Goal: Task Accomplishment & Management: Use online tool/utility

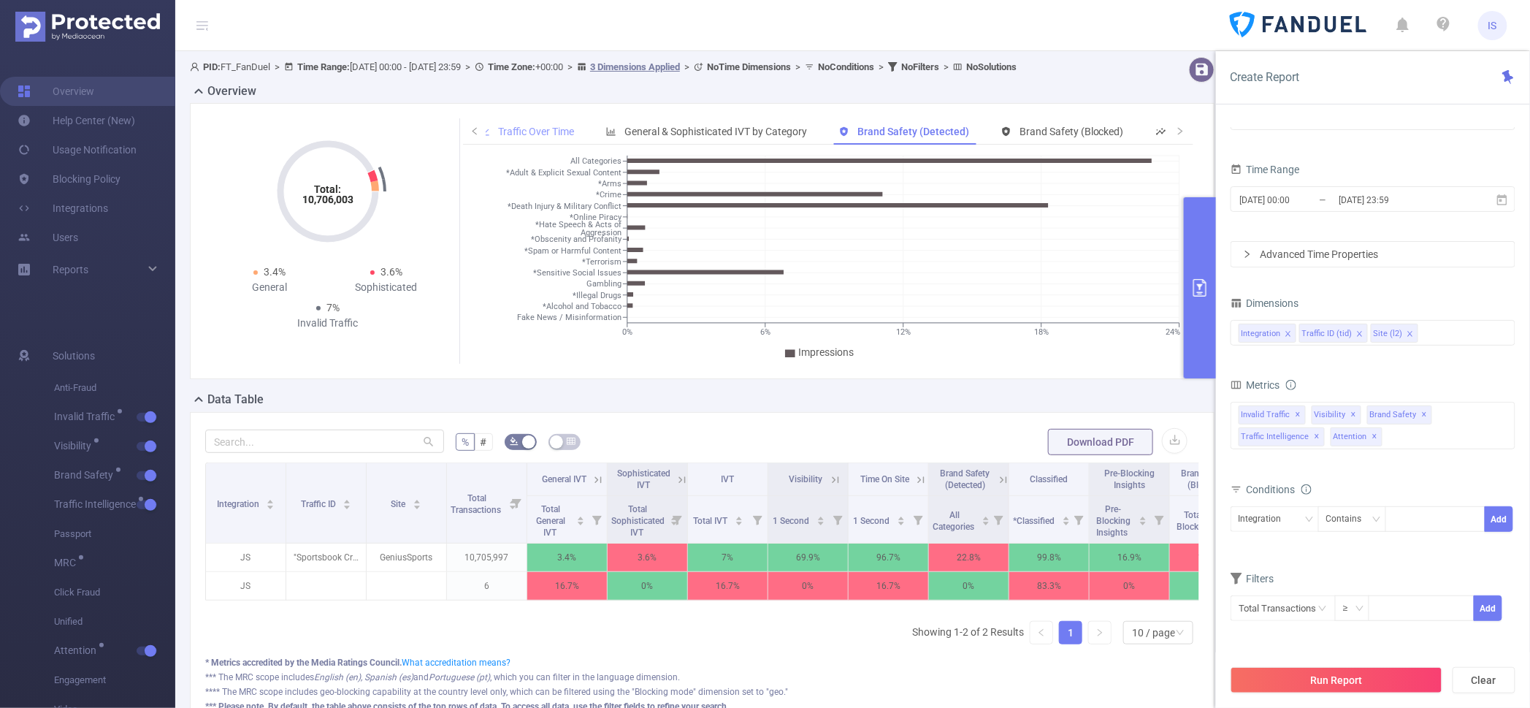
click at [545, 138] on div "Traffic Over Time" at bounding box center [526, 131] width 109 height 27
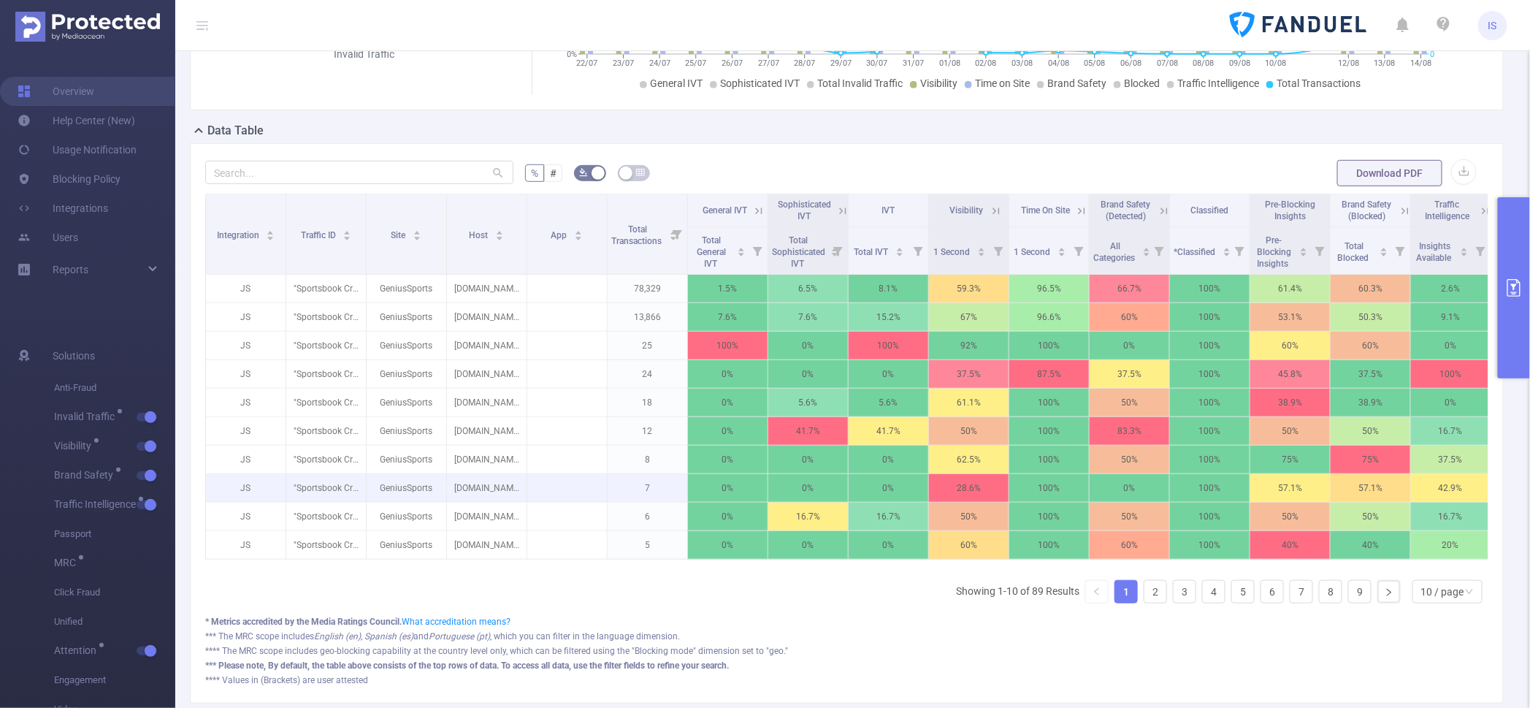
scroll to position [274, 0]
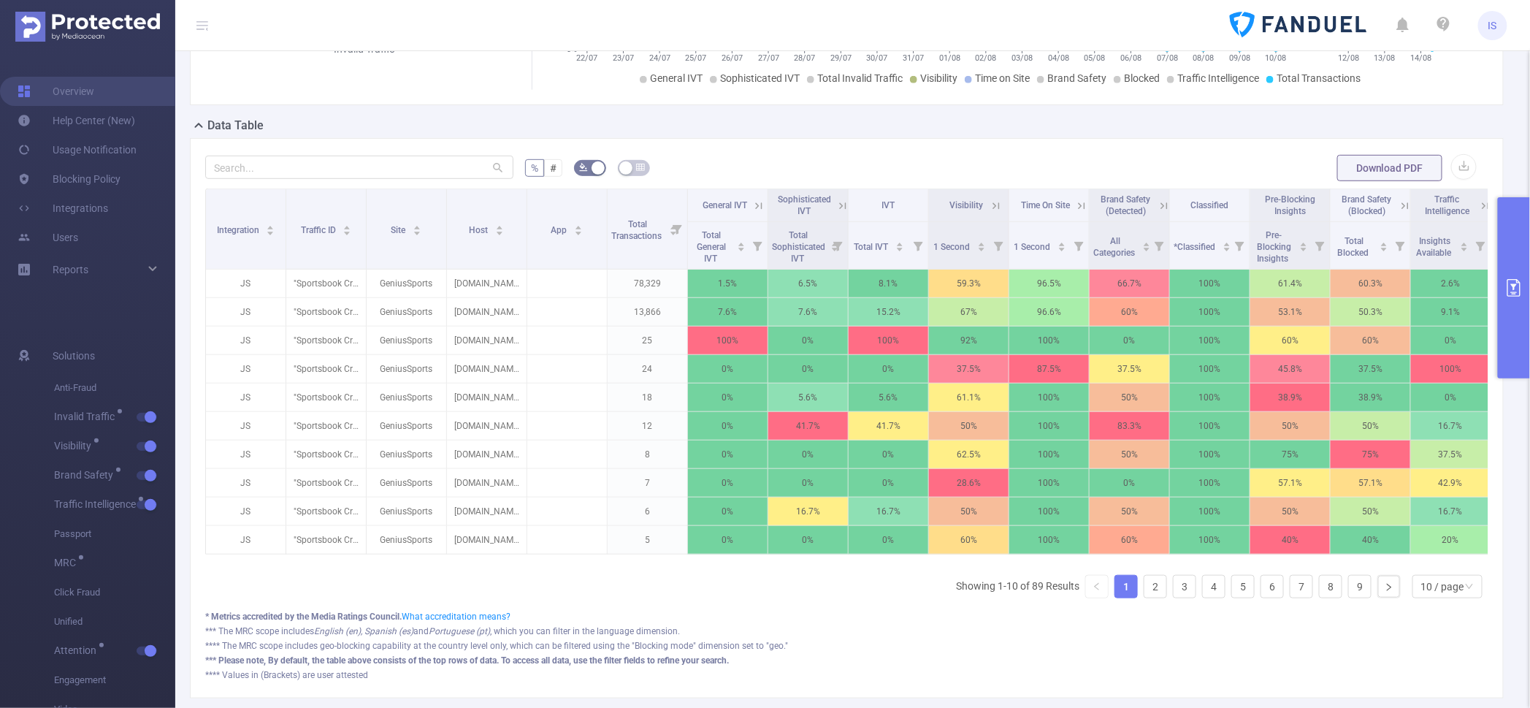
click at [1516, 330] on button "primary" at bounding box center [1514, 287] width 32 height 181
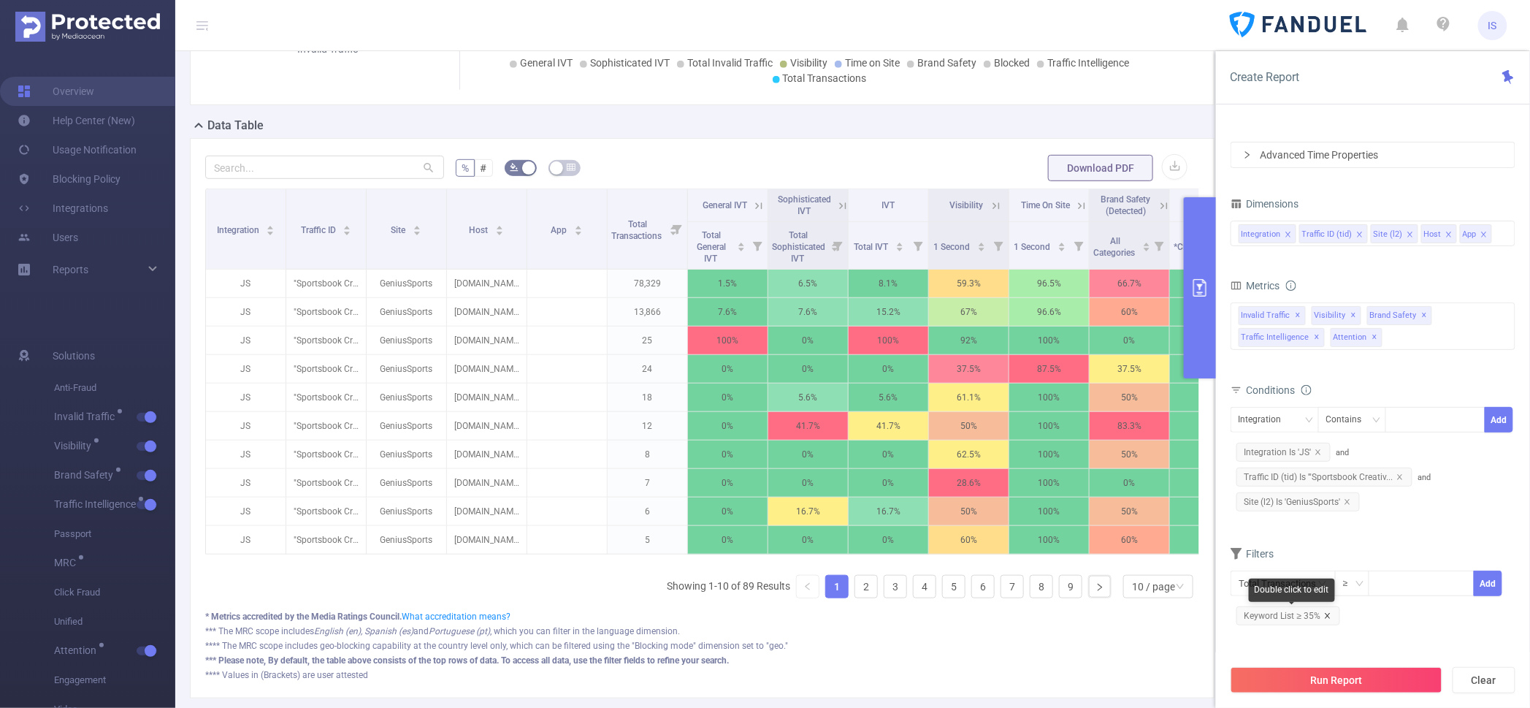
click at [1324, 613] on icon "icon: close" at bounding box center [1327, 615] width 7 height 7
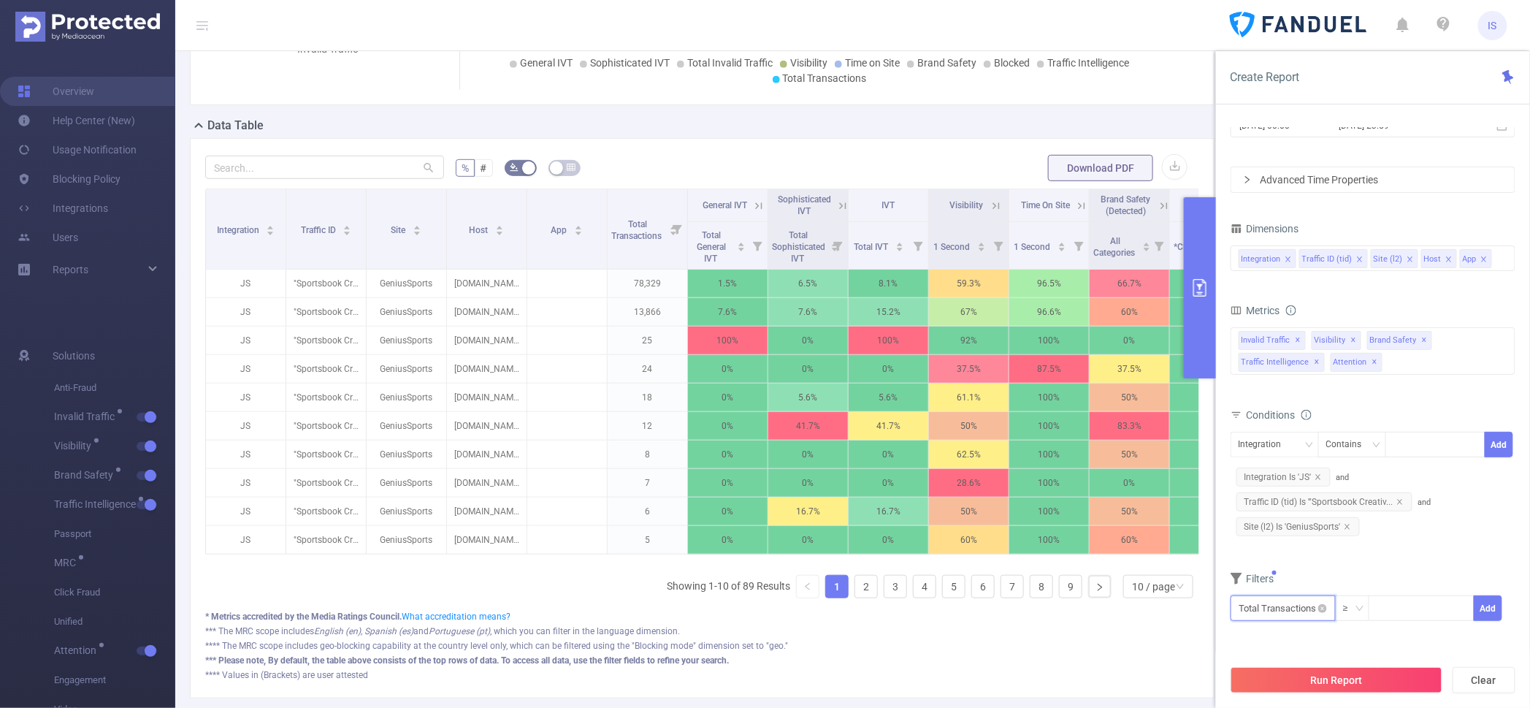
click at [1275, 607] on input "text" at bounding box center [1282, 608] width 105 height 26
click at [1275, 520] on li "Brand Safety" at bounding box center [1284, 531] width 108 height 23
click at [1389, 543] on li "Brand Safety (Blocked)" at bounding box center [1406, 545] width 135 height 23
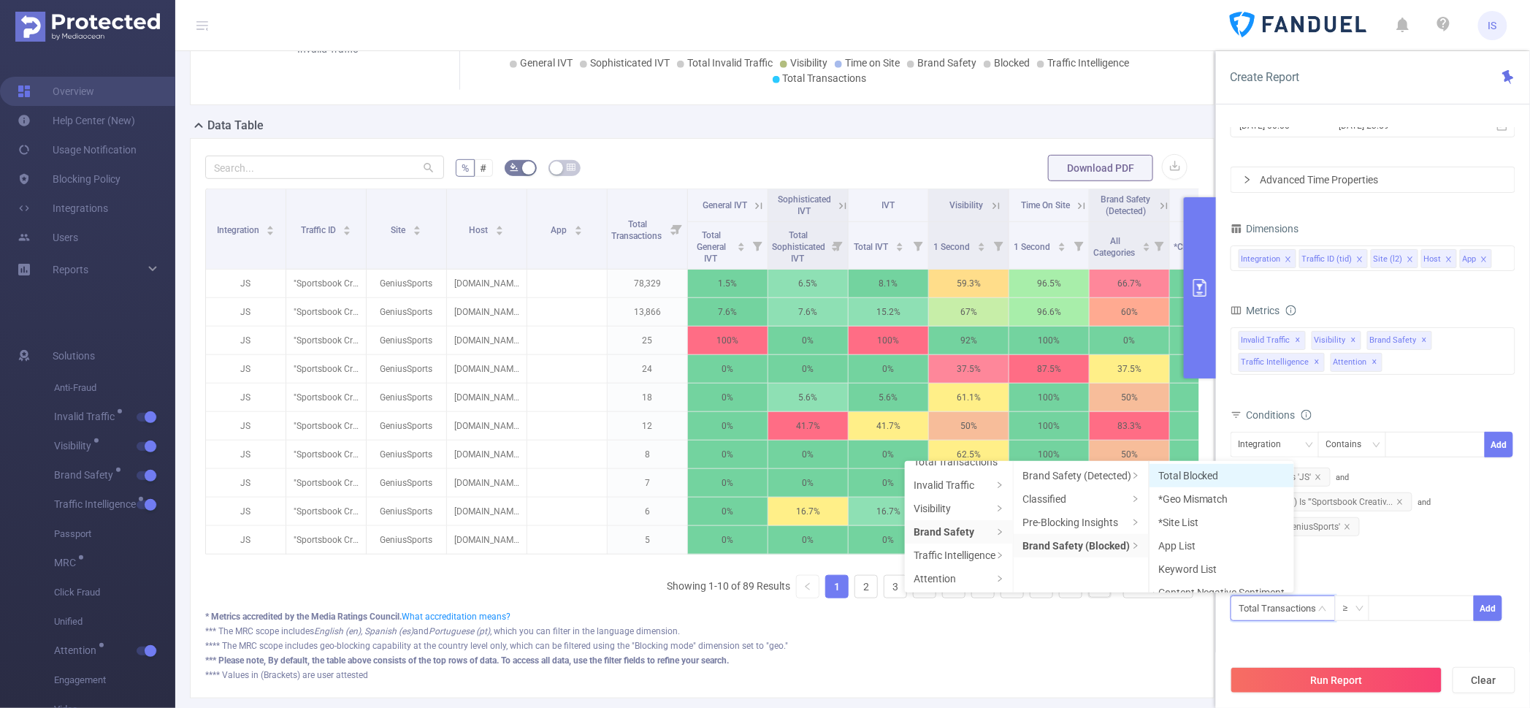
click at [1238, 475] on li "Total Blocked" at bounding box center [1221, 475] width 145 height 23
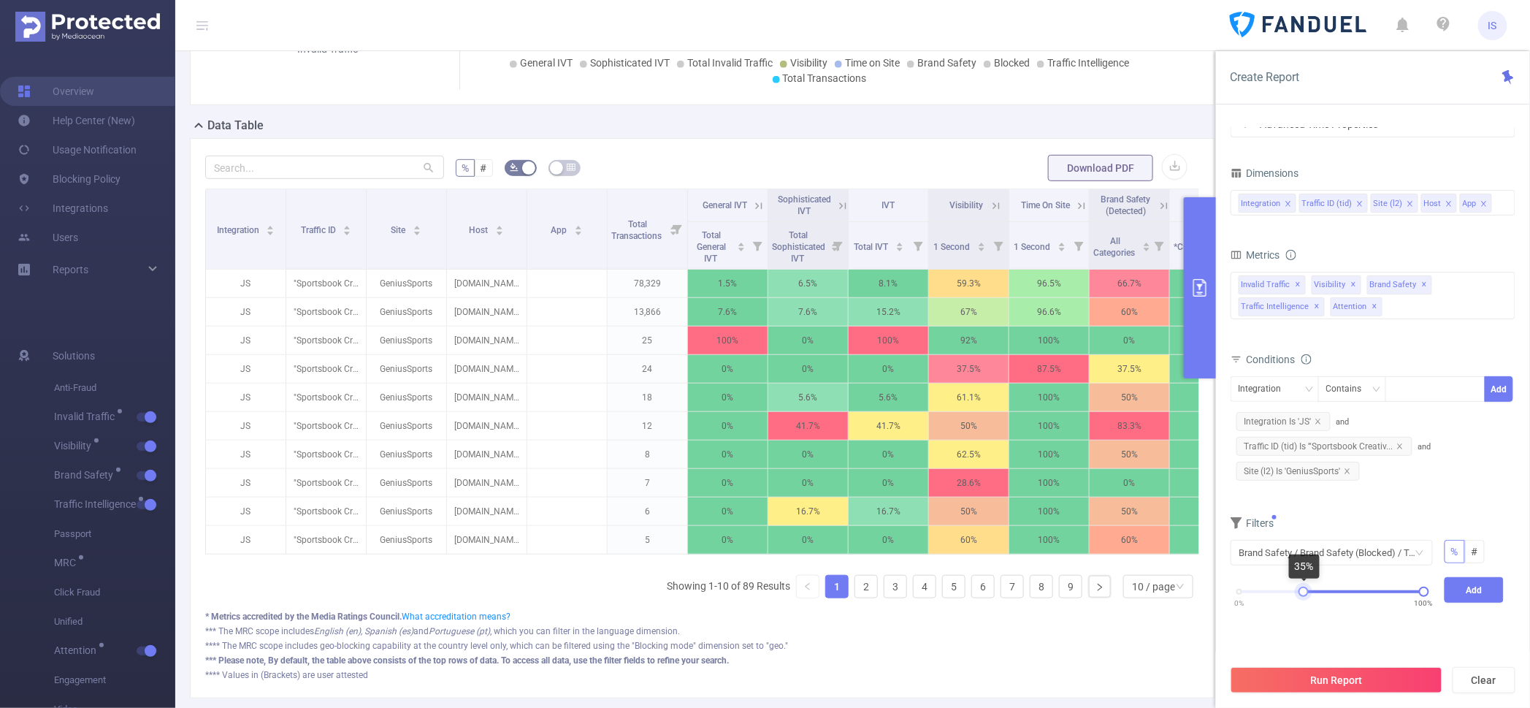
drag, startPoint x: 1238, startPoint y: 594, endPoint x: 1302, endPoint y: 588, distance: 64.5
click at [1302, 588] on div at bounding box center [1303, 591] width 10 height 10
click at [1461, 586] on button "Add" at bounding box center [1474, 590] width 60 height 26
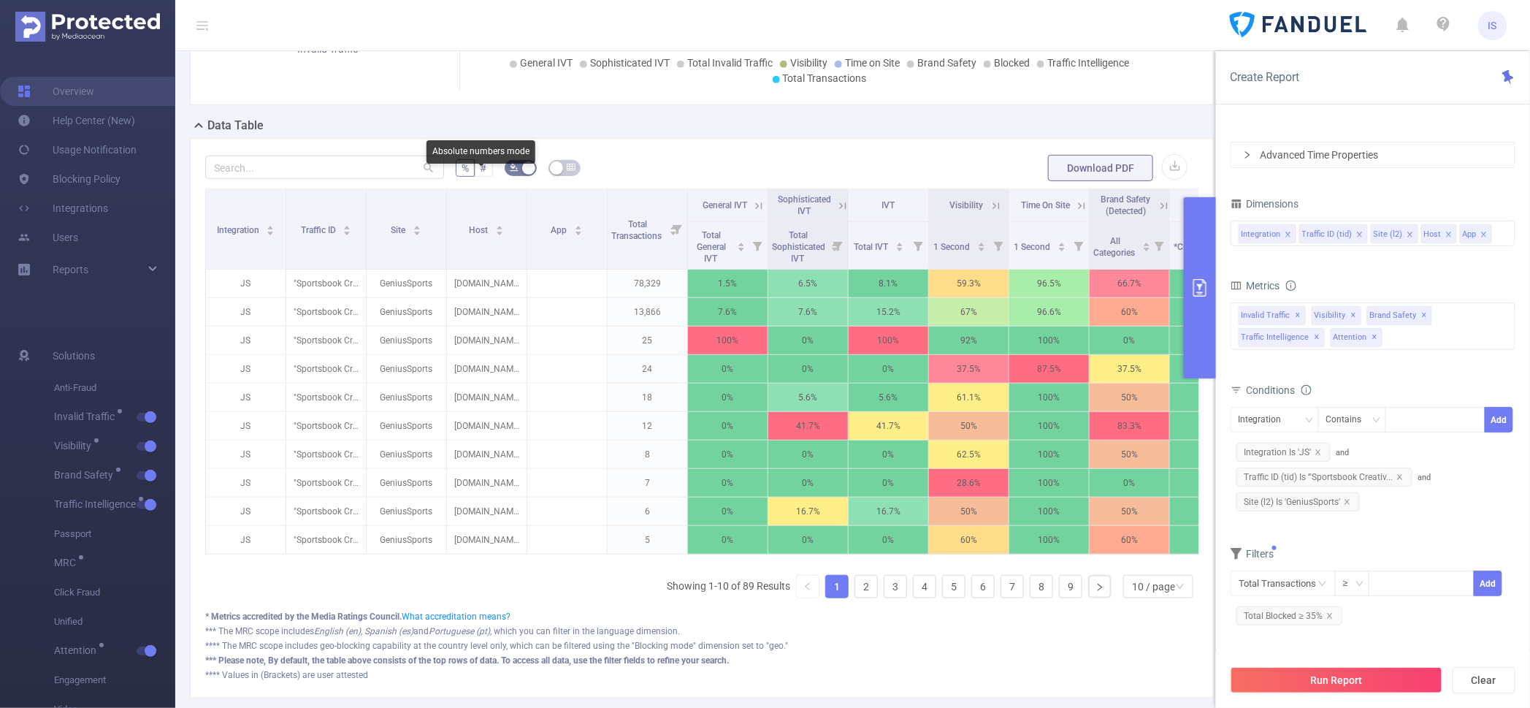
click at [487, 177] on label "#" at bounding box center [484, 168] width 18 height 18
click at [480, 172] on input "#" at bounding box center [480, 172] width 0 height 0
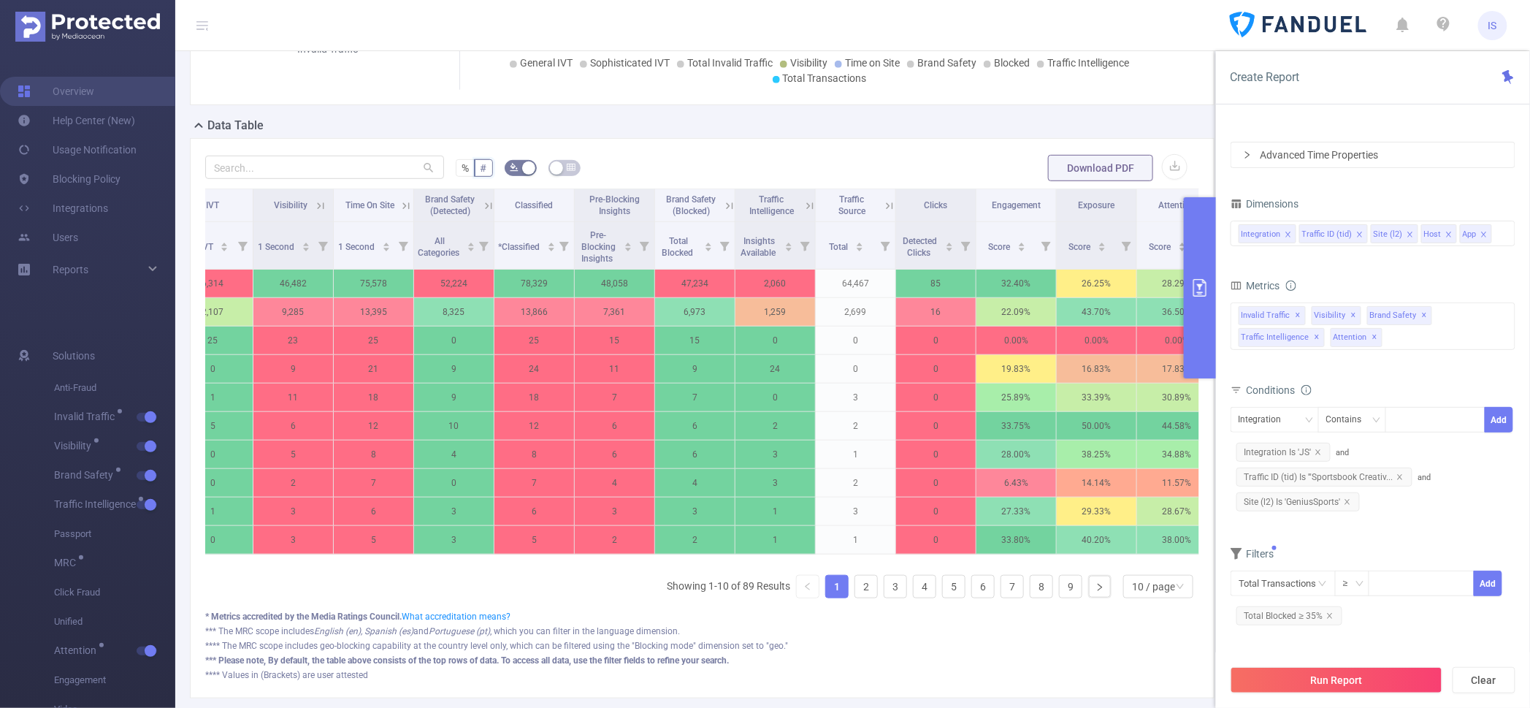
scroll to position [0, 710]
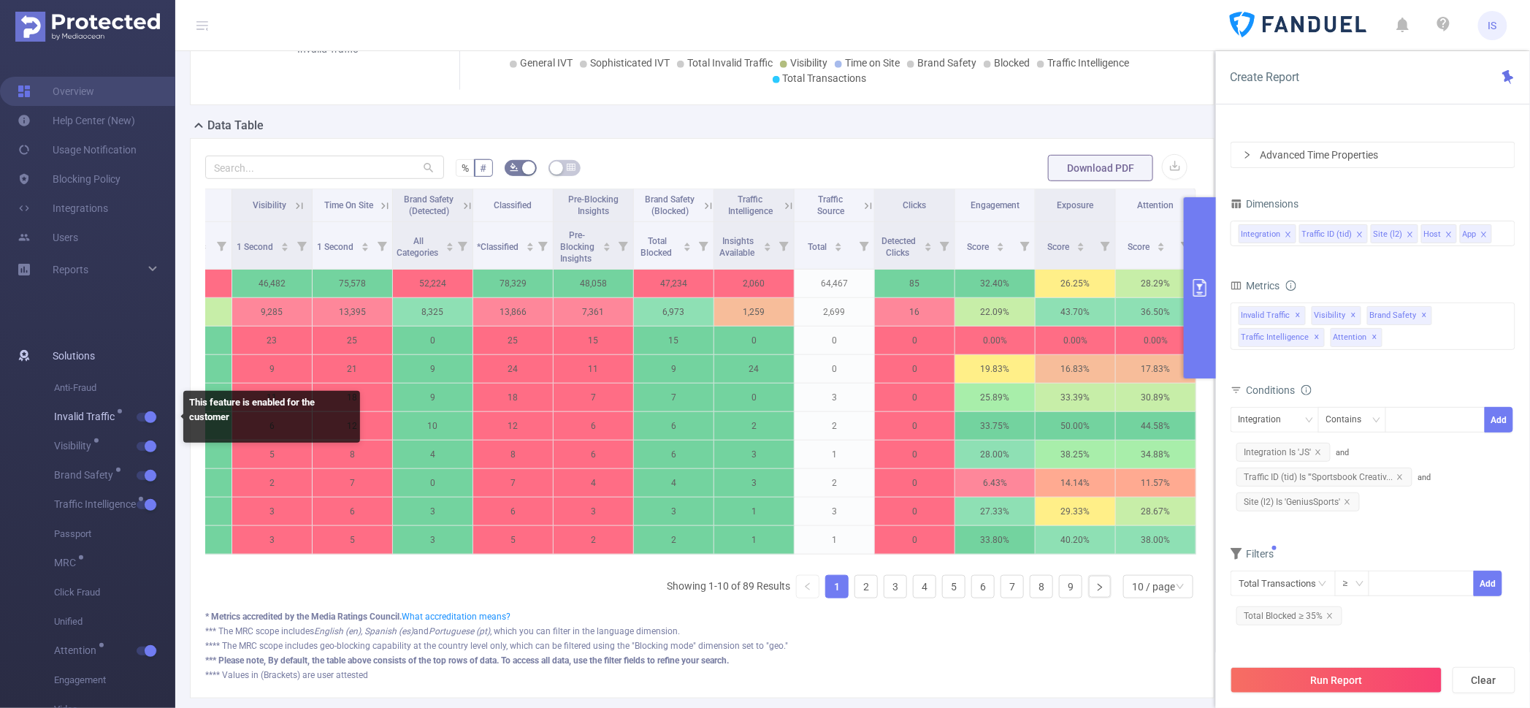
click at [148, 419] on button "button" at bounding box center [147, 417] width 20 height 9
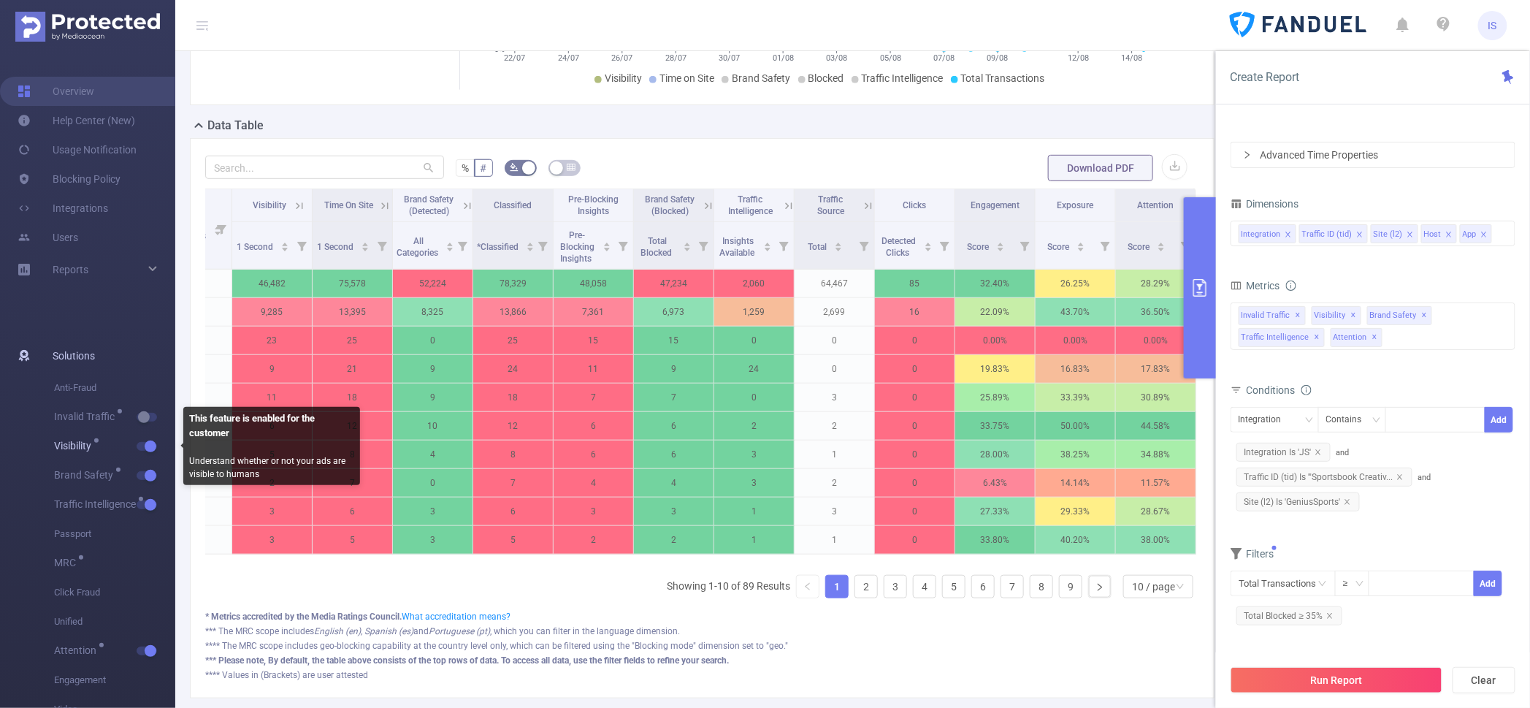
click at [148, 445] on button "button" at bounding box center [147, 446] width 20 height 9
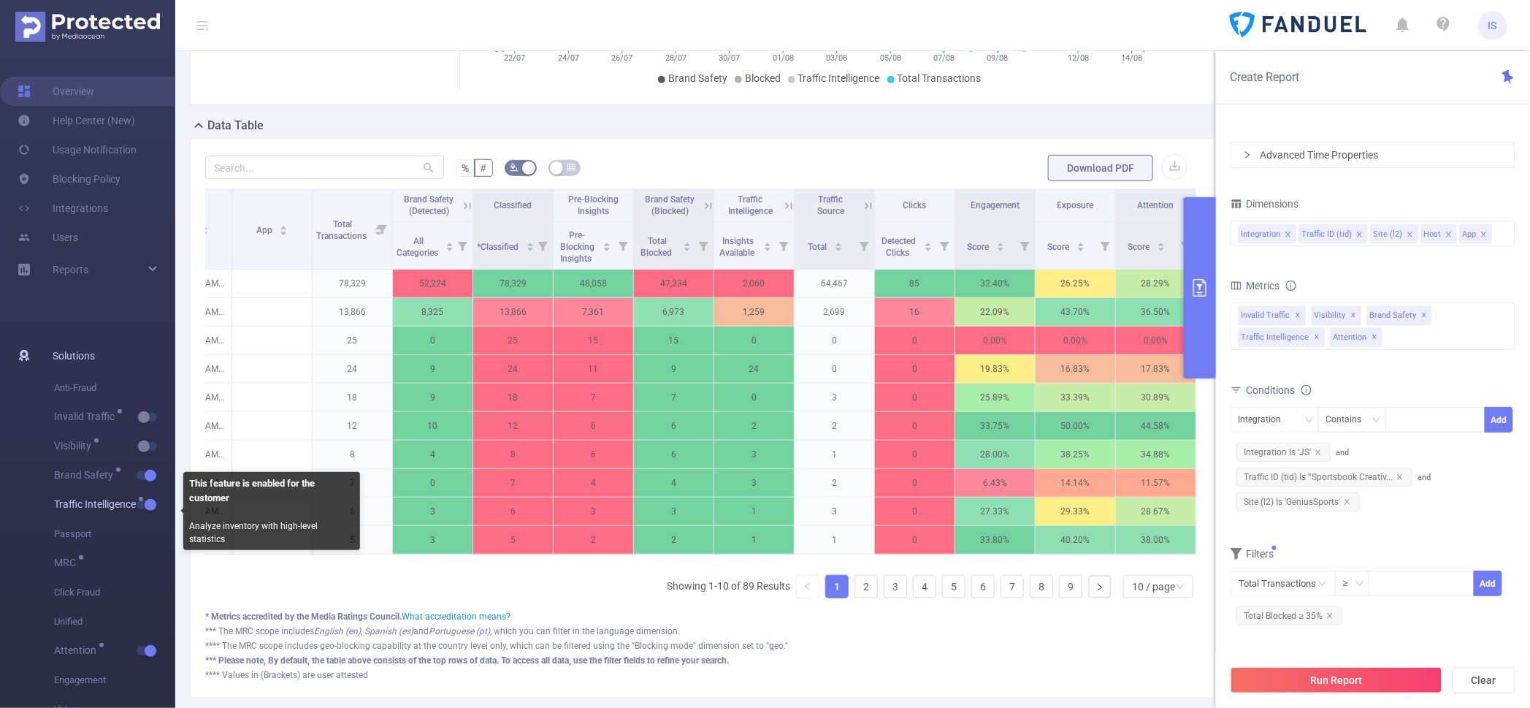
click at [150, 504] on button "button" at bounding box center [147, 504] width 20 height 9
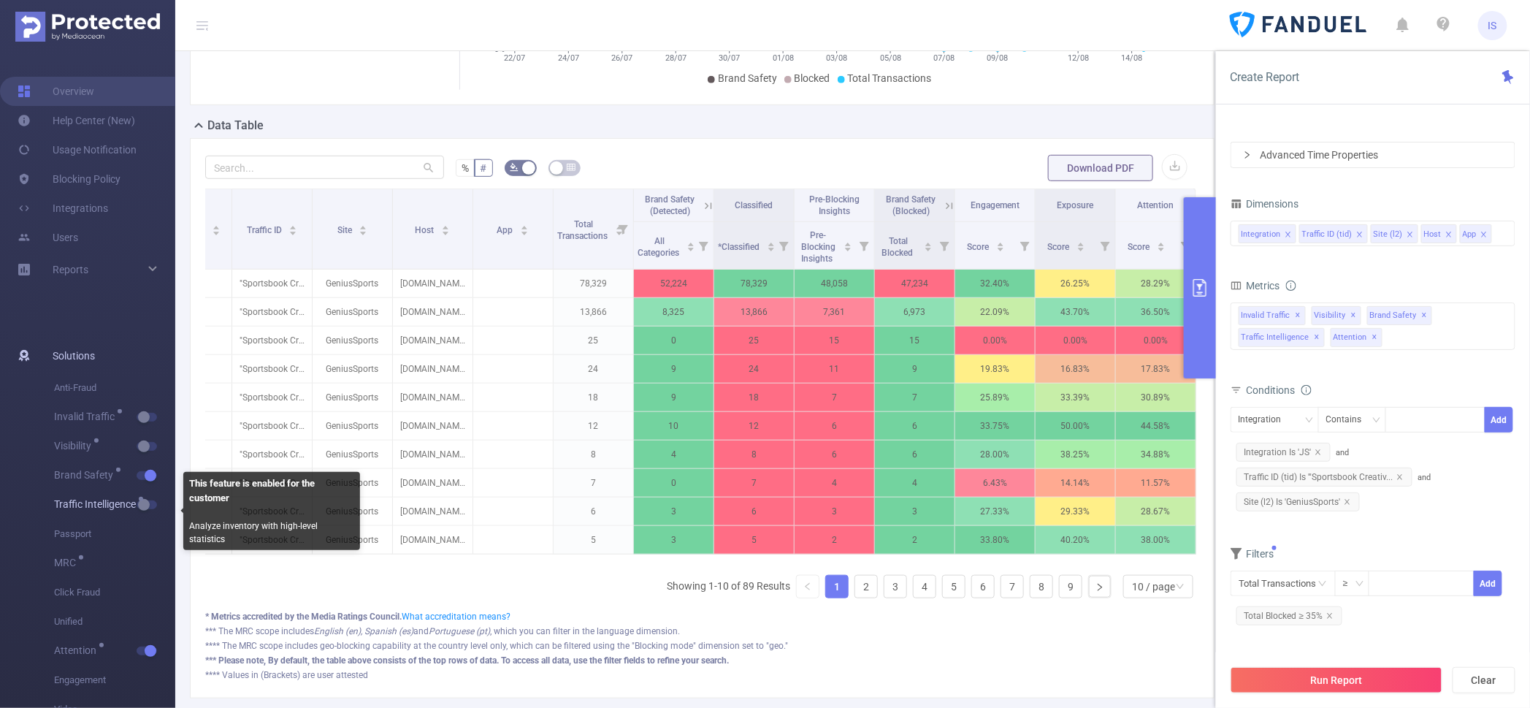
scroll to position [0, 66]
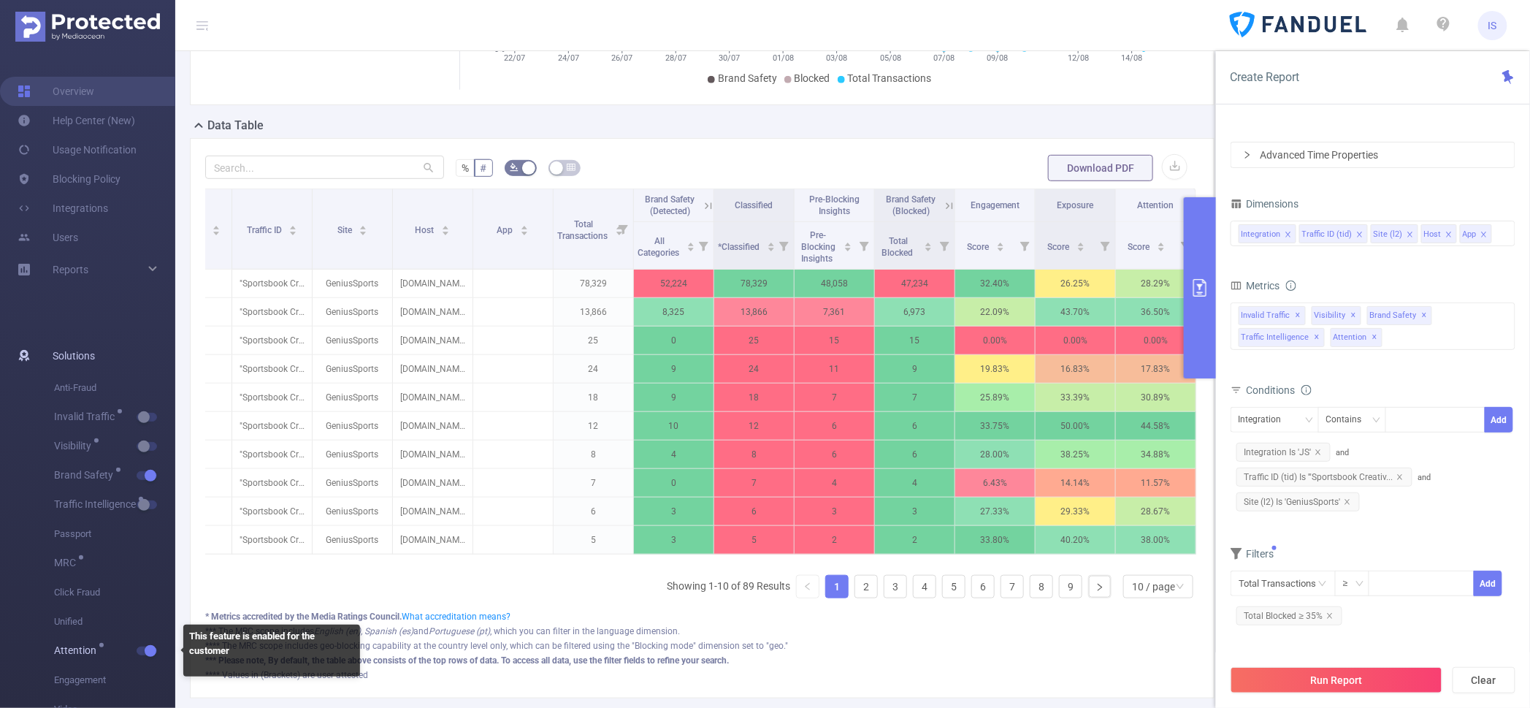
click at [151, 646] on button "button" at bounding box center [147, 650] width 20 height 9
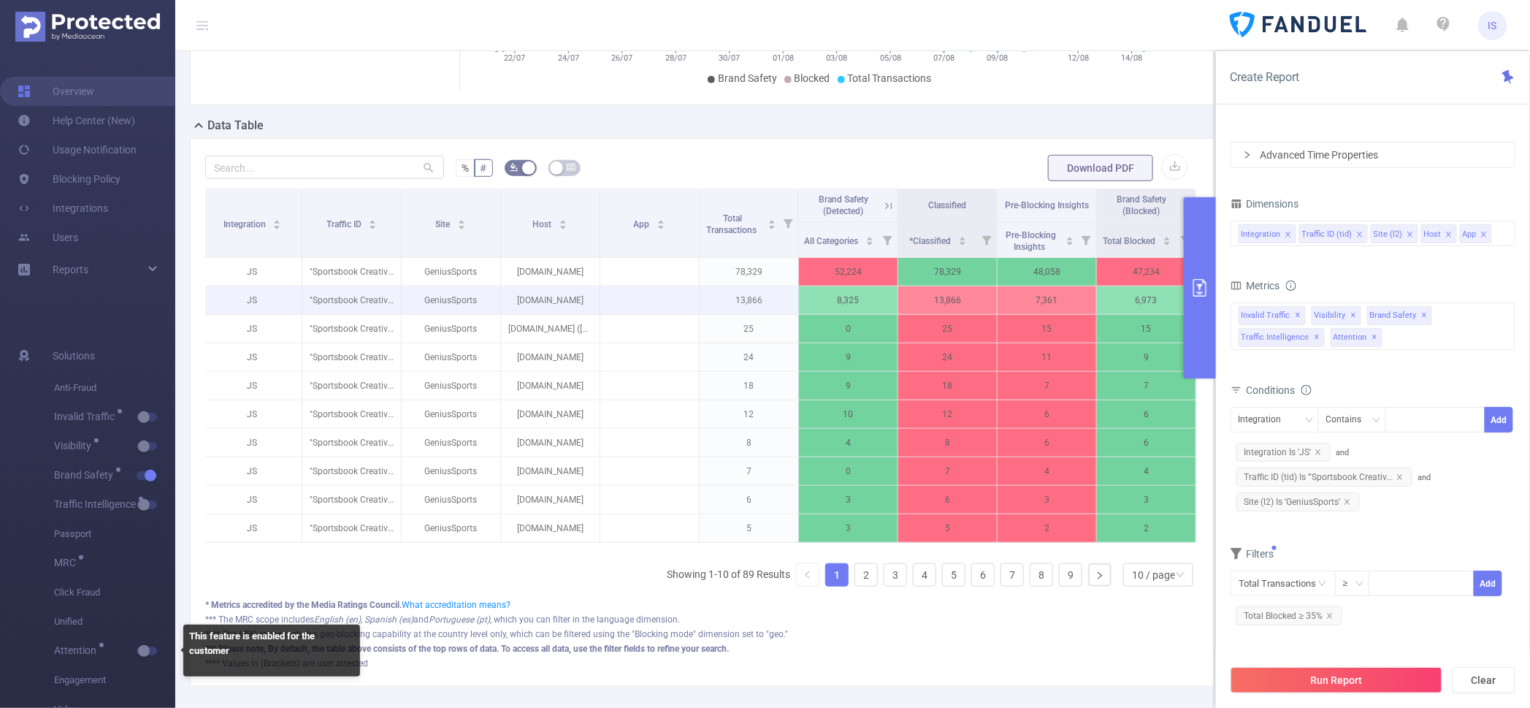
scroll to position [0, 3]
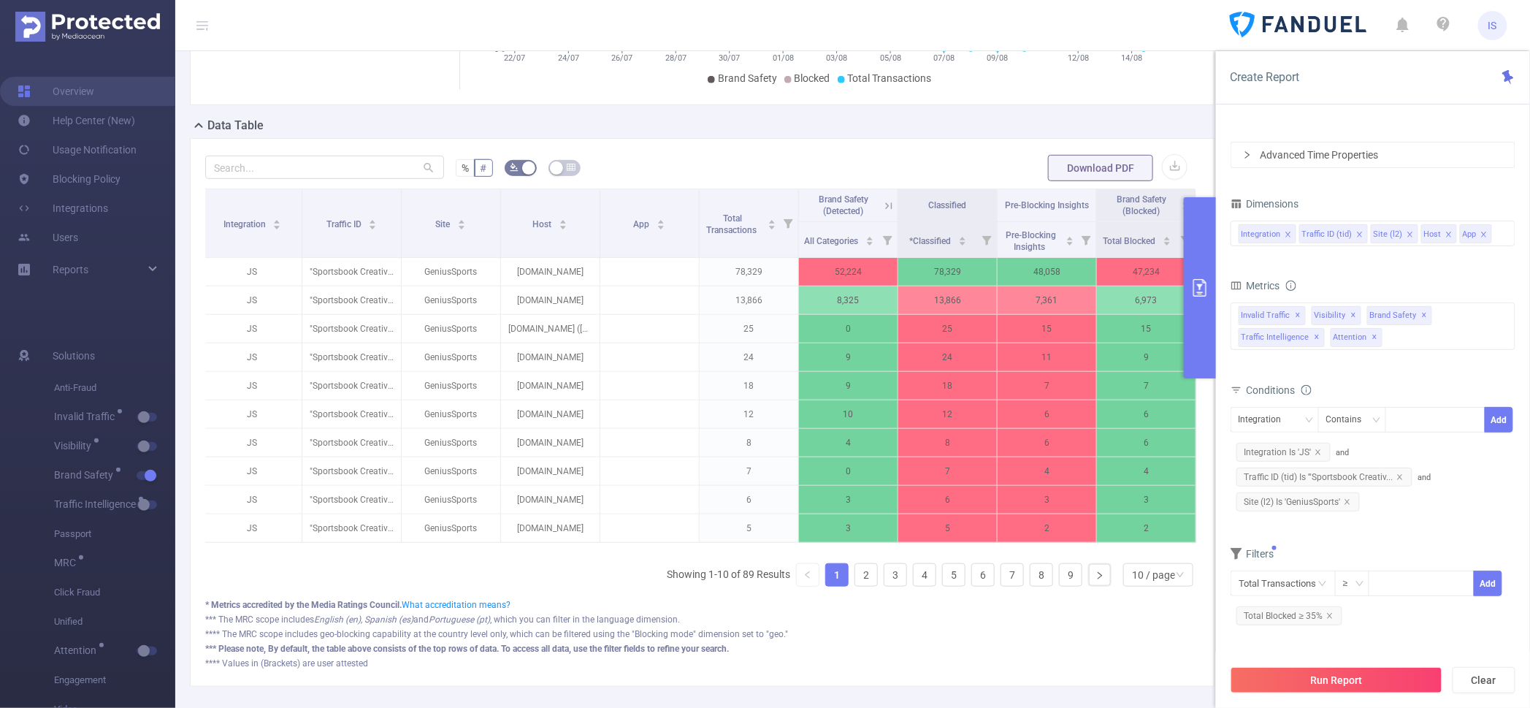
click at [1180, 212] on icon at bounding box center [1186, 205] width 13 height 13
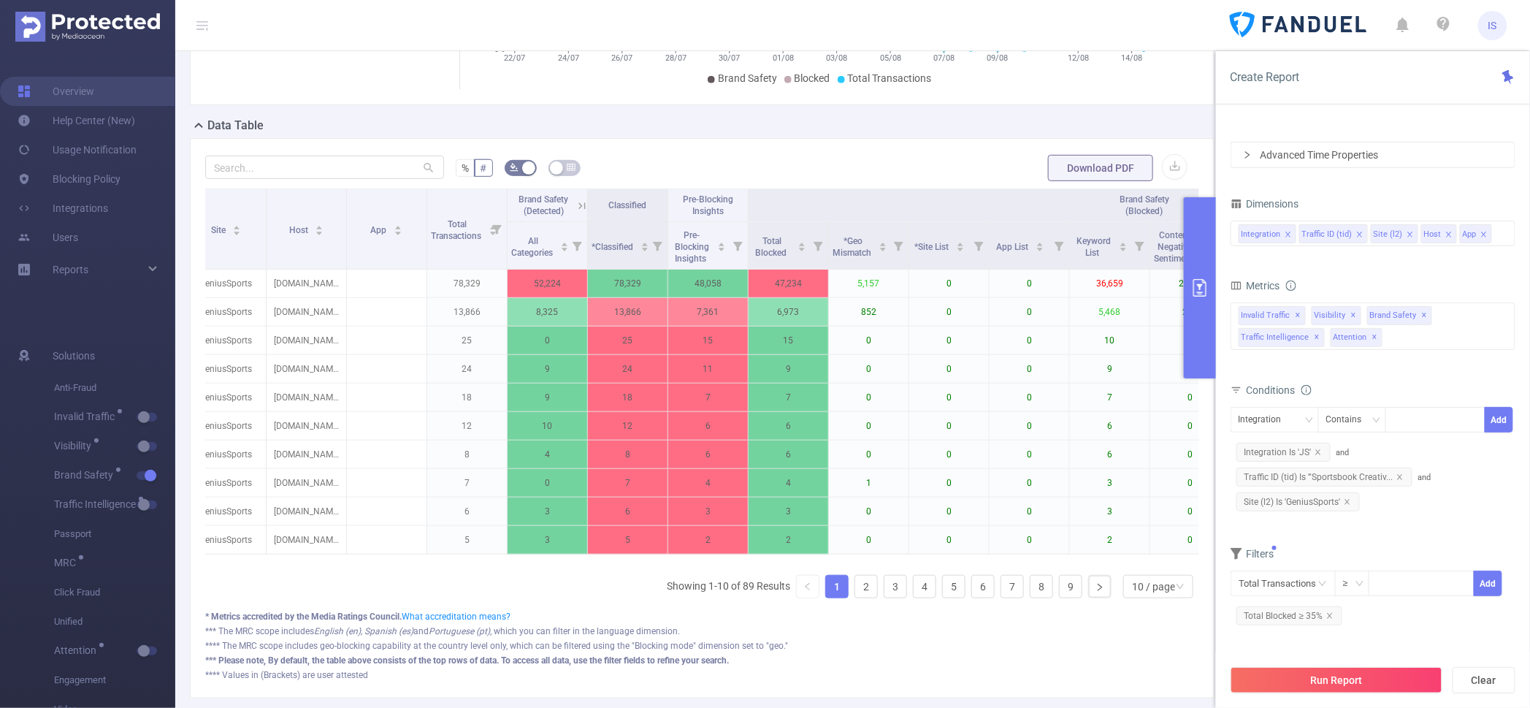
scroll to position [0, 260]
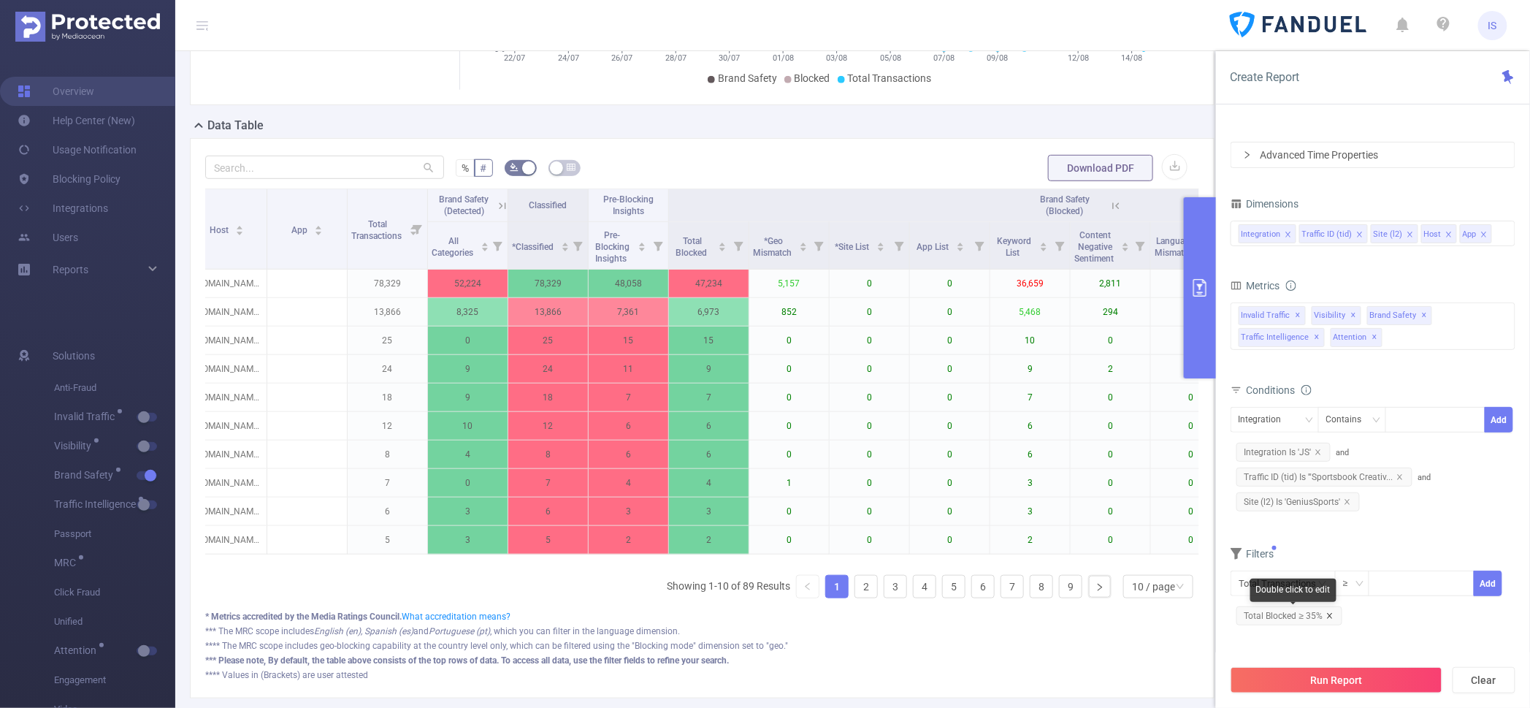
click at [1330, 613] on icon "icon: close" at bounding box center [1329, 615] width 7 height 7
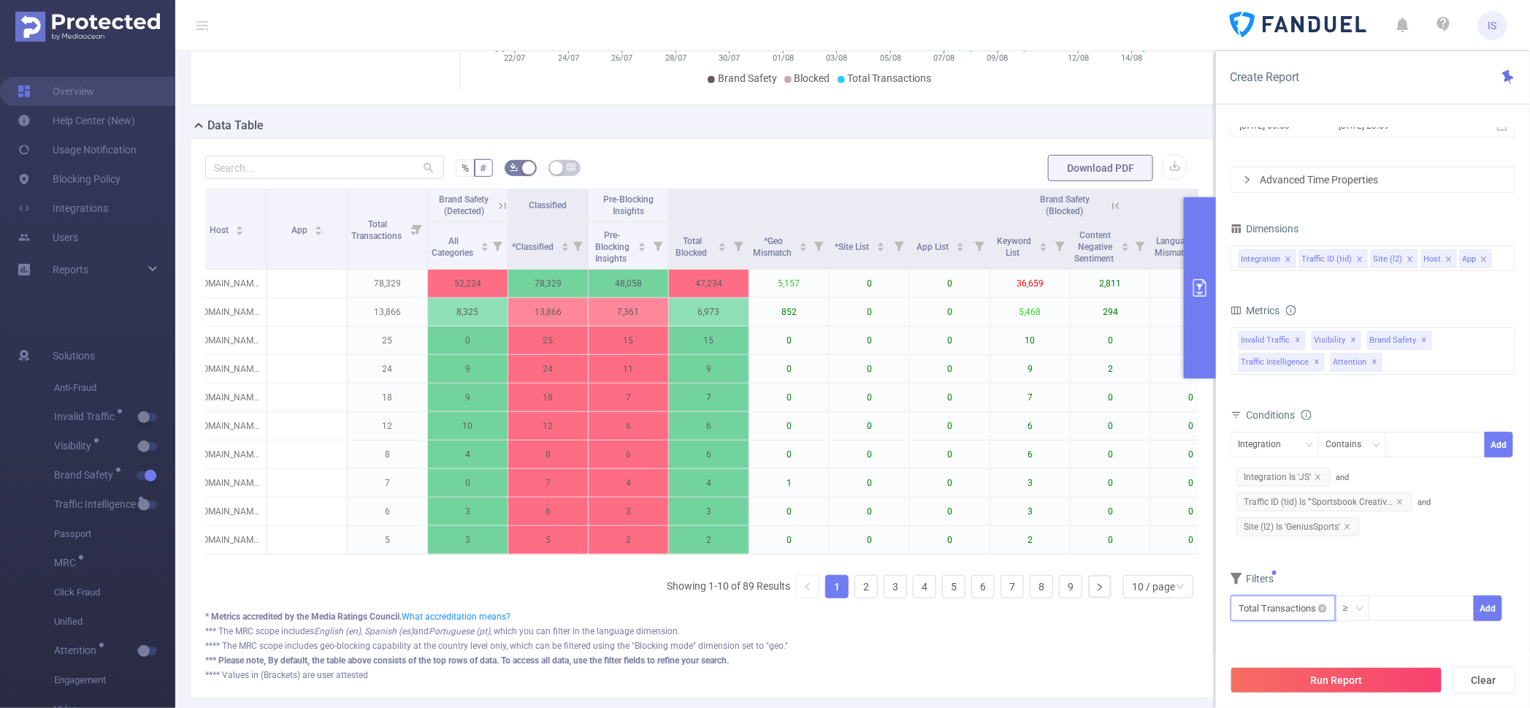
click at [1295, 613] on input "text" at bounding box center [1282, 608] width 105 height 26
click at [1281, 527] on li "Brand Safety" at bounding box center [1284, 531] width 108 height 23
click at [1406, 545] on li "Brand Safety (Blocked)" at bounding box center [1406, 545] width 135 height 23
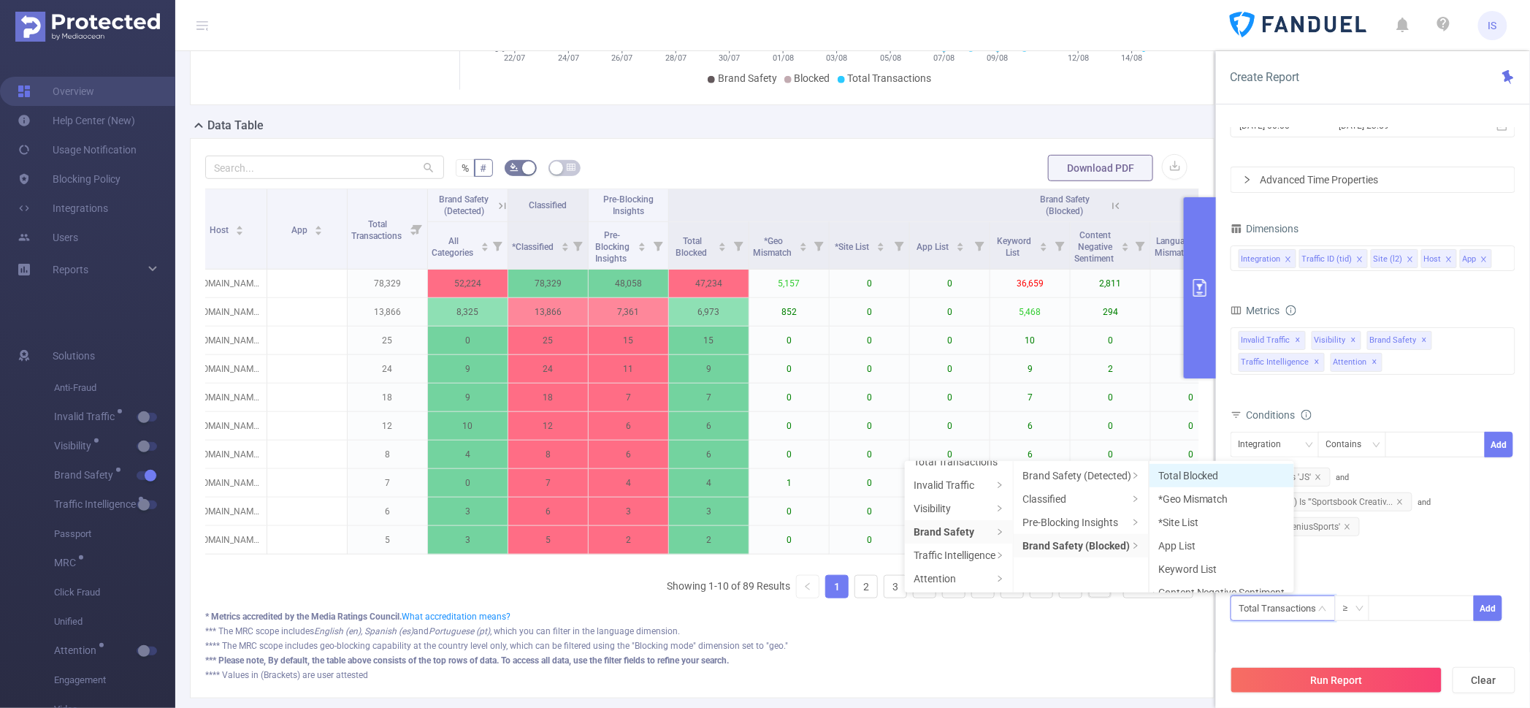
click at [1234, 477] on li "Total Blocked" at bounding box center [1221, 475] width 145 height 23
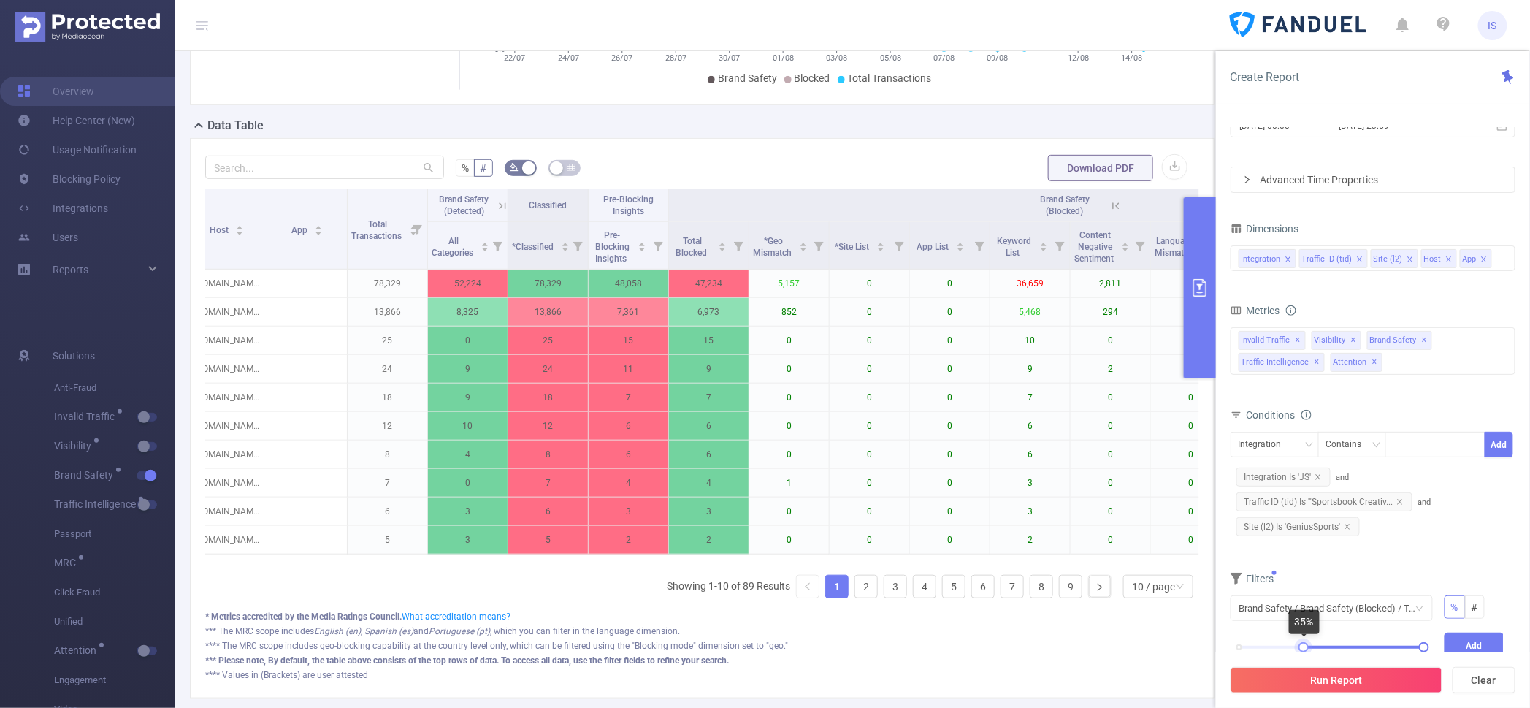
drag, startPoint x: 1242, startPoint y: 648, endPoint x: 1307, endPoint y: 643, distance: 65.2
click at [1307, 643] on div at bounding box center [1303, 647] width 10 height 10
click at [1447, 643] on button "Add" at bounding box center [1474, 645] width 60 height 26
click at [1350, 676] on button "Run Report" at bounding box center [1336, 680] width 212 height 26
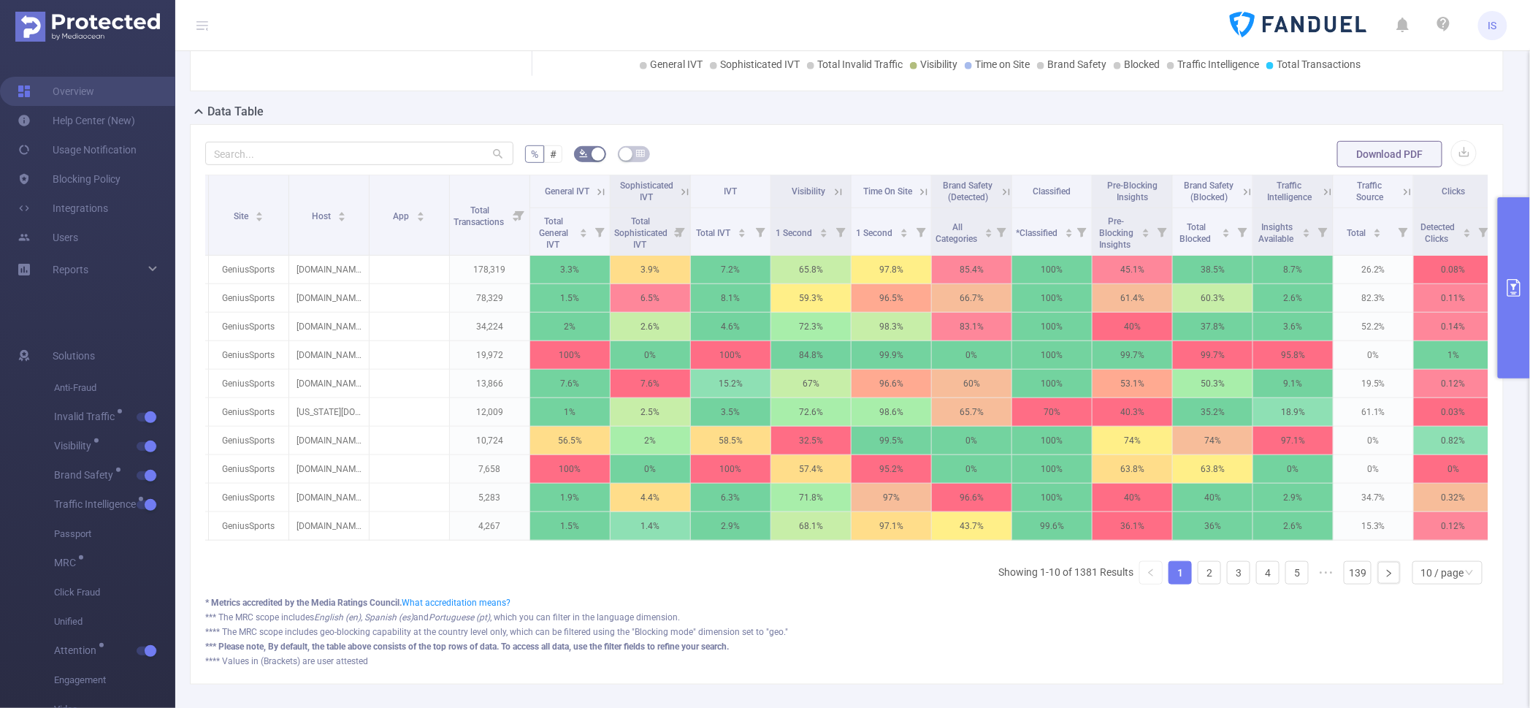
scroll to position [0, 174]
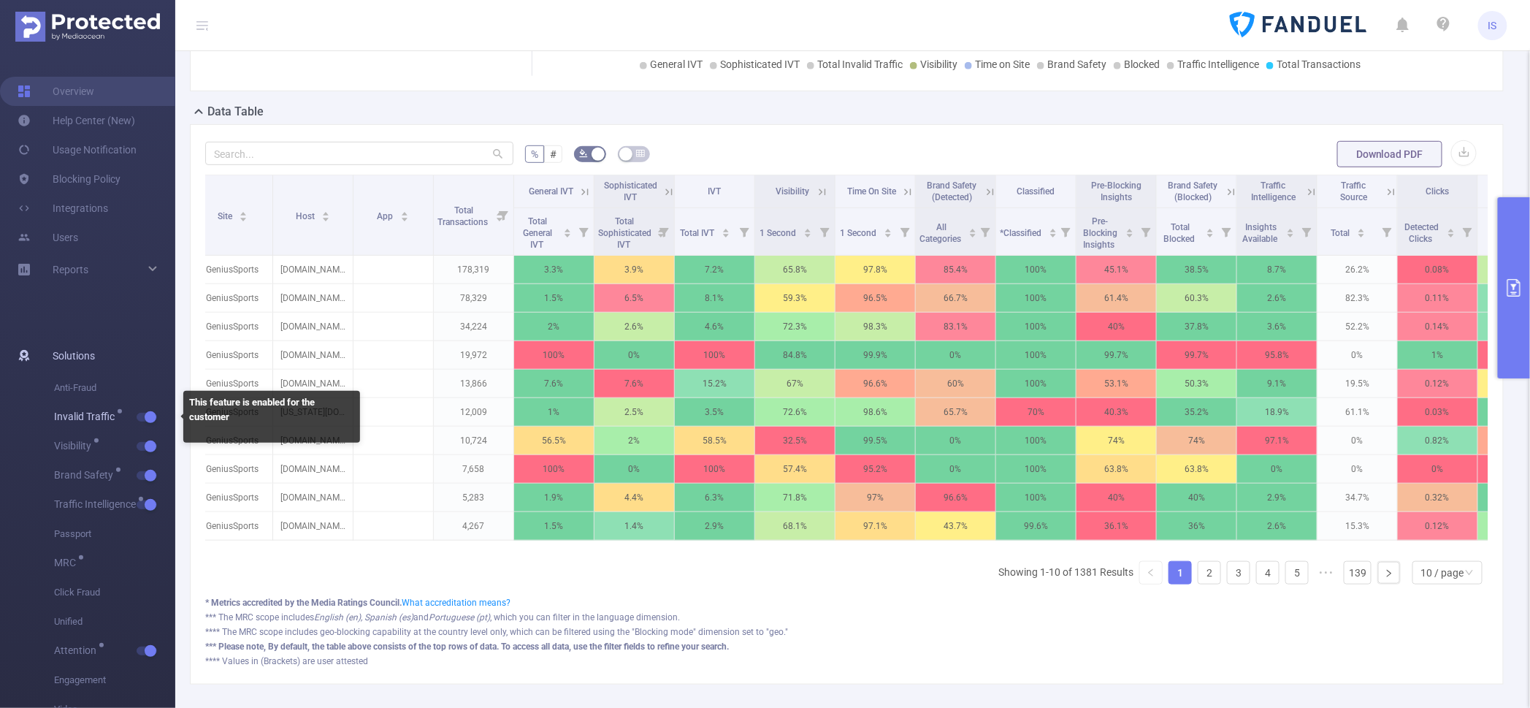
click at [152, 410] on span "Invalid Traffic" at bounding box center [114, 416] width 121 height 29
click at [148, 418] on button "button" at bounding box center [147, 417] width 20 height 9
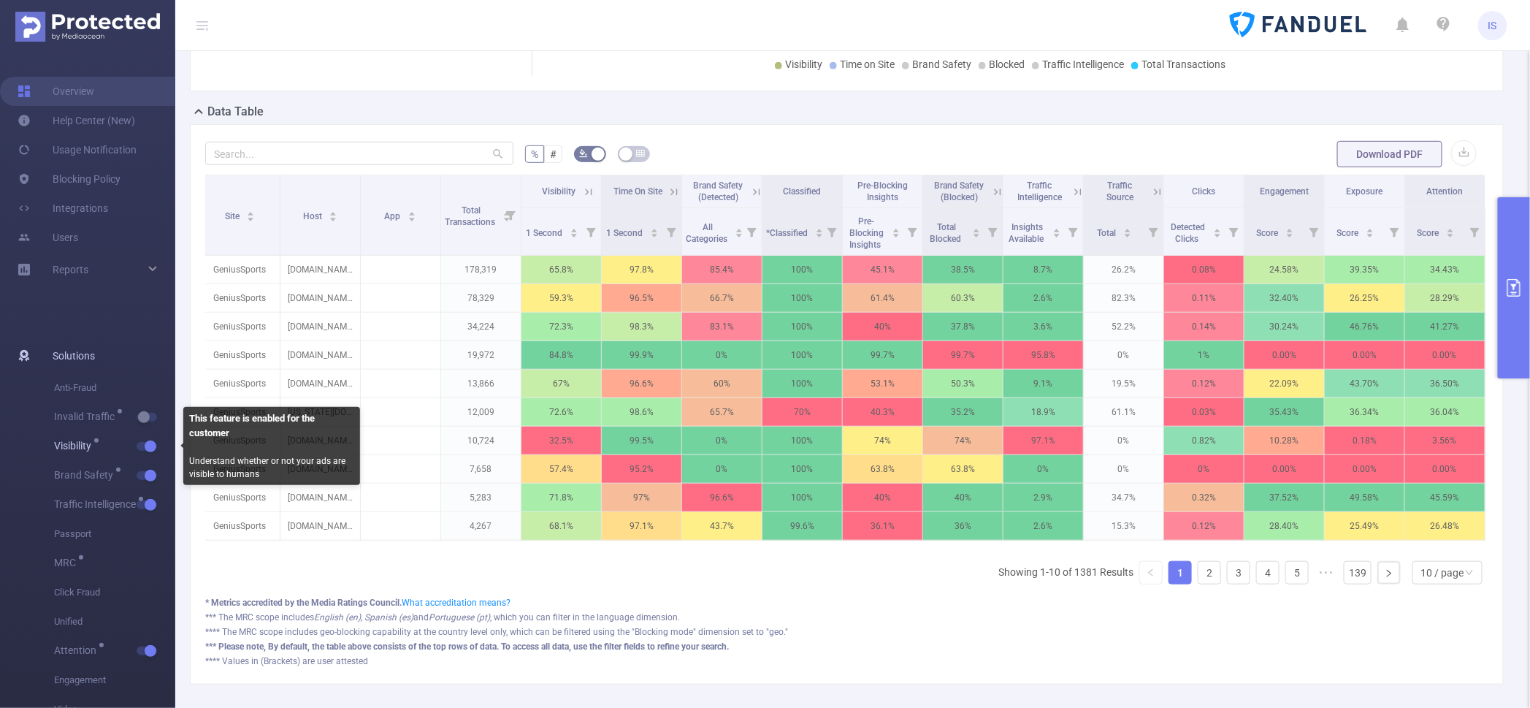
click at [146, 445] on button "button" at bounding box center [147, 446] width 20 height 9
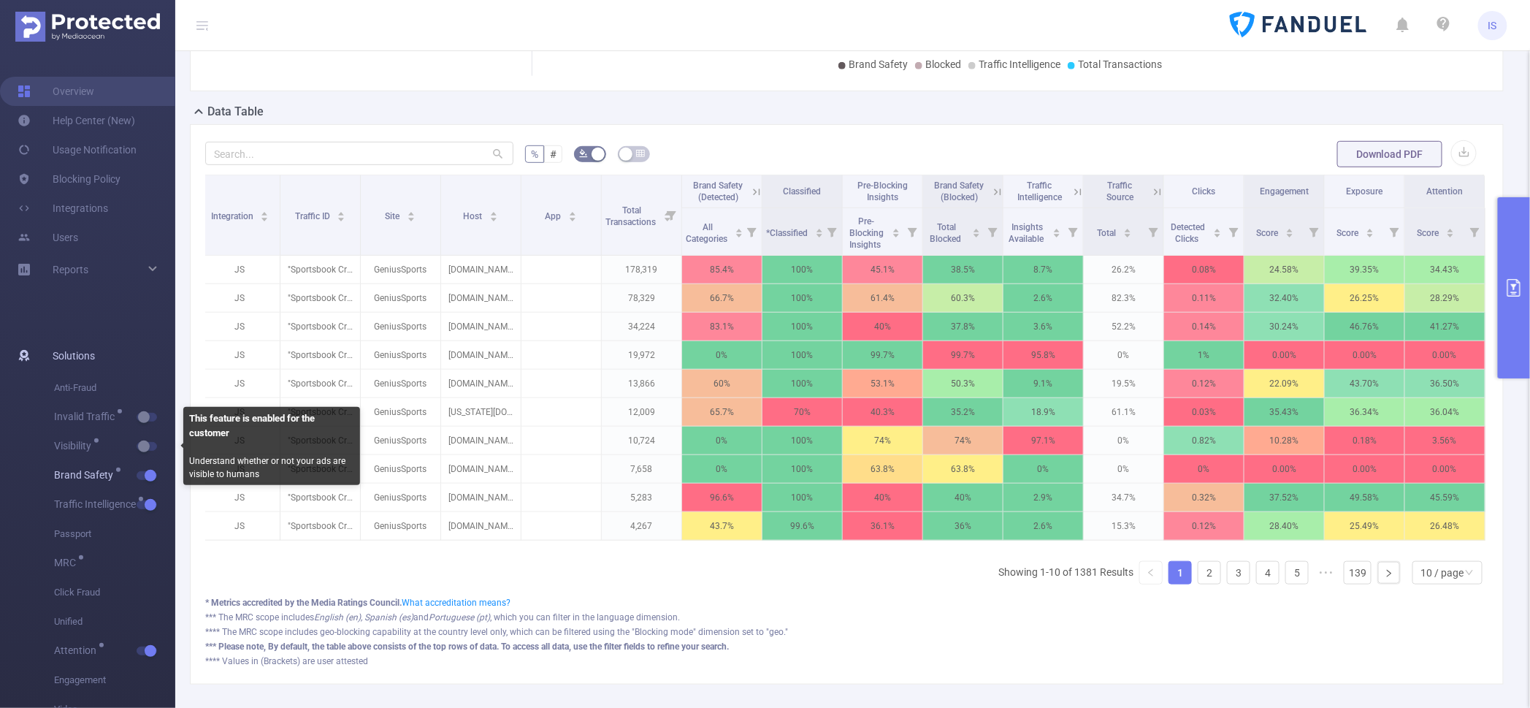
scroll to position [0, 19]
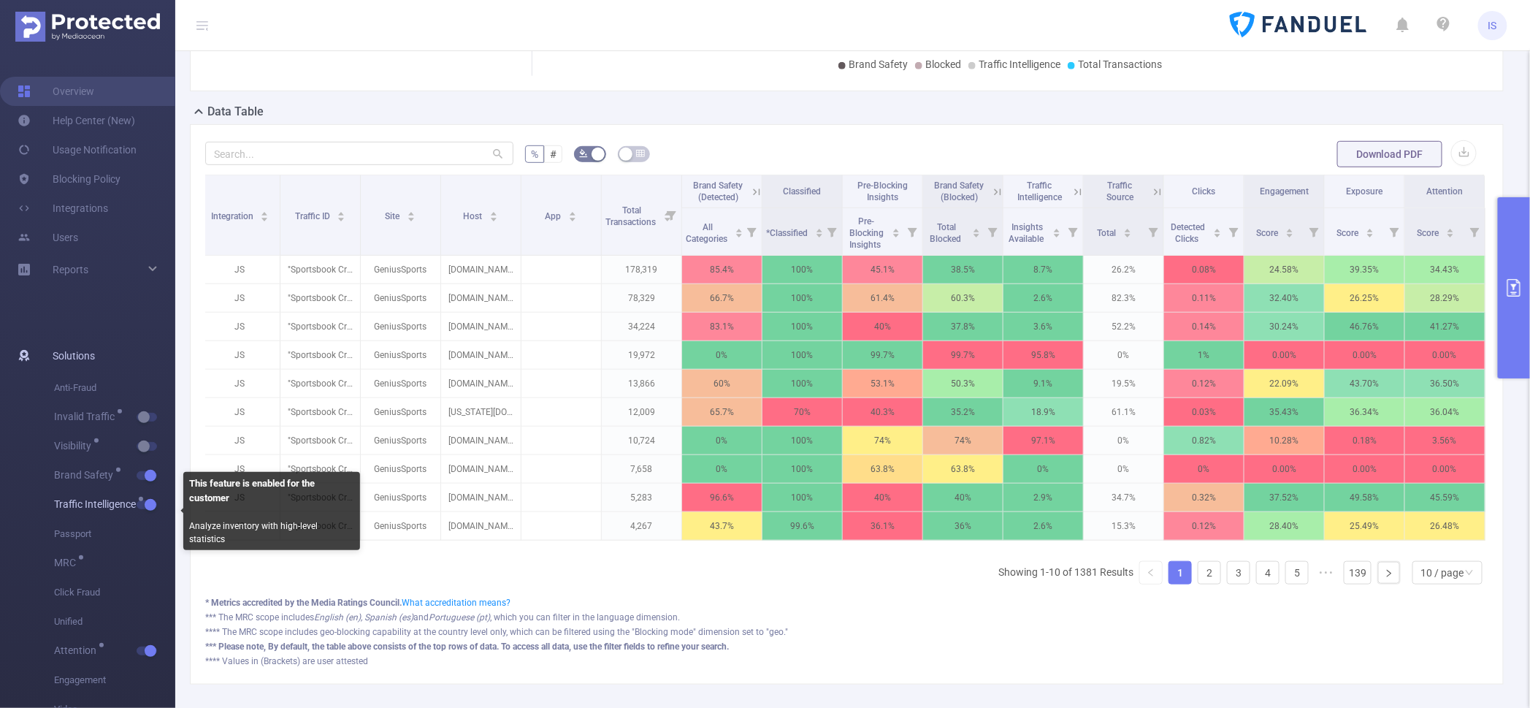
click at [145, 510] on span "Traffic Intelligence" at bounding box center [114, 504] width 121 height 29
click at [151, 500] on button "button" at bounding box center [147, 504] width 20 height 9
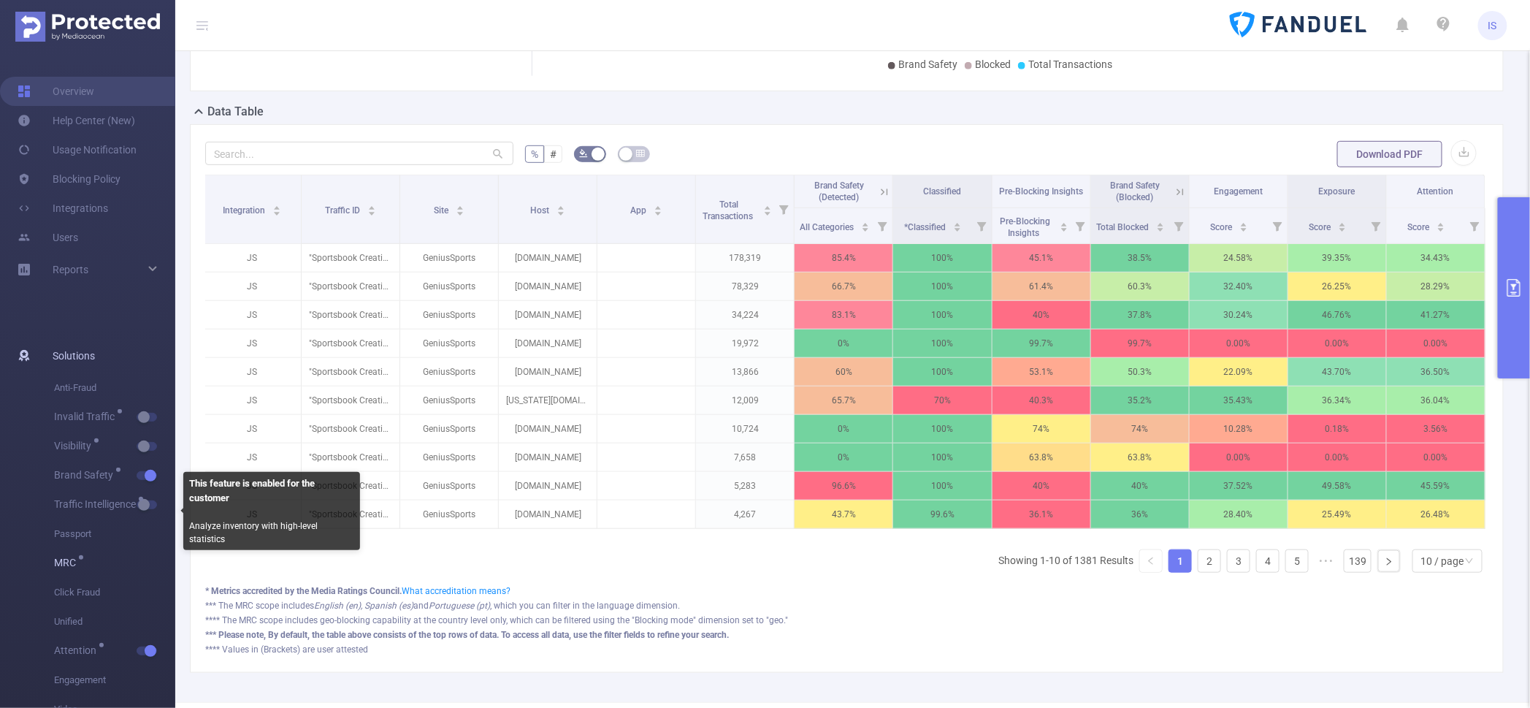
scroll to position [0, 3]
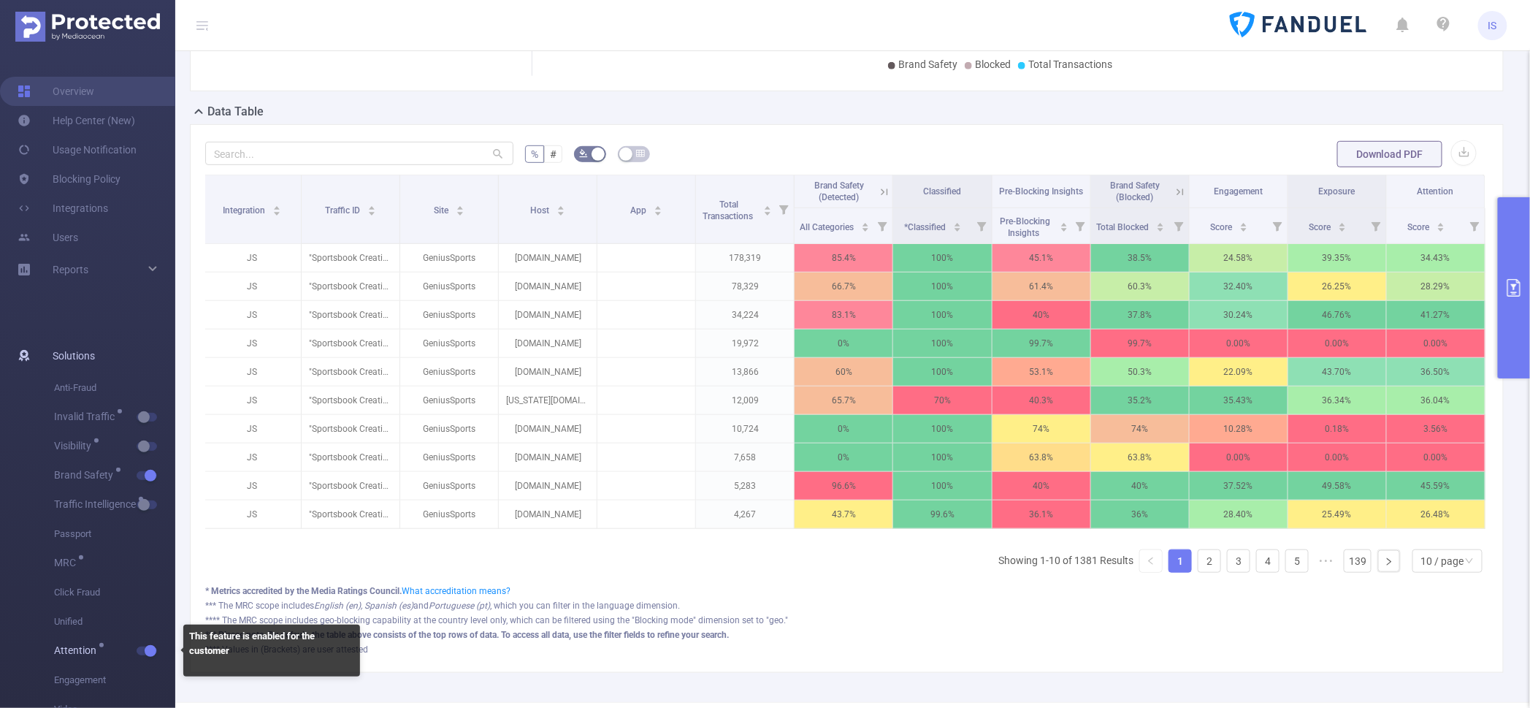
click at [139, 650] on span "button" at bounding box center [148, 650] width 19 height 7
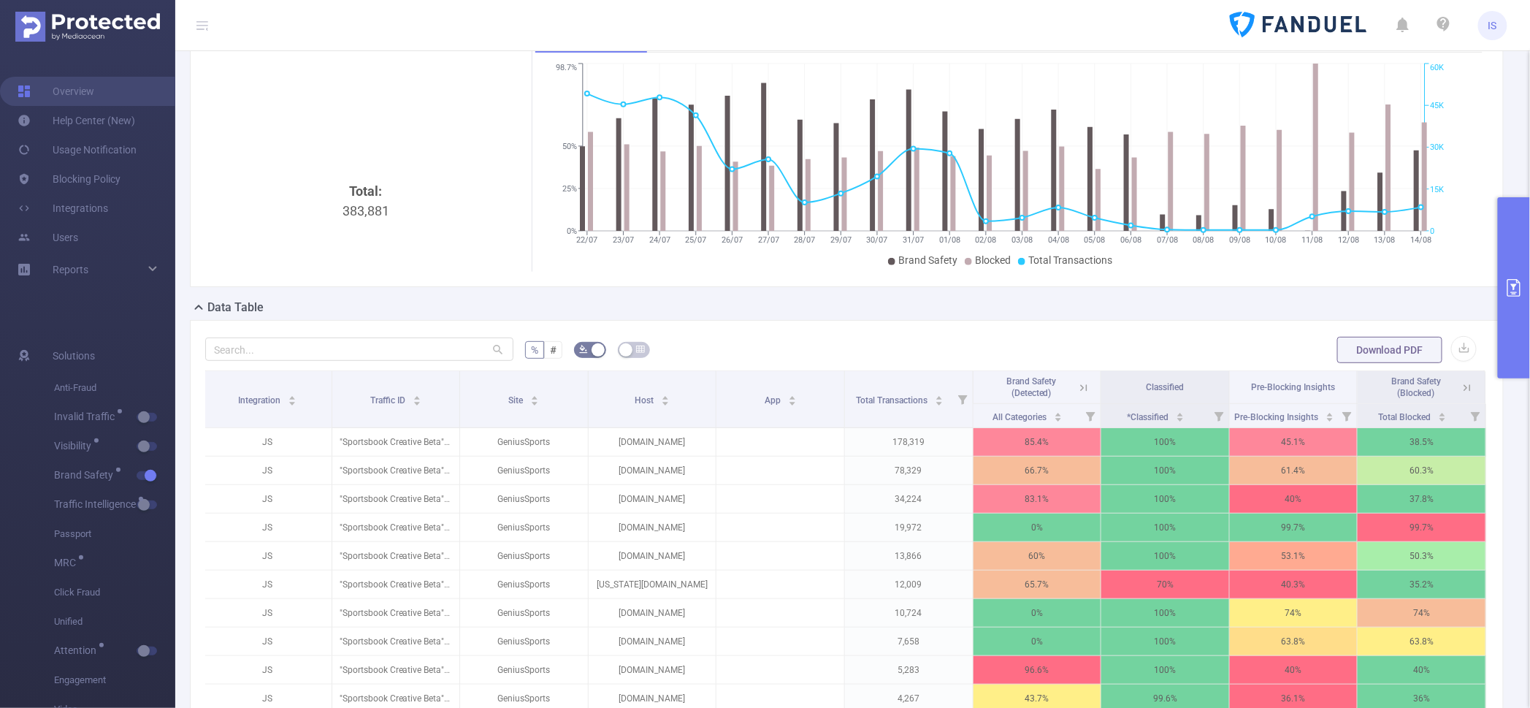
scroll to position [0, 0]
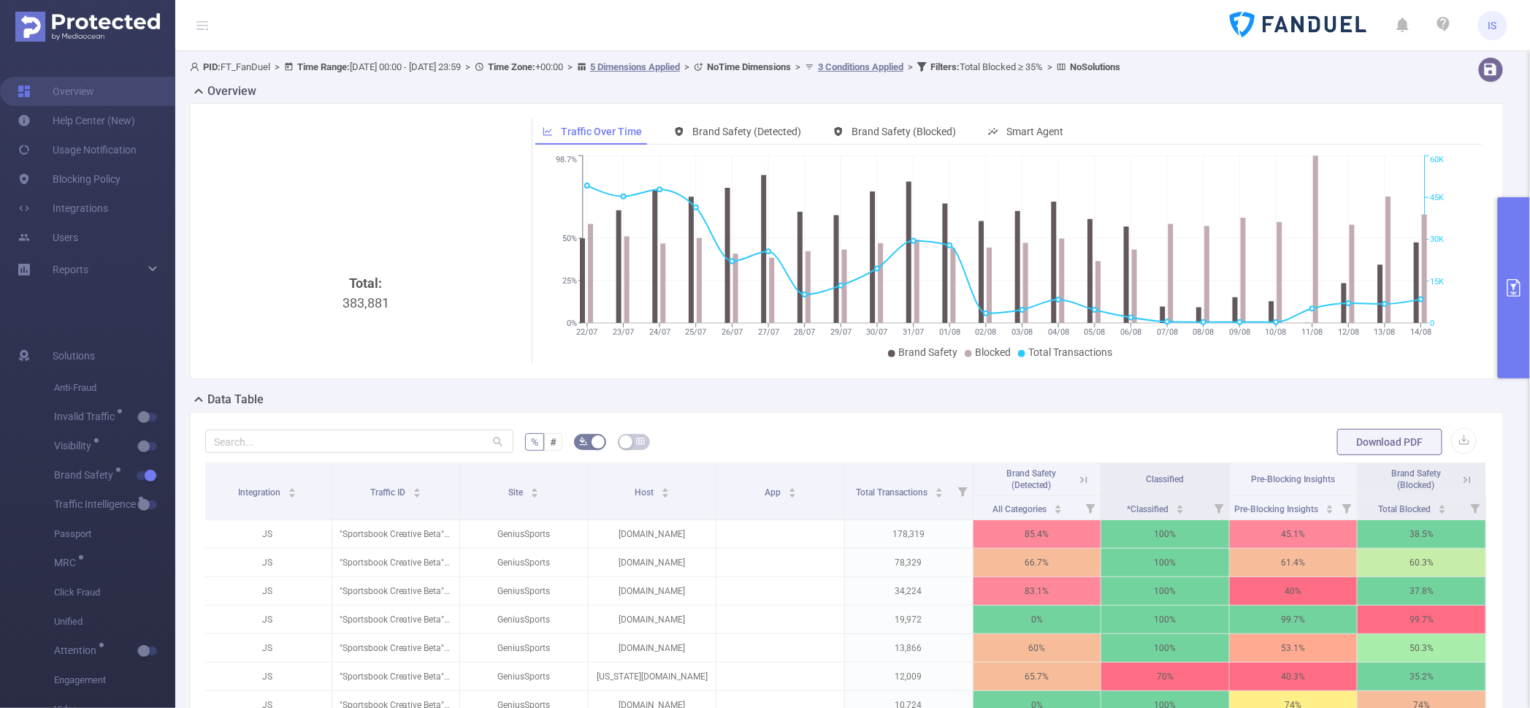
click at [1510, 337] on button "primary" at bounding box center [1514, 287] width 32 height 181
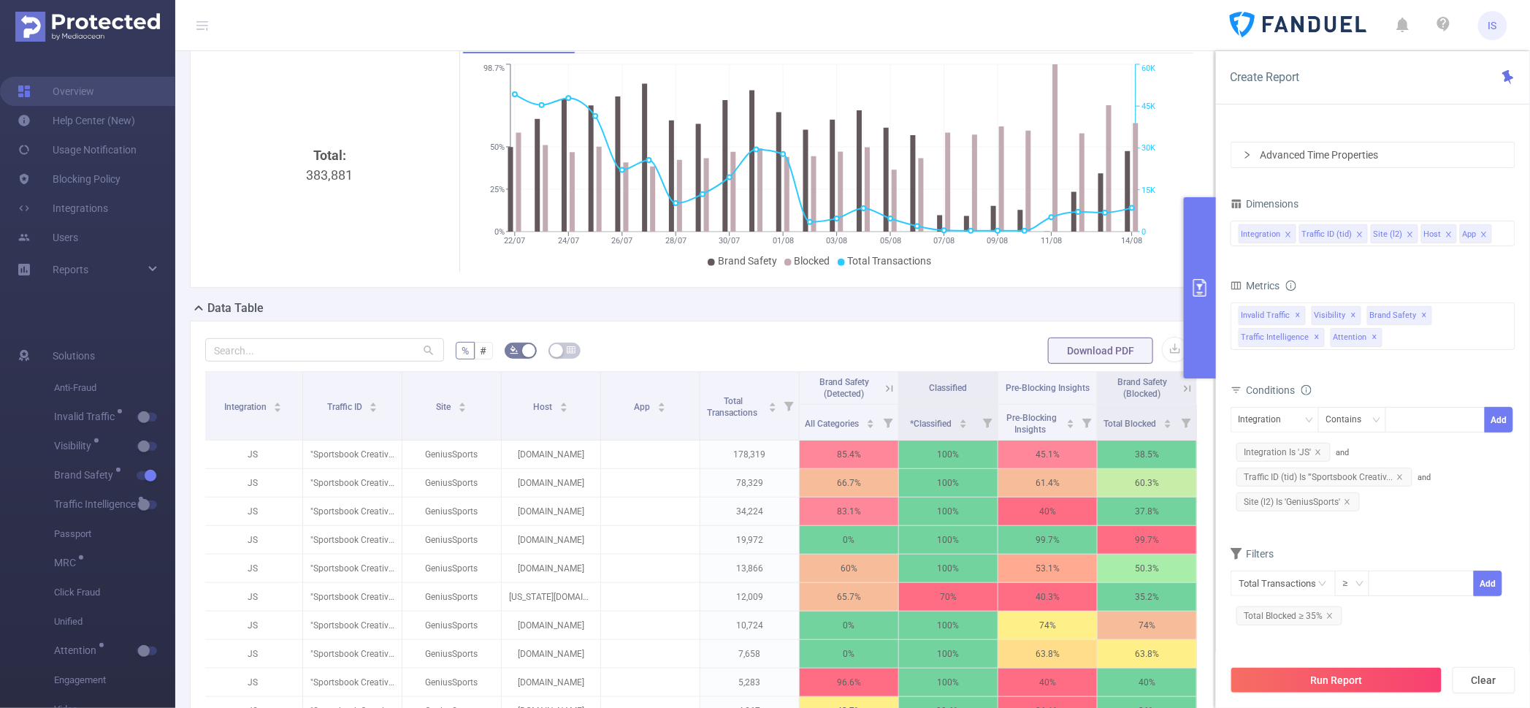
scroll to position [182, 0]
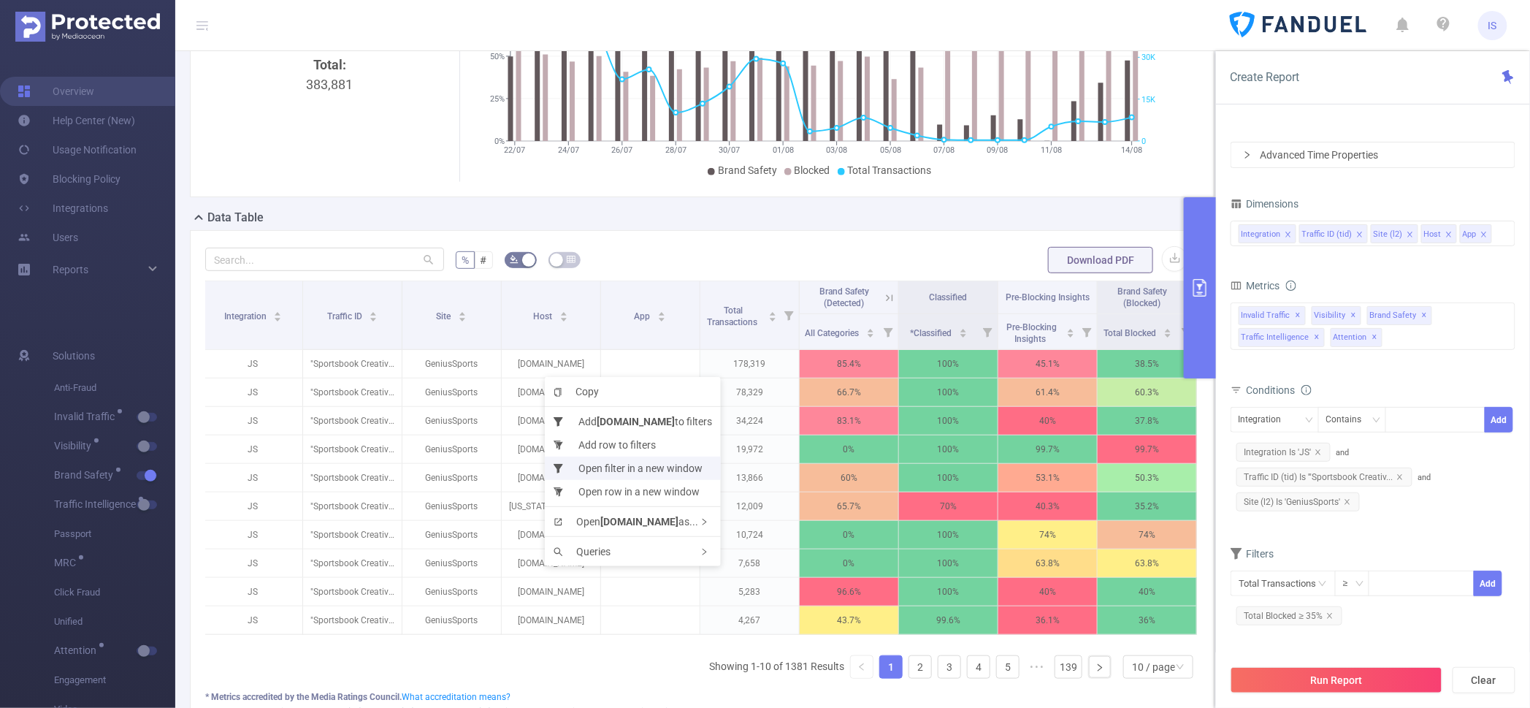
click at [640, 470] on li "Open filter in a new window" at bounding box center [633, 467] width 176 height 23
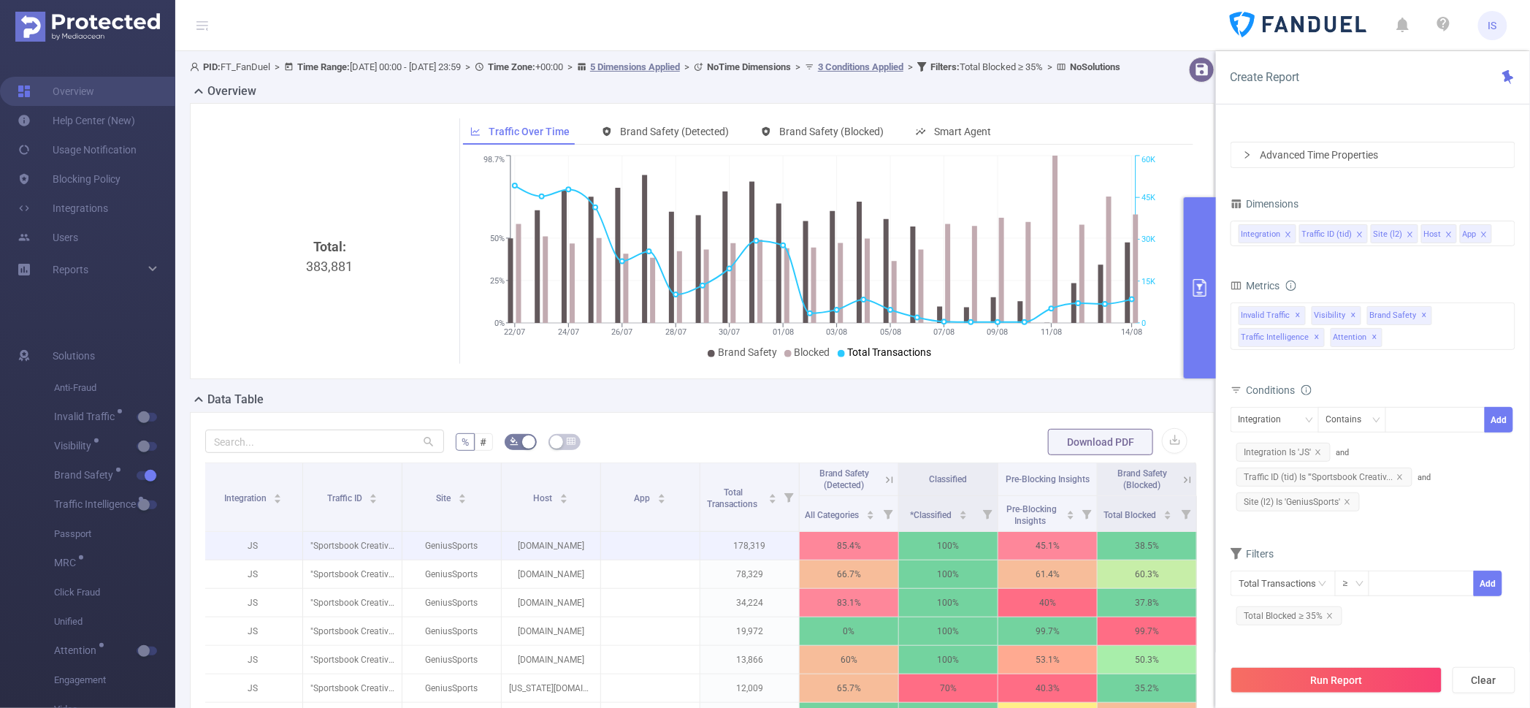
scroll to position [91, 0]
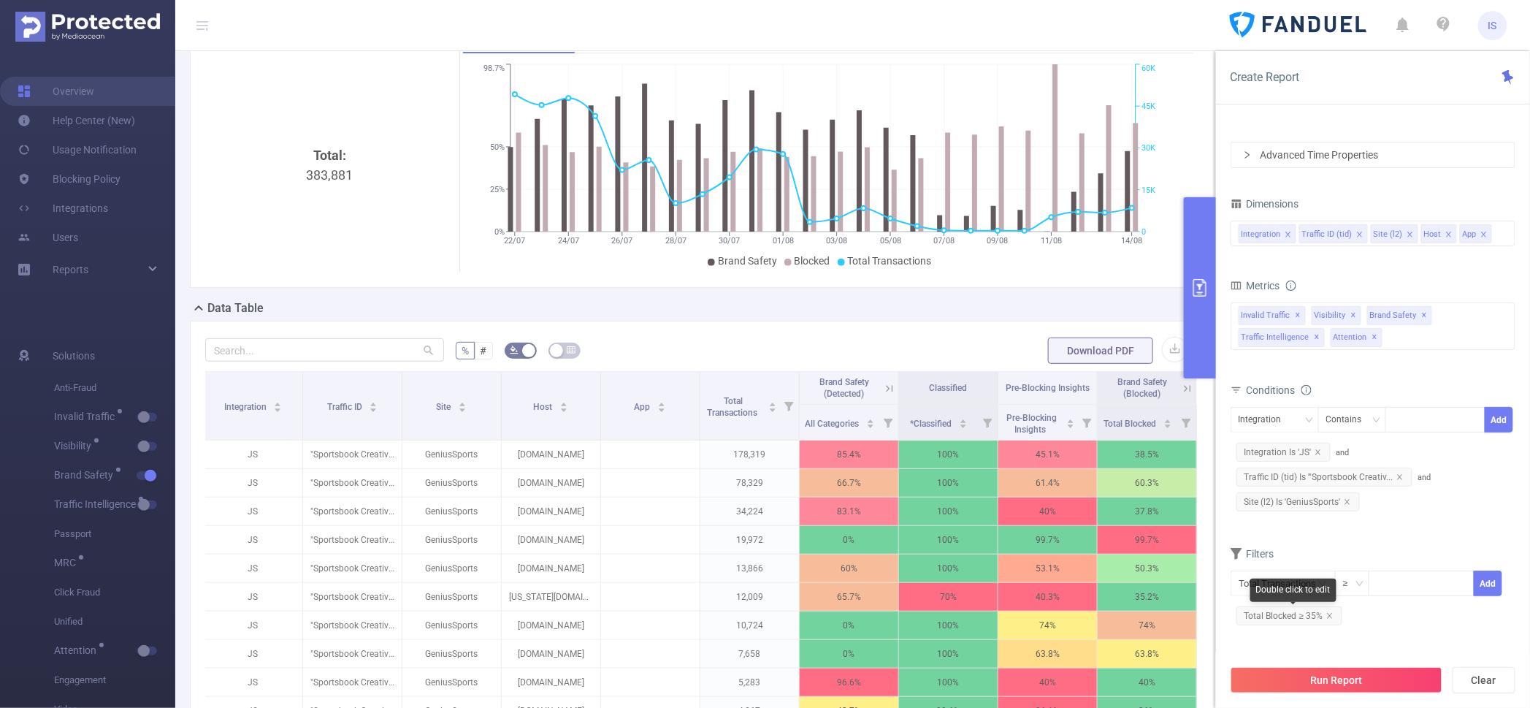
click at [1328, 618] on span "Total Blocked ≥ 35%" at bounding box center [1289, 615] width 106 height 19
click at [1480, 232] on icon "icon: close" at bounding box center [1483, 234] width 7 height 7
click at [1330, 612] on icon "icon: close" at bounding box center [1329, 615] width 7 height 7
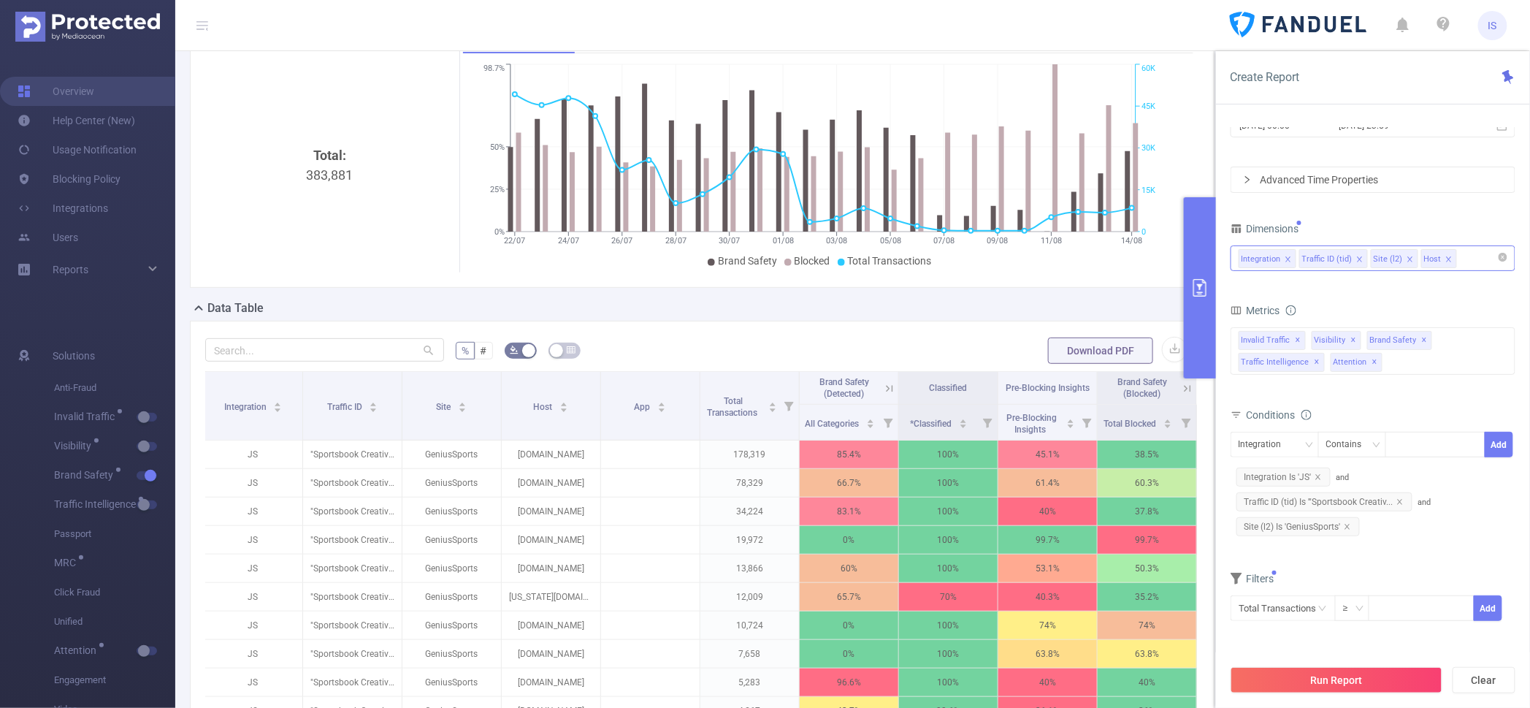
click at [1329, 675] on button "Run Report" at bounding box center [1336, 680] width 212 height 26
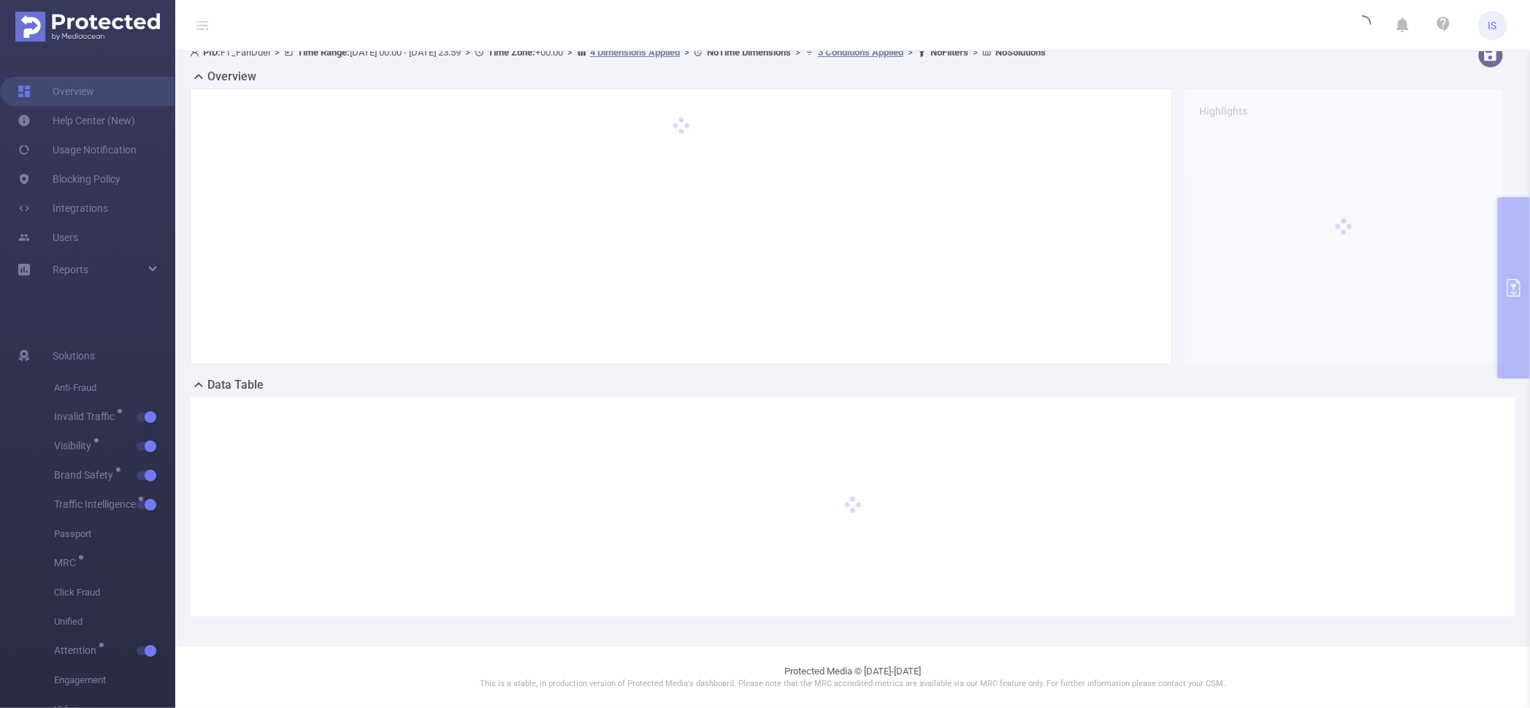
scroll to position [14, 0]
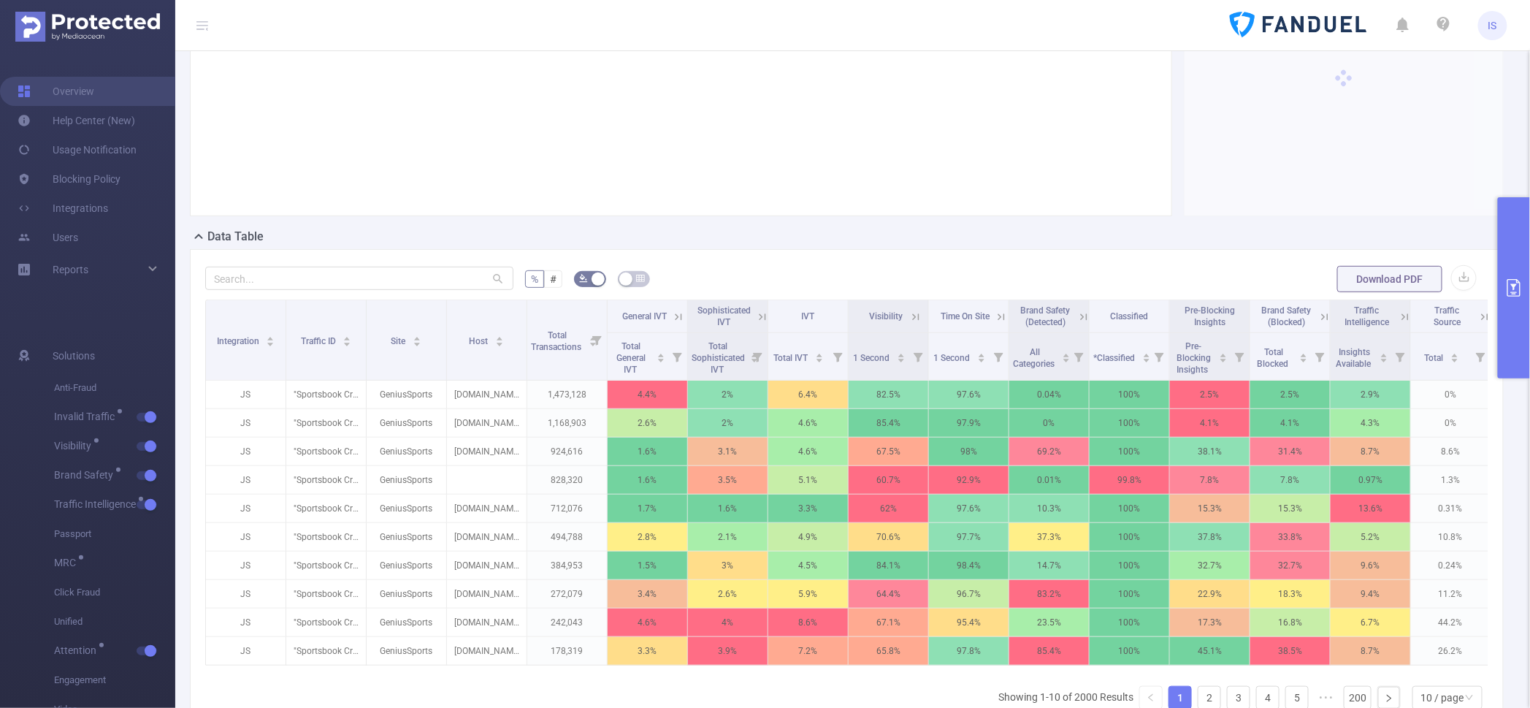
scroll to position [196, 0]
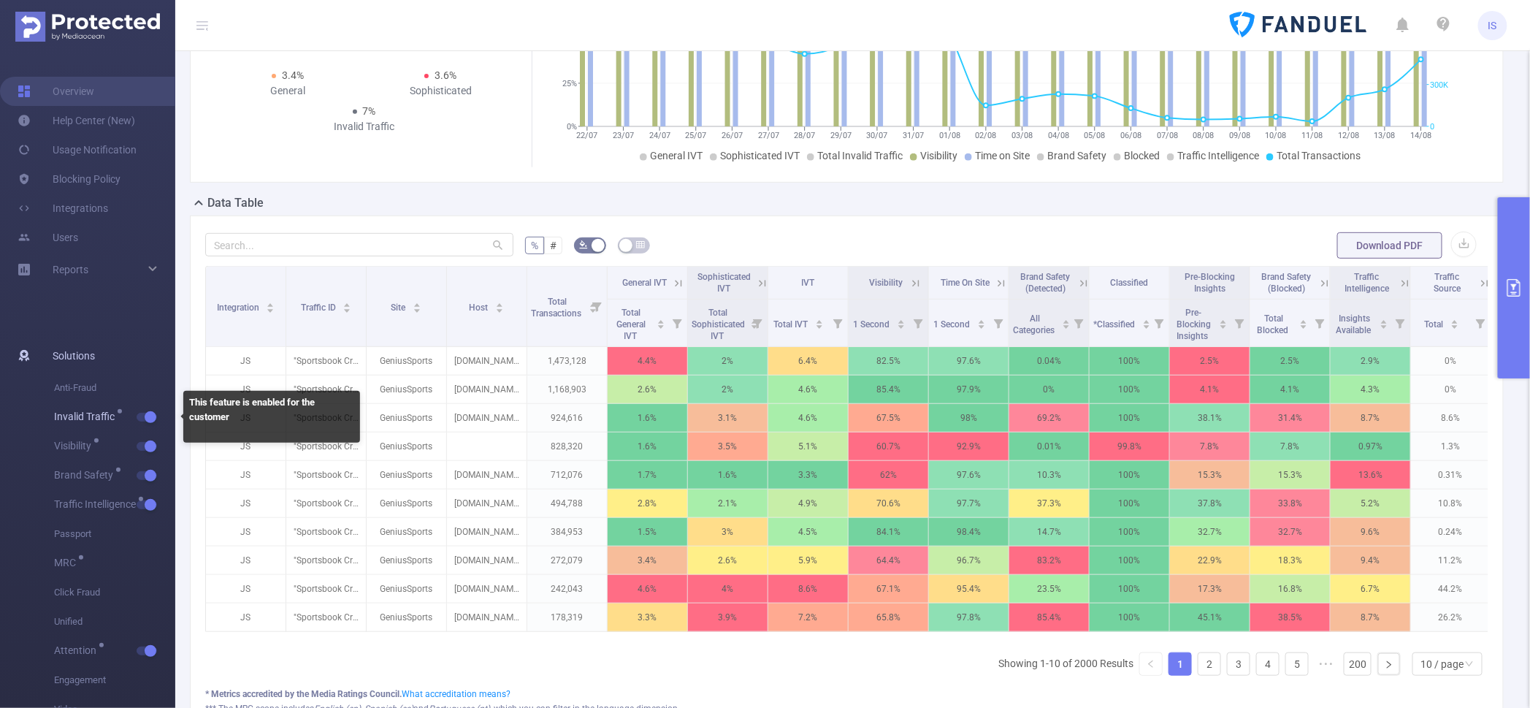
click at [153, 413] on button "button" at bounding box center [147, 417] width 20 height 9
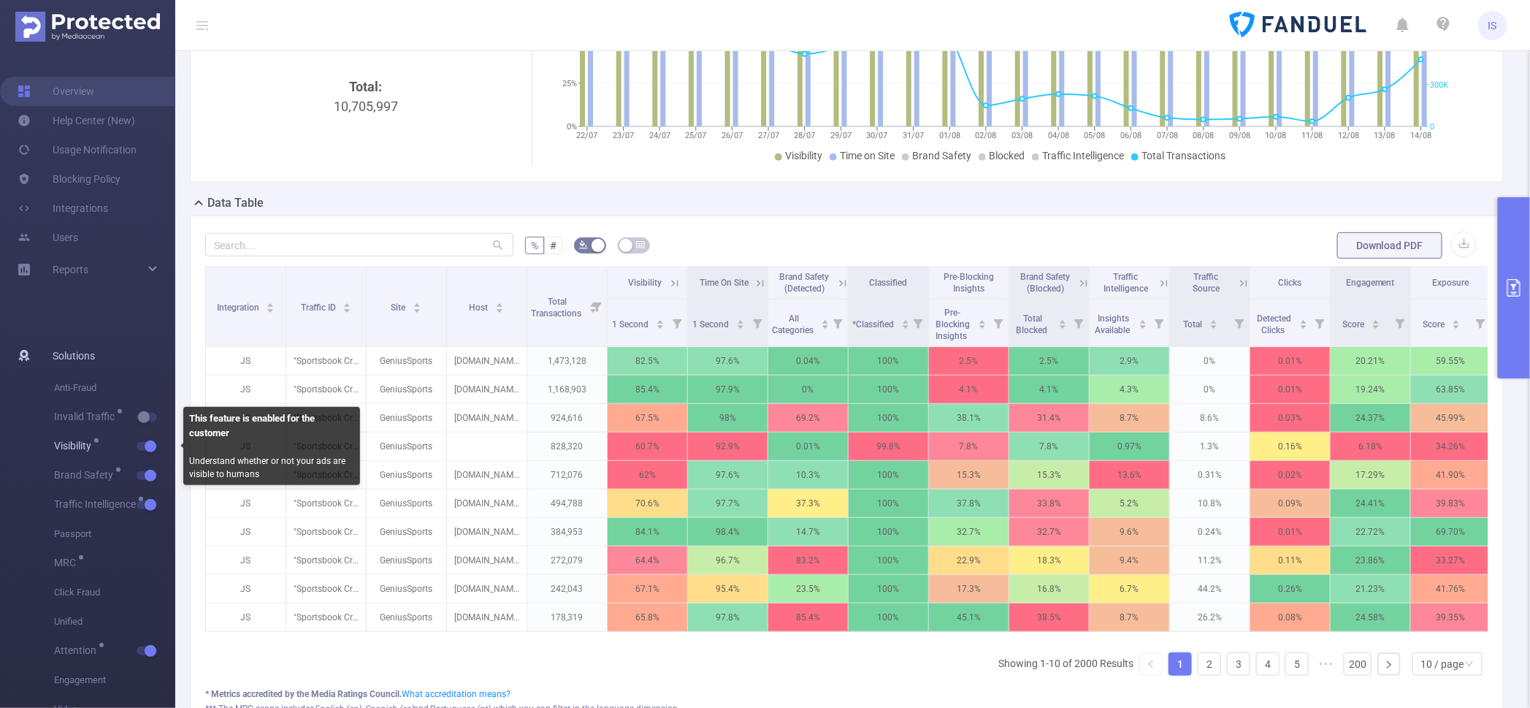
click at [142, 448] on span "button" at bounding box center [148, 445] width 19 height 7
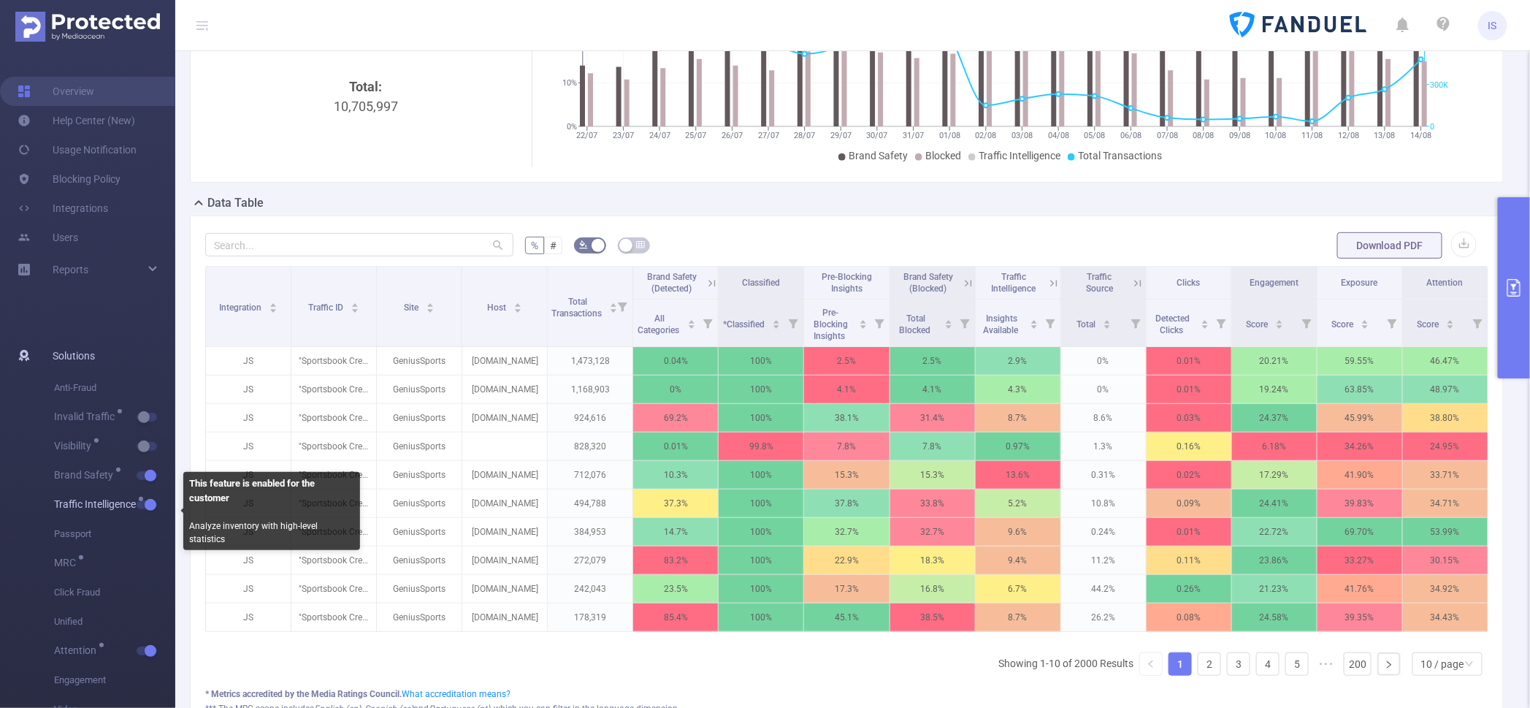
click at [151, 504] on button "button" at bounding box center [147, 504] width 20 height 9
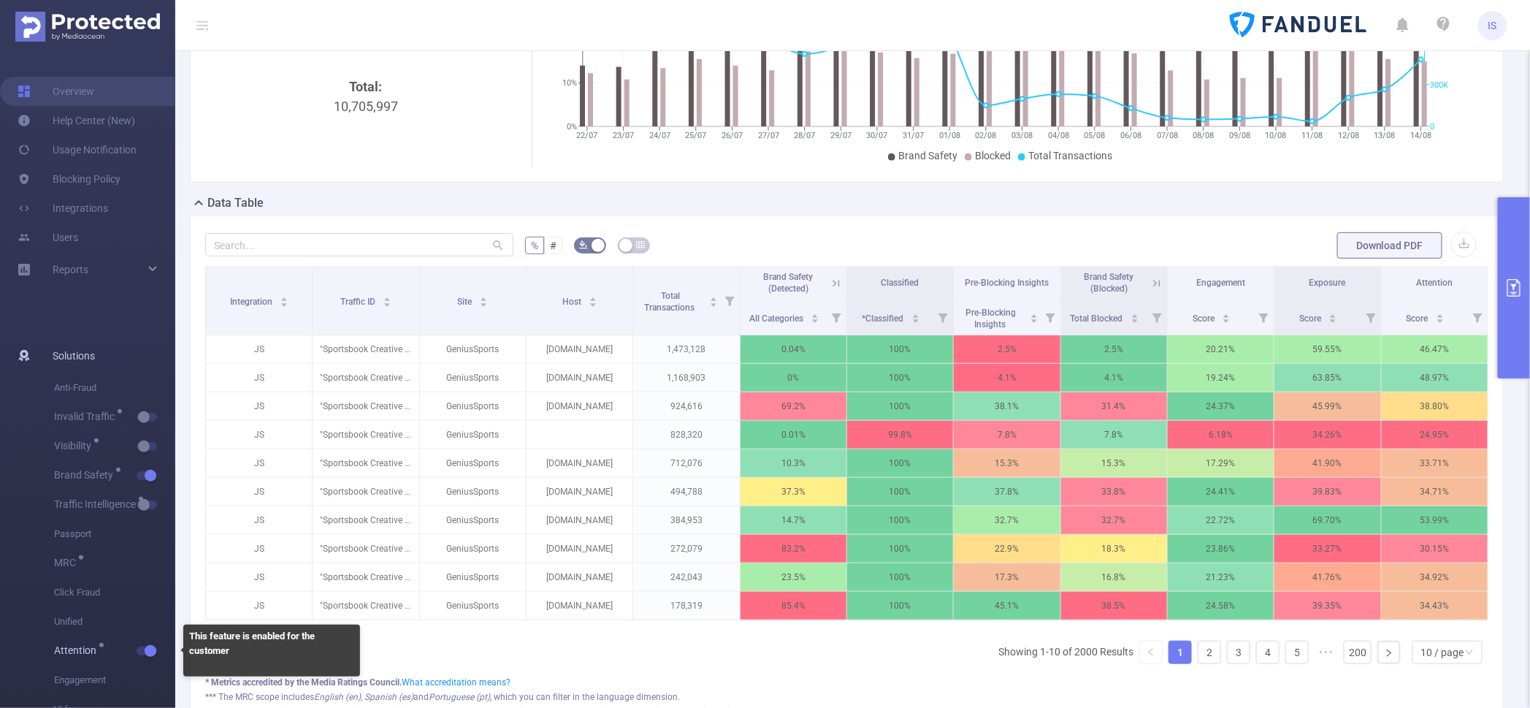
click at [140, 652] on span "button" at bounding box center [148, 650] width 19 height 7
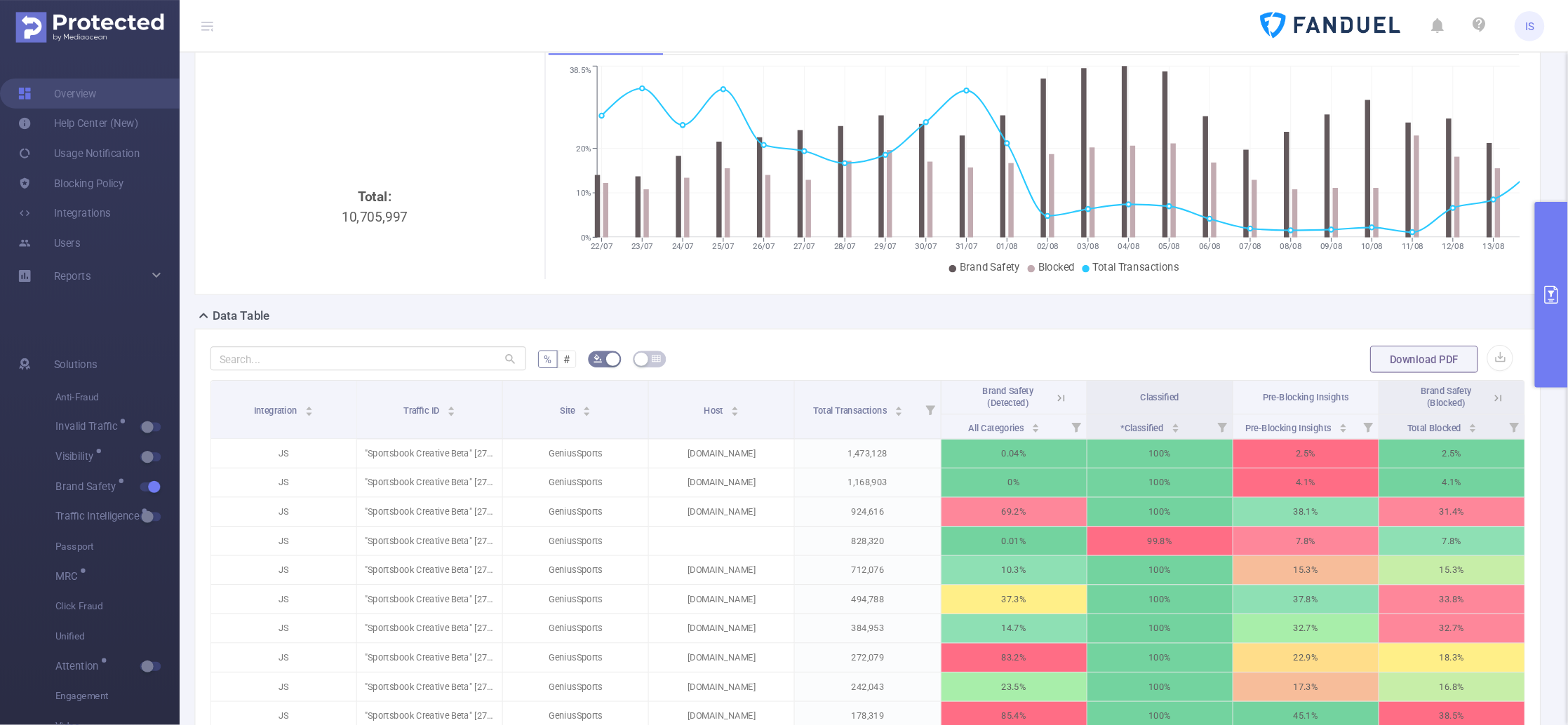
scroll to position [87, 0]
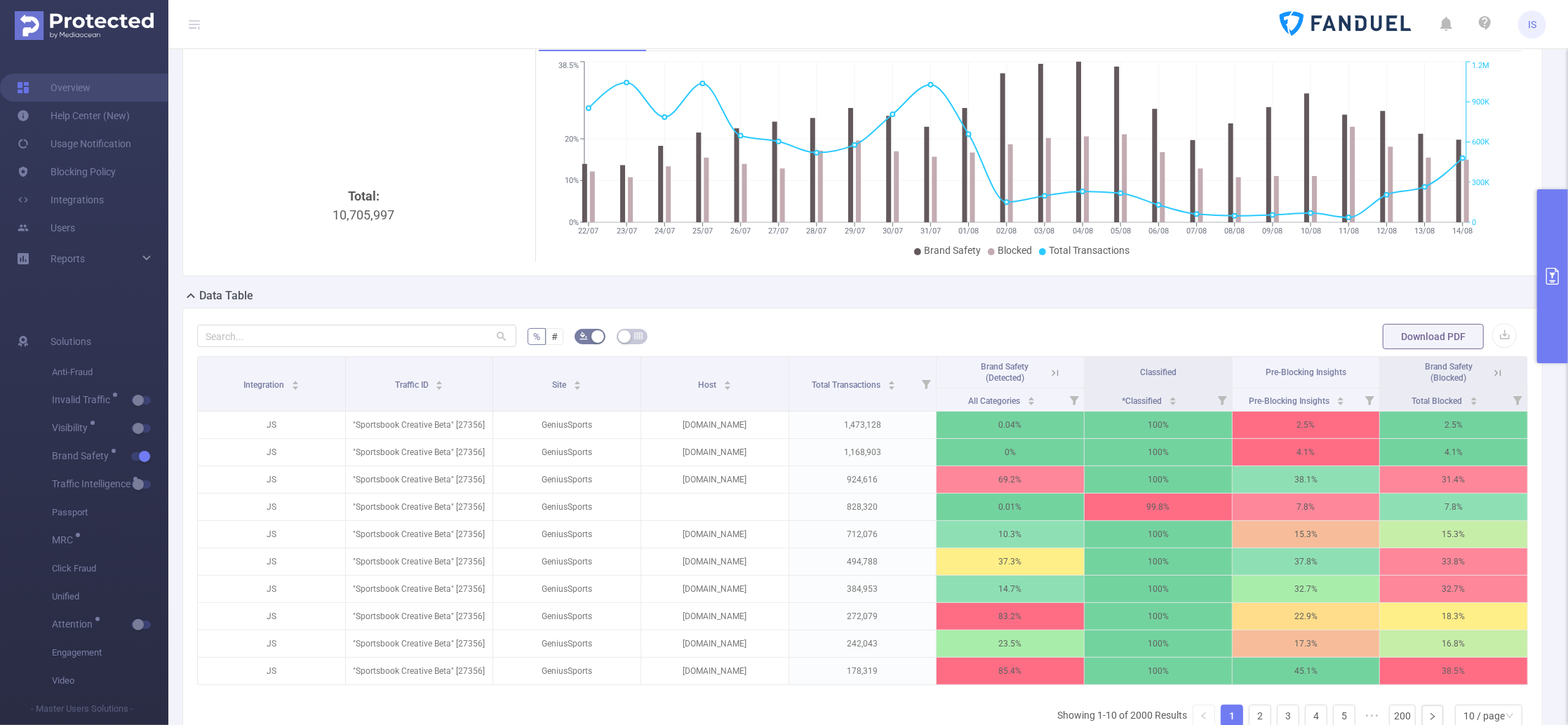
click at [1469, 342] on button "primary" at bounding box center [1553, 276] width 31 height 174
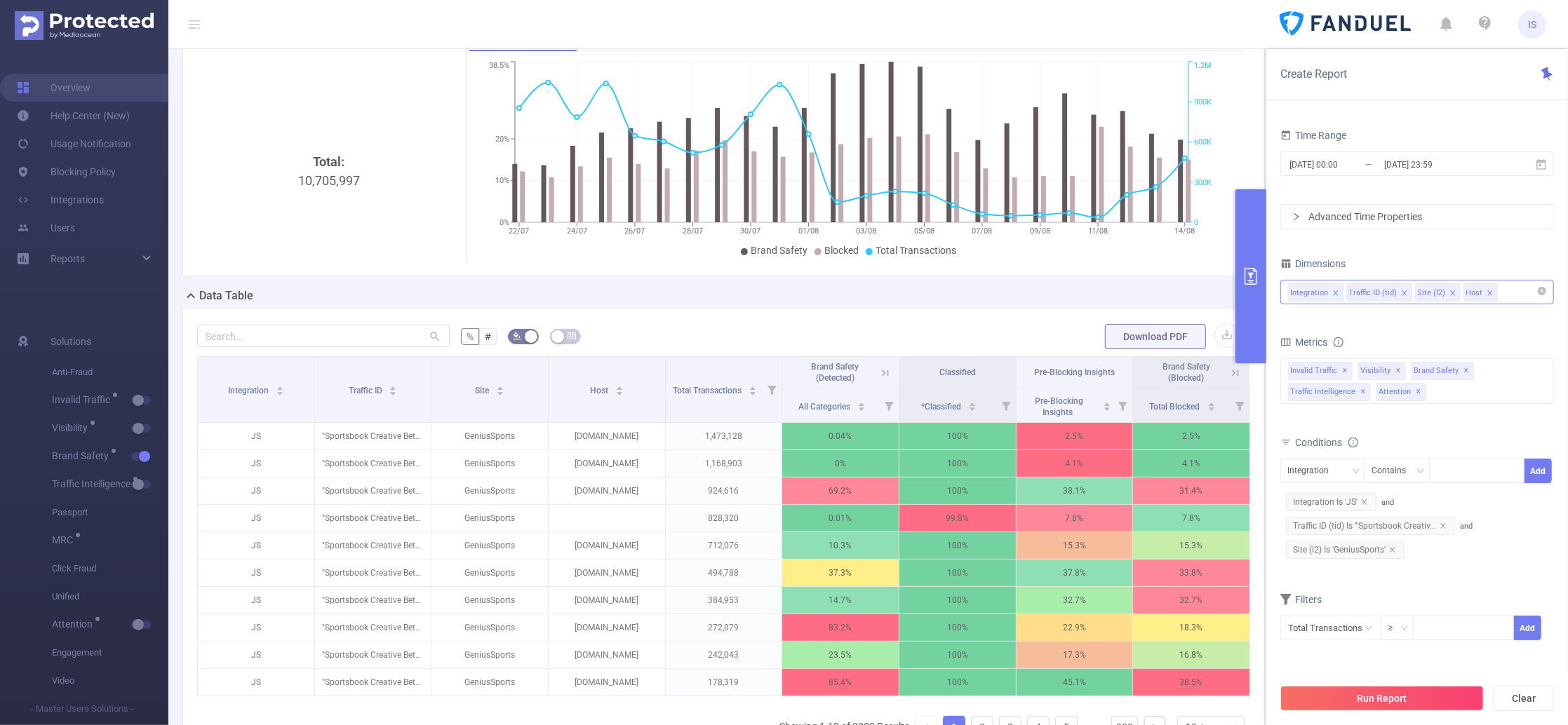
click at [676, 298] on div "Data Table" at bounding box center [729, 297] width 1093 height 19
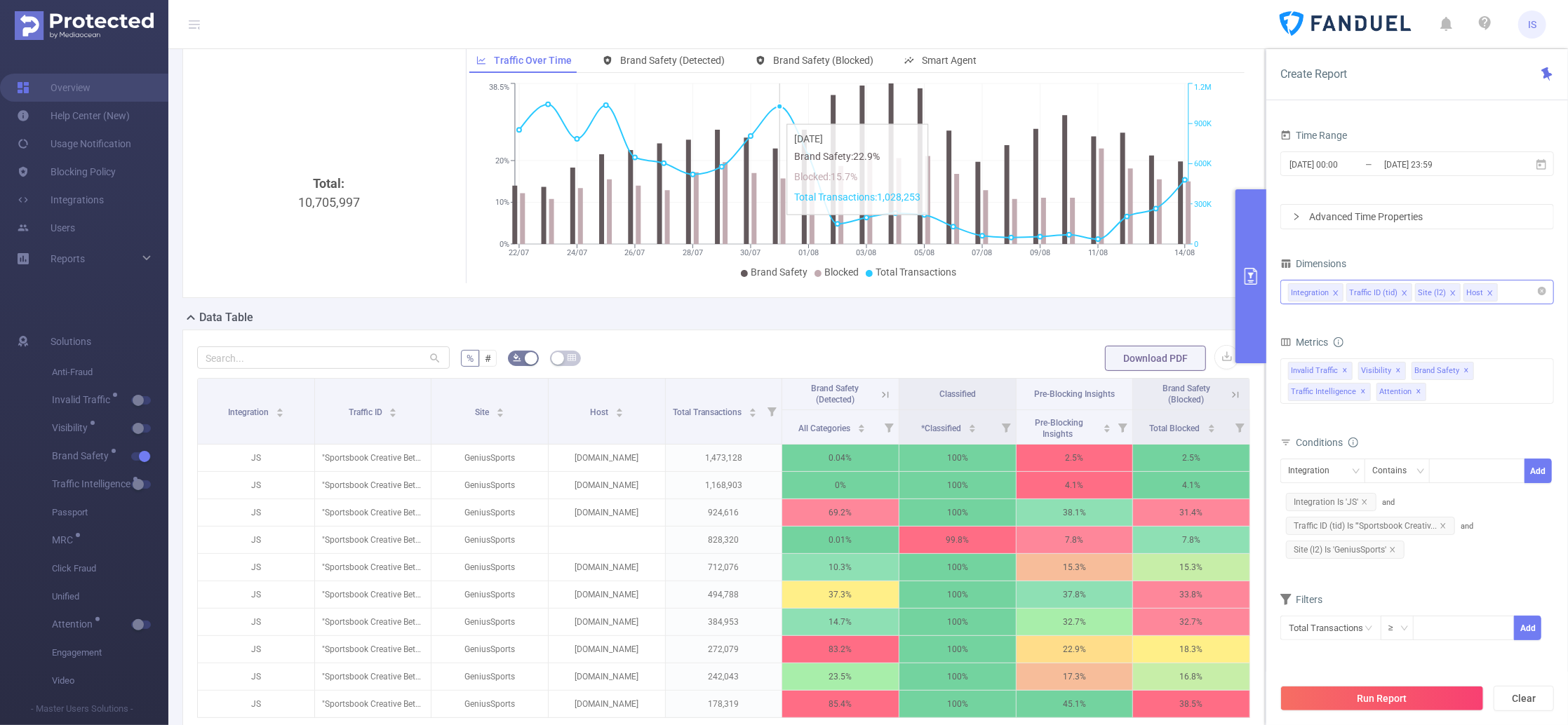
scroll to position [93, 0]
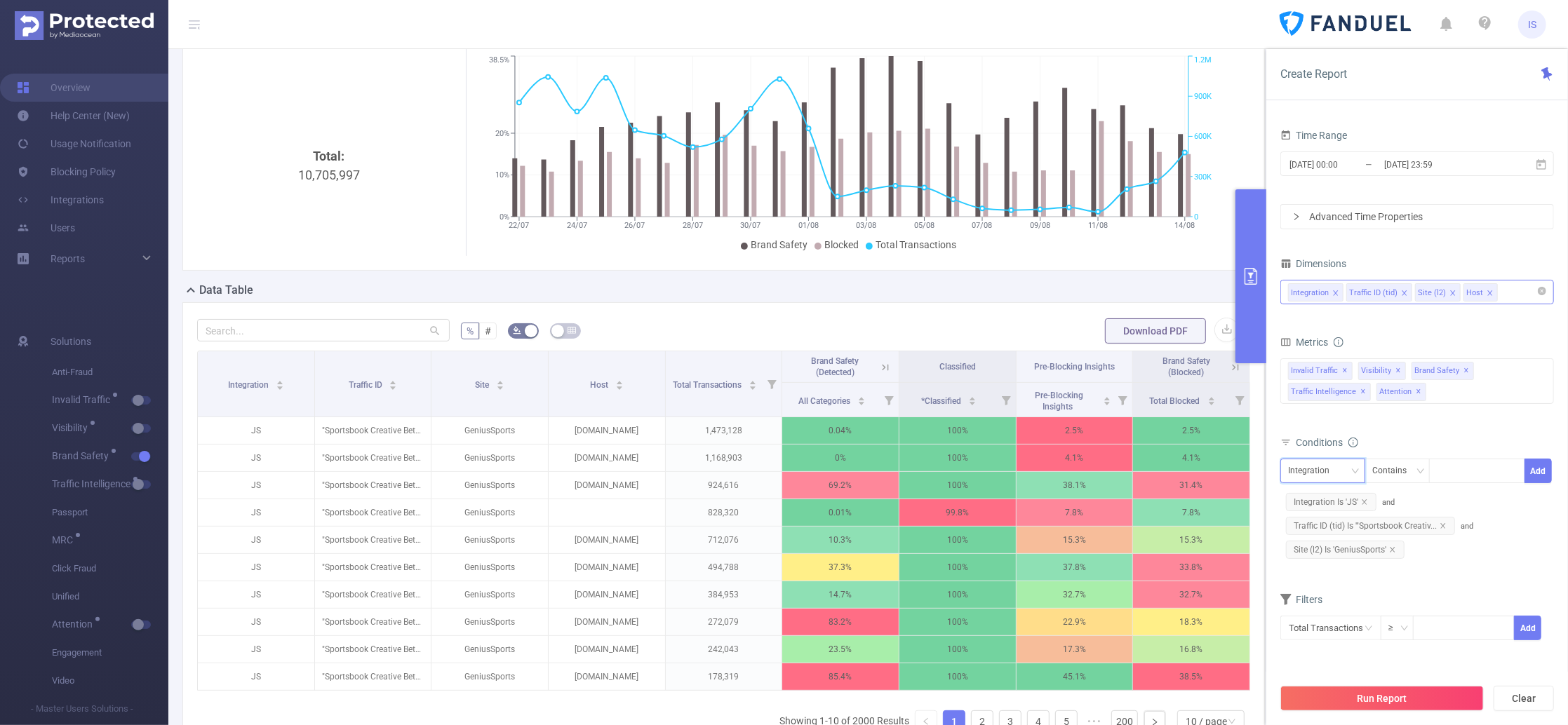
click at [1333, 465] on div "Integration" at bounding box center [1313, 471] width 51 height 23
click at [1329, 566] on li "Host" at bounding box center [1322, 568] width 85 height 22
click at [1454, 474] on div at bounding box center [1477, 471] width 81 height 23
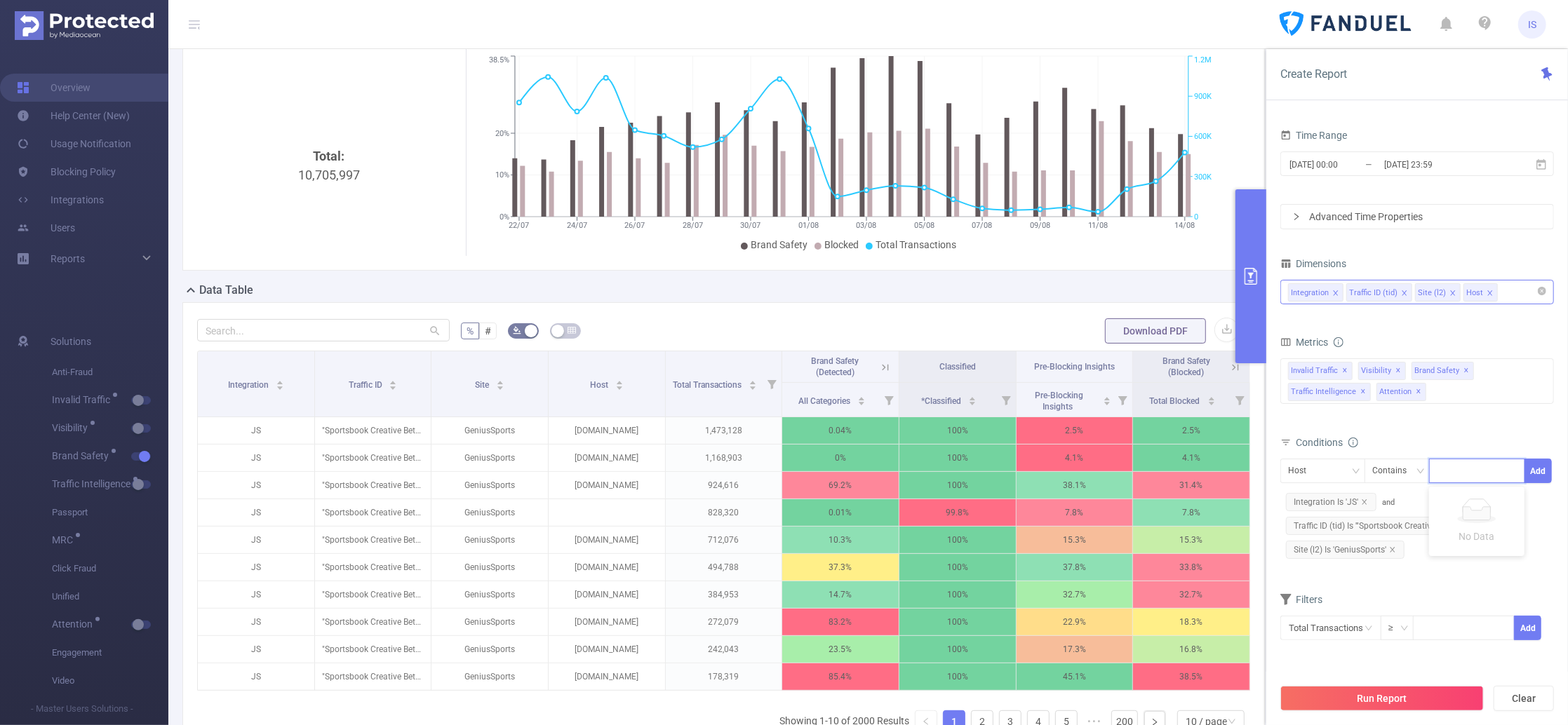
type input "."
click at [1463, 495] on li "." at bounding box center [1476, 500] width 95 height 22
click at [1469, 474] on button "Add" at bounding box center [1538, 471] width 27 height 25
click at [1394, 679] on button "Run Report" at bounding box center [1382, 698] width 204 height 25
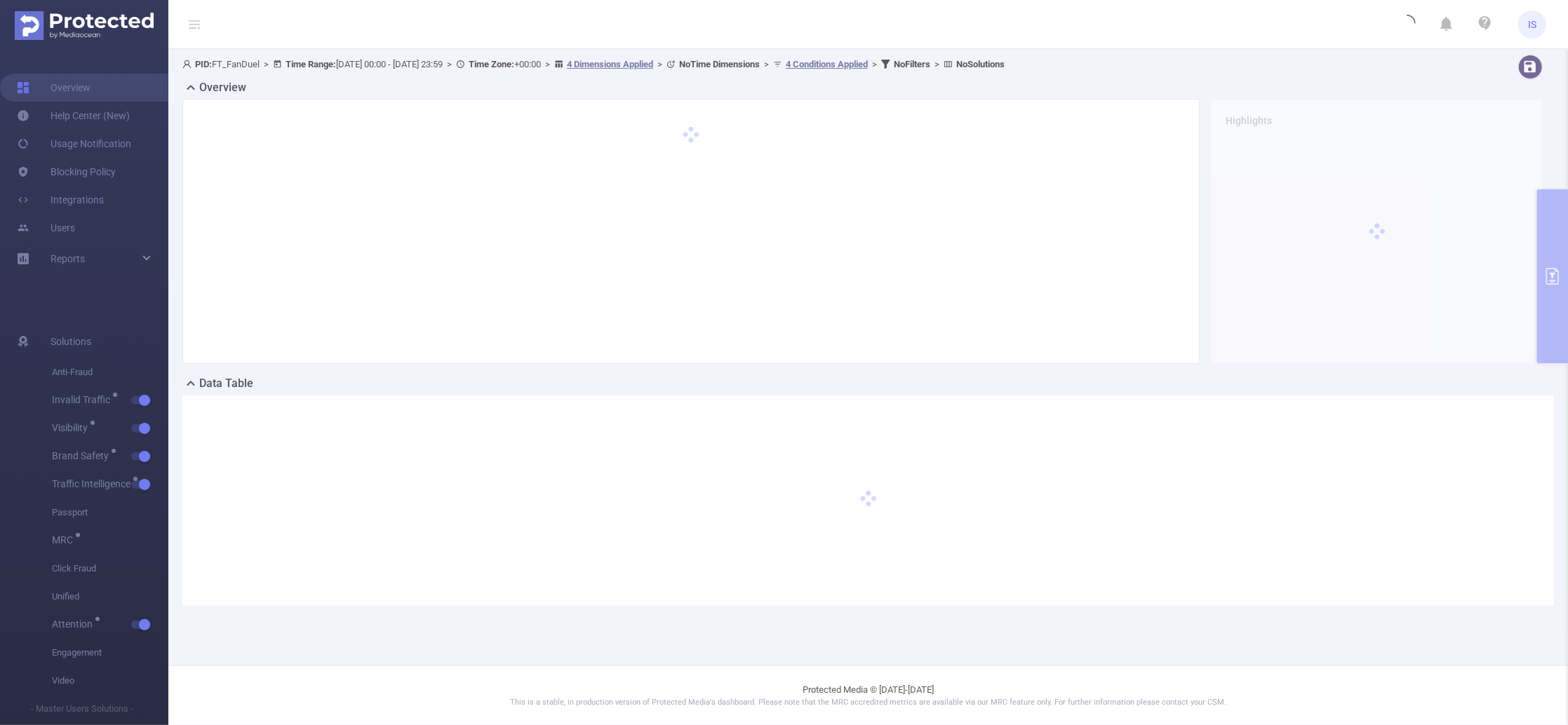
scroll to position [0, 0]
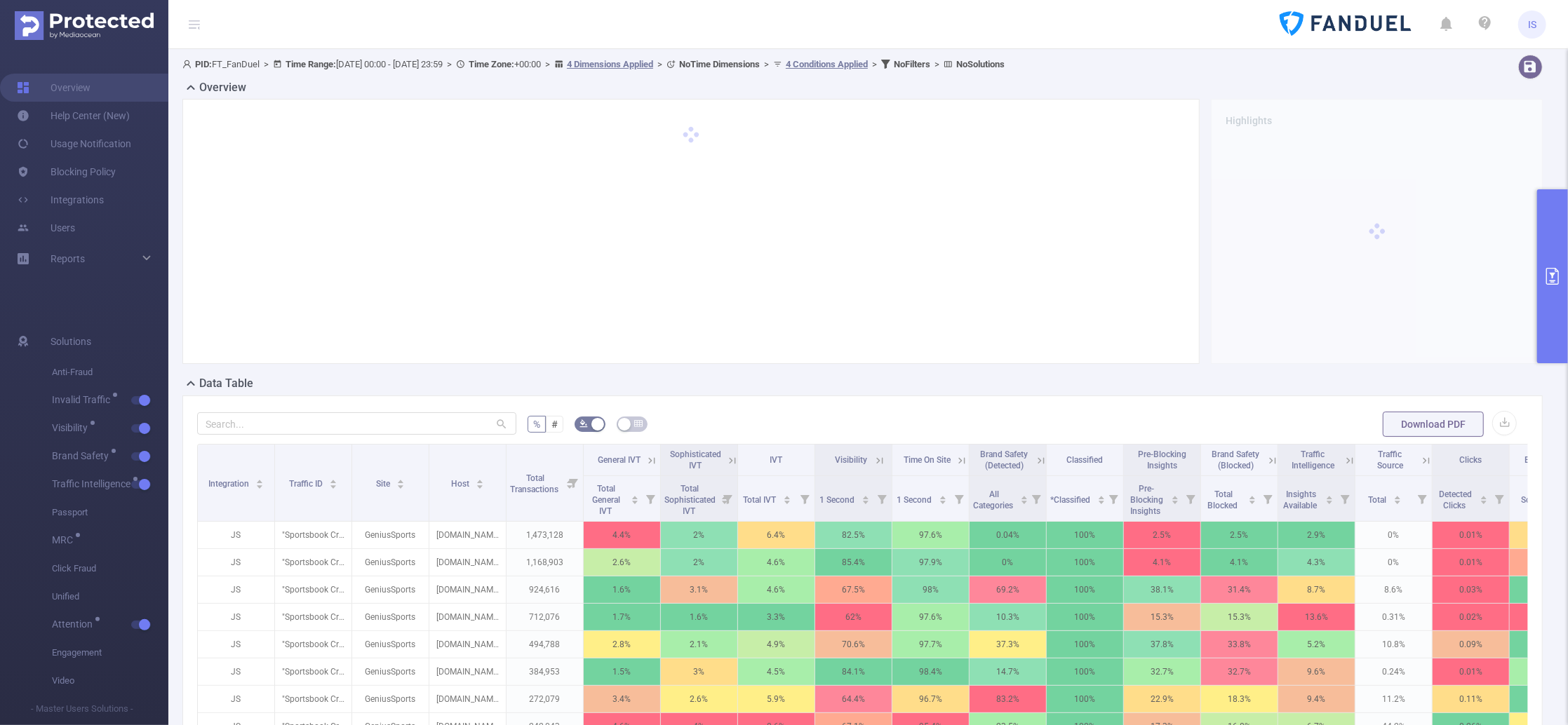
scroll to position [186, 0]
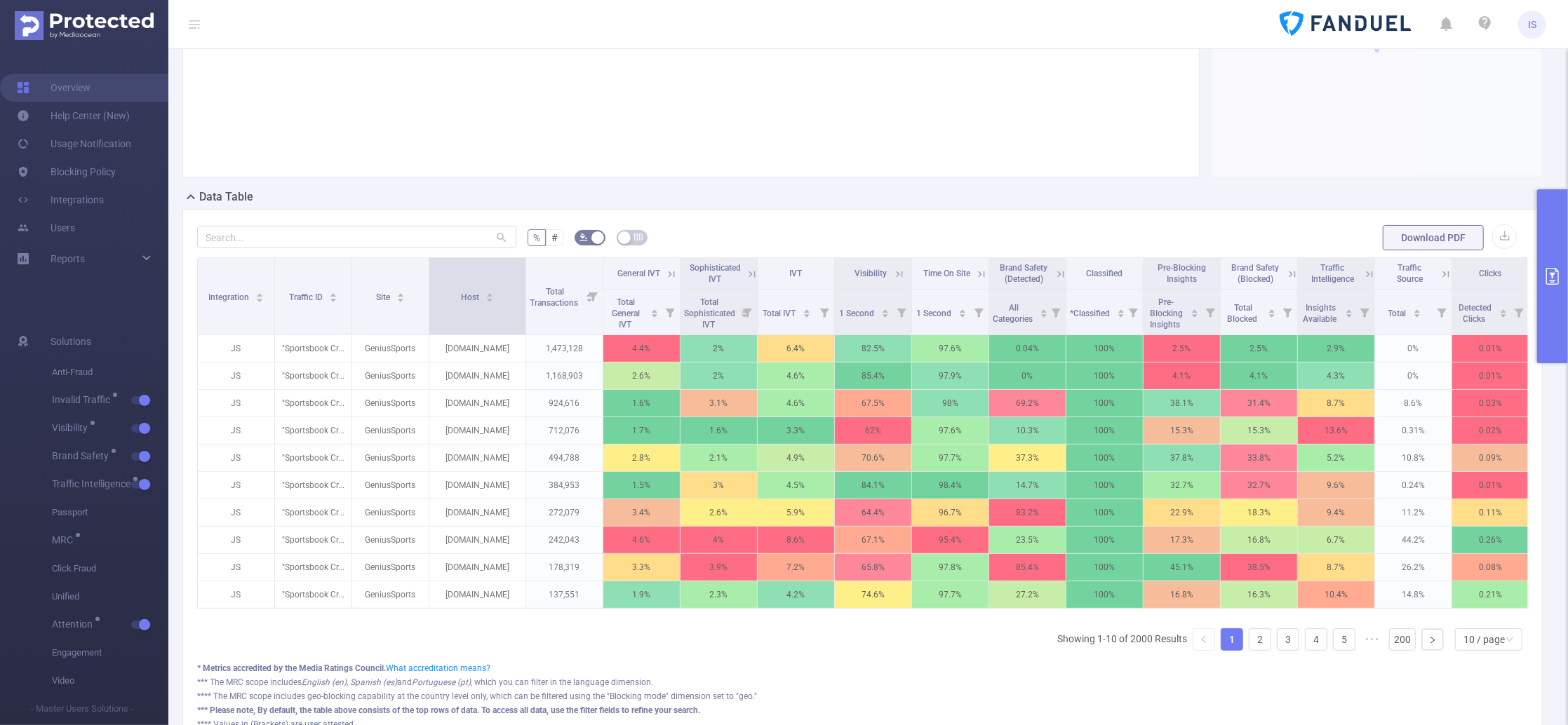
drag, startPoint x: 504, startPoint y: 282, endPoint x: 524, endPoint y: 283, distance: 20.0
click at [524, 283] on span at bounding box center [525, 297] width 7 height 77
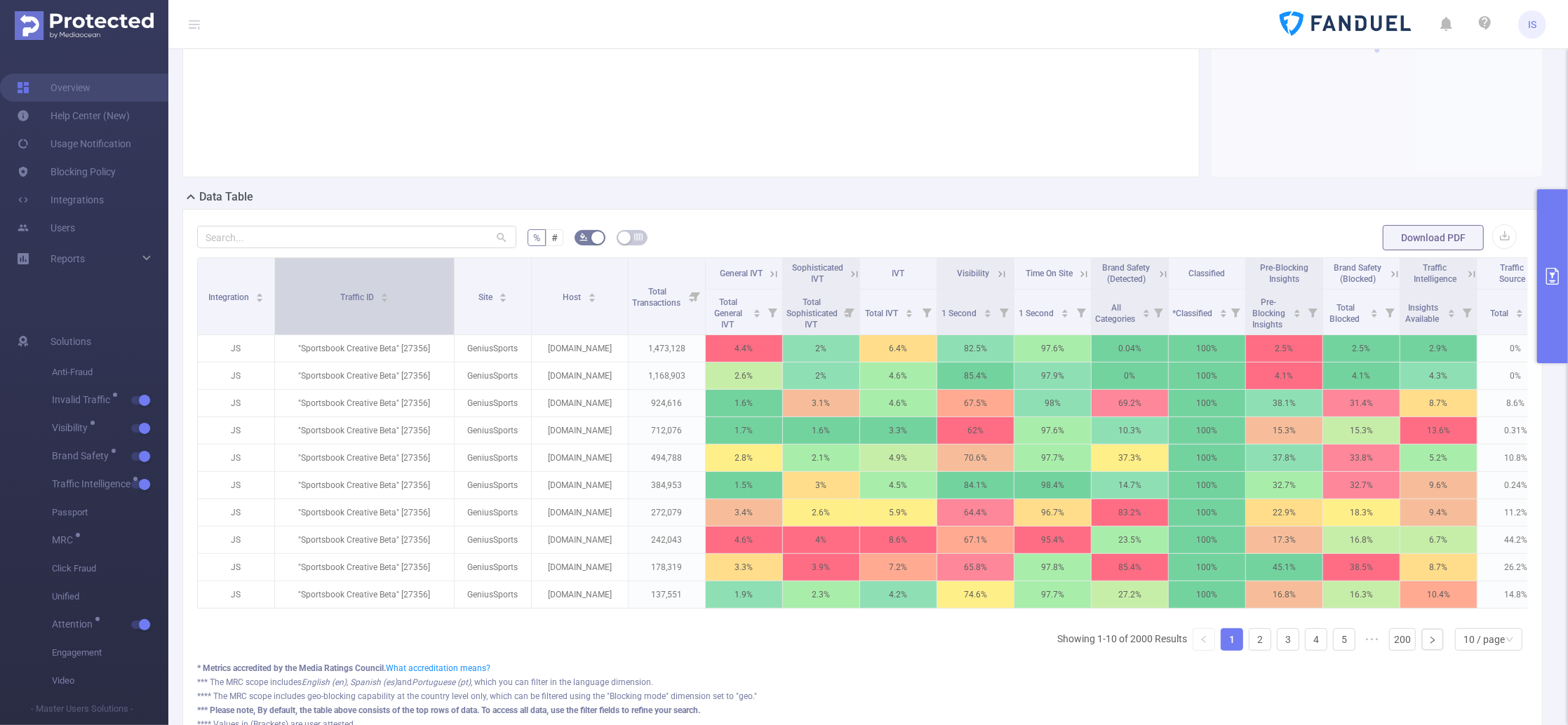
drag, startPoint x: 347, startPoint y: 284, endPoint x: 450, endPoint y: 295, distance: 103.6
click at [451, 295] on span at bounding box center [453, 297] width 7 height 77
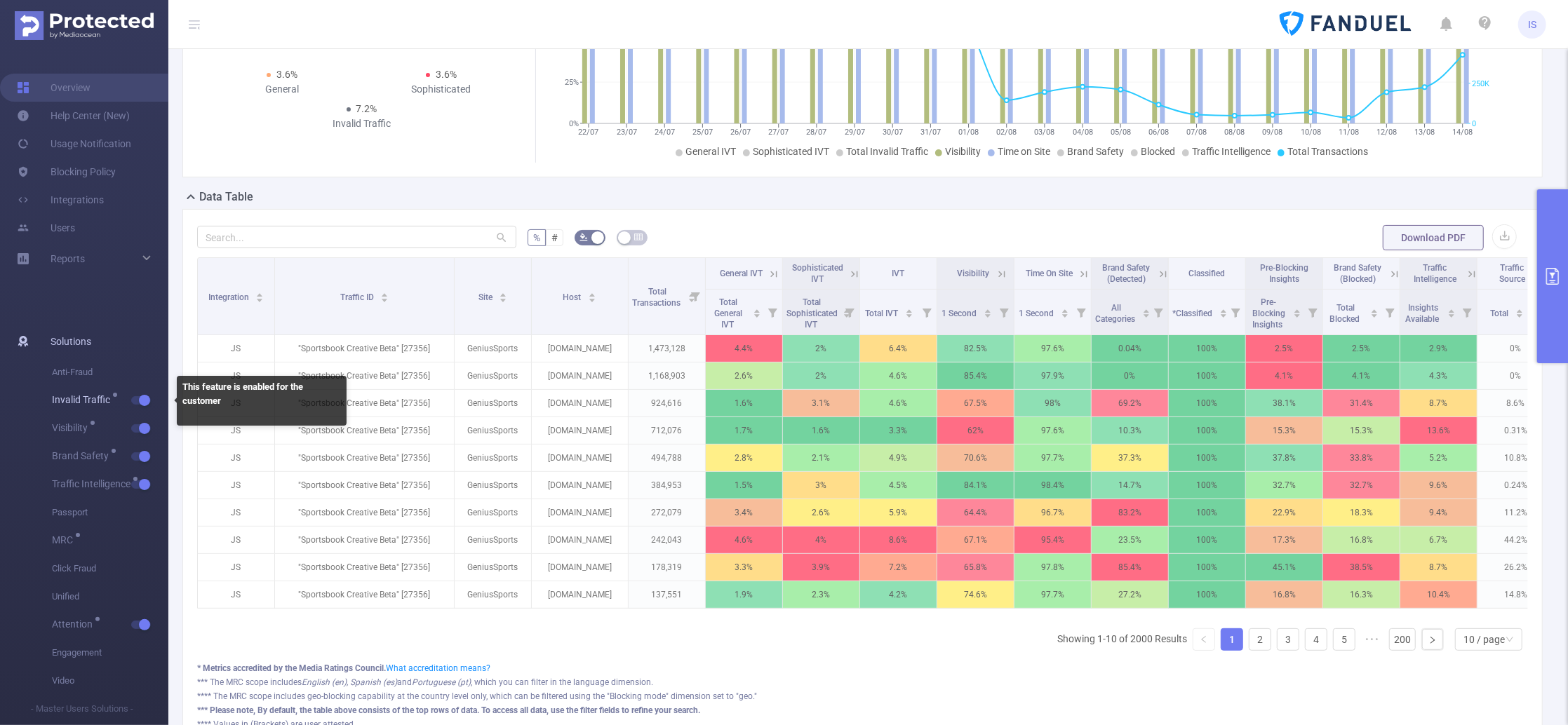
click at [142, 399] on button "button" at bounding box center [141, 400] width 19 height 9
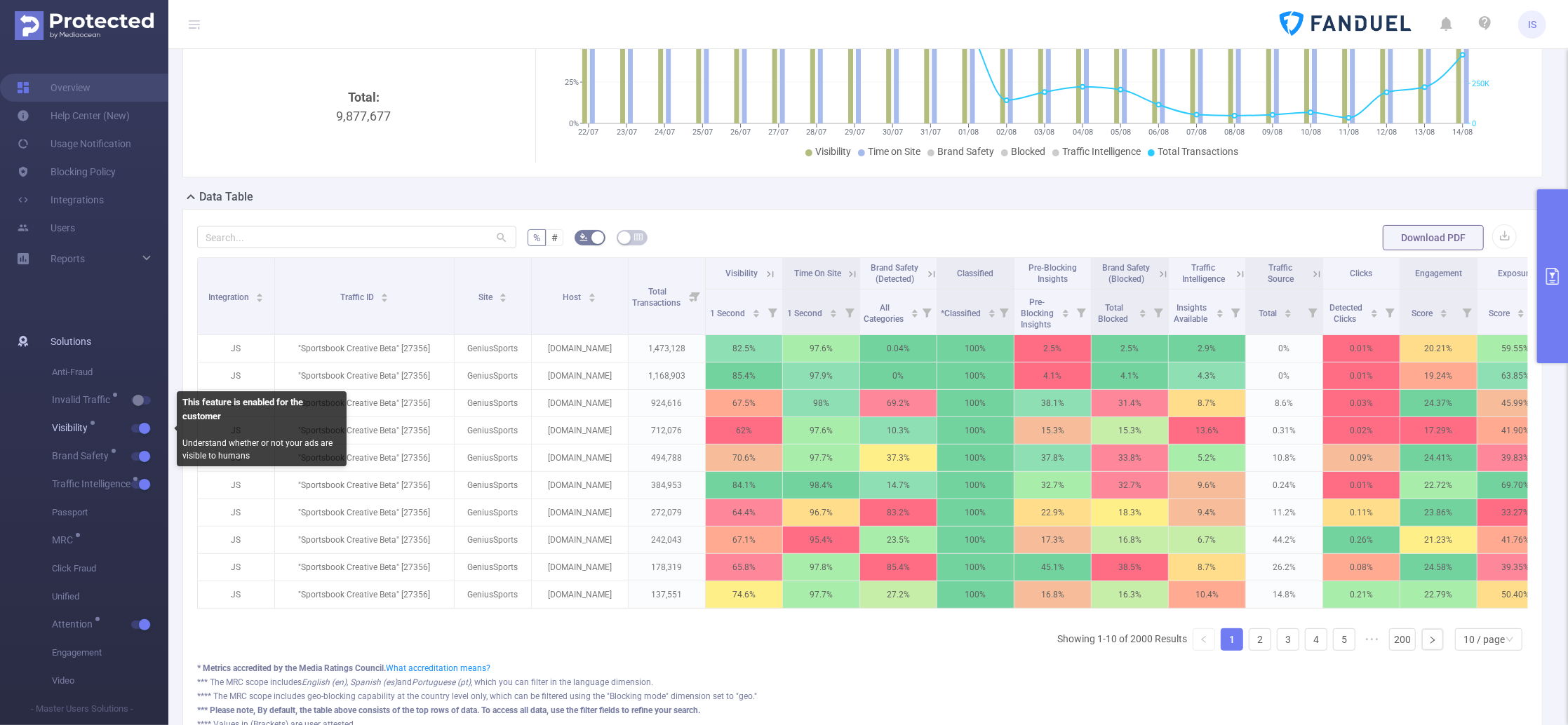
click at [143, 424] on button "button" at bounding box center [141, 428] width 19 height 9
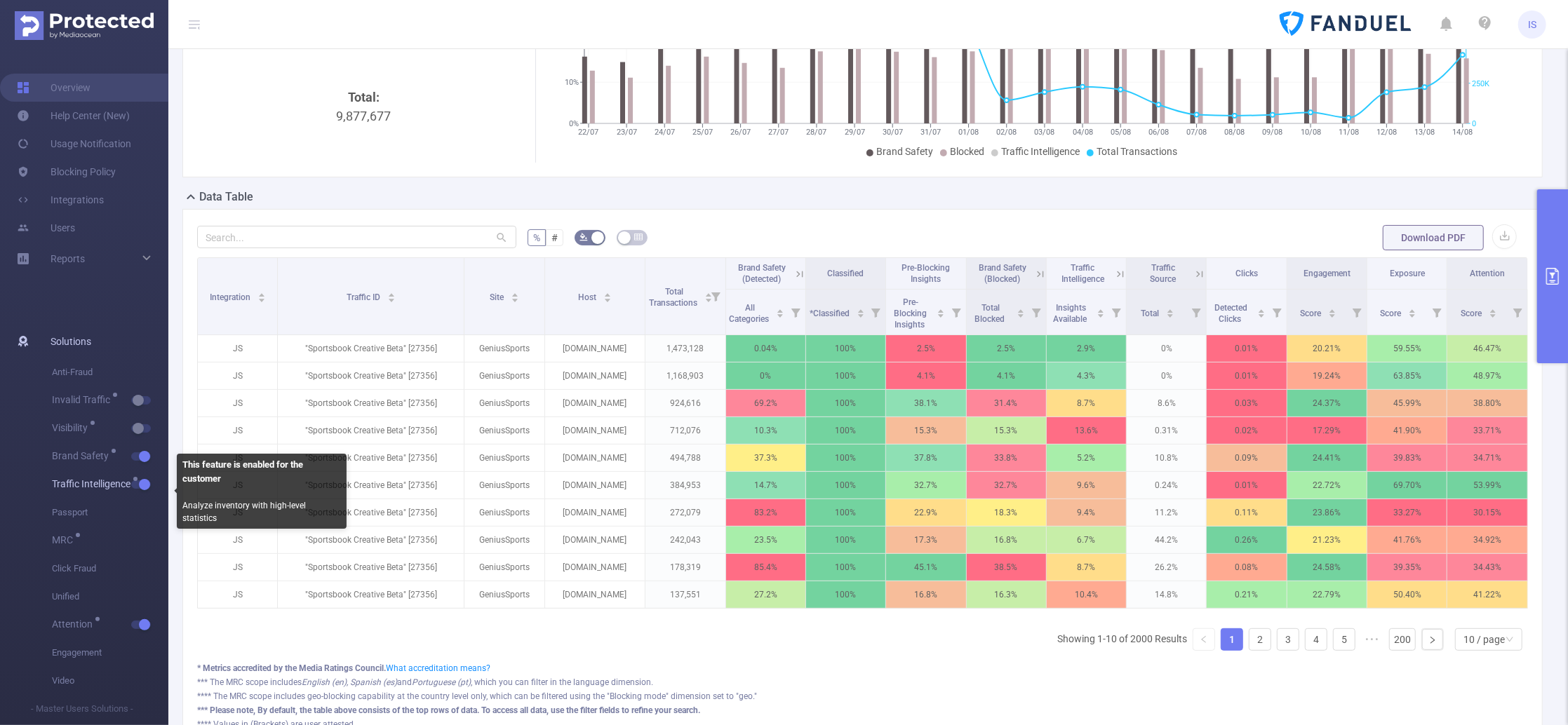
click at [141, 485] on button "button" at bounding box center [141, 484] width 19 height 9
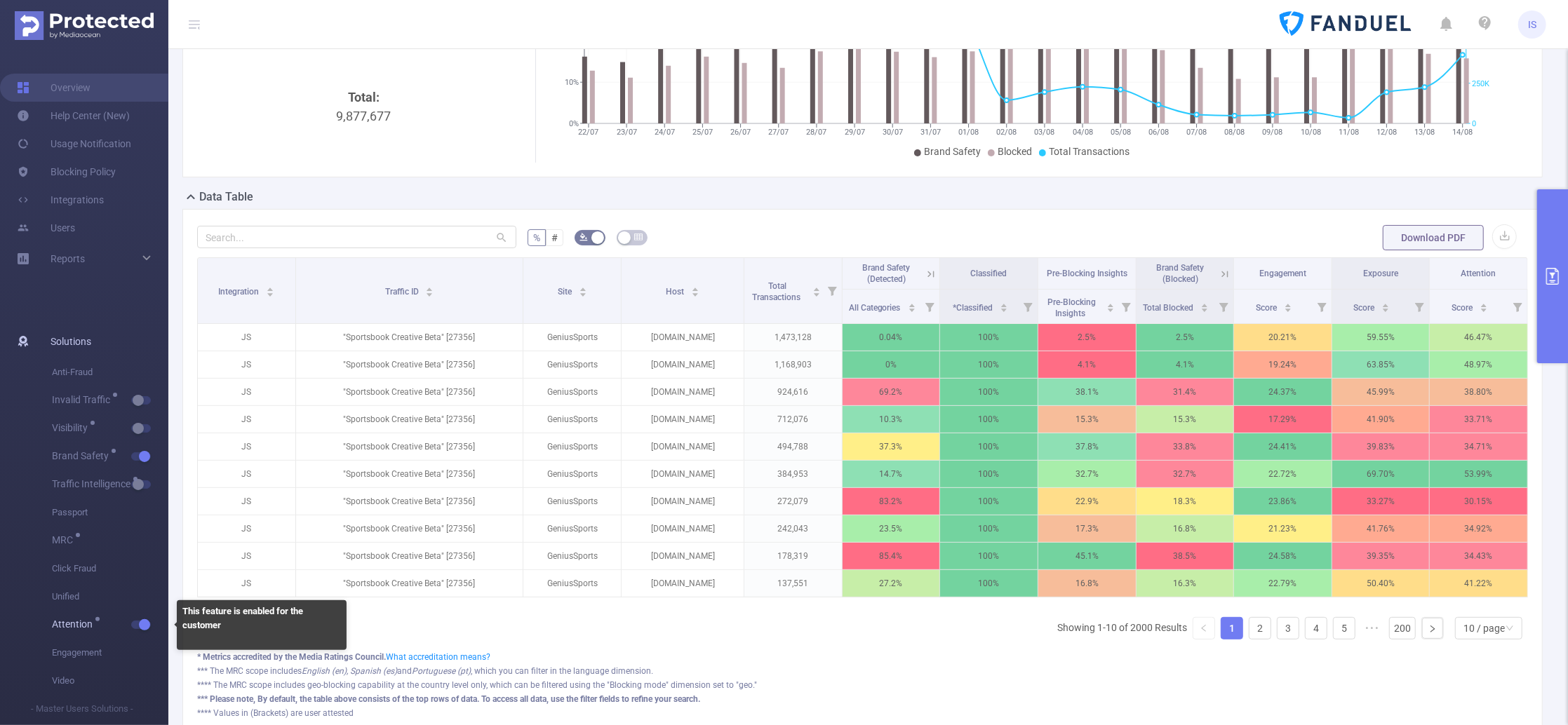
click at [144, 629] on button "button" at bounding box center [141, 624] width 19 height 9
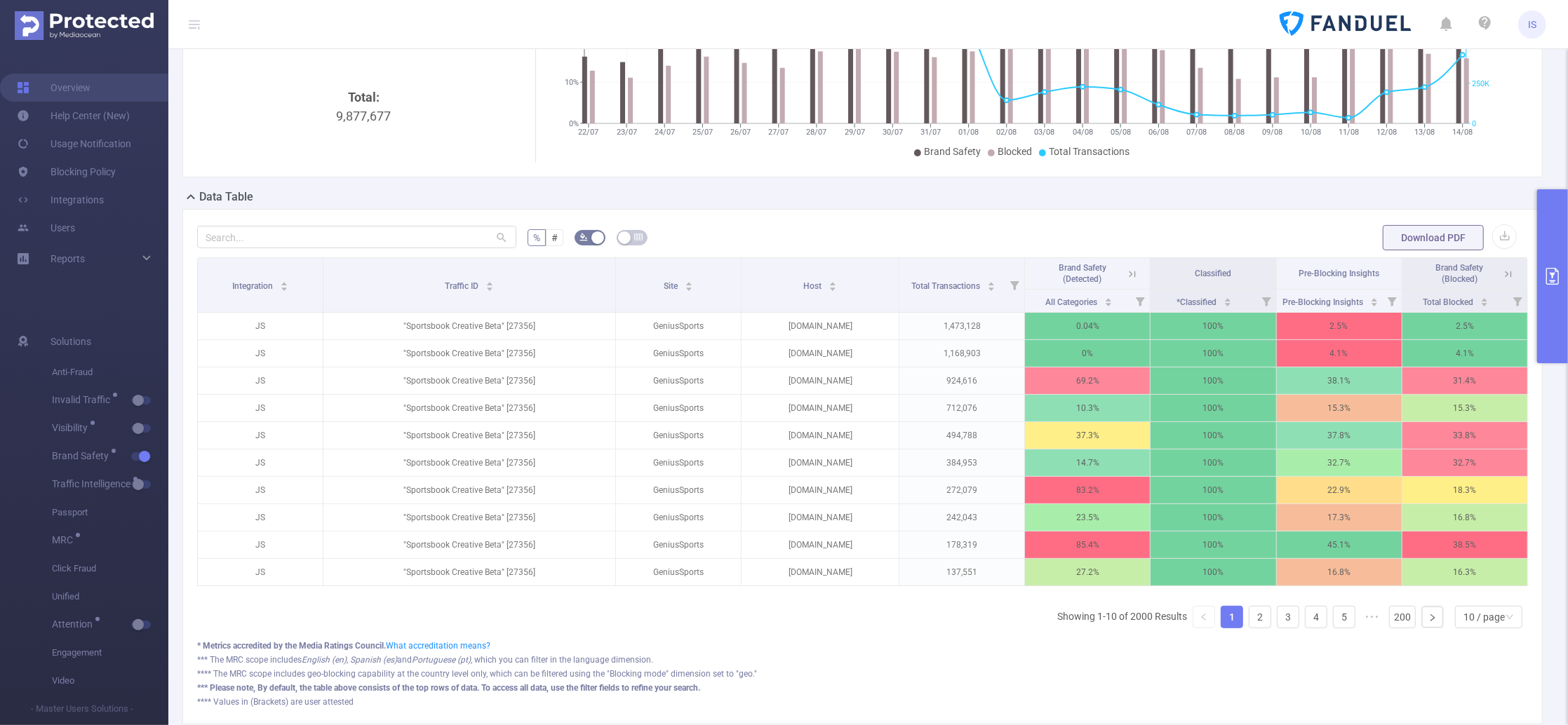
click at [1469, 269] on icon at bounding box center [1507, 274] width 12 height 12
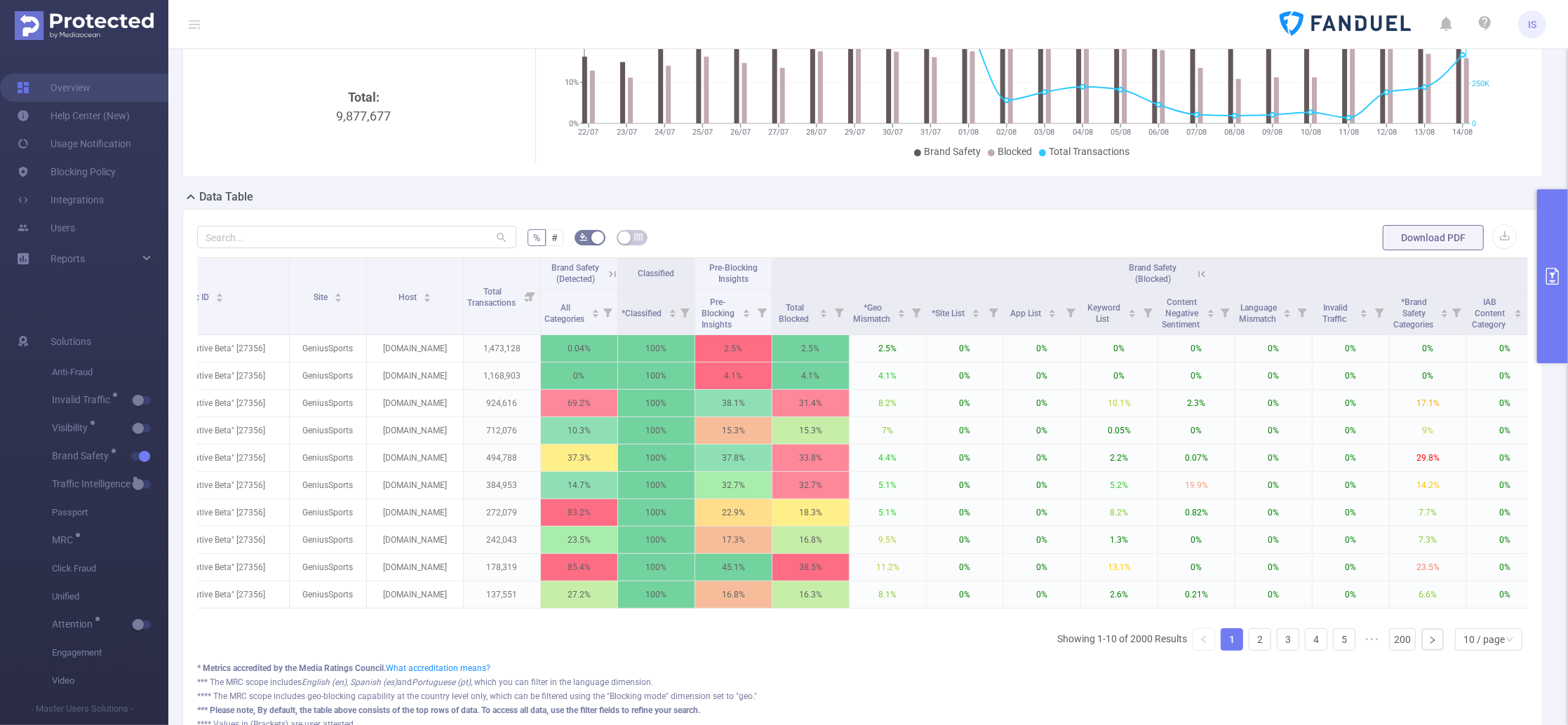
scroll to position [0, 197]
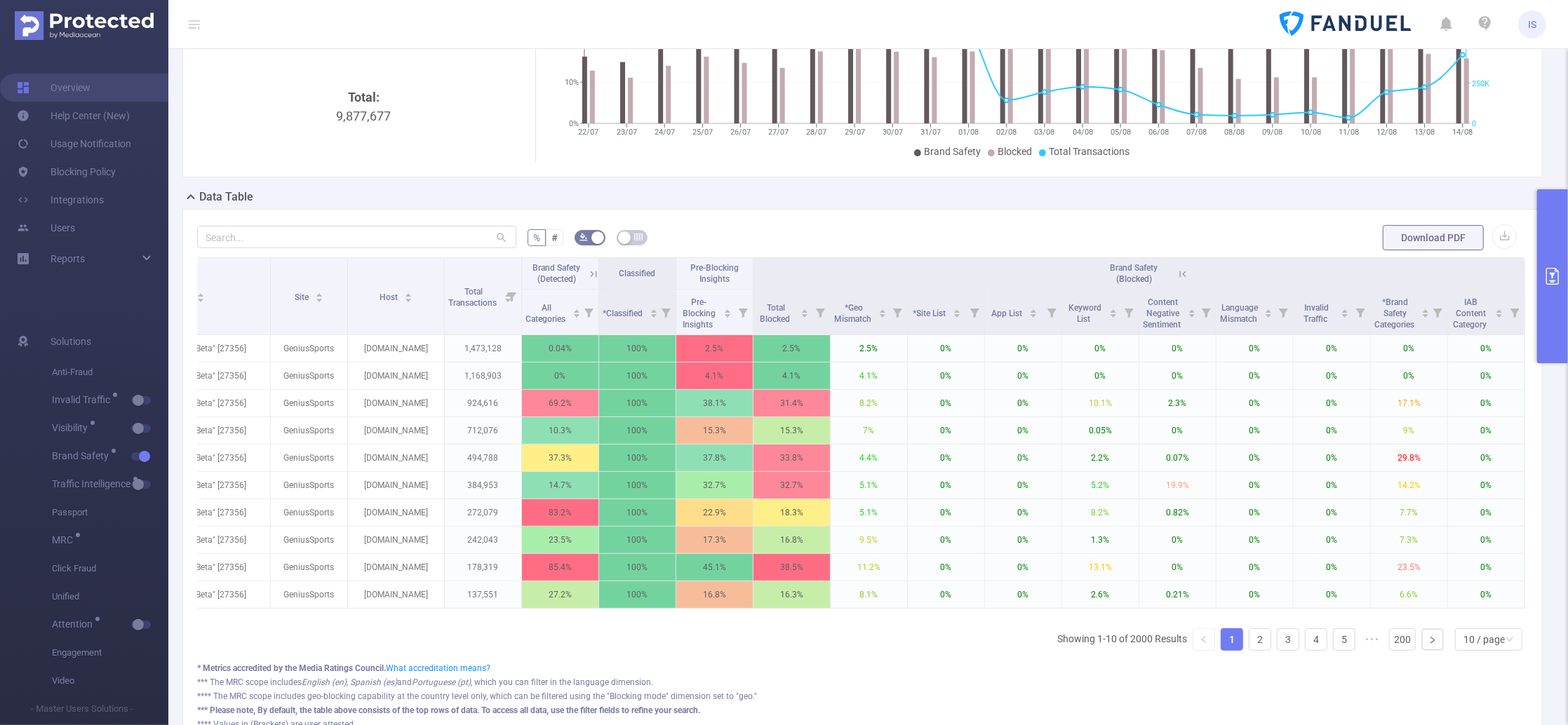
click at [1469, 328] on button "primary" at bounding box center [1553, 276] width 31 height 174
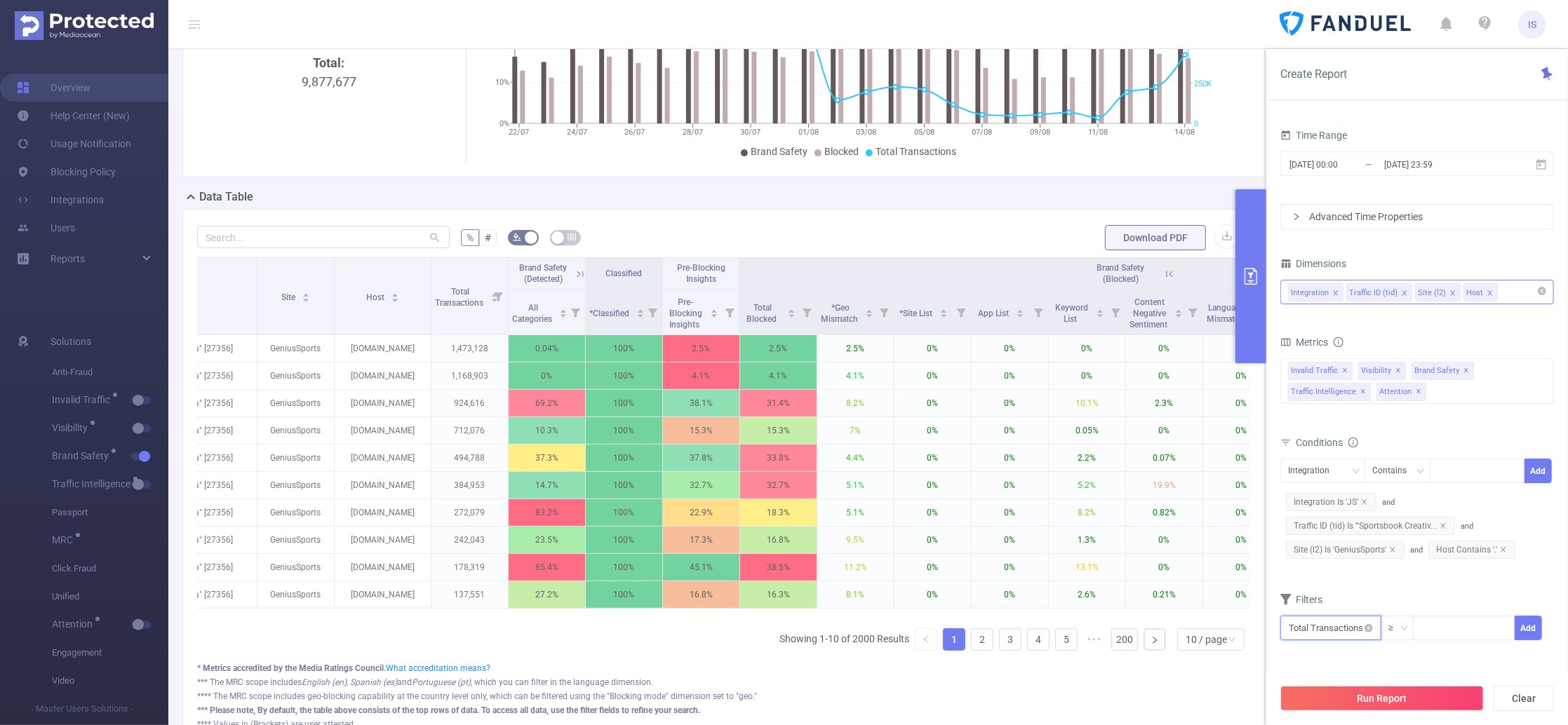
click at [1340, 632] on input "text" at bounding box center [1330, 628] width 101 height 25
click at [1342, 554] on li "Brand Safety" at bounding box center [1332, 555] width 104 height 22
click at [1456, 577] on li "Brand Safety (Blocked)" at bounding box center [1449, 568] width 130 height 22
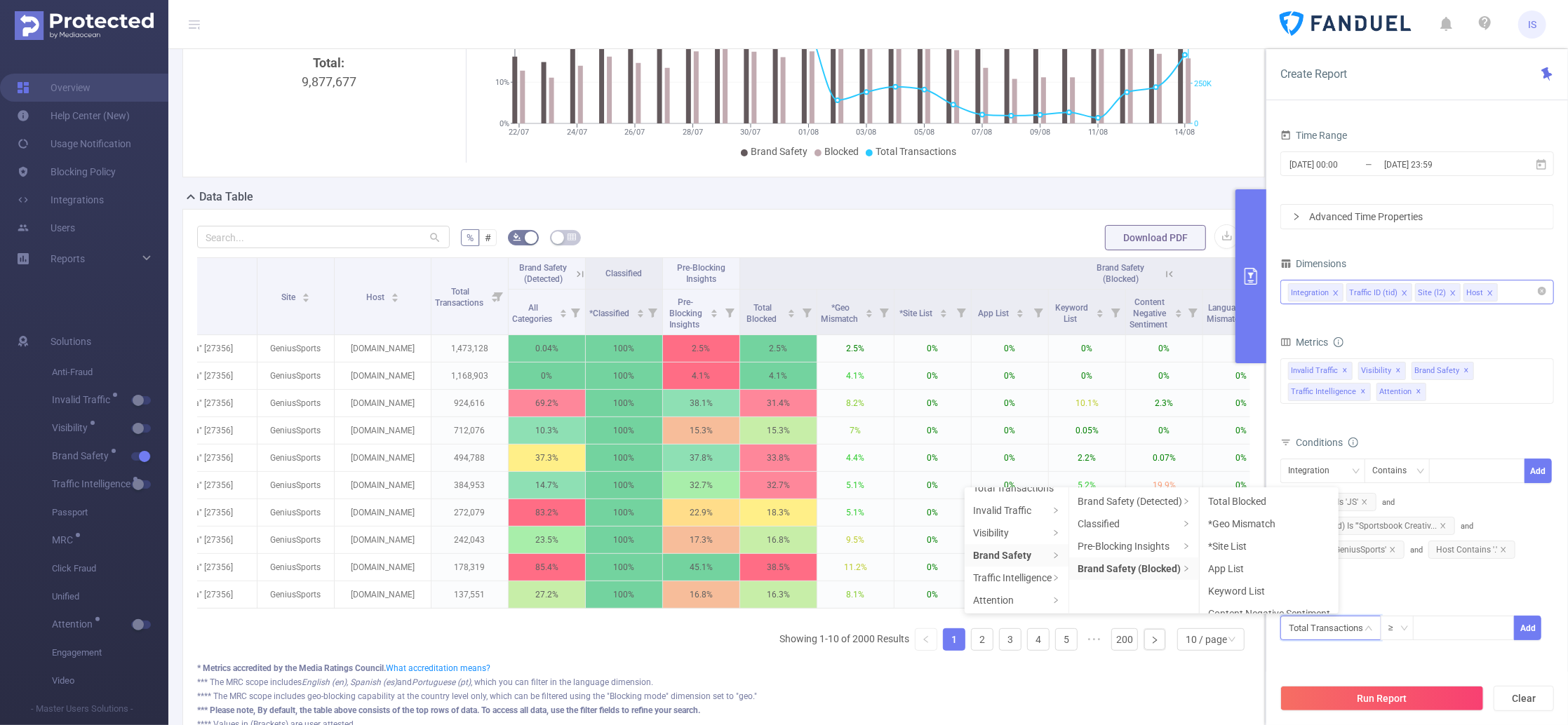
click at [1265, 504] on li "Total Blocked" at bounding box center [1269, 500] width 139 height 22
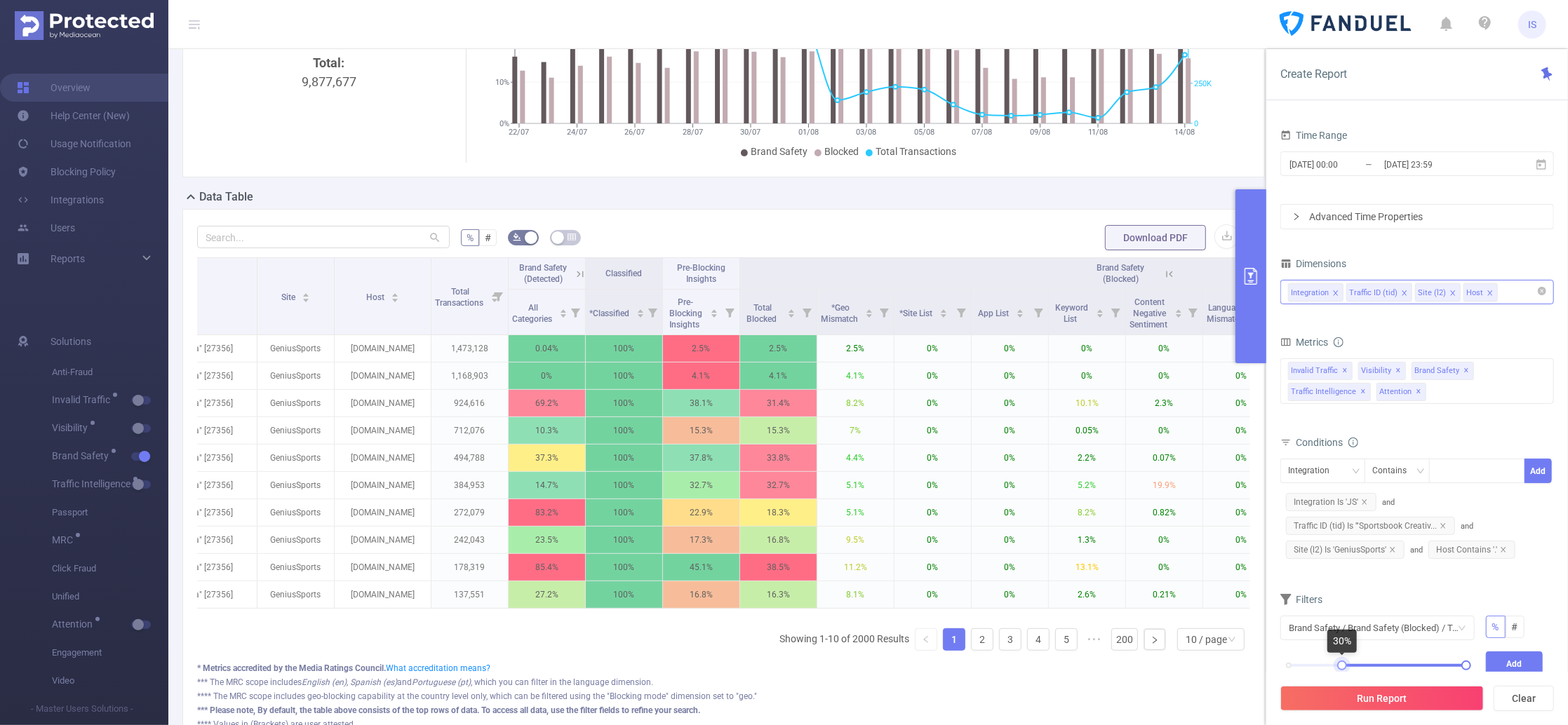
drag, startPoint x: 1288, startPoint y: 666, endPoint x: 1342, endPoint y: 666, distance: 54.0
click at [1342, 666] on div at bounding box center [1342, 665] width 10 height 10
click at [1469, 655] on button "Add" at bounding box center [1514, 664] width 58 height 25
click at [1398, 679] on button "Run Report" at bounding box center [1382, 698] width 204 height 25
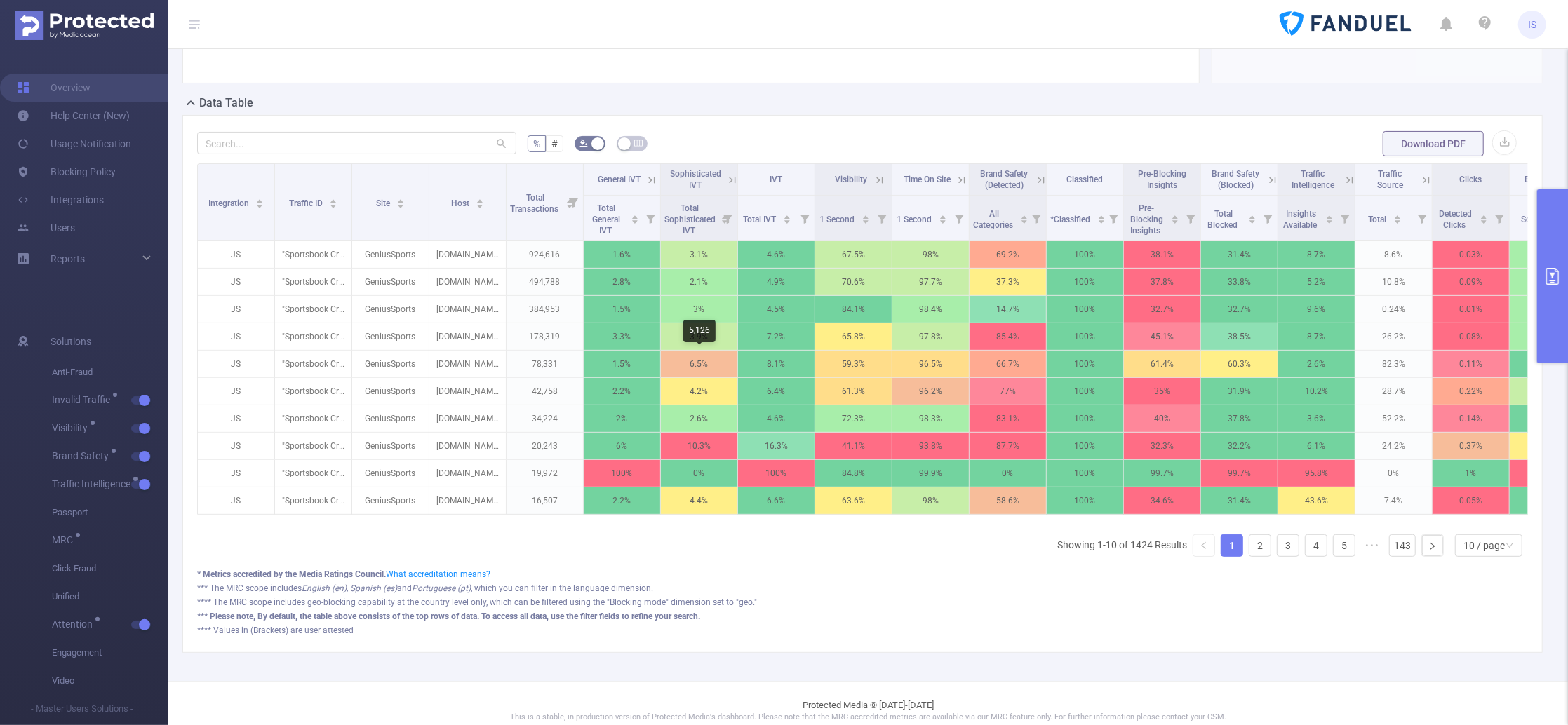
scroll to position [186, 0]
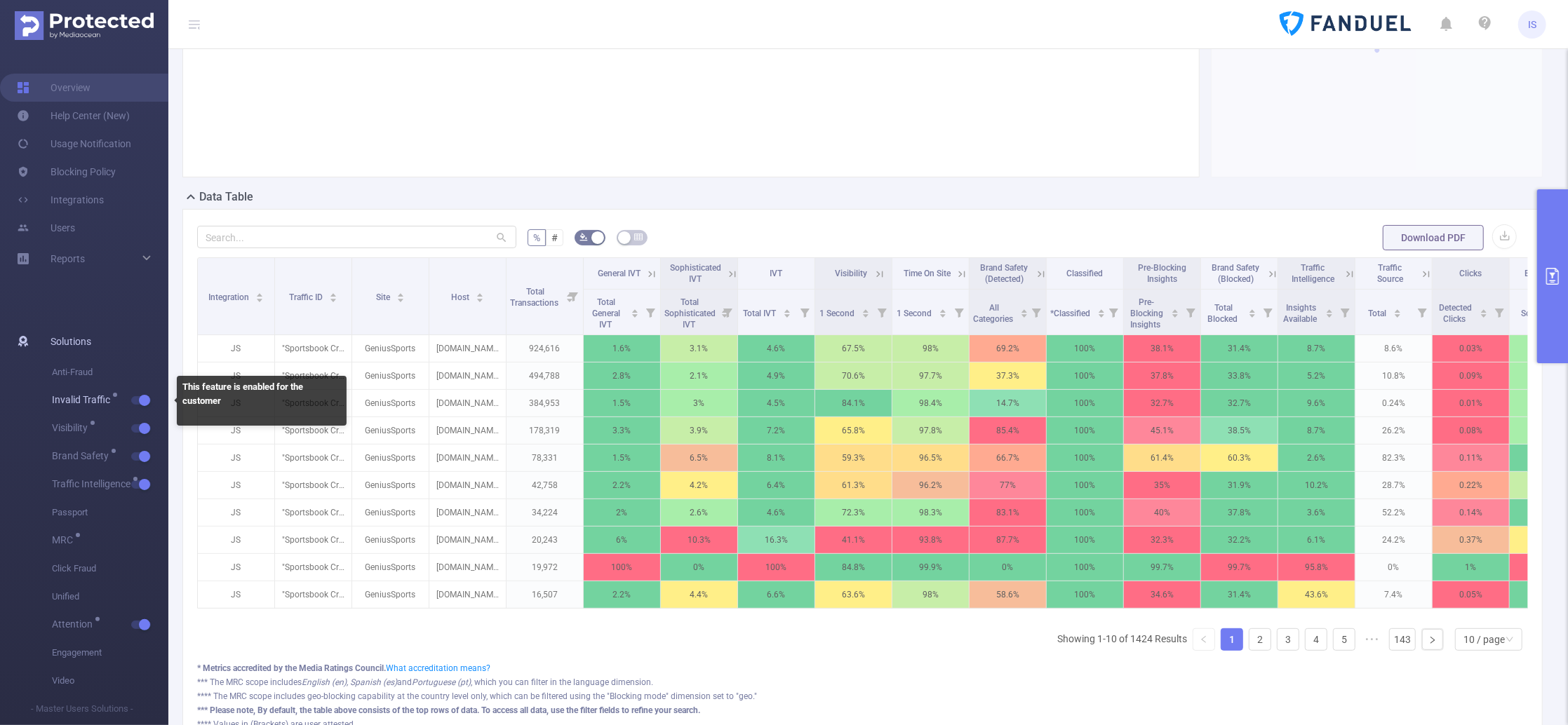
click at [141, 403] on button "button" at bounding box center [141, 400] width 19 height 9
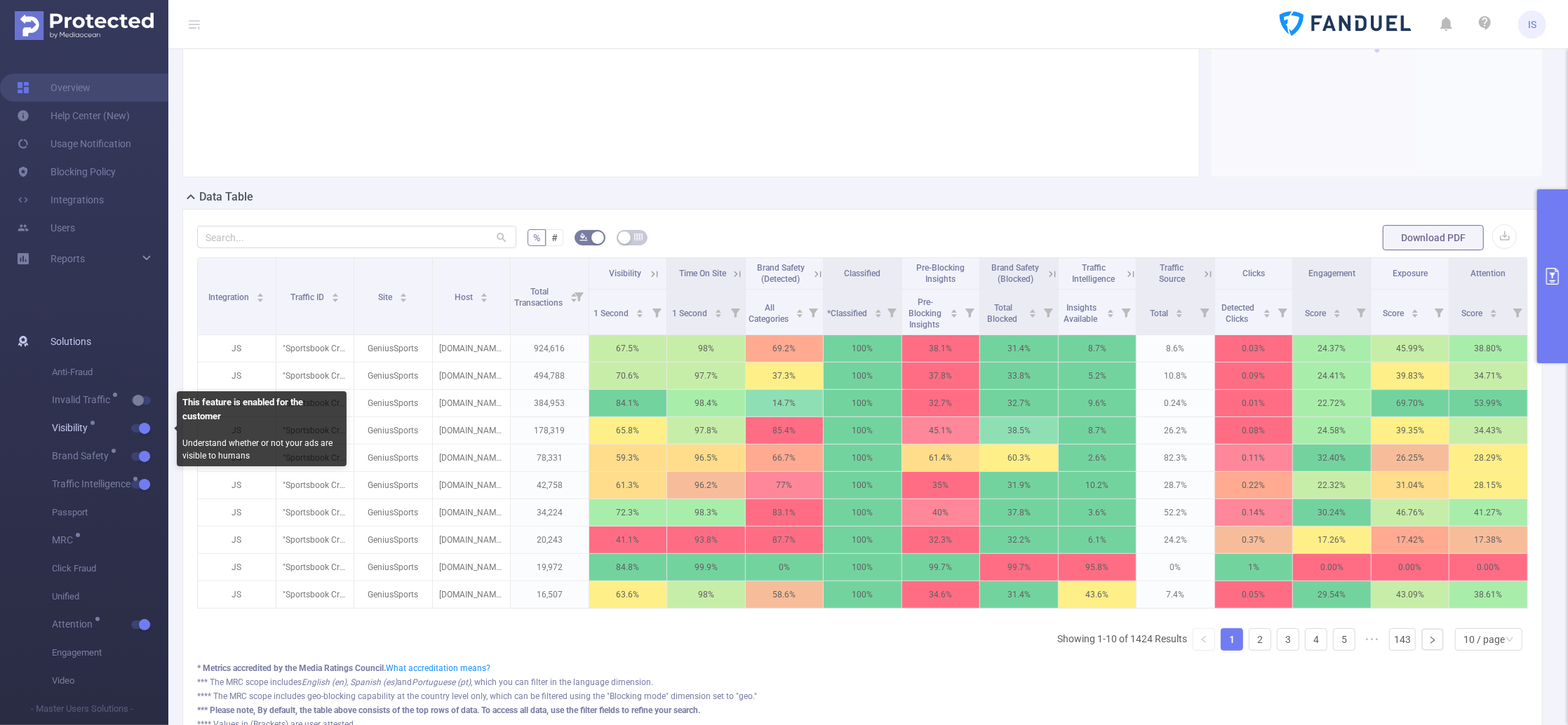
click at [140, 429] on button "button" at bounding box center [141, 428] width 19 height 9
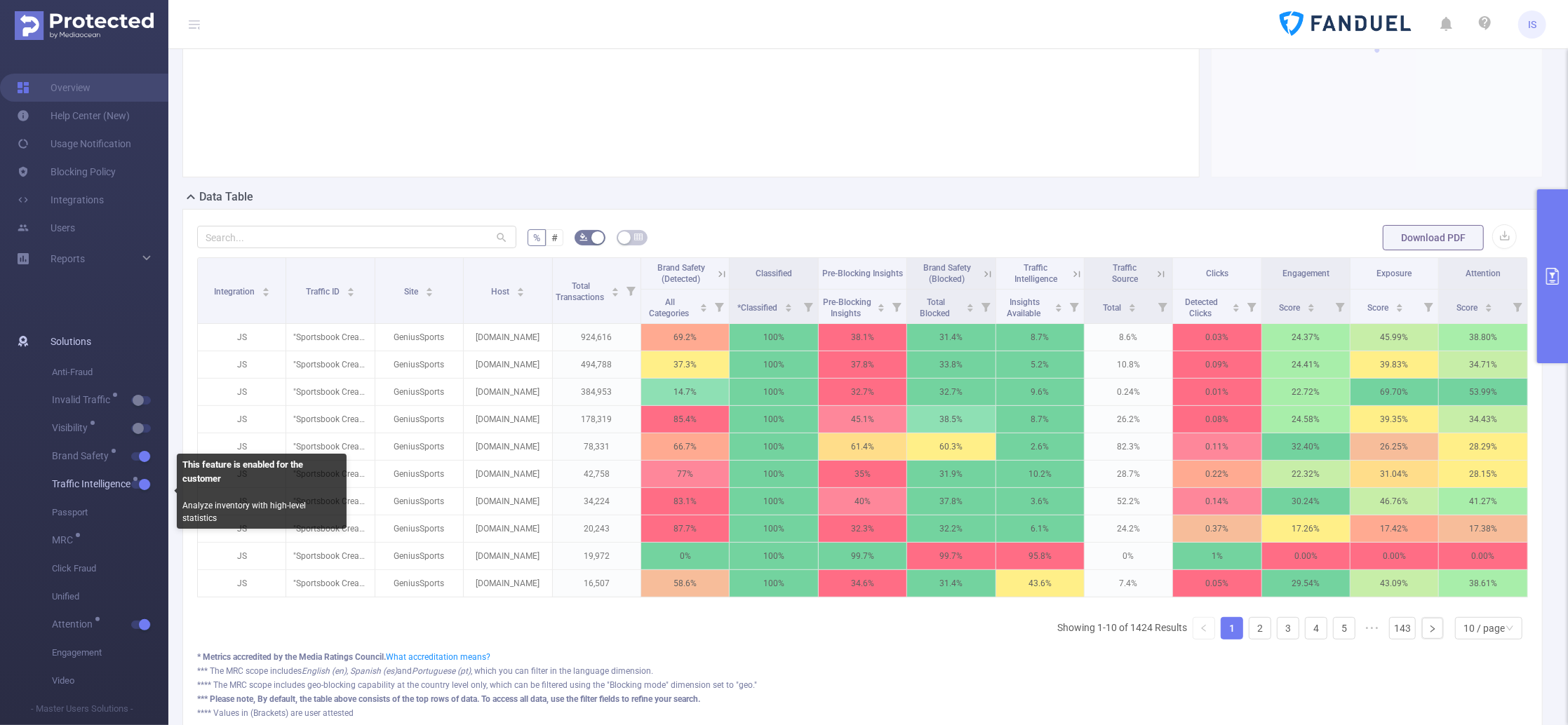
click at [146, 489] on button "button" at bounding box center [141, 484] width 19 height 9
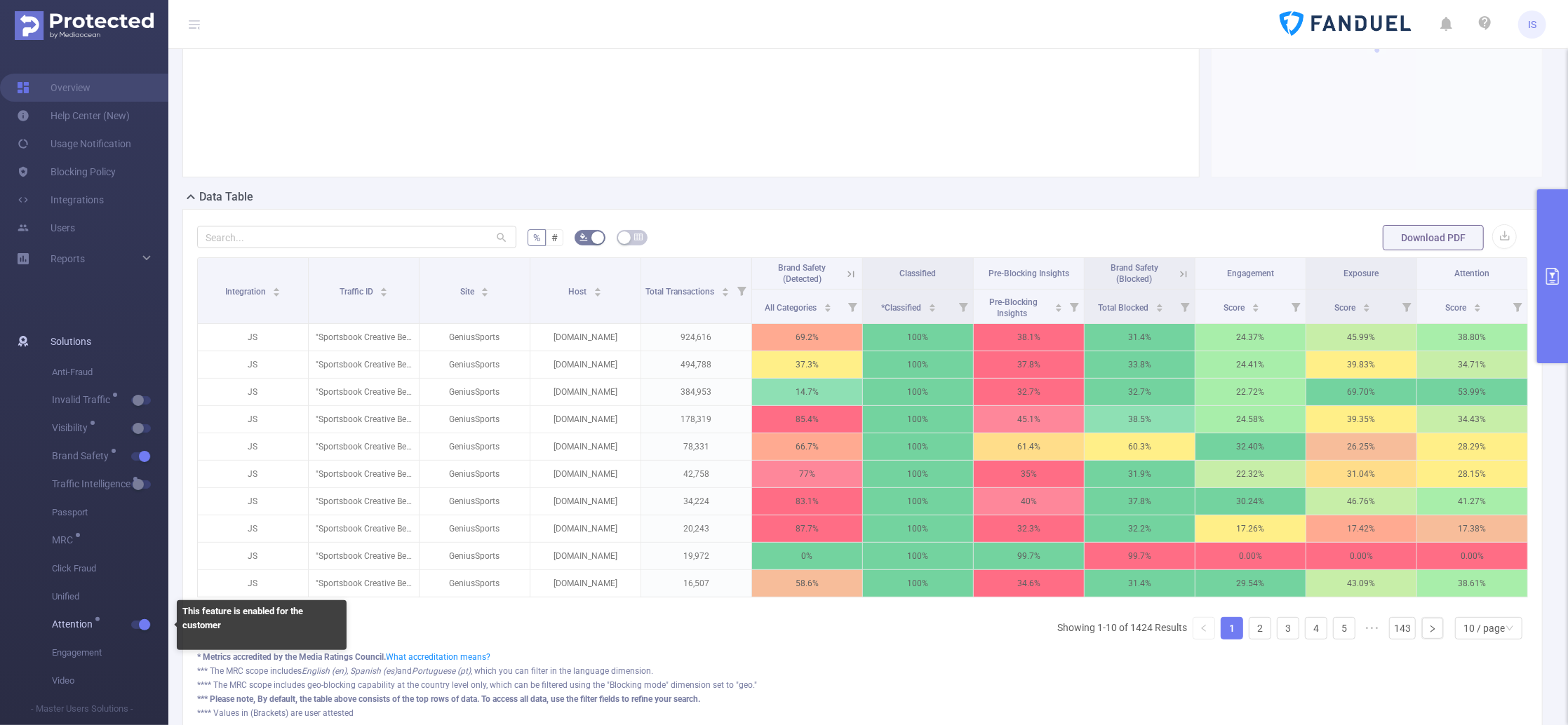
click at [144, 625] on button "button" at bounding box center [141, 624] width 19 height 9
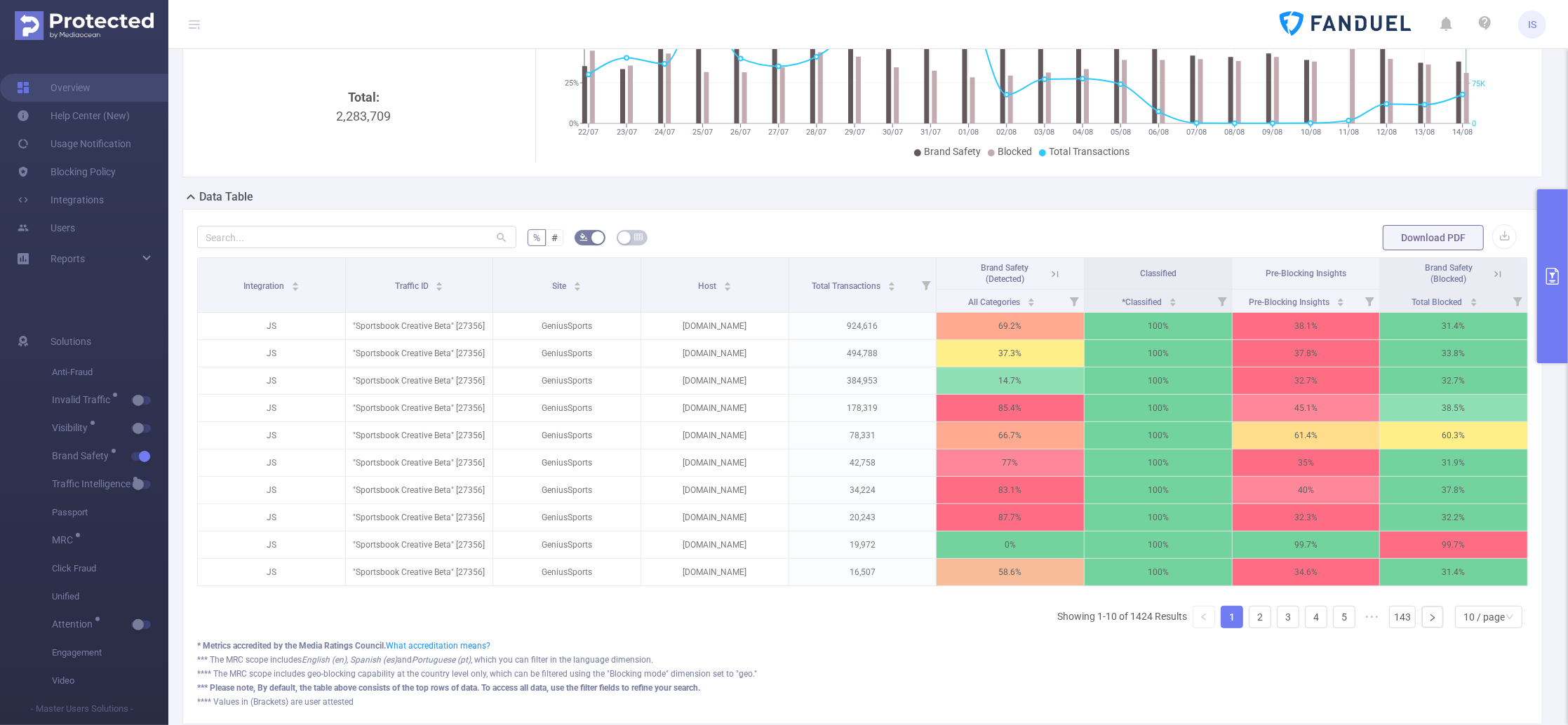
click at [1469, 274] on icon at bounding box center [1497, 274] width 7 height 7
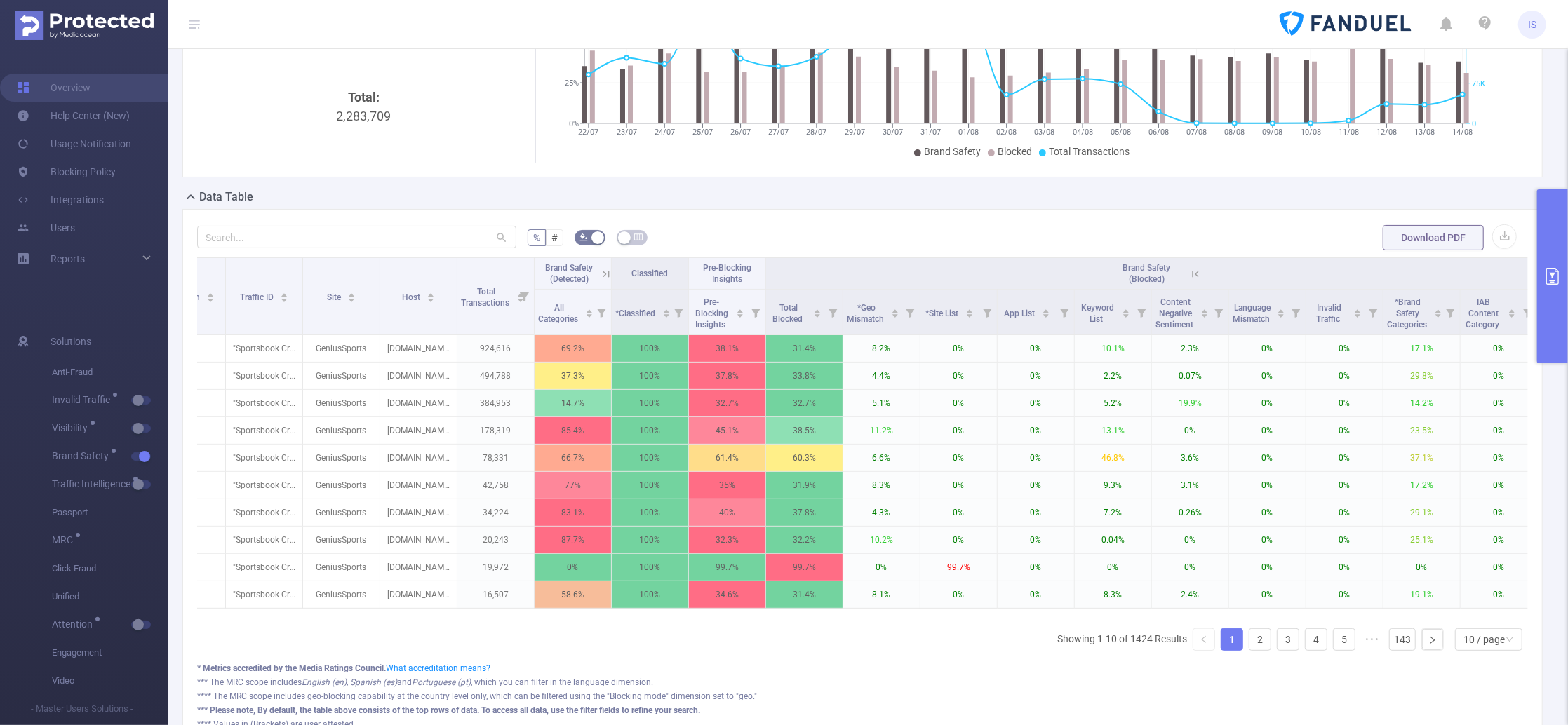
scroll to position [0, 76]
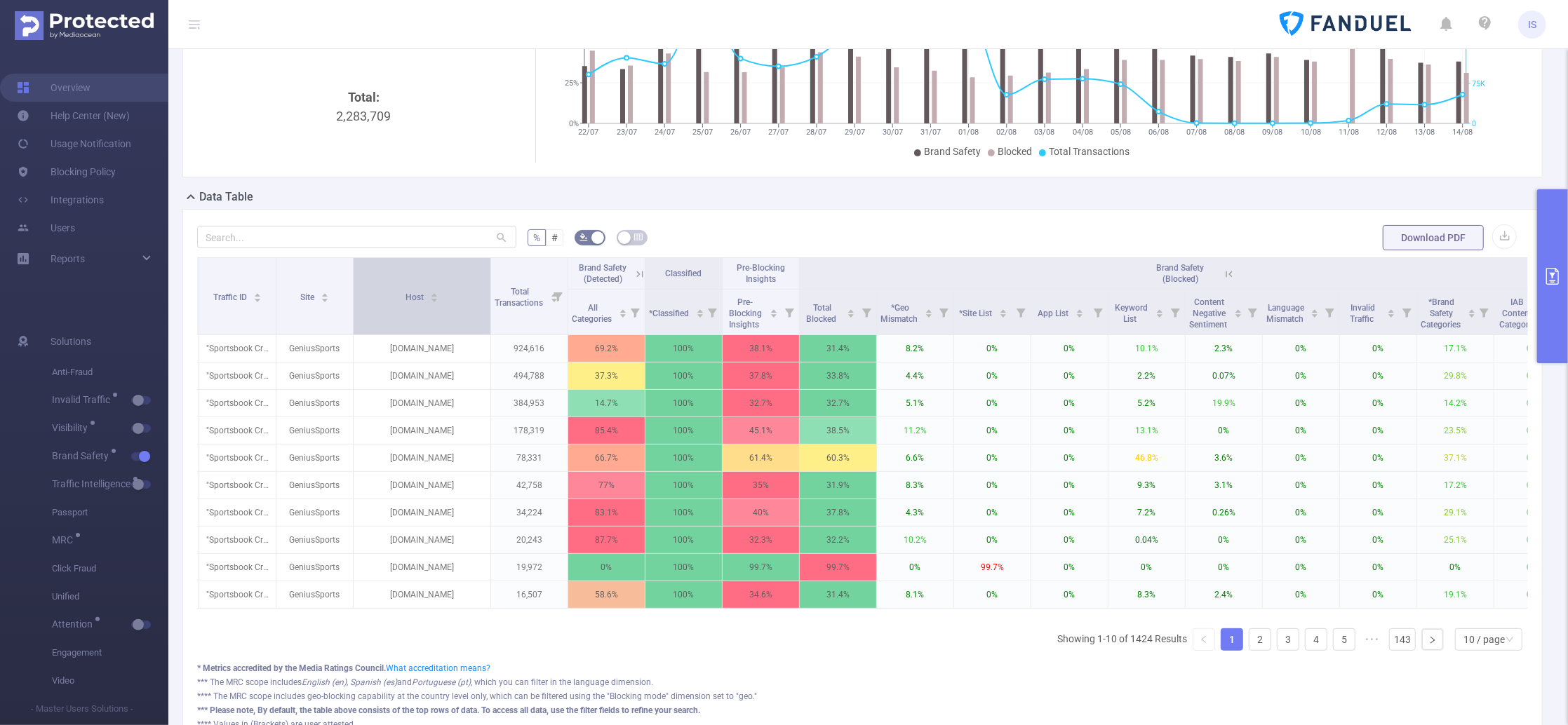
drag, startPoint x: 426, startPoint y: 274, endPoint x: 486, endPoint y: 278, distance: 60.1
click at [487, 278] on span at bounding box center [490, 297] width 7 height 77
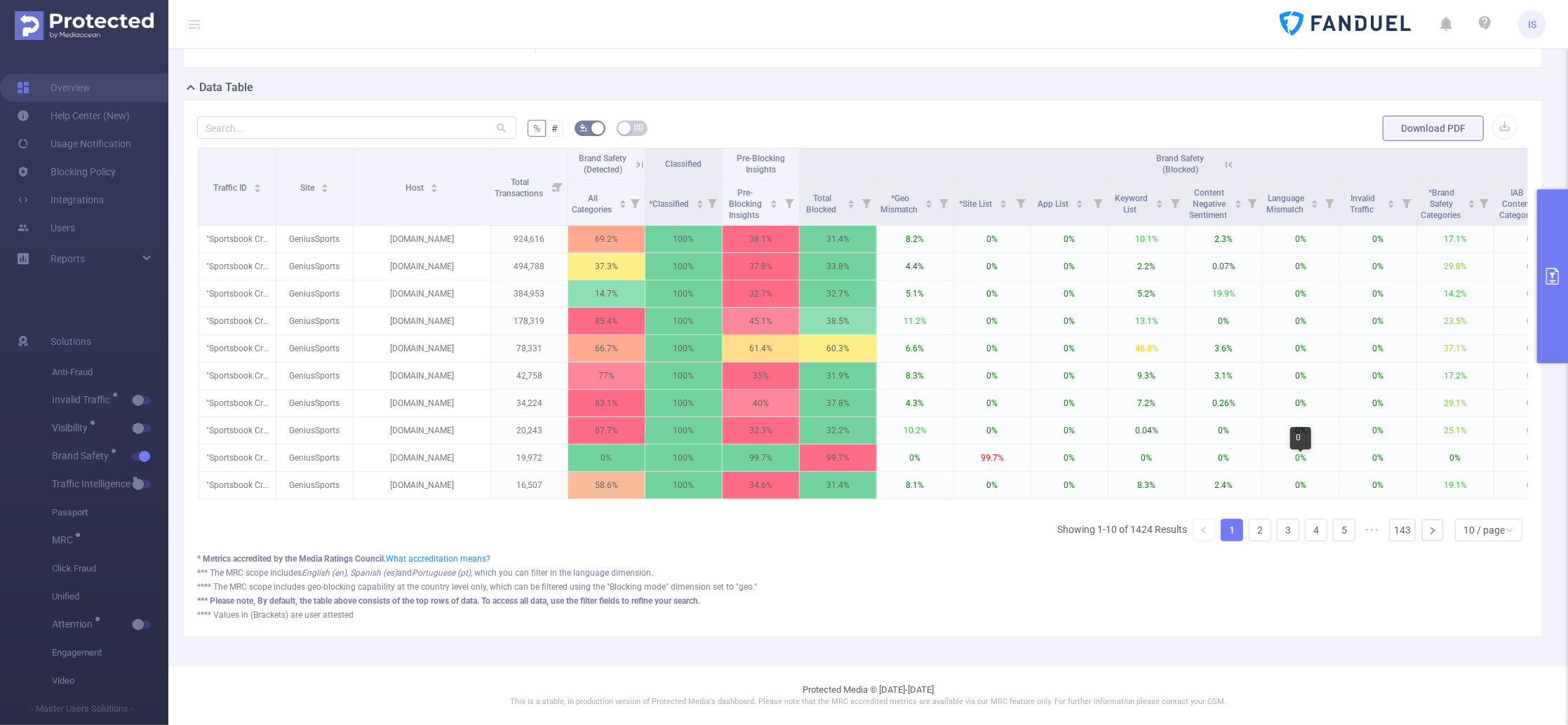
scroll to position [310, 0]
click at [1469, 534] on div "10 / page" at bounding box center [1483, 530] width 41 height 21
click at [1469, 442] on li "20 / page" at bounding box center [1474, 452] width 68 height 22
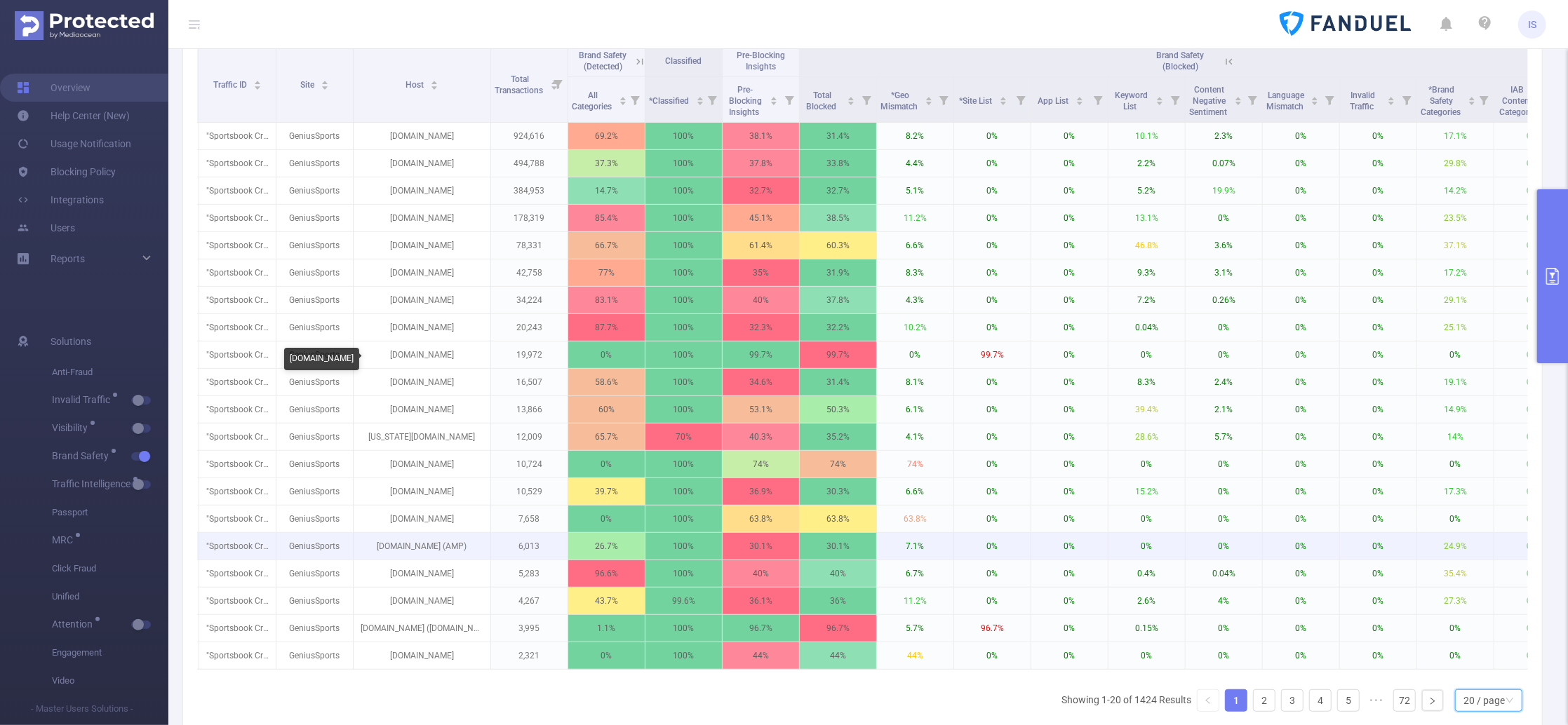
scroll to position [305, 0]
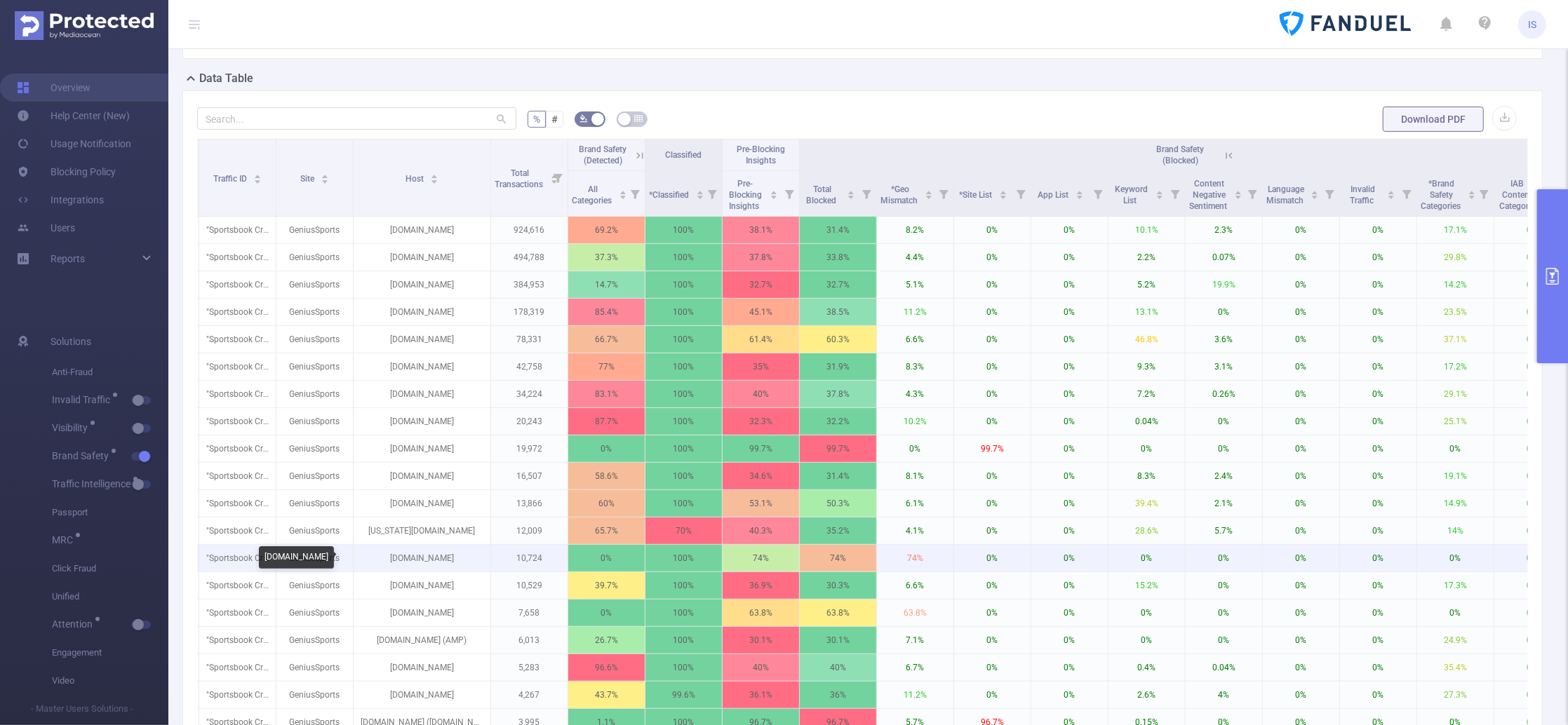
drag, startPoint x: 462, startPoint y: 557, endPoint x: 379, endPoint y: 561, distance: 83.1
click at [379, 561] on p "[DOMAIN_NAME]" at bounding box center [422, 558] width 136 height 27
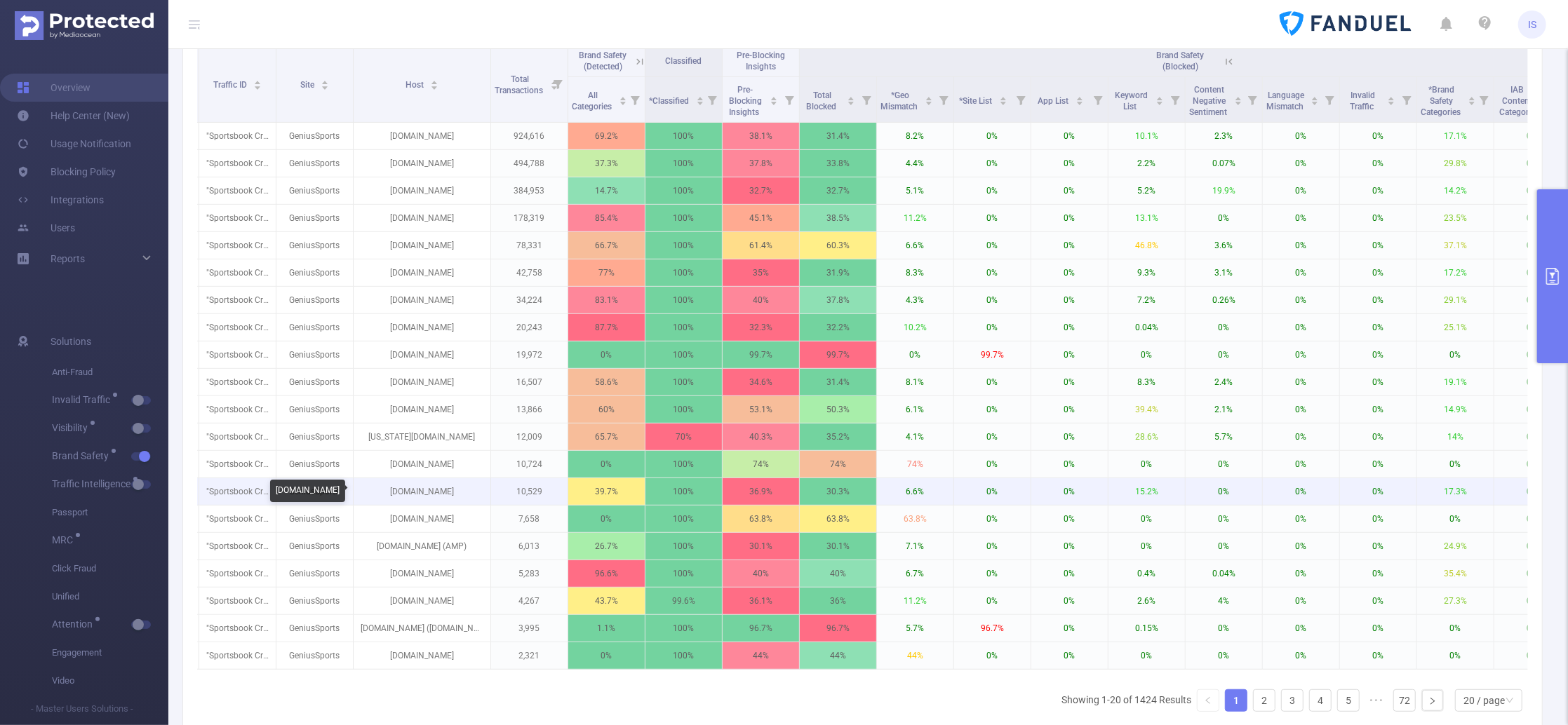
click at [426, 495] on p "usmagazine.com" at bounding box center [422, 492] width 136 height 27
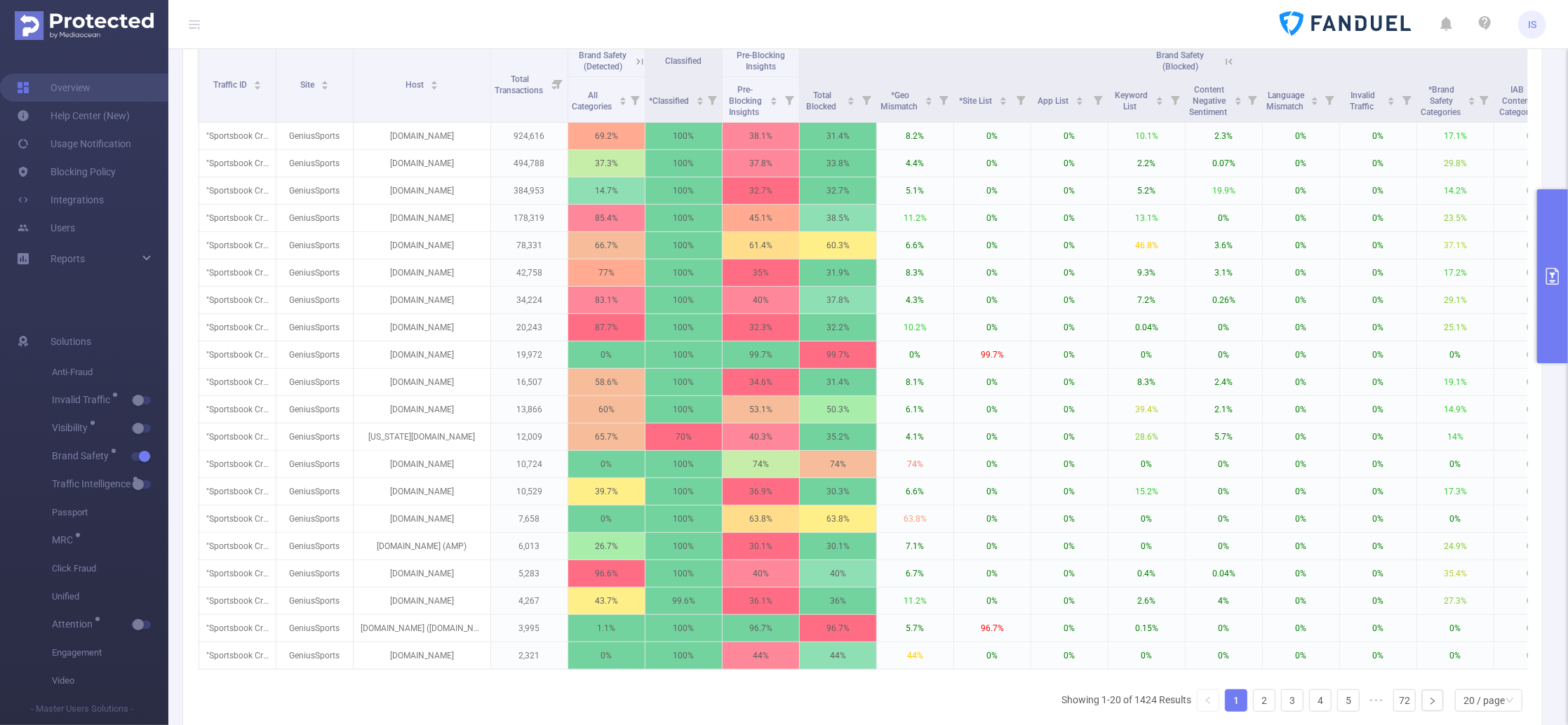
scroll to position [0, 136]
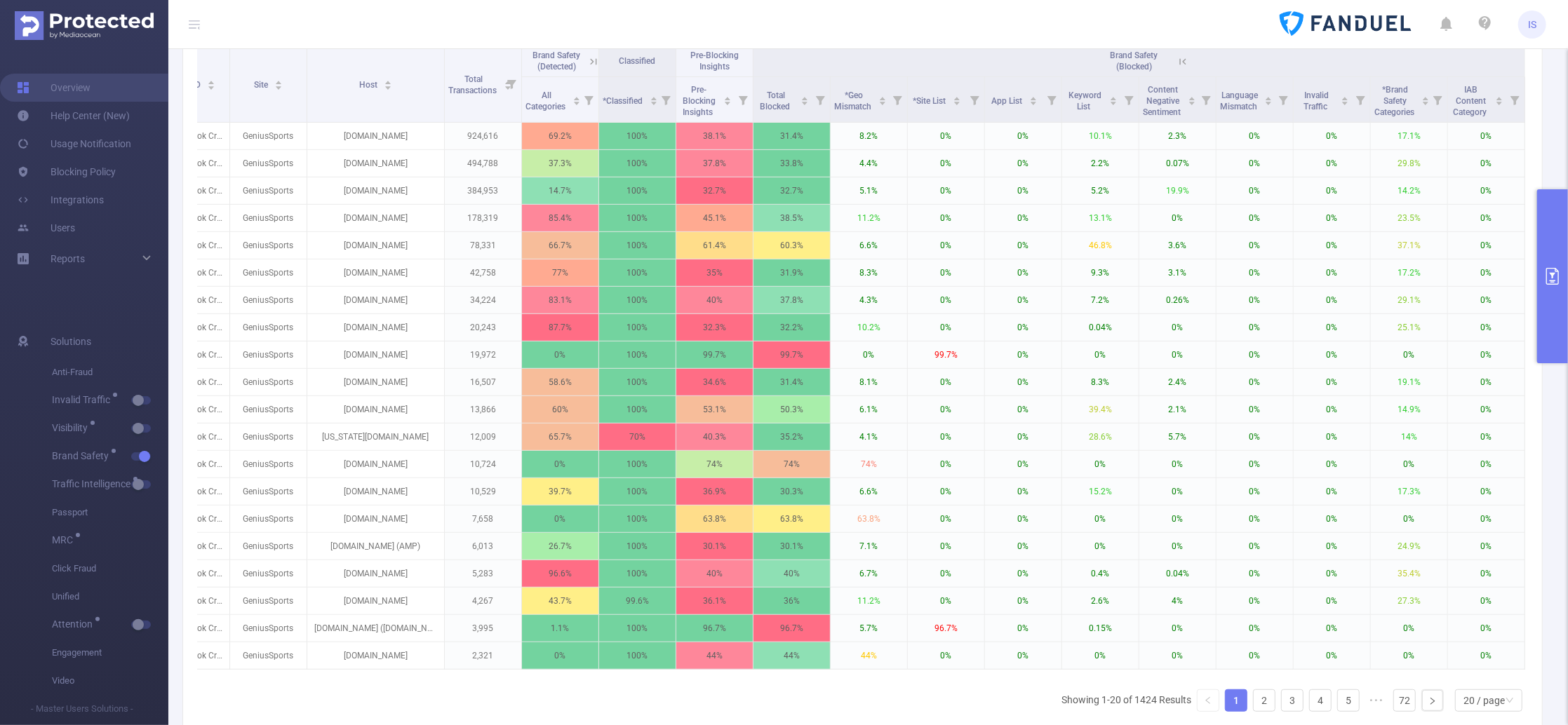
click at [1469, 244] on button "primary" at bounding box center [1553, 276] width 31 height 174
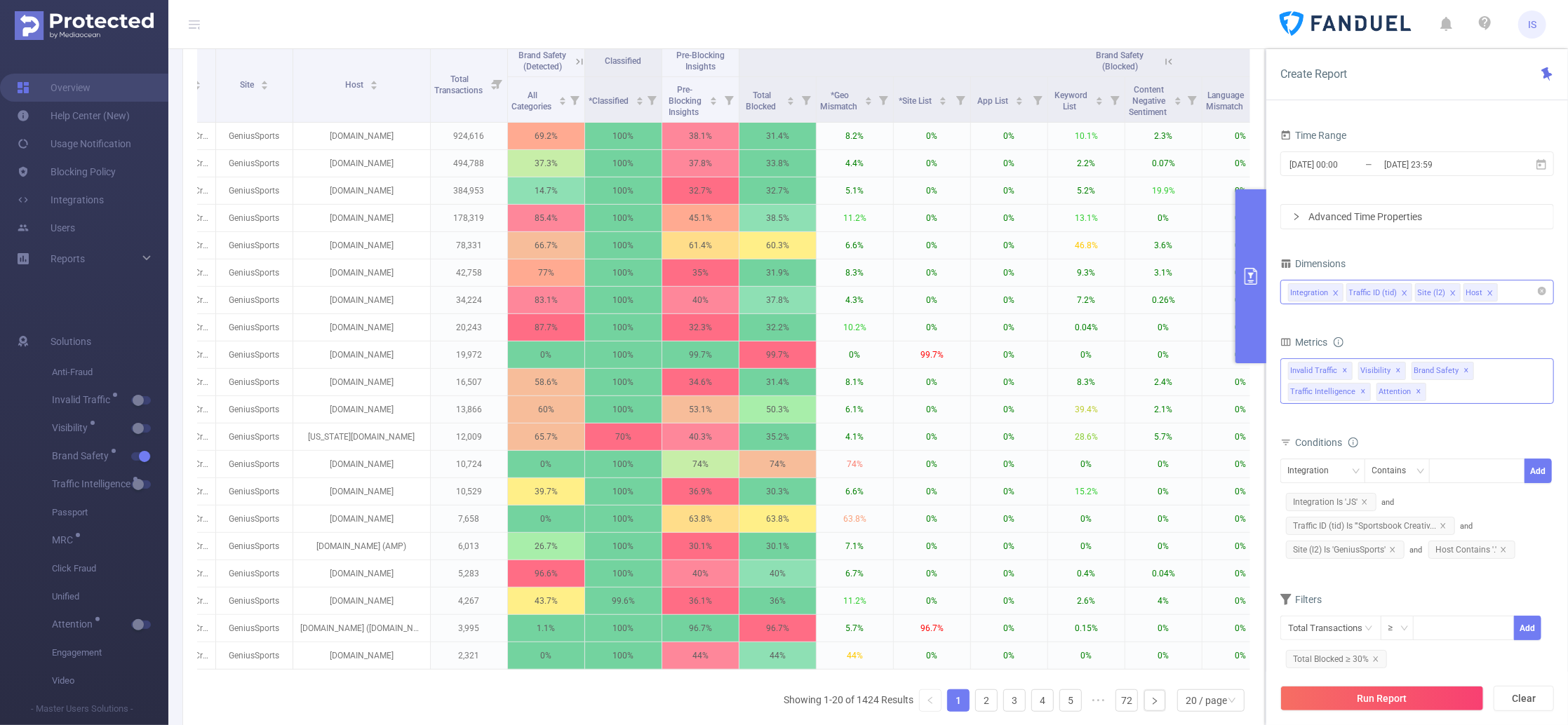
click at [1449, 395] on div "Invalid Traffic ✕ Visibility ✕ Brand Safety ✕ Traffic Intelligence ✕ Attention ✕" at bounding box center [1416, 380] width 274 height 45
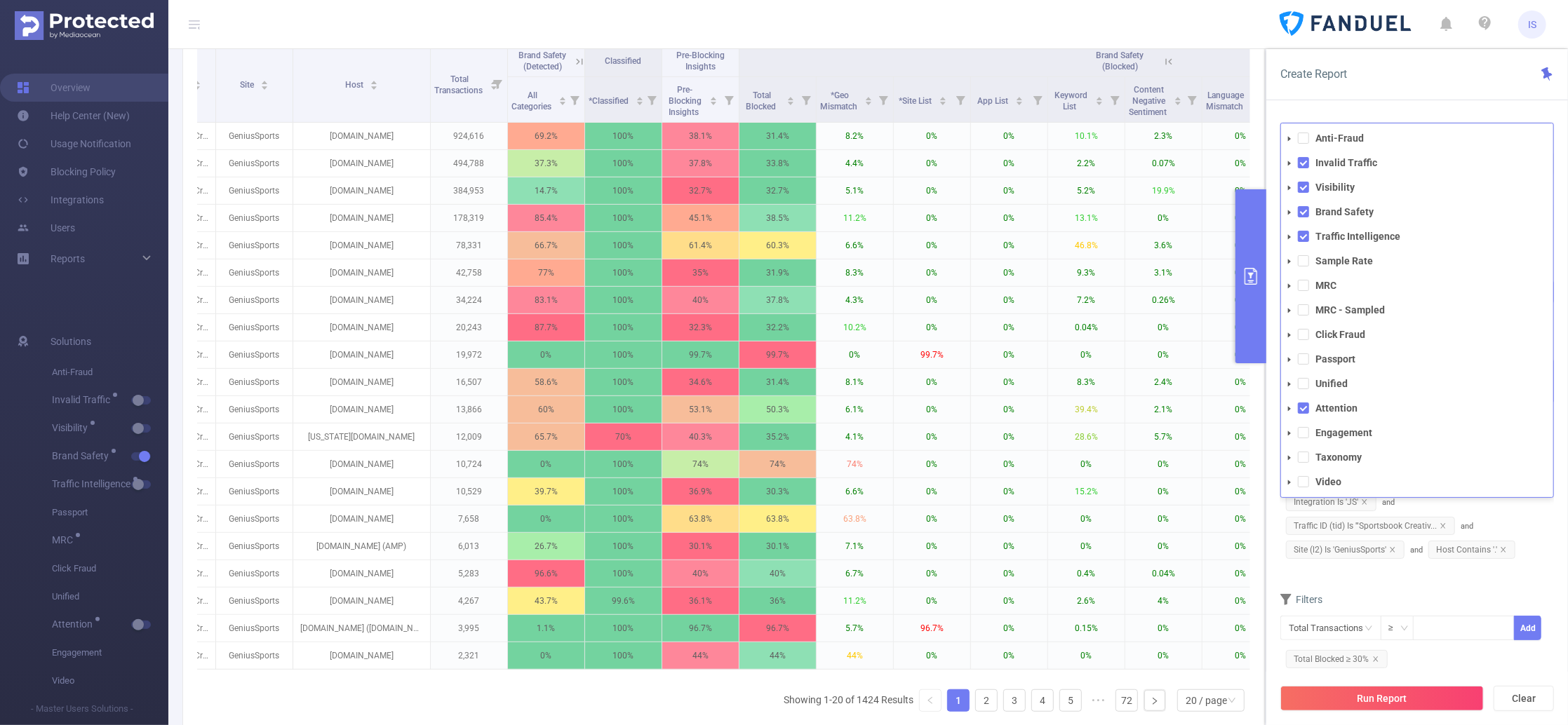
click at [1289, 214] on icon "icon: caret-down" at bounding box center [1288, 212] width 7 height 7
click at [1318, 261] on span at bounding box center [1316, 261] width 12 height 12
click at [1316, 260] on span at bounding box center [1316, 261] width 12 height 12
click at [1301, 261] on icon "icon: caret-down" at bounding box center [1302, 260] width 3 height 5
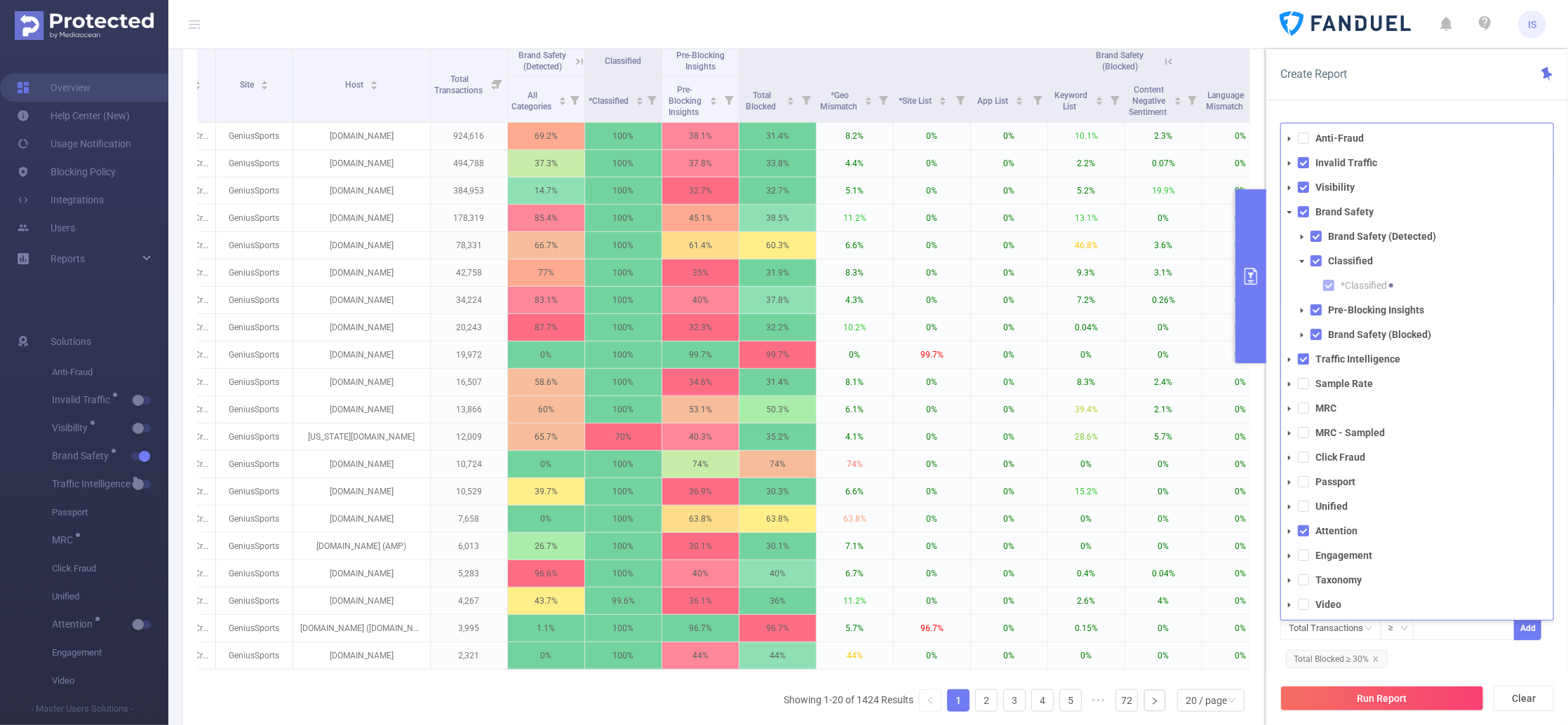
click at [1301, 261] on icon "icon: caret-down" at bounding box center [1301, 261] width 7 height 7
click at [1379, 104] on div "Create Report PID 1000933 - FT_FanDuel 1000933 - FT_FanDuel Time Range 2025-07-…" at bounding box center [1417, 387] width 302 height 676
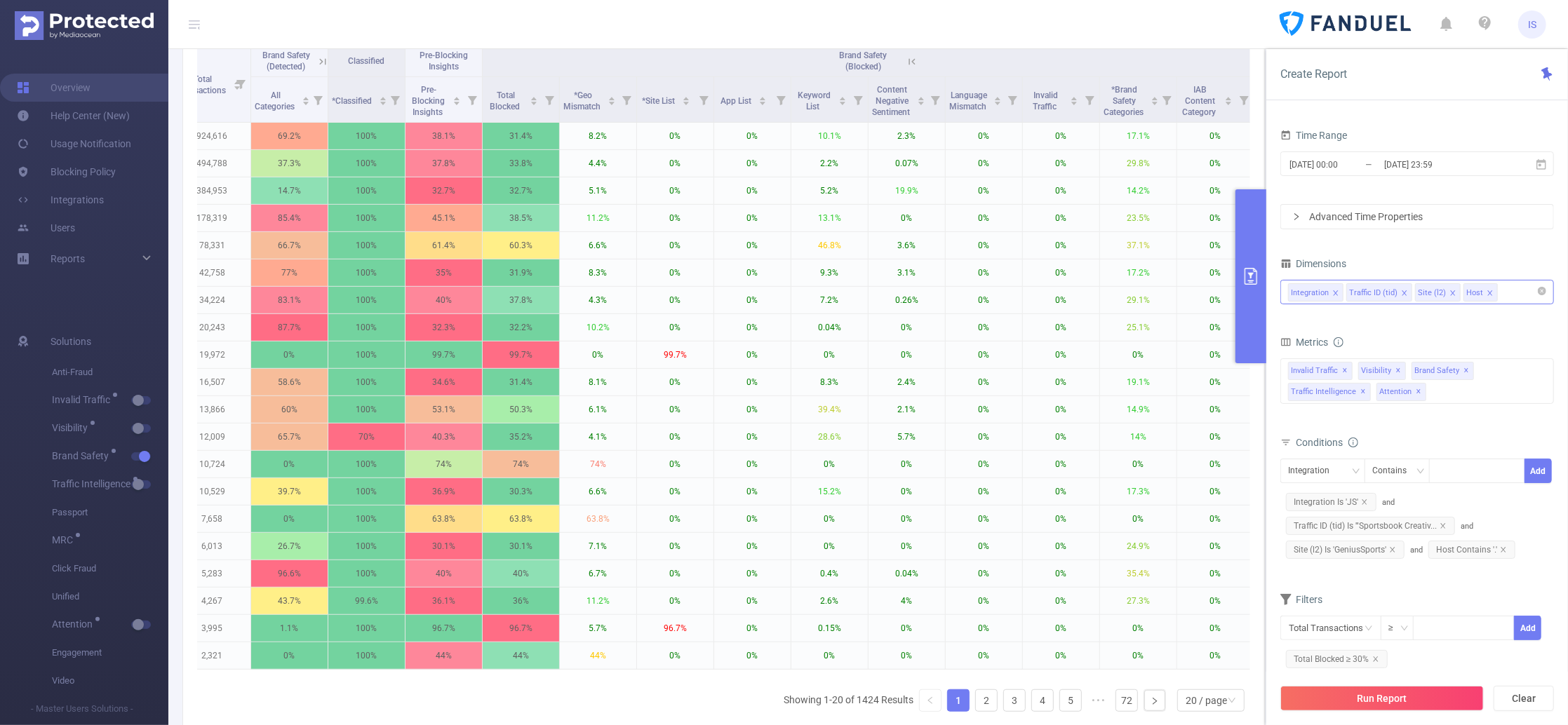
scroll to position [0, 413]
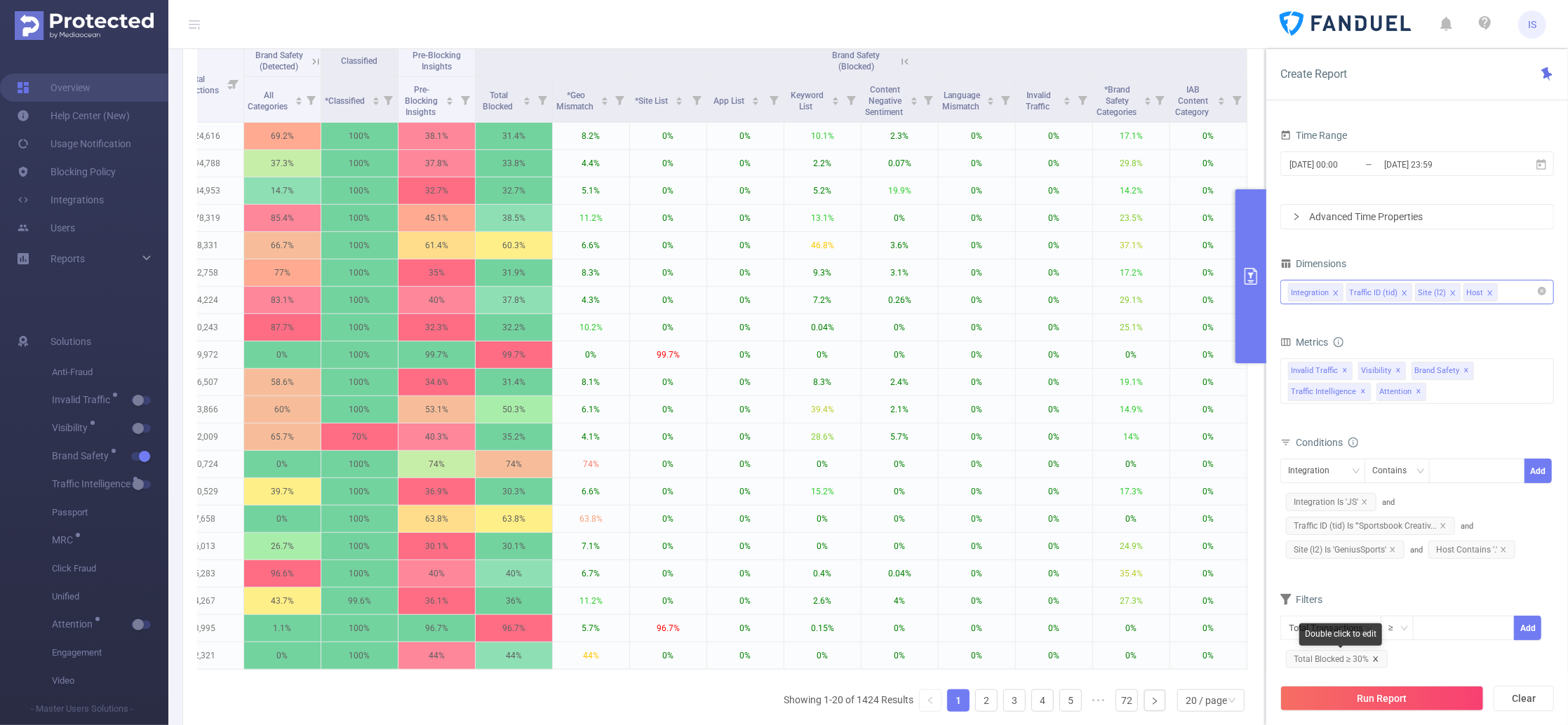
click at [1376, 662] on icon "icon: close" at bounding box center [1375, 659] width 7 height 7
click at [1330, 625] on input "text" at bounding box center [1330, 628] width 101 height 25
click at [1348, 549] on li "Brand Safety" at bounding box center [1332, 555] width 104 height 22
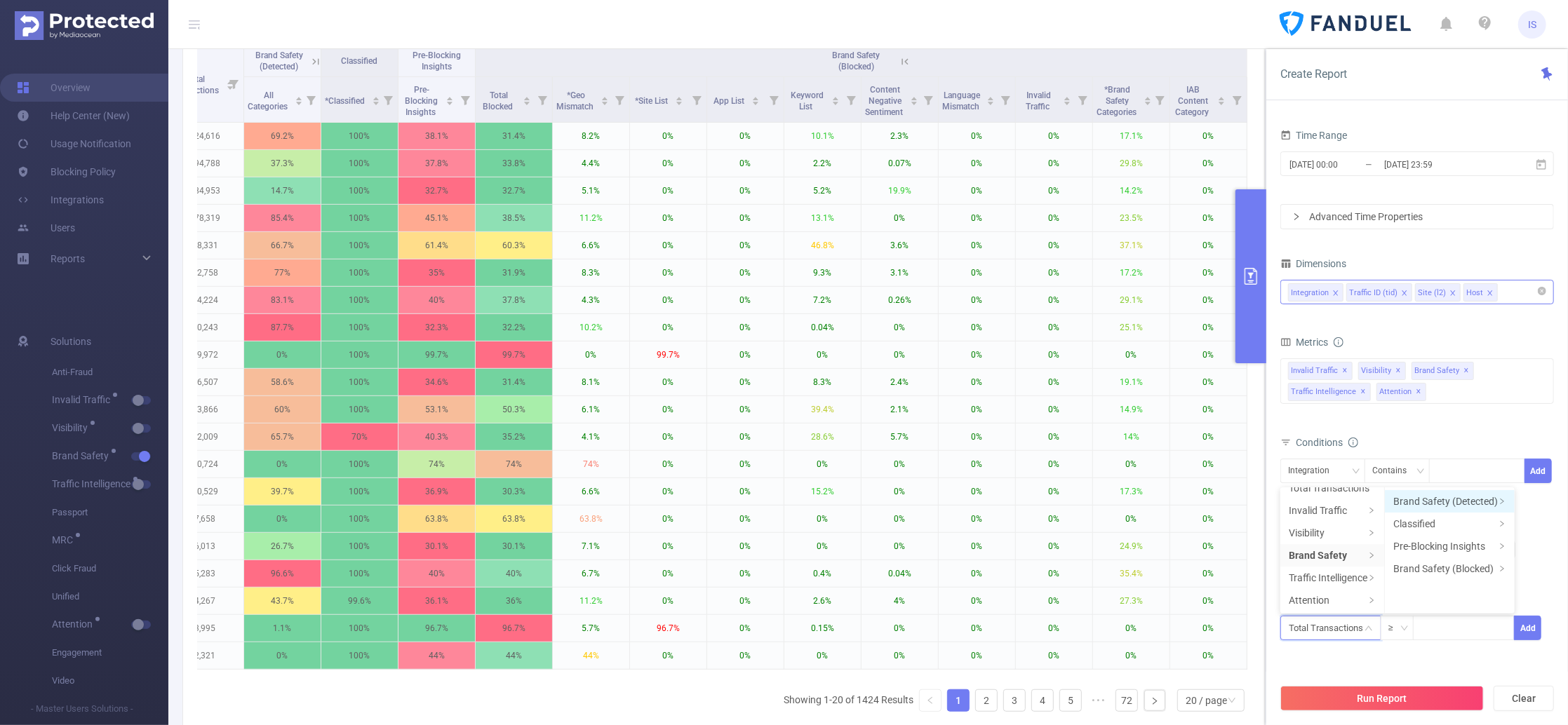
click at [1459, 505] on li "Brand Safety (Detected)" at bounding box center [1449, 500] width 130 height 22
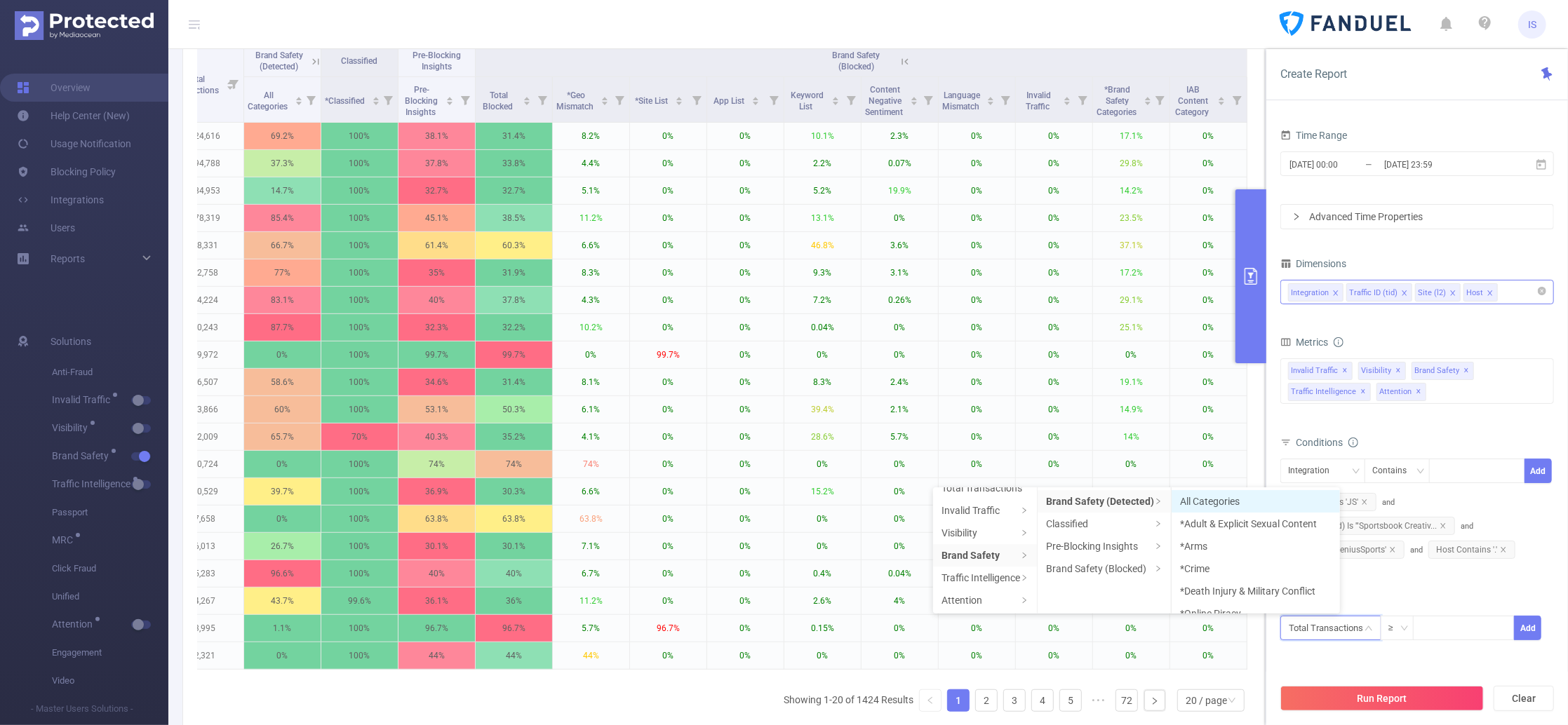
click at [1298, 505] on li "All Categories" at bounding box center [1255, 500] width 168 height 22
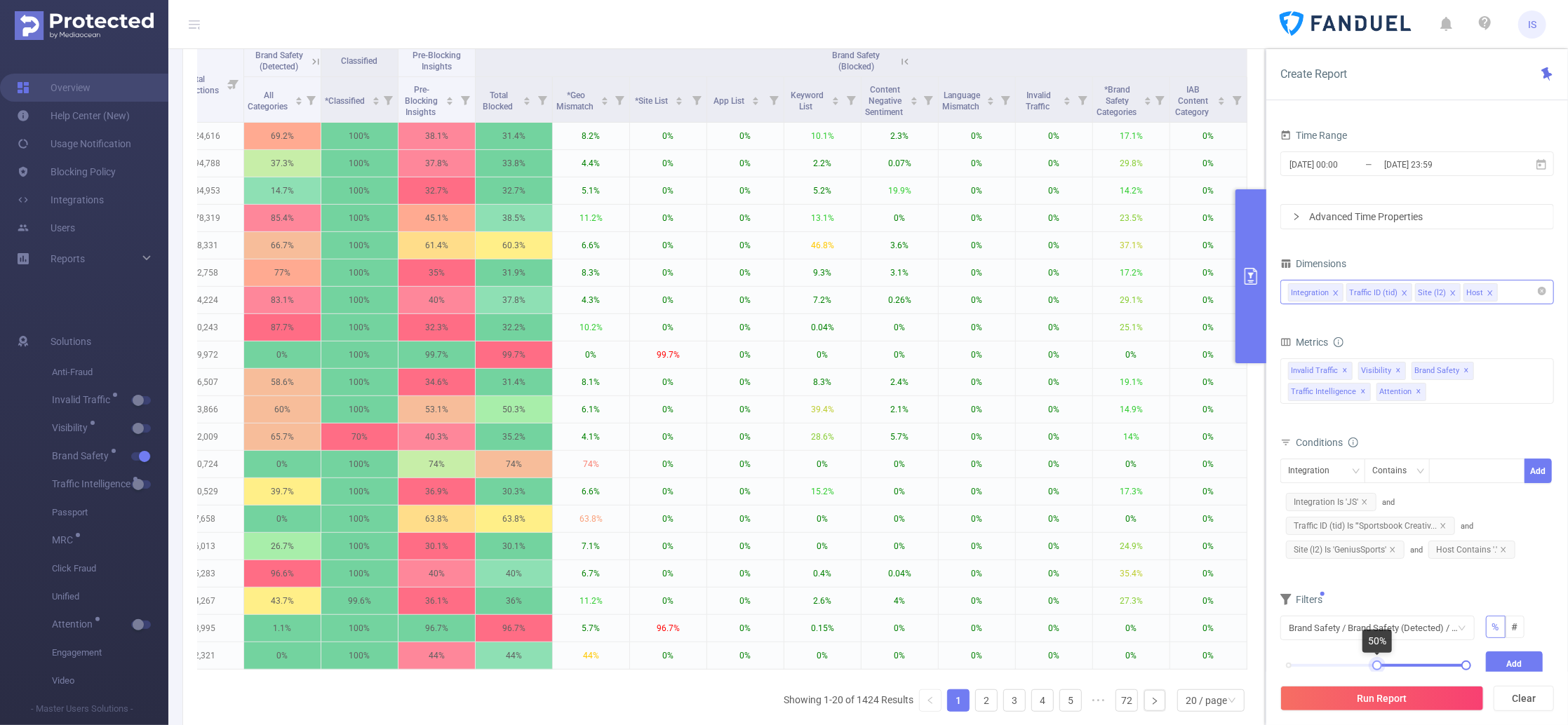
drag, startPoint x: 1287, startPoint y: 666, endPoint x: 1376, endPoint y: 665, distance: 89.0
click at [1376, 665] on div at bounding box center [1377, 665] width 10 height 10
click at [1469, 658] on button "Add" at bounding box center [1514, 664] width 58 height 25
click at [1363, 679] on button "Run Report" at bounding box center [1382, 698] width 204 height 25
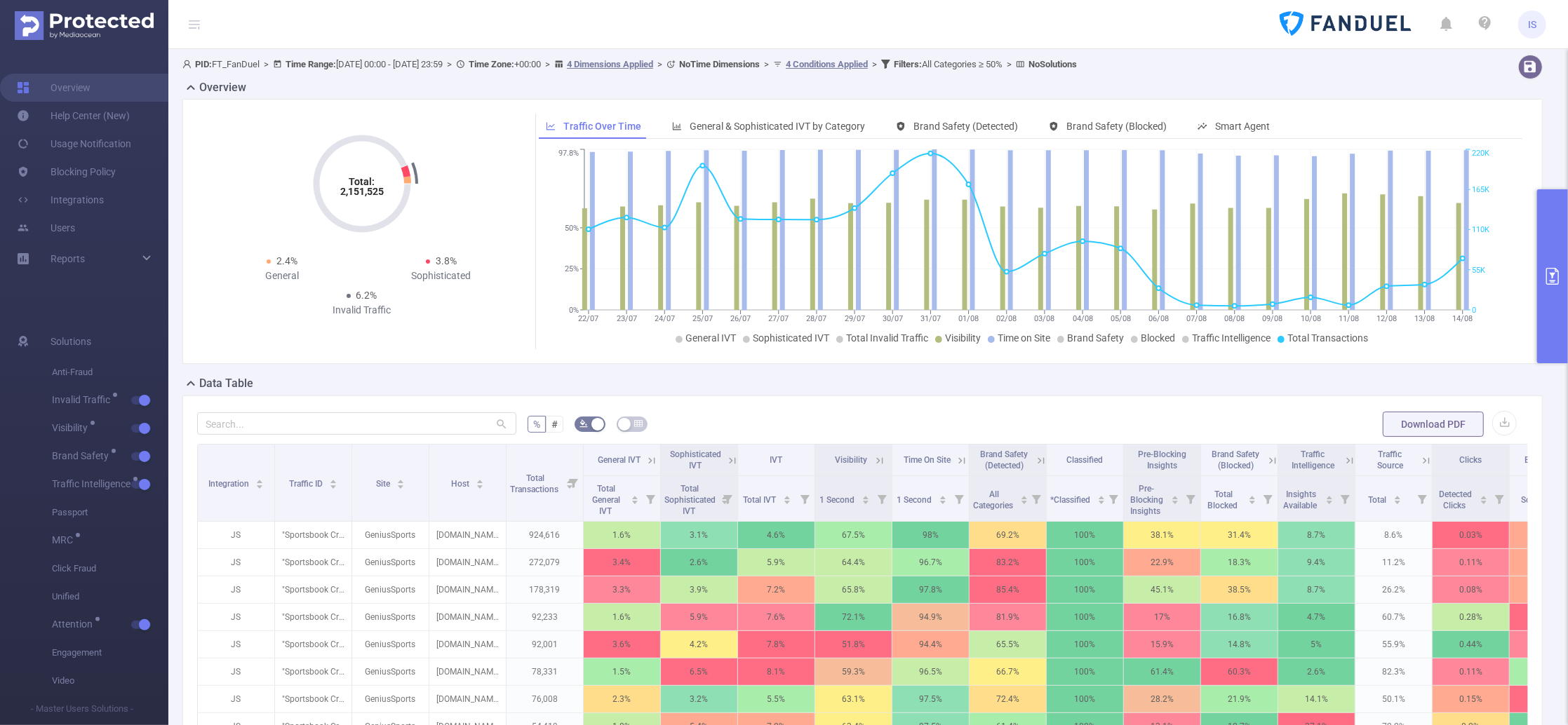
click at [310, 397] on div "% # Download PDF Integration Traffic ID Site Host Total Transactions General IV…" at bounding box center [863, 665] width 1360 height 538
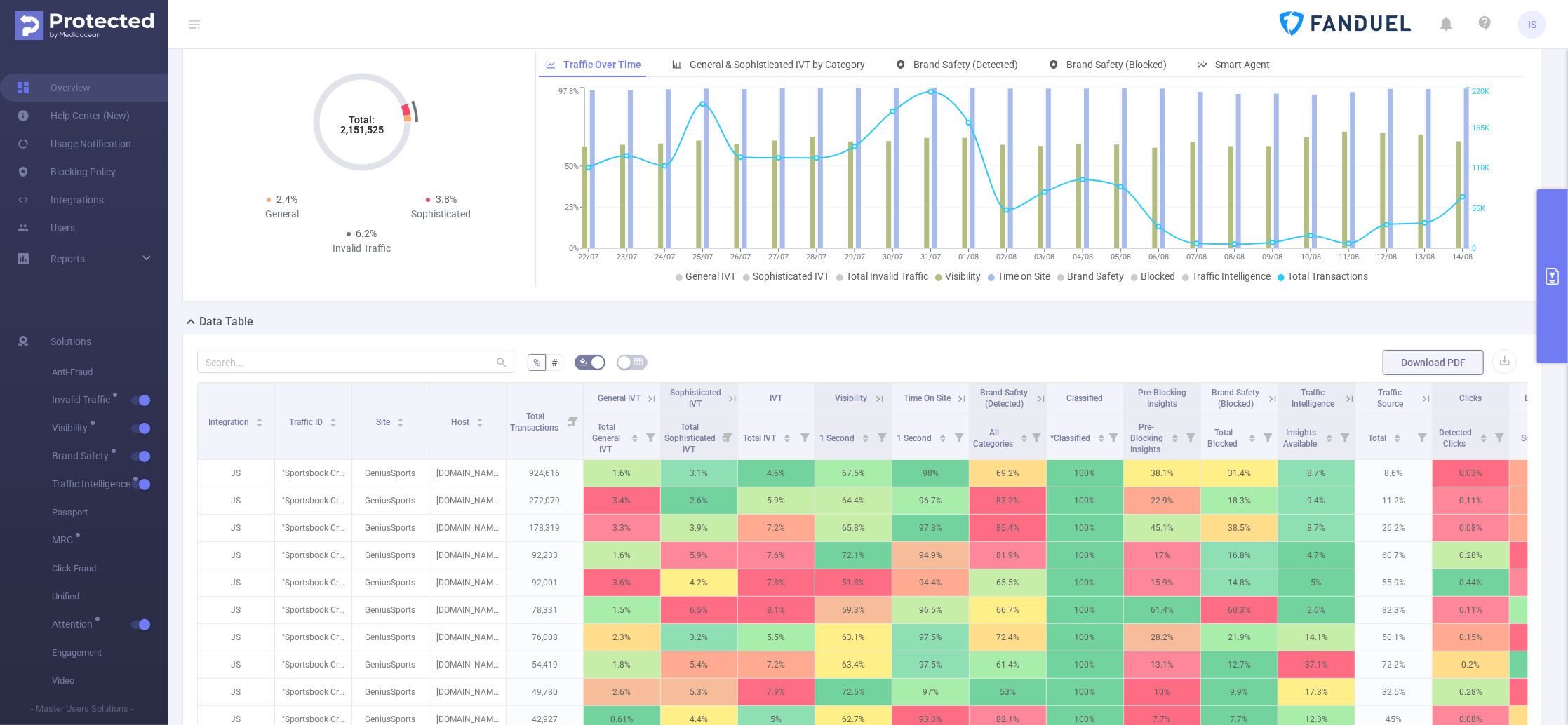
scroll to position [186, 0]
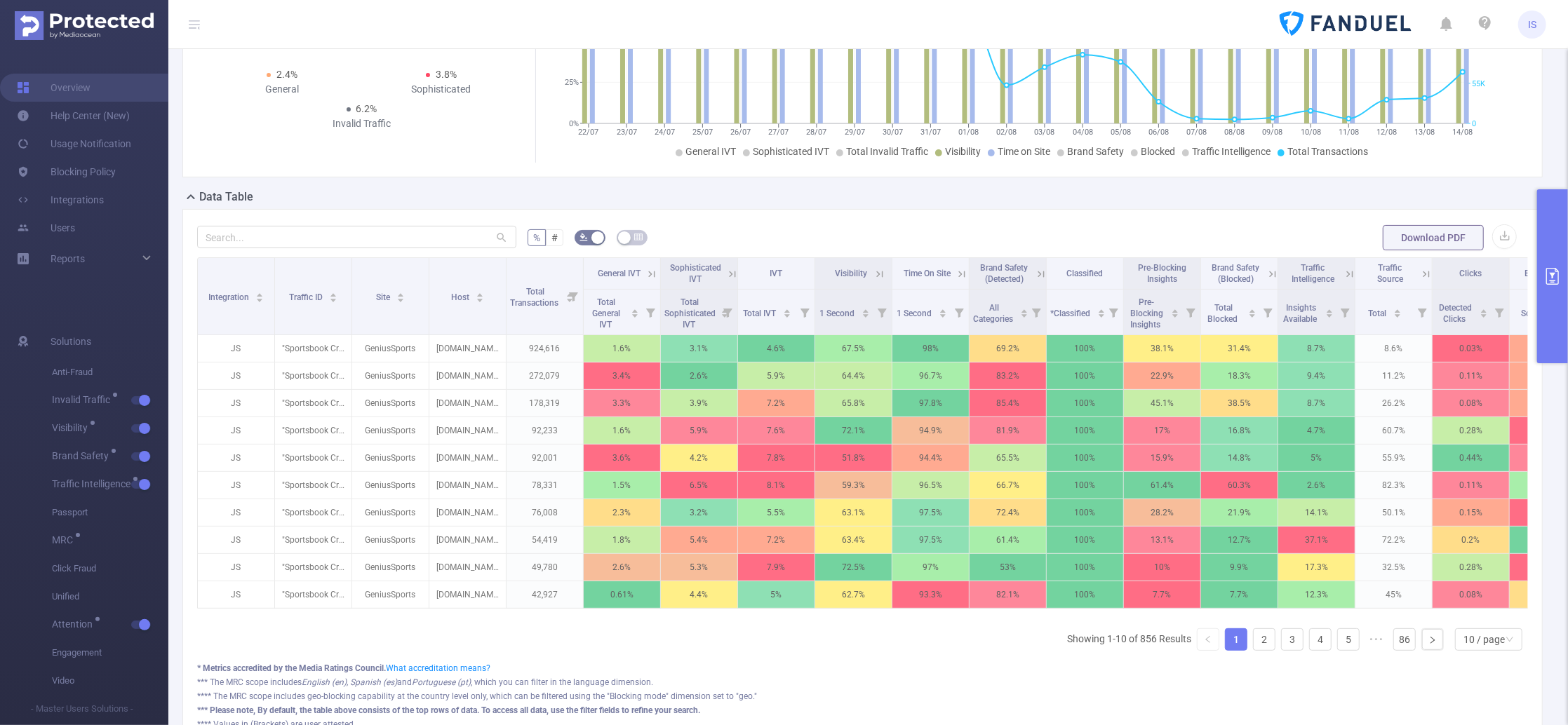
click at [1469, 310] on button "primary" at bounding box center [1553, 276] width 31 height 174
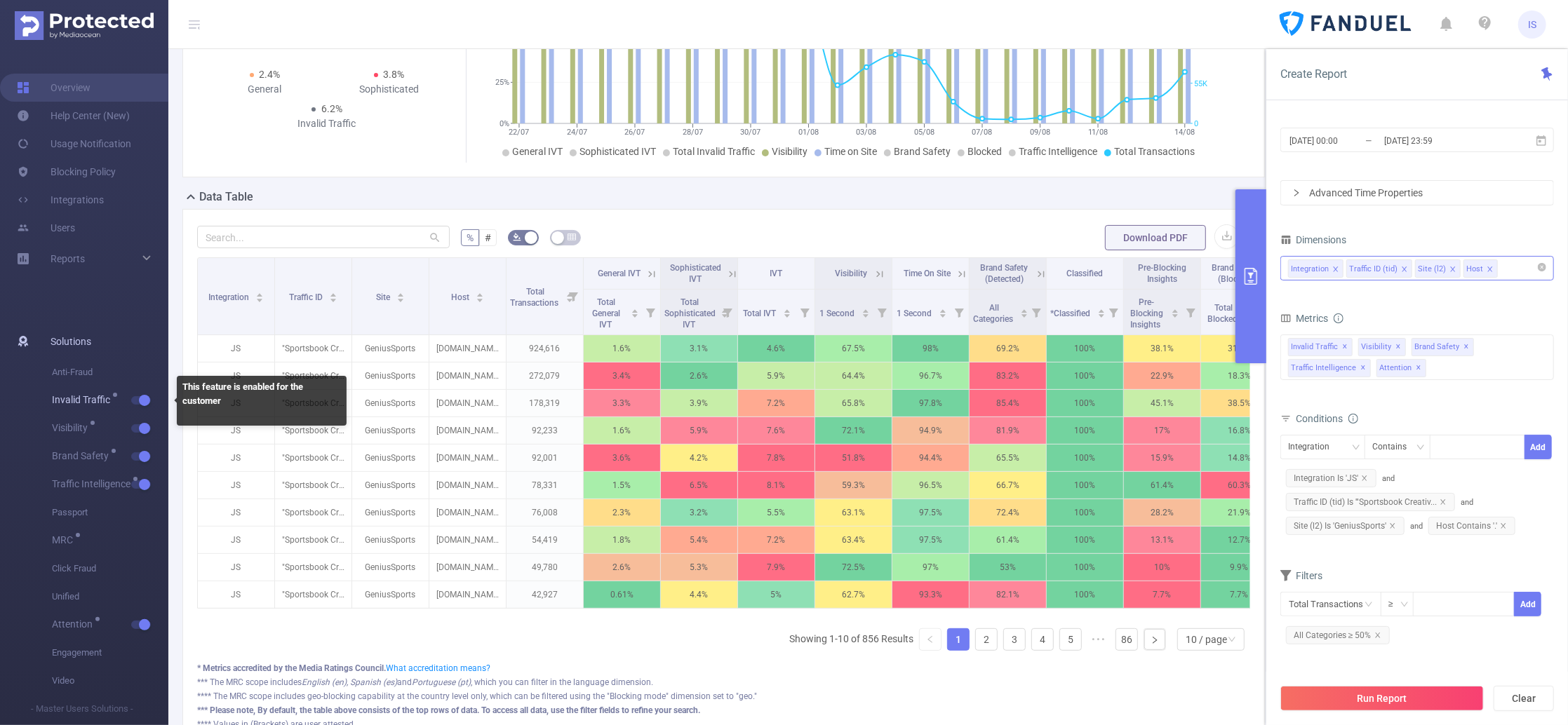
click at [143, 399] on button "button" at bounding box center [141, 400] width 19 height 9
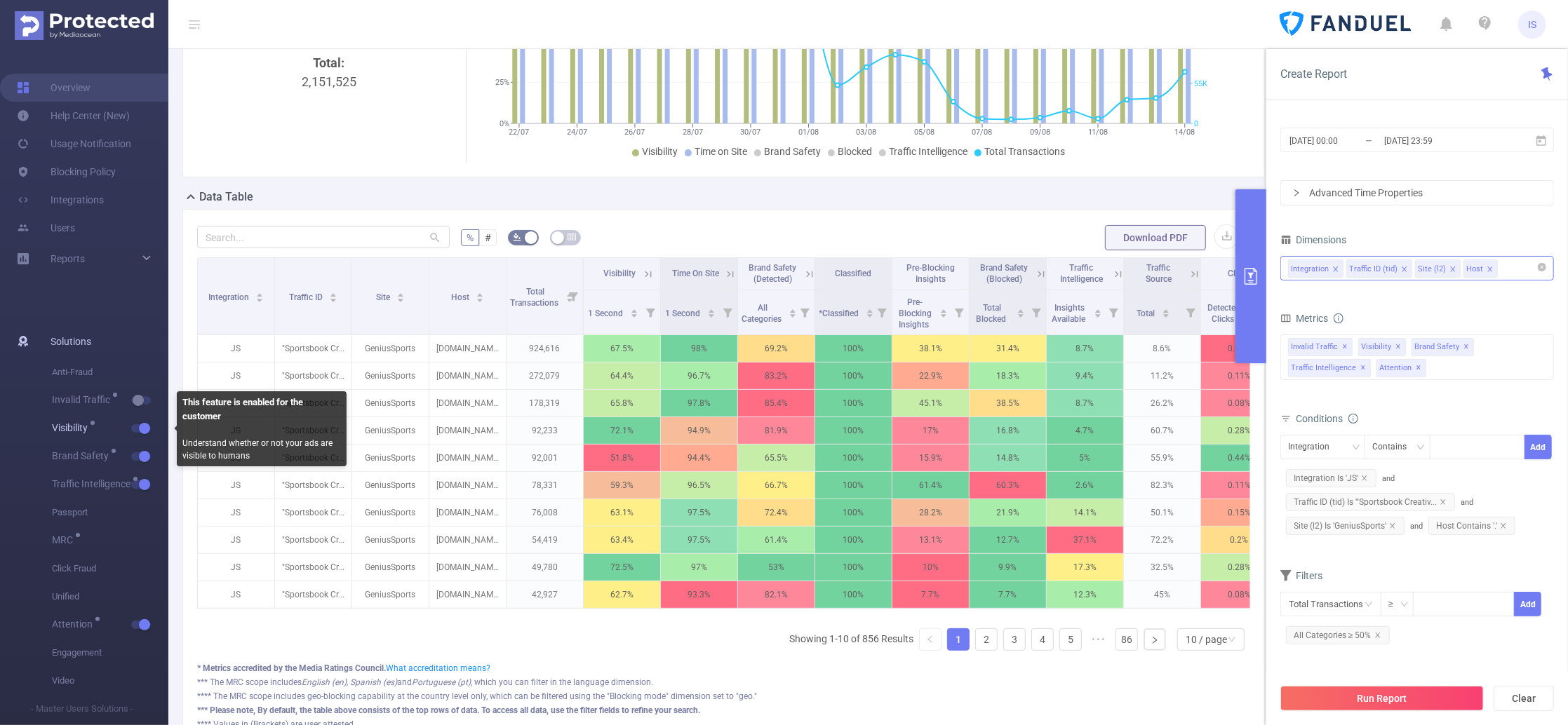
click at [142, 429] on button "button" at bounding box center [141, 428] width 19 height 9
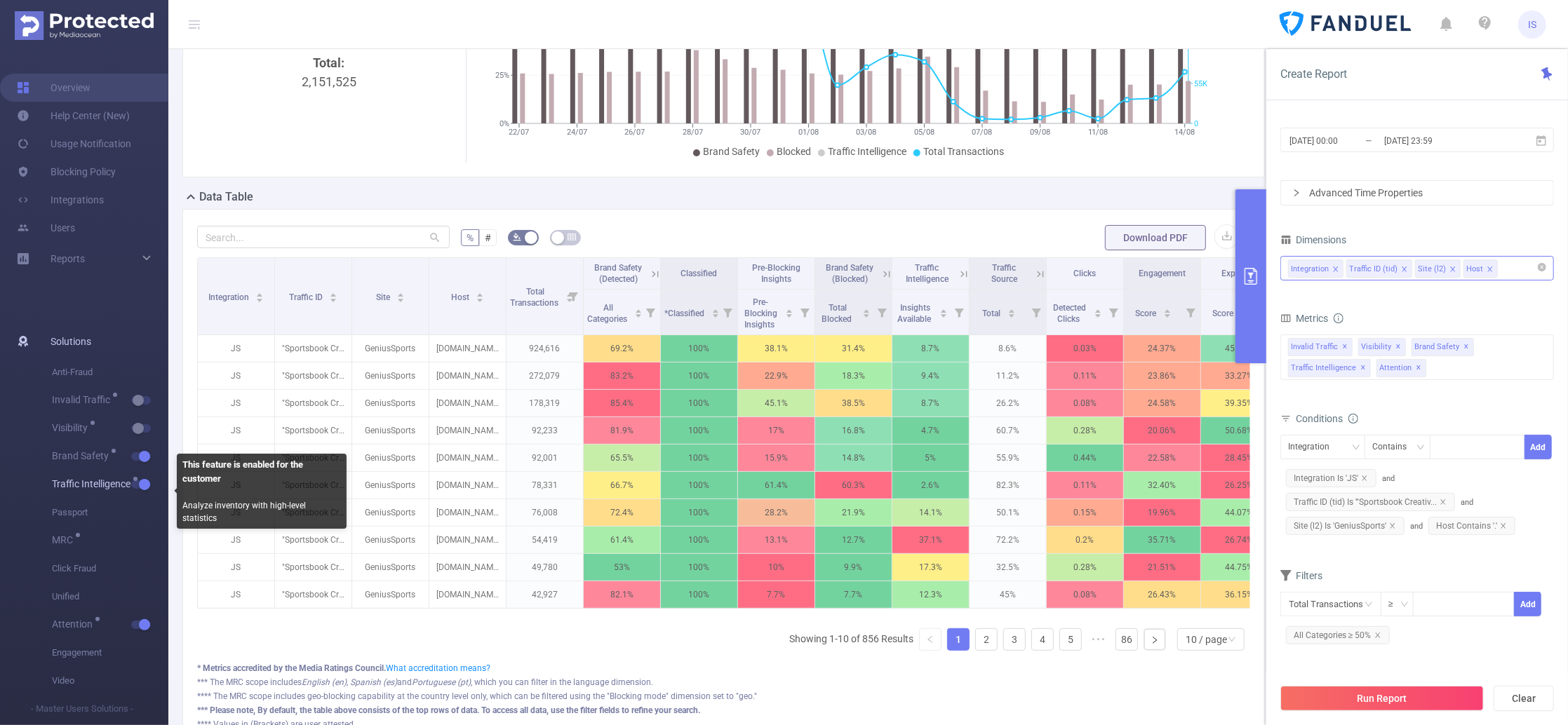
click at [141, 484] on button "button" at bounding box center [141, 484] width 19 height 9
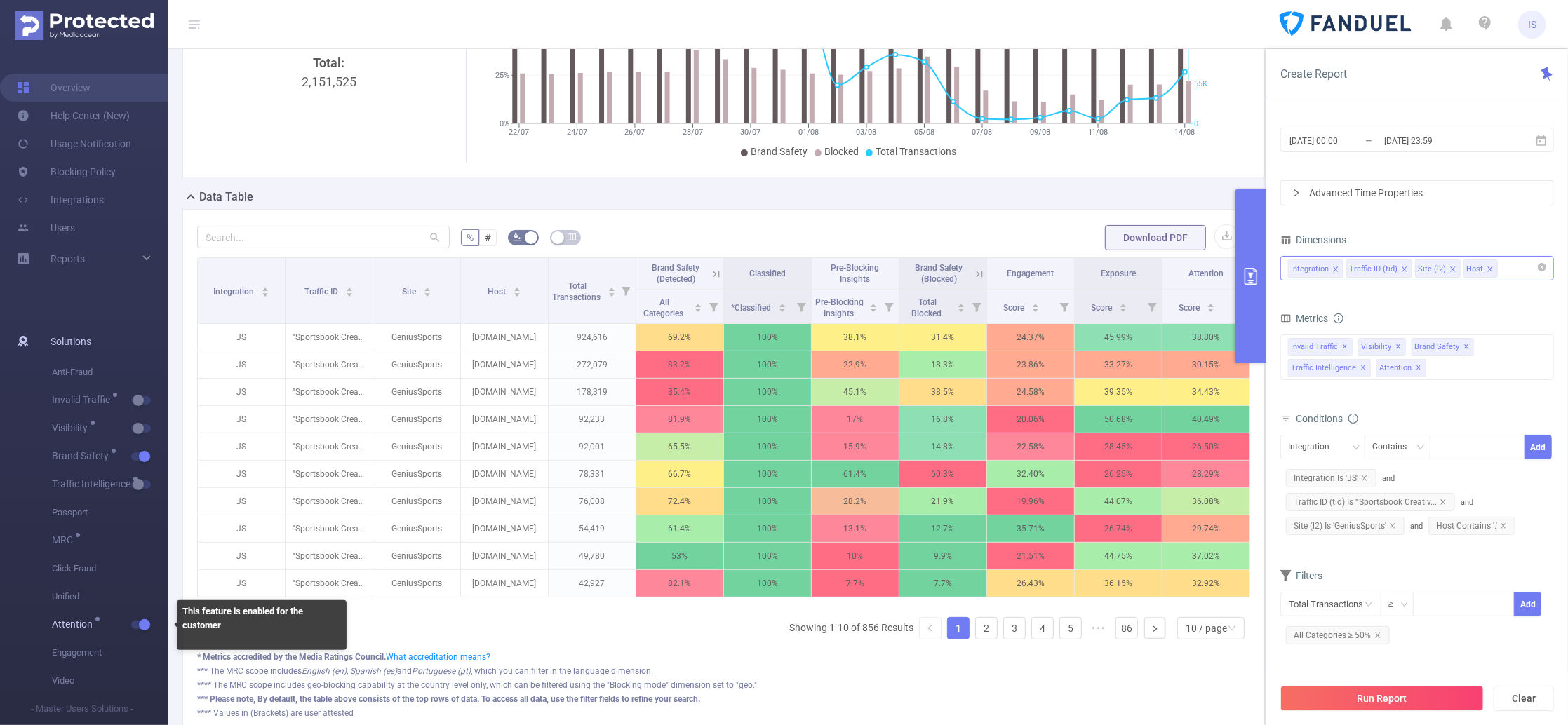
click at [140, 622] on button "button" at bounding box center [141, 624] width 19 height 9
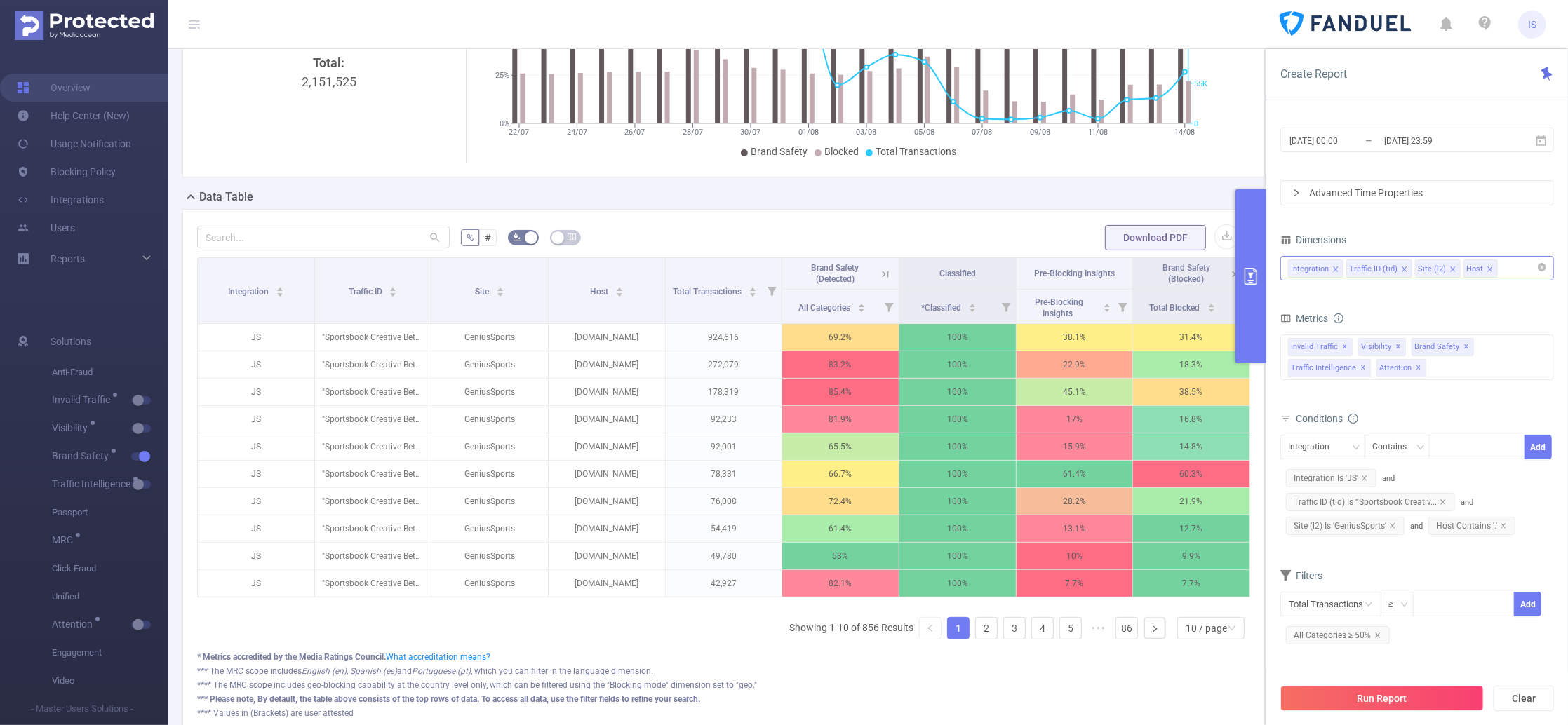
click at [879, 280] on icon at bounding box center [885, 274] width 12 height 12
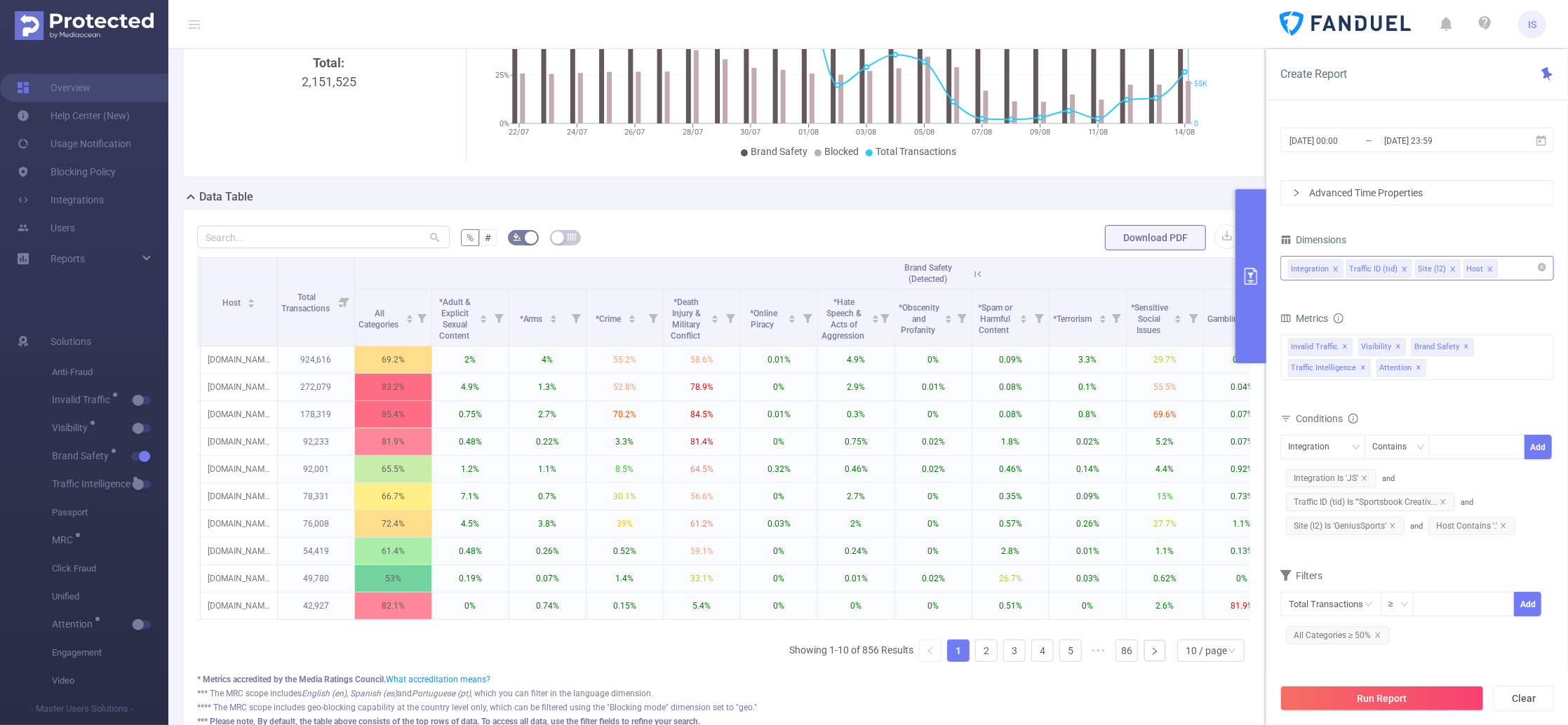
scroll to position [0, 228]
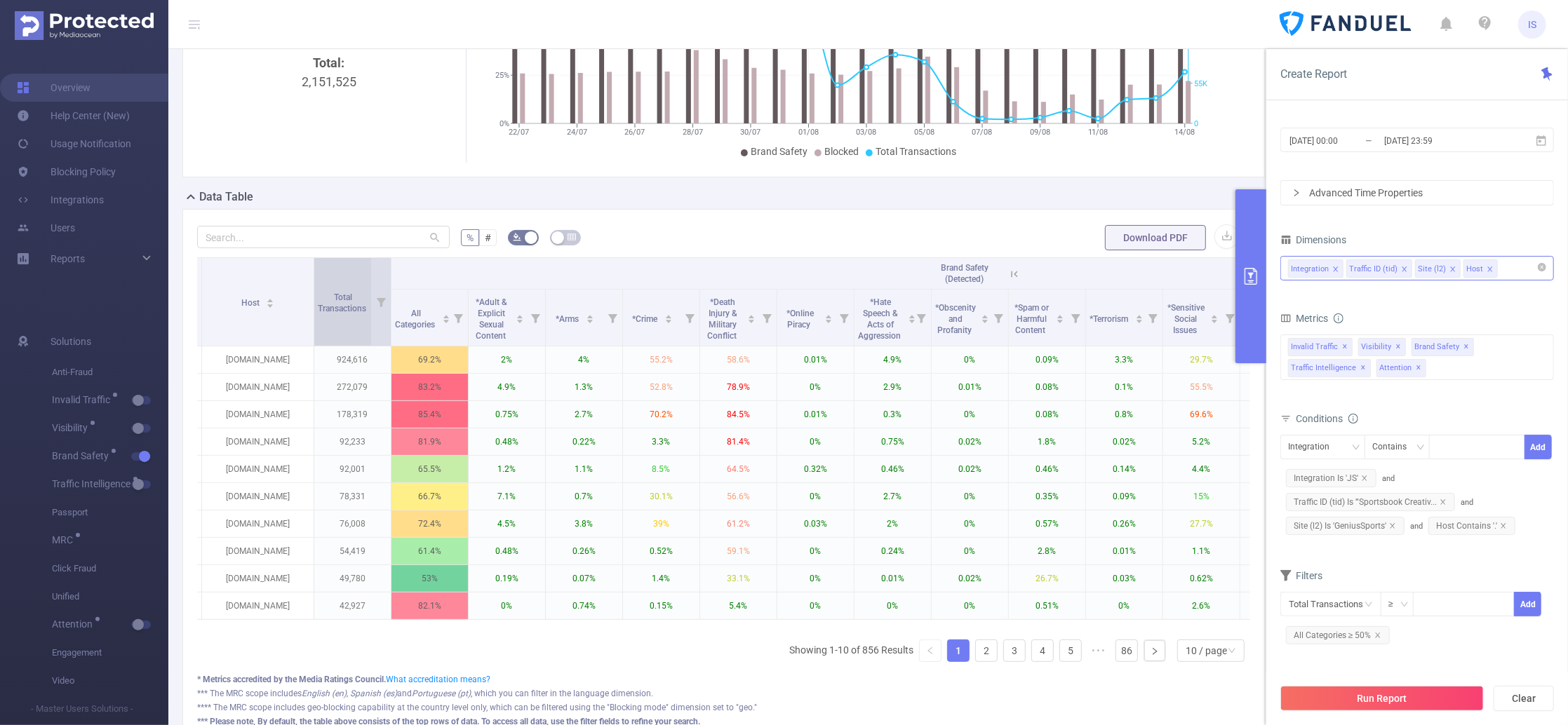
drag, startPoint x: 277, startPoint y: 301, endPoint x: 312, endPoint y: 308, distance: 35.7
click at [312, 308] on span at bounding box center [313, 302] width 7 height 87
click at [357, 269] on div "% # Download PDF Integration Traffic ID Site Host Total Transactions Brand Safe…" at bounding box center [723, 483] width 1053 height 519
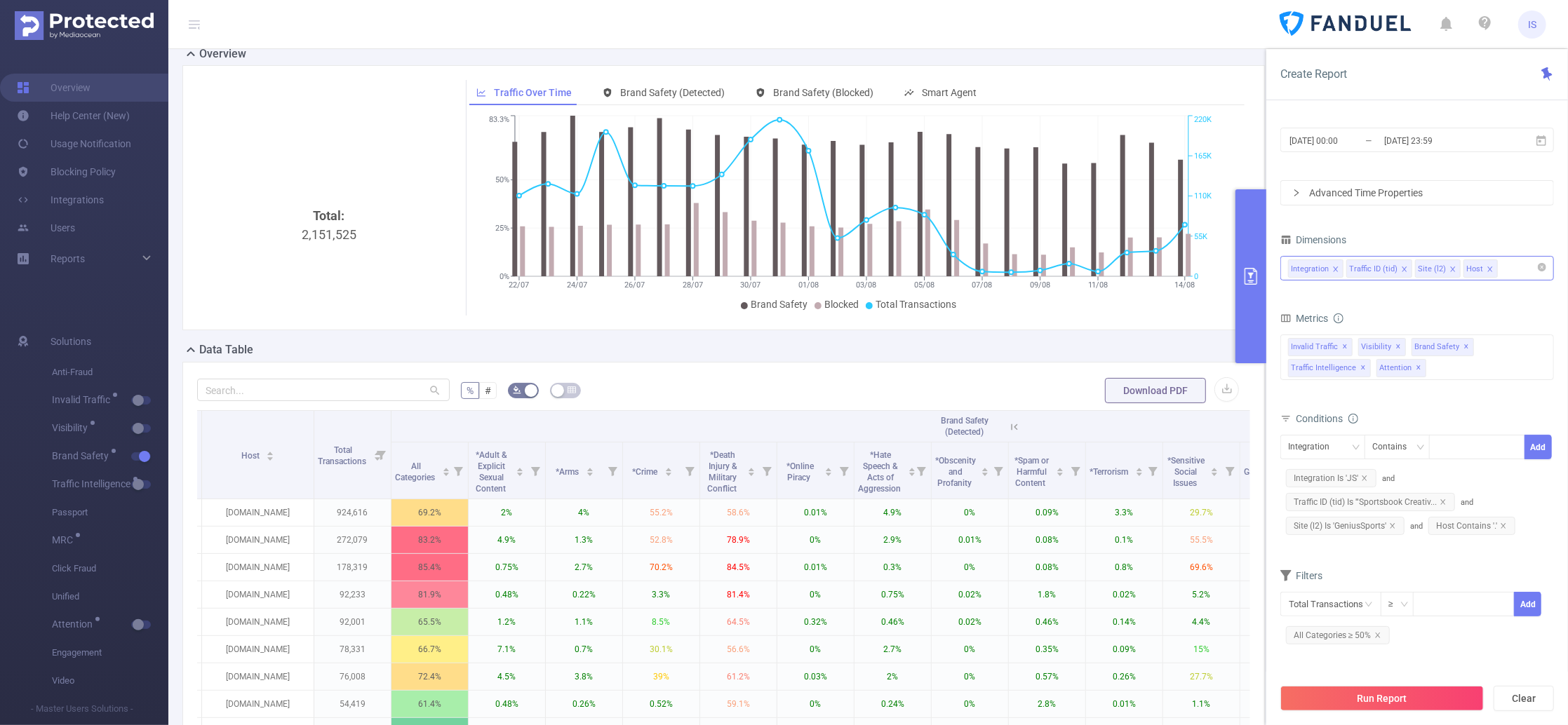
scroll to position [0, 0]
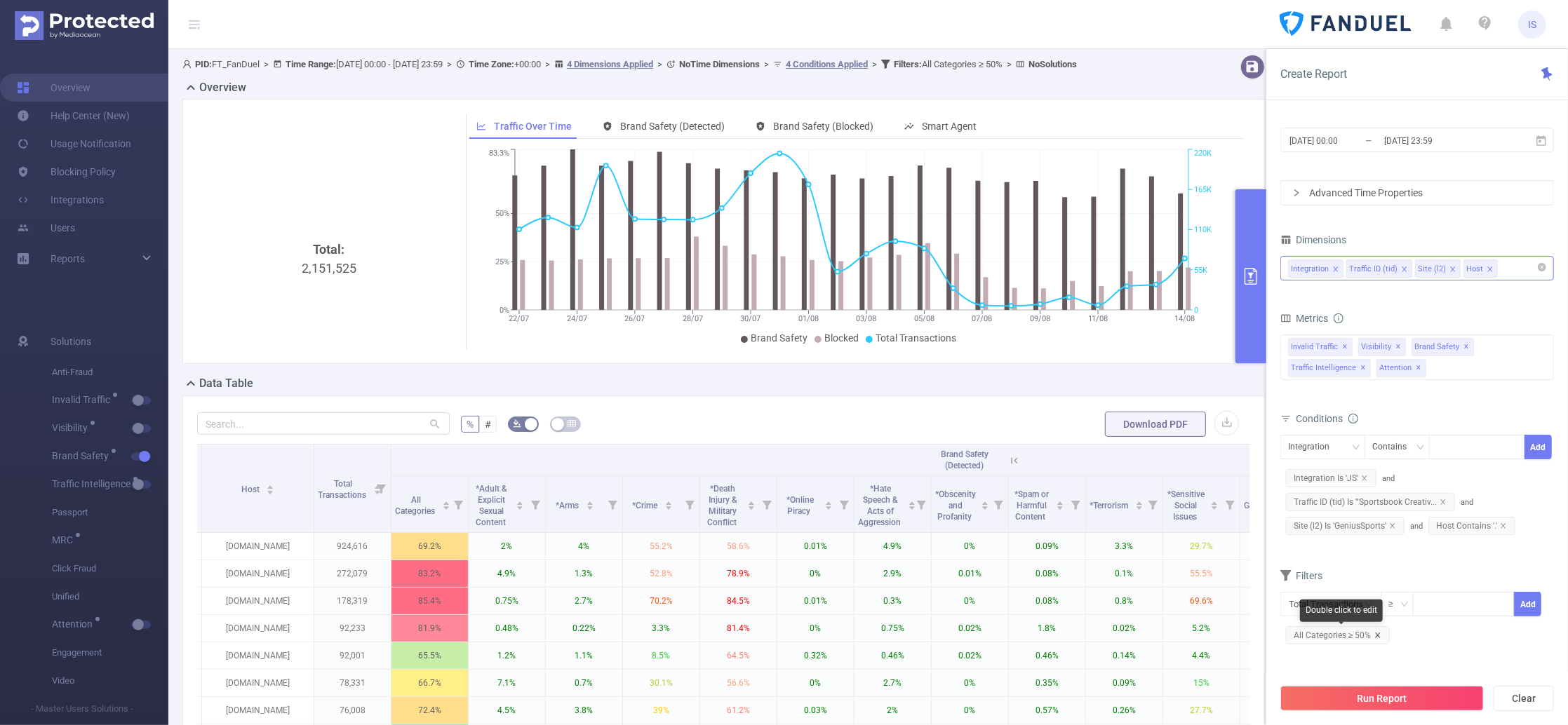
click at [1377, 633] on icon "icon: close" at bounding box center [1377, 635] width 7 height 7
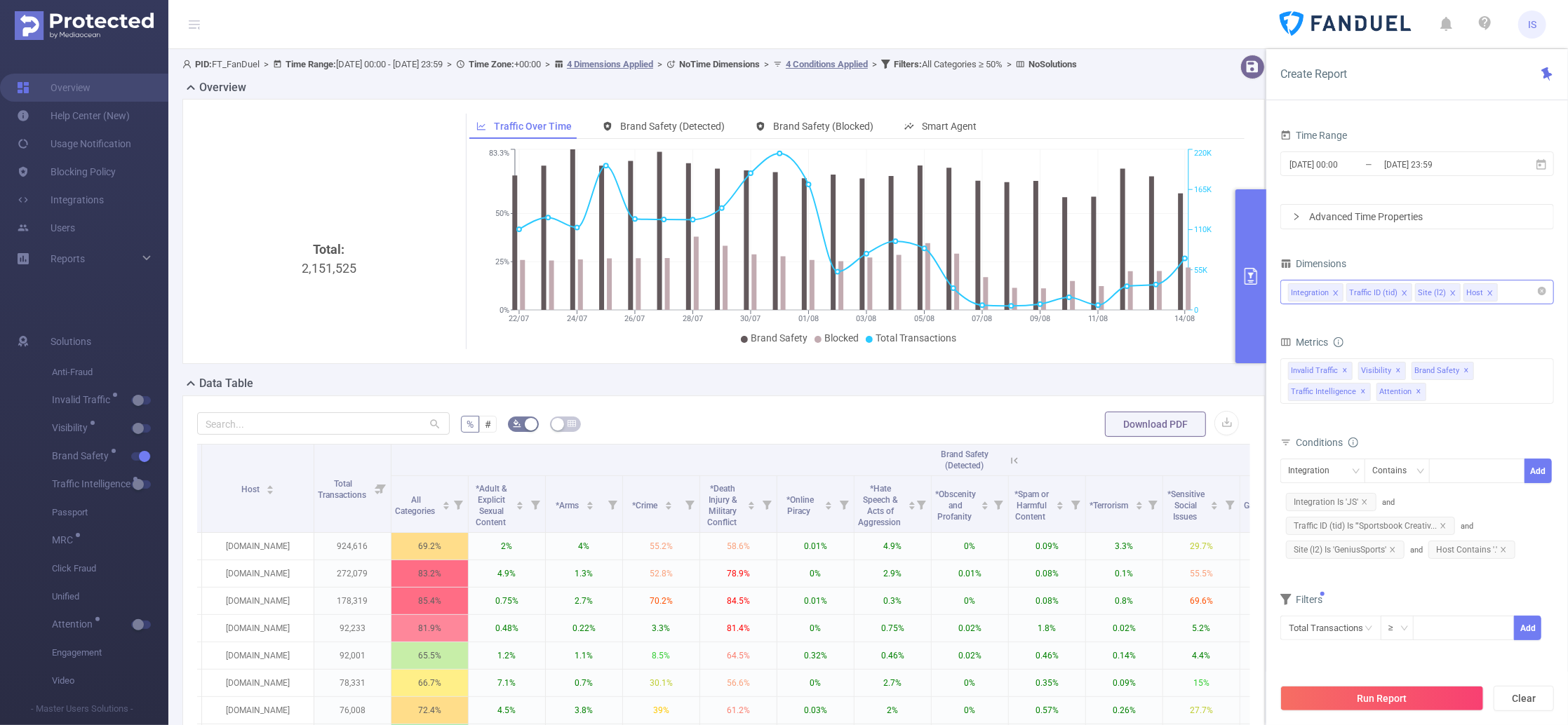
click at [1469, 286] on div "Integration Traffic ID (tid) Site (l2) Host" at bounding box center [1417, 292] width 258 height 23
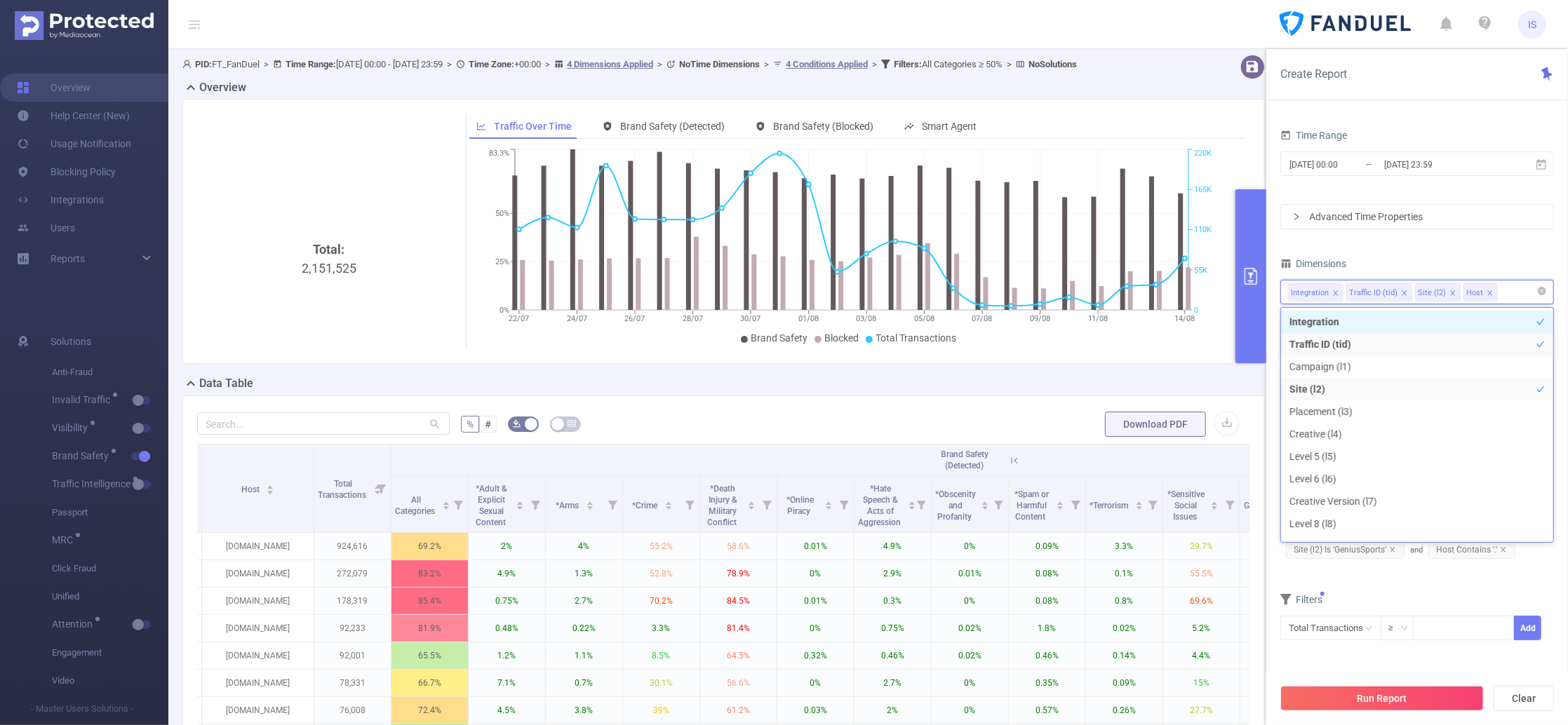
scroll to position [2, 0]
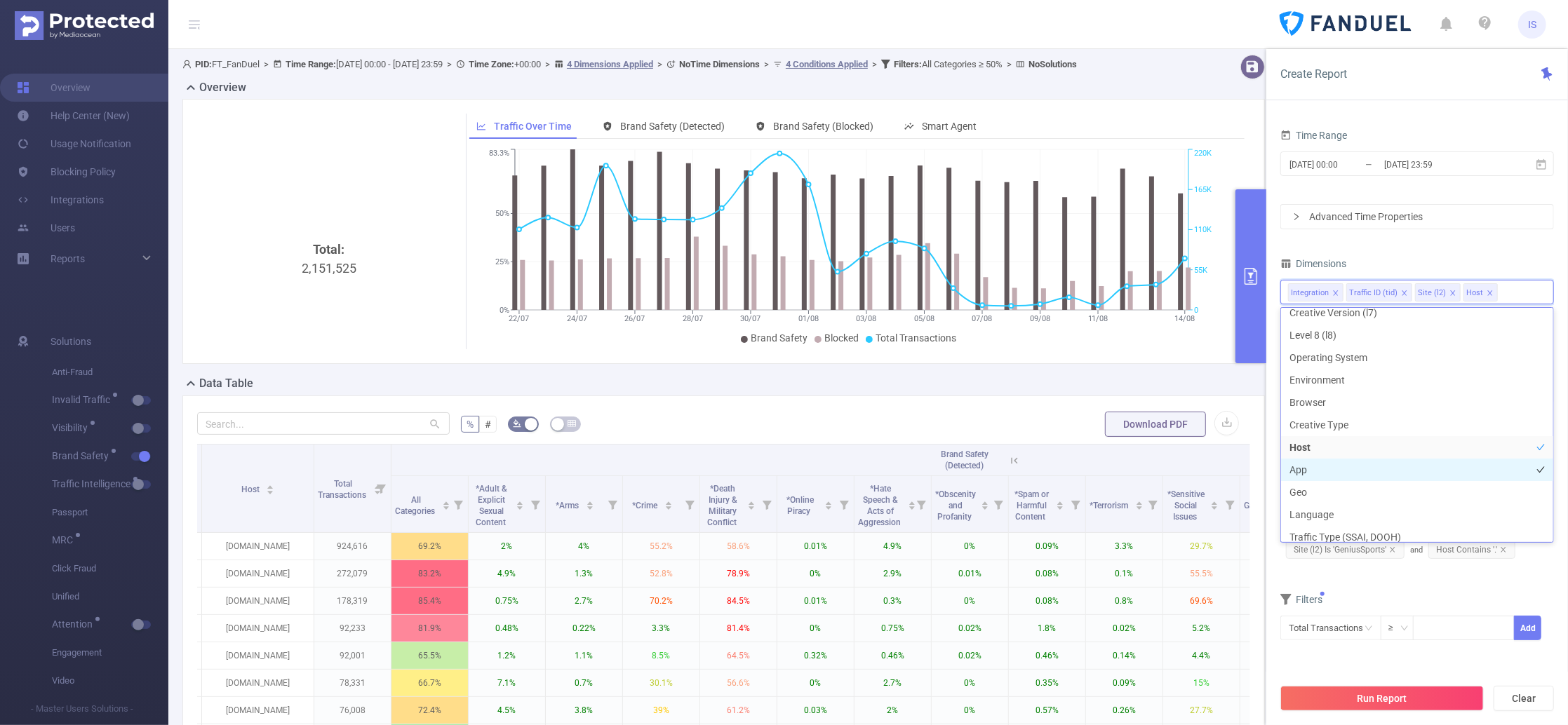
click at [1349, 460] on li "App" at bounding box center [1416, 470] width 272 height 22
click at [1406, 679] on button "Run Report" at bounding box center [1382, 698] width 204 height 25
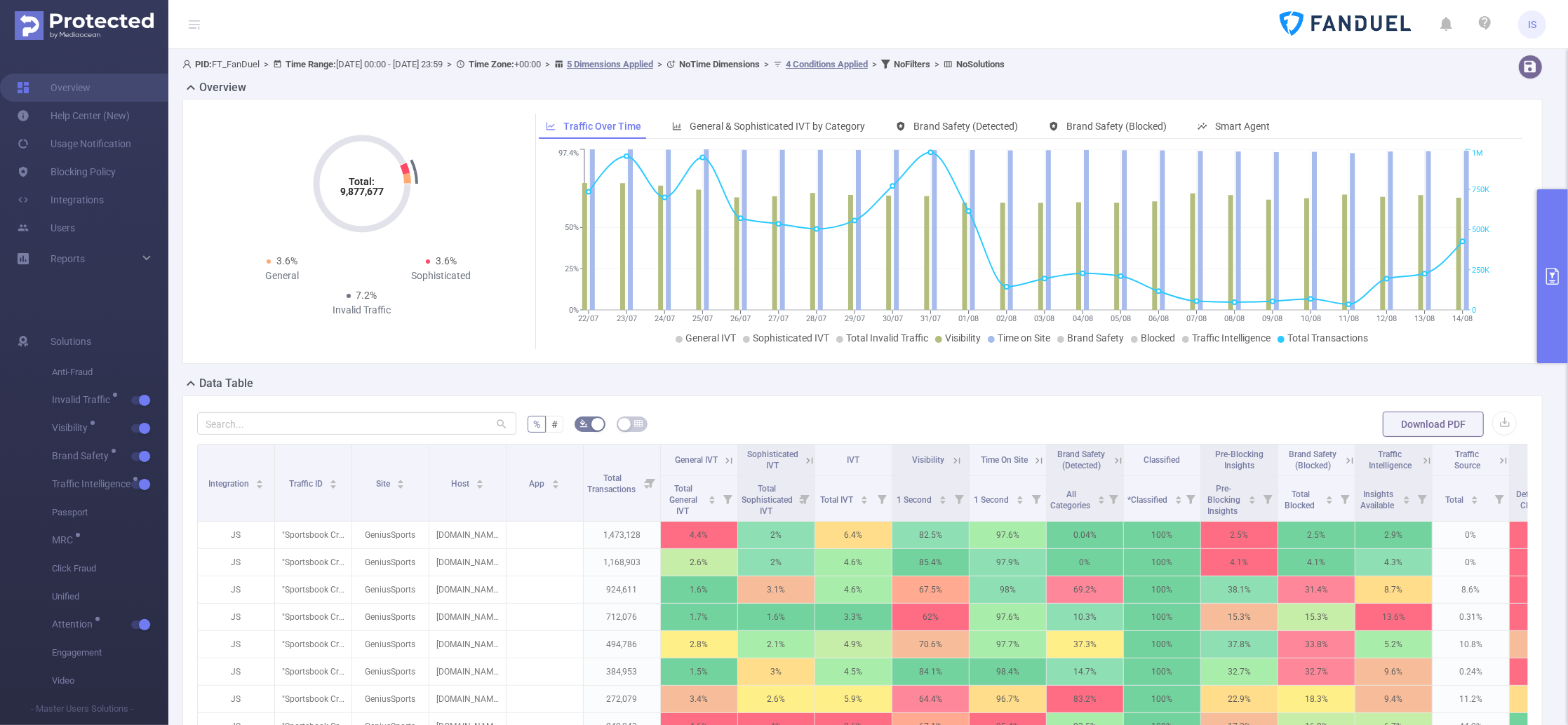
click at [1469, 288] on button "primary" at bounding box center [1553, 276] width 31 height 174
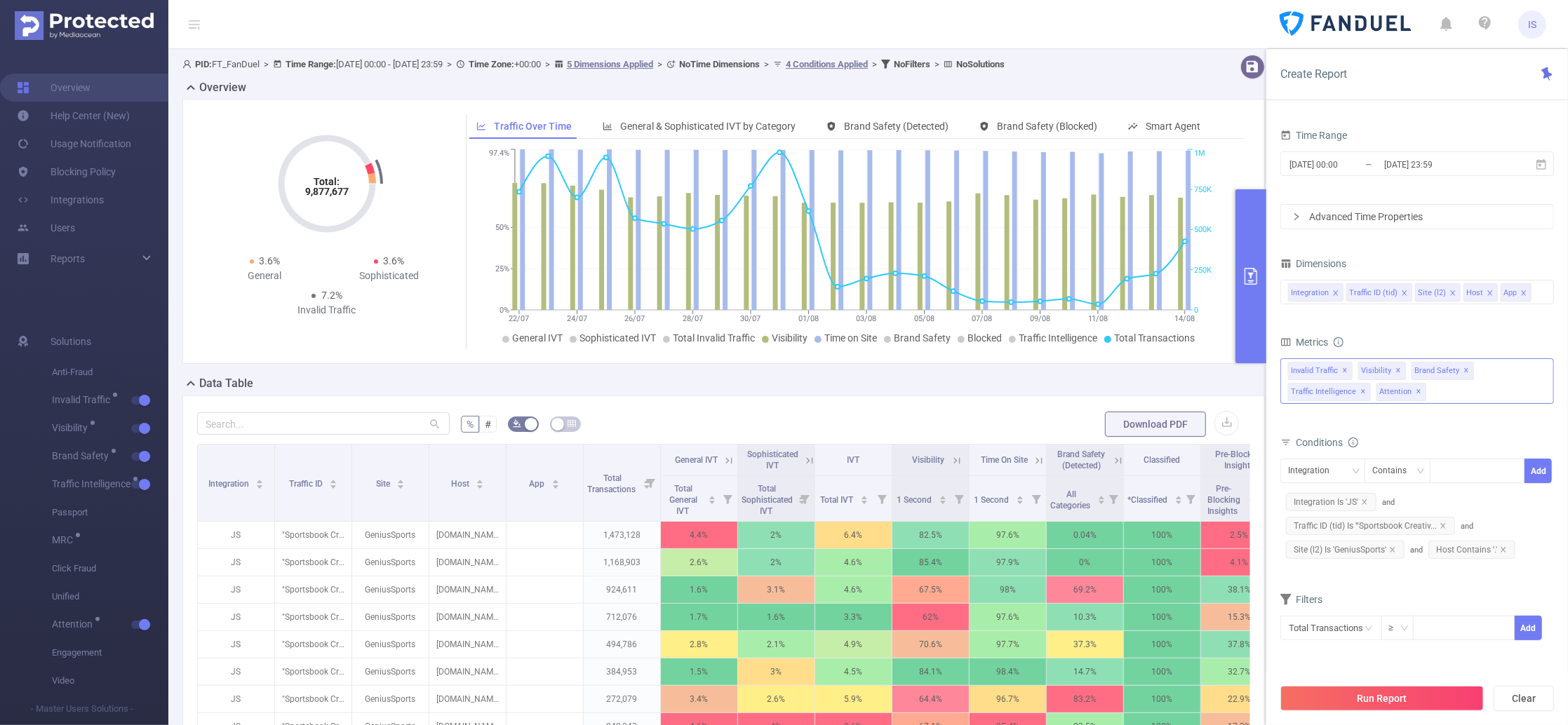
click at [1449, 399] on div "Invalid Traffic ✕ Visibility ✕ Brand Safety ✕ Traffic Intelligence ✕ Attention …" at bounding box center [1416, 380] width 274 height 45
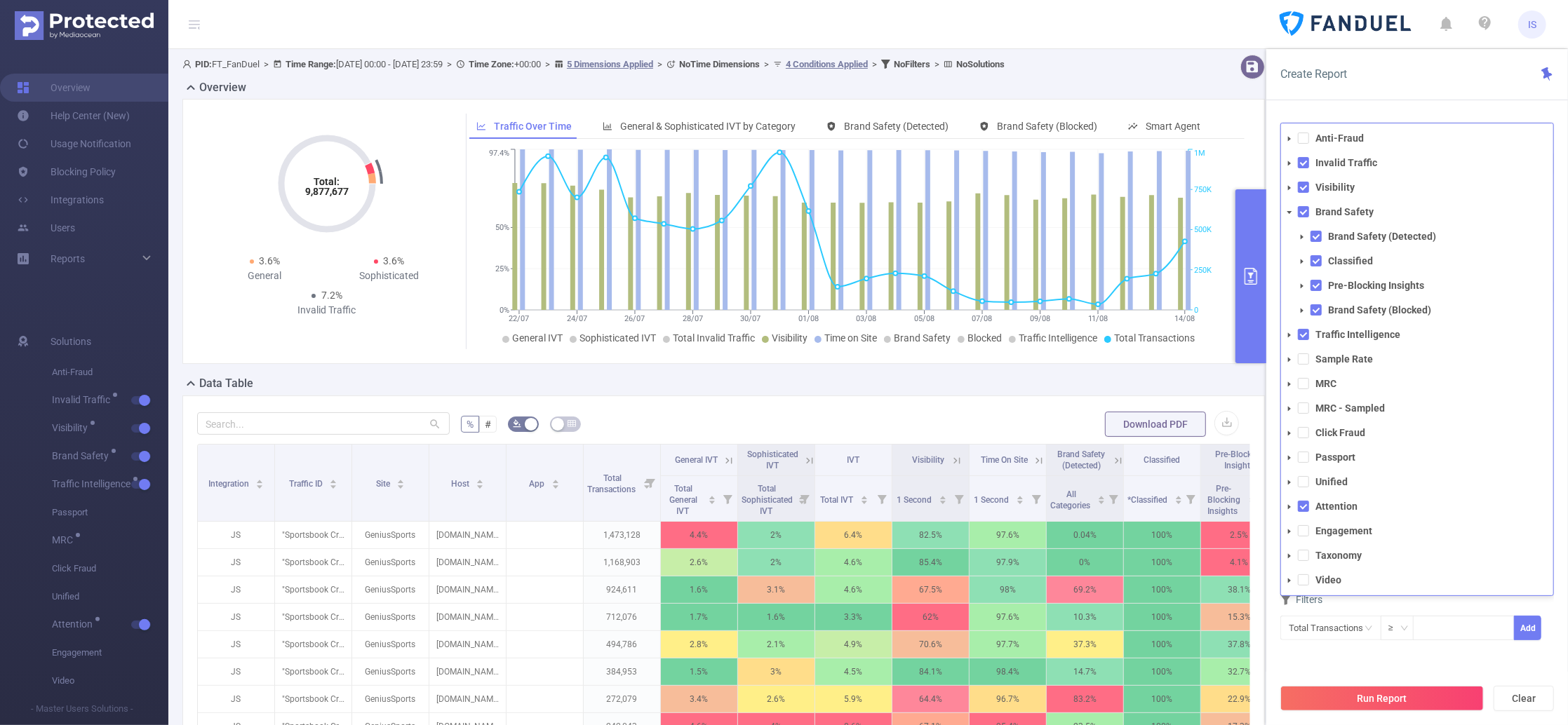
click at [1350, 106] on div "Create Report PID 1000933 - FT_FanDuel 1000933 - FT_FanDuel Time Range 2025-07-…" at bounding box center [1417, 387] width 302 height 676
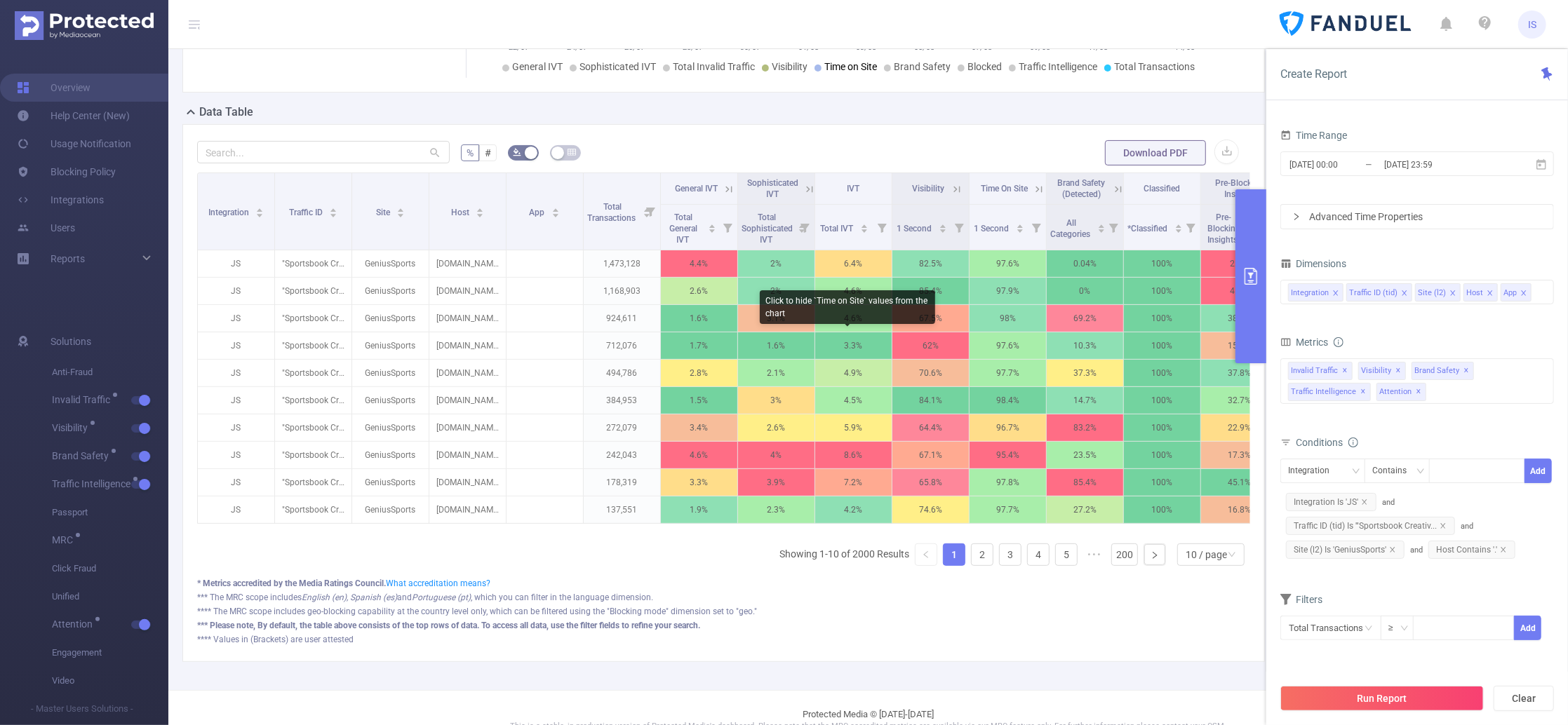
scroll to position [280, 0]
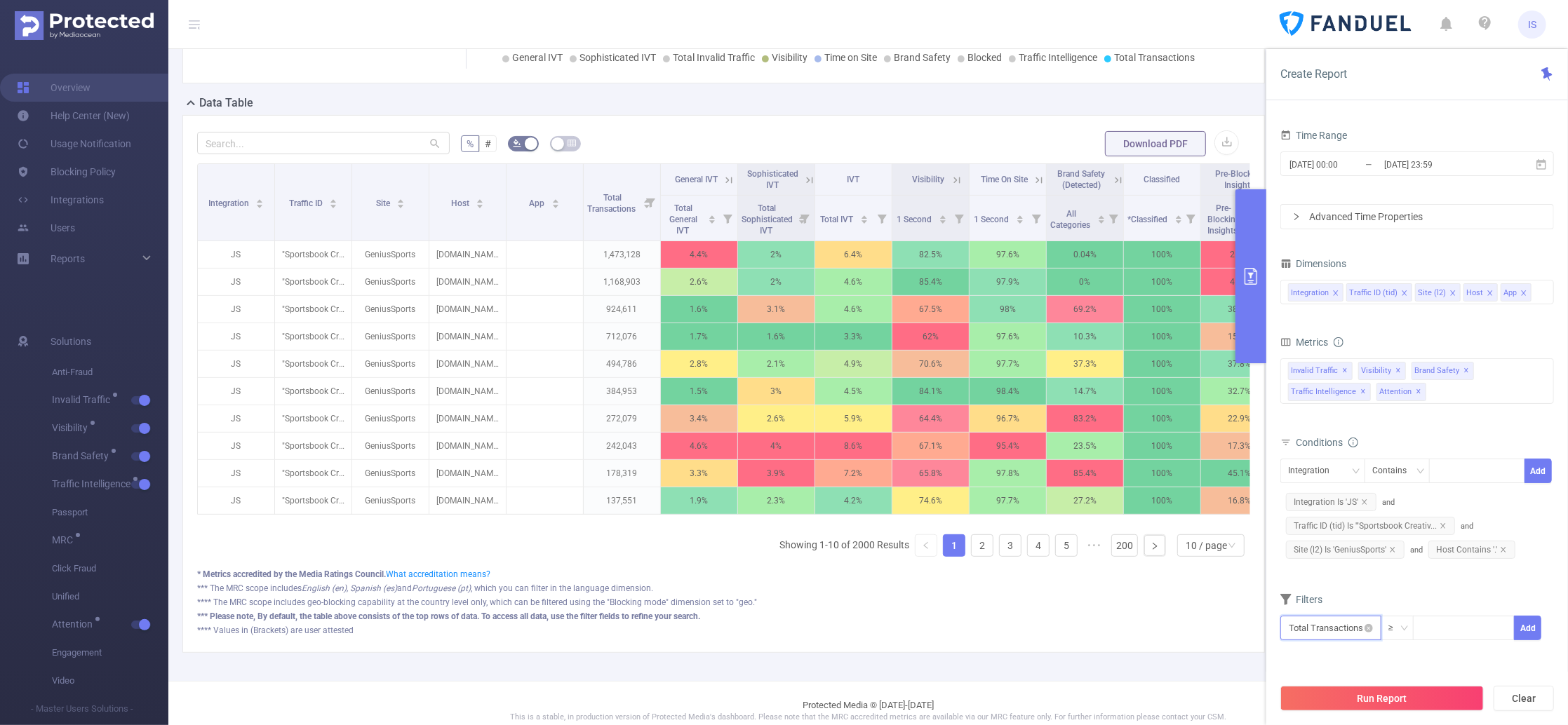
click at [1337, 629] on input "text" at bounding box center [1330, 628] width 101 height 25
click at [1337, 520] on li "Invalid Traffic" at bounding box center [1332, 523] width 104 height 22
click at [1440, 543] on li "IVT" at bounding box center [1435, 545] width 102 height 22
click at [1469, 498] on li "Total IVT" at bounding box center [1511, 500] width 77 height 22
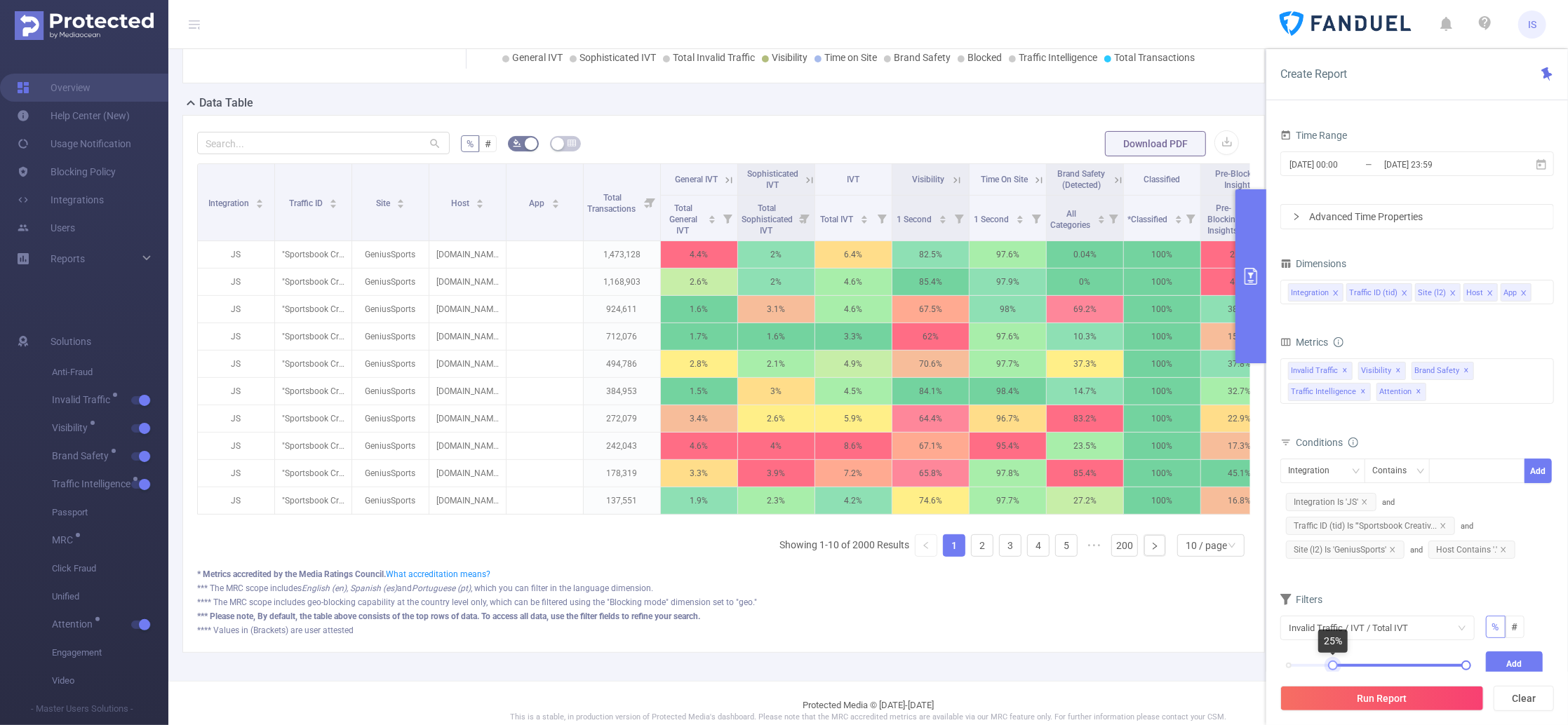
drag, startPoint x: 1288, startPoint y: 661, endPoint x: 1334, endPoint y: 664, distance: 46.1
click at [1334, 664] on div at bounding box center [1333, 665] width 10 height 10
click at [1469, 664] on button "Add" at bounding box center [1514, 664] width 58 height 25
click at [1469, 549] on icon "icon: close" at bounding box center [1503, 549] width 7 height 7
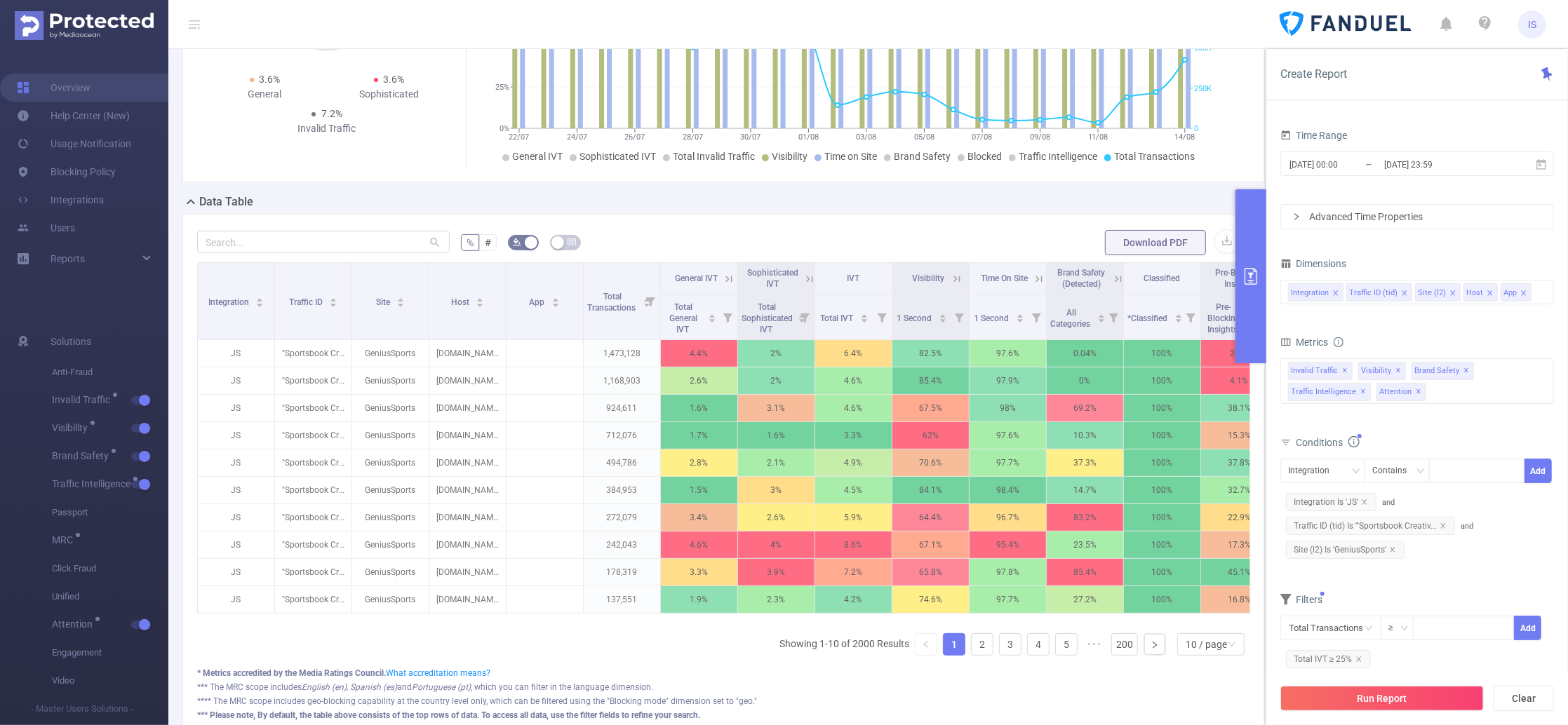
scroll to position [310, 0]
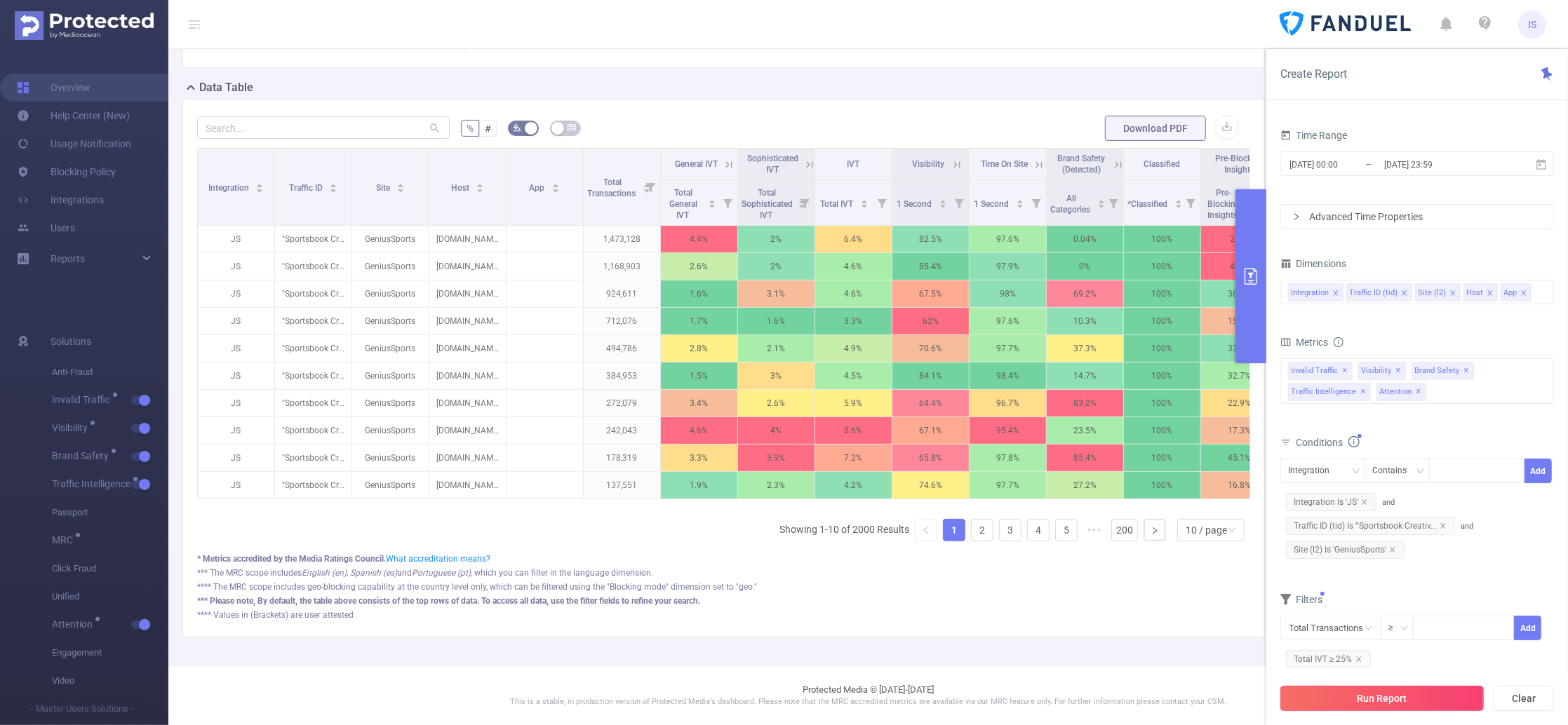
click at [1370, 679] on button "Run Report" at bounding box center [1382, 698] width 204 height 25
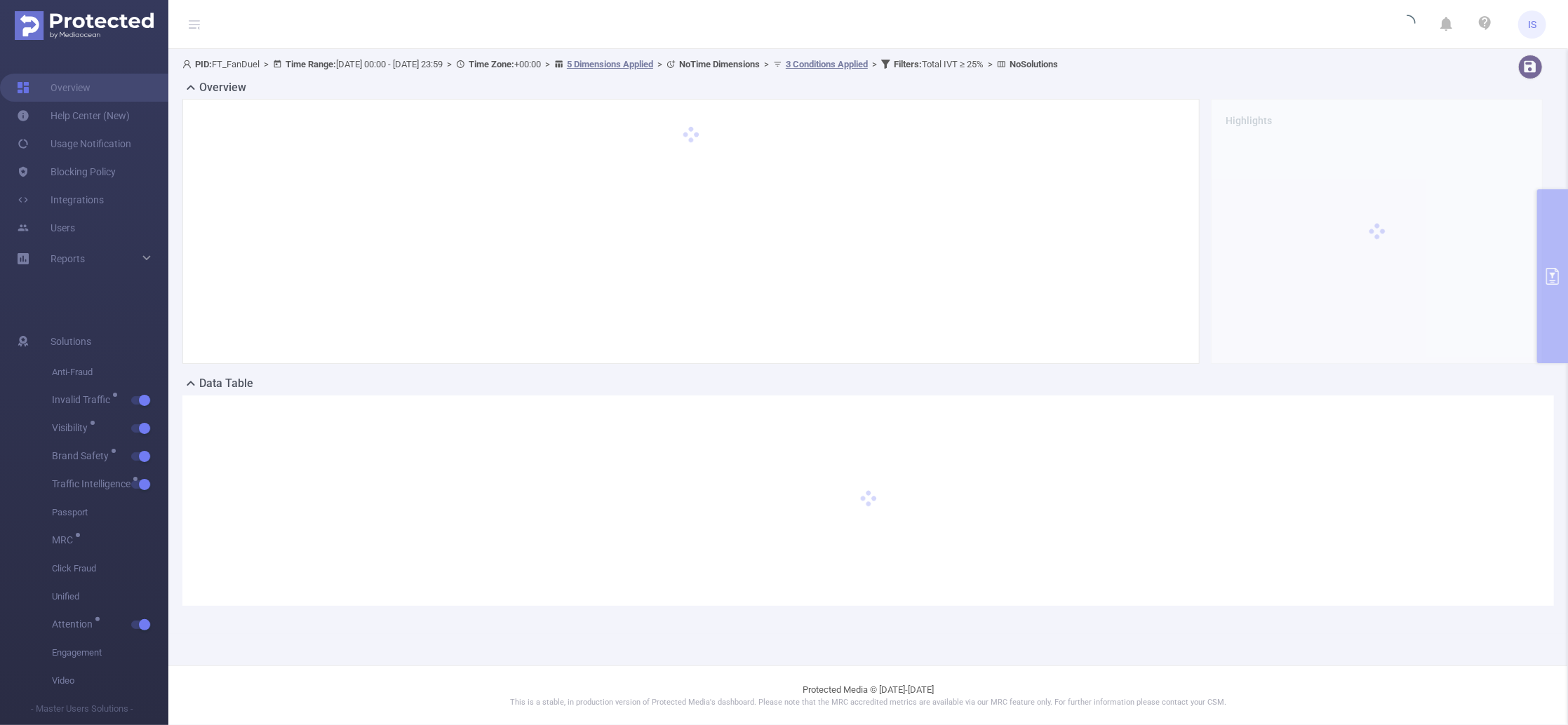
scroll to position [0, 0]
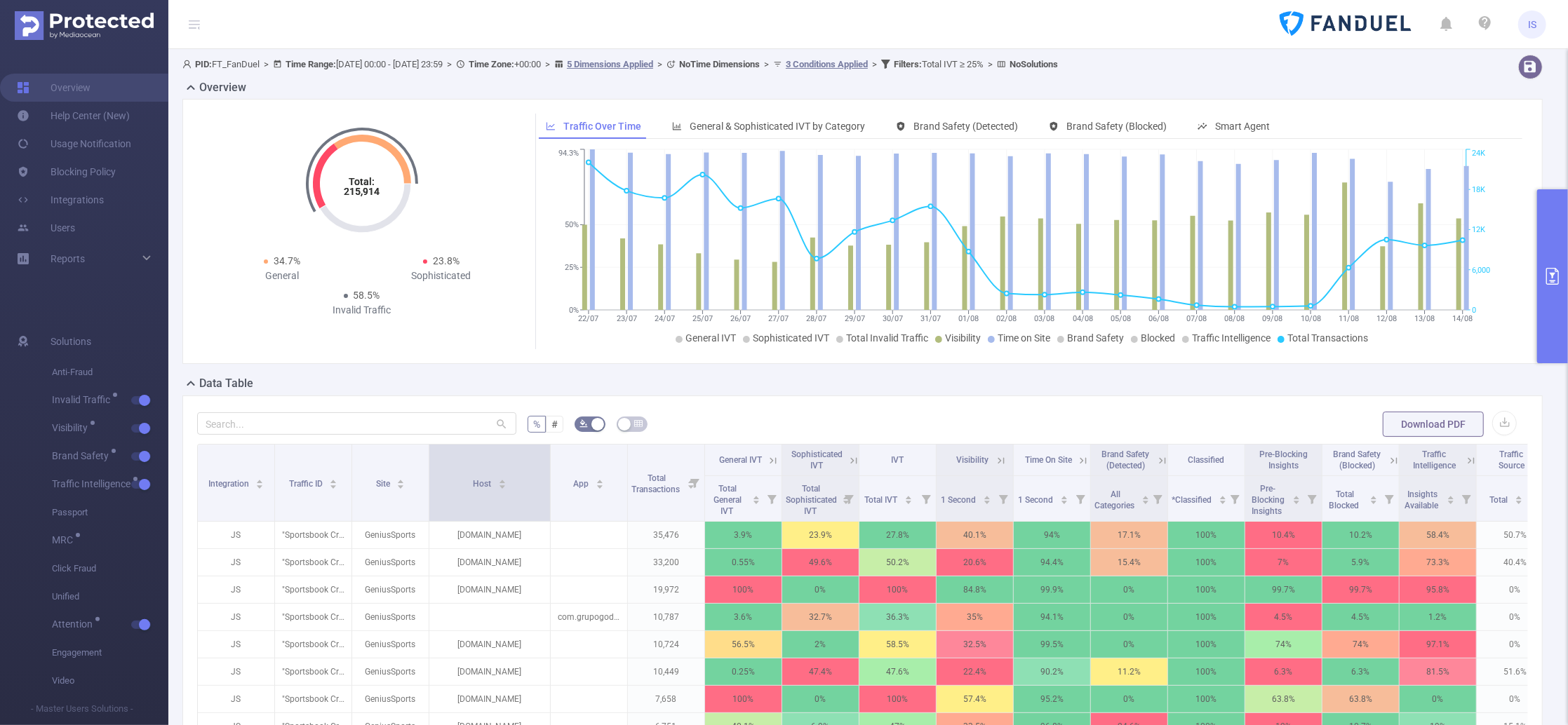
drag, startPoint x: 502, startPoint y: 472, endPoint x: 546, endPoint y: 474, distance: 44.0
click at [547, 474] on span at bounding box center [550, 483] width 7 height 77
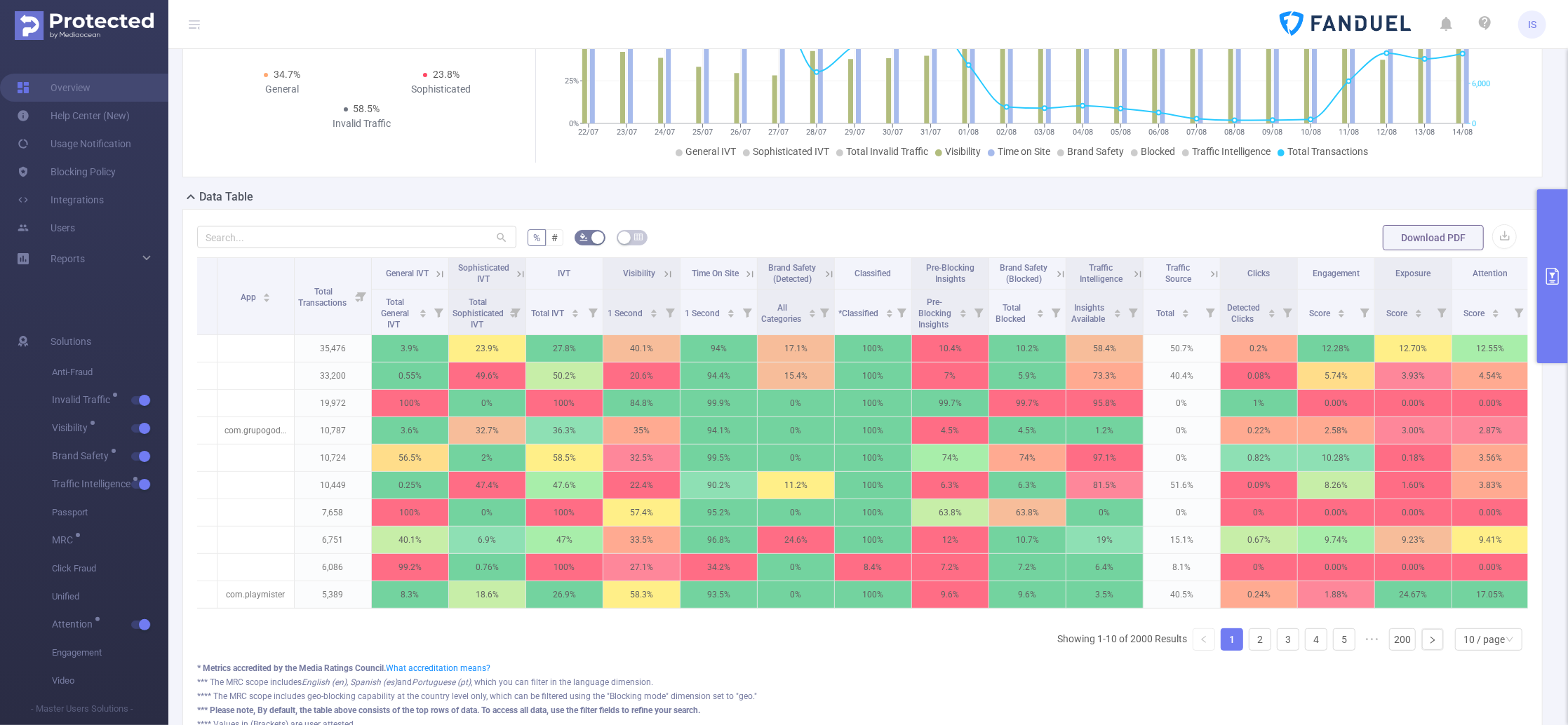
scroll to position [0, 336]
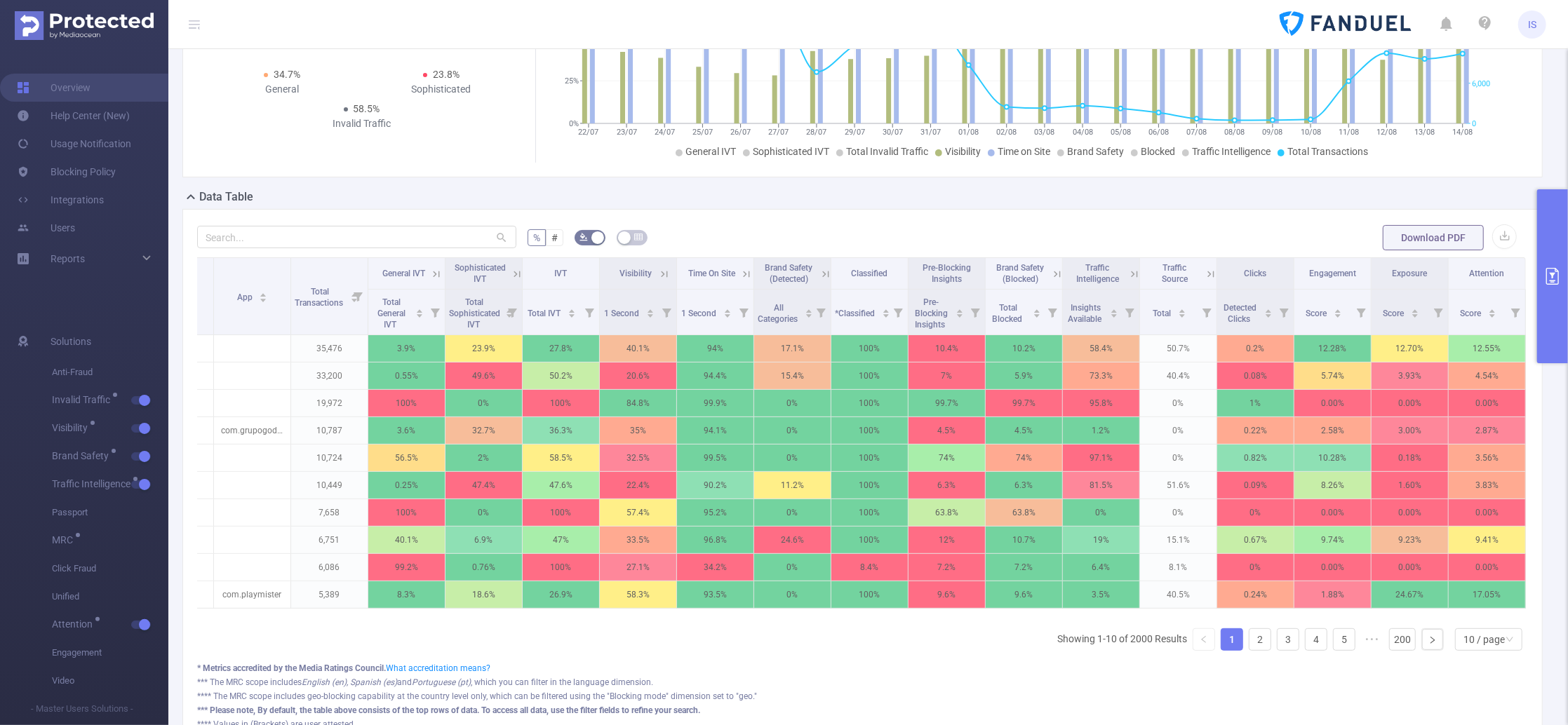
click at [1135, 266] on icon at bounding box center [1133, 273] width 17 height 14
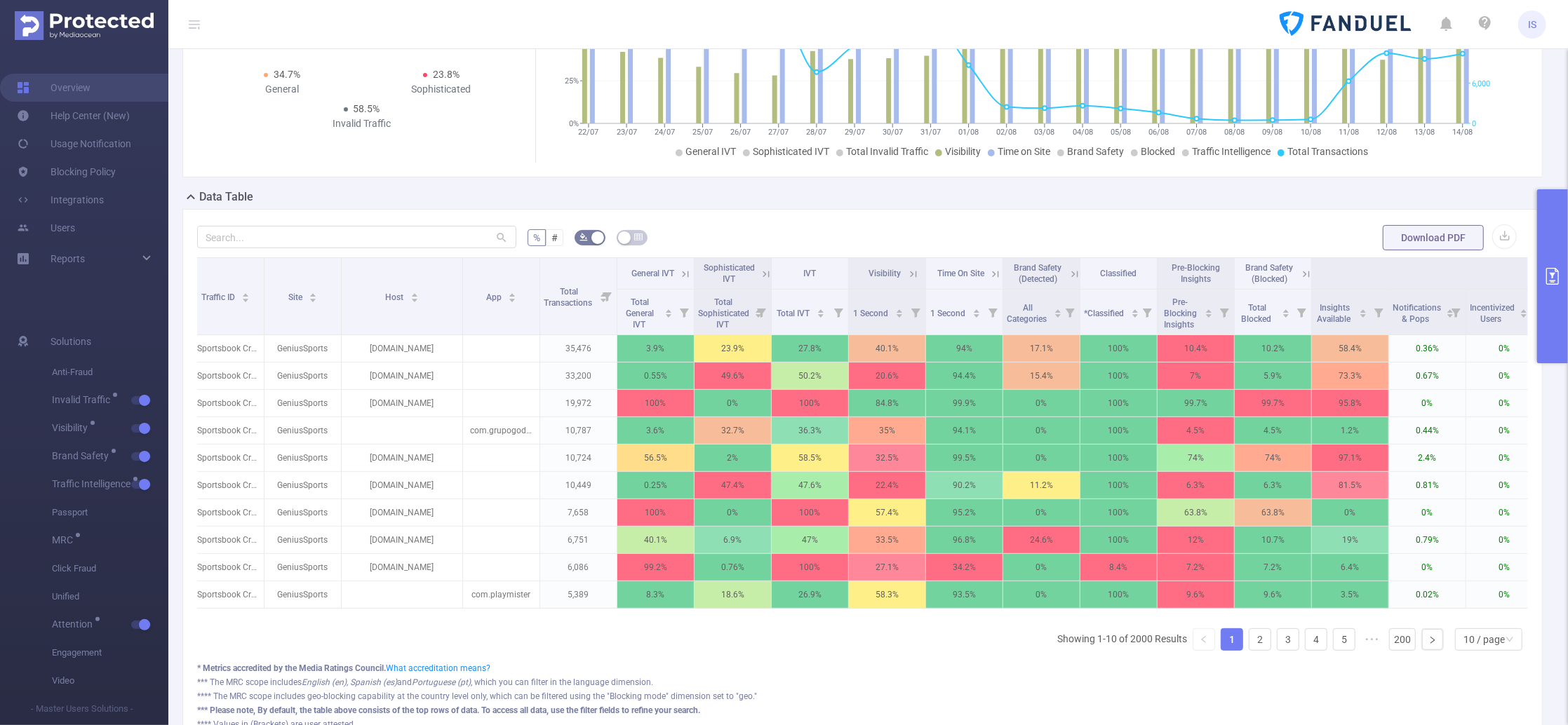
scroll to position [0, 0]
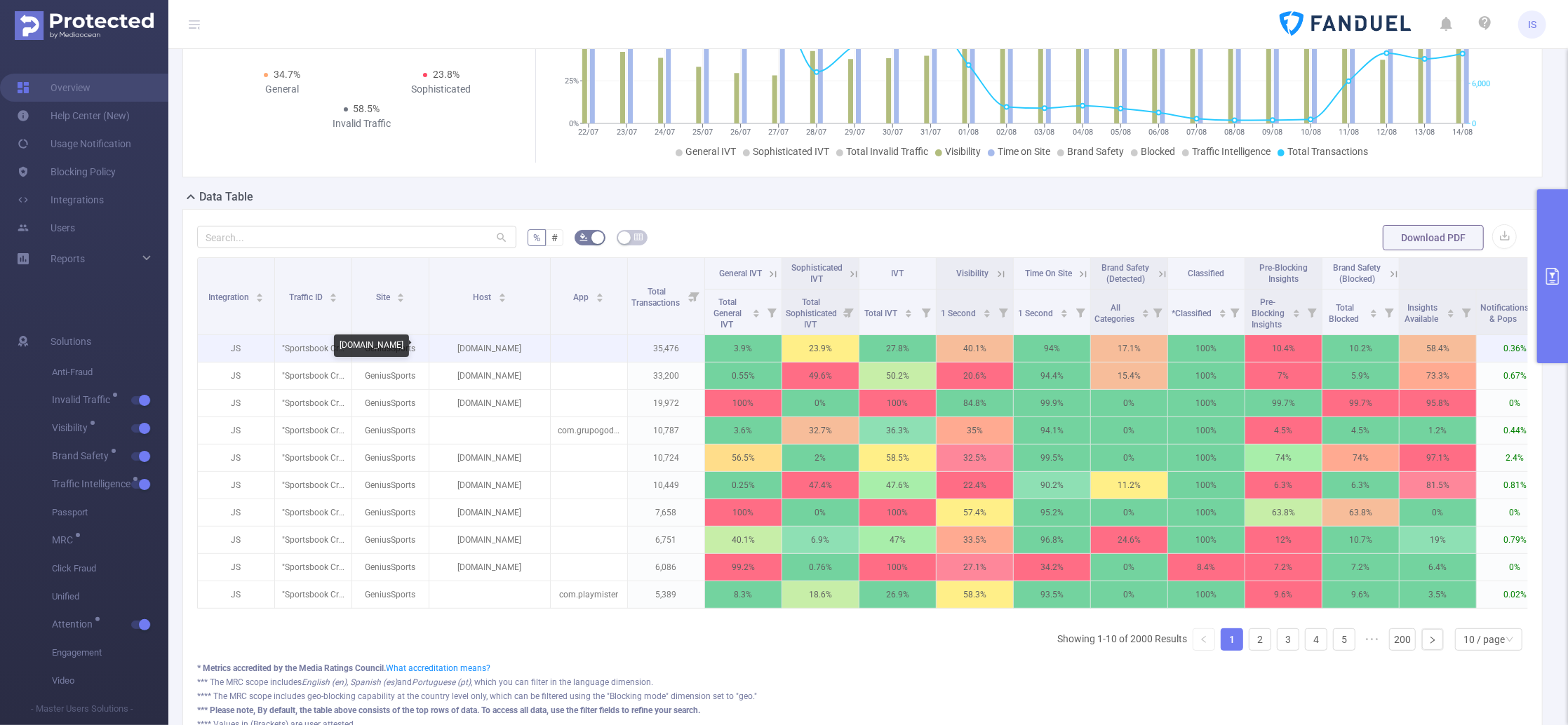
drag, startPoint x: 442, startPoint y: 345, endPoint x: 543, endPoint y: 353, distance: 101.3
click at [543, 353] on p "rockytopinsider.com" at bounding box center [490, 349] width 121 height 27
copy p "rockytopinsider.com"
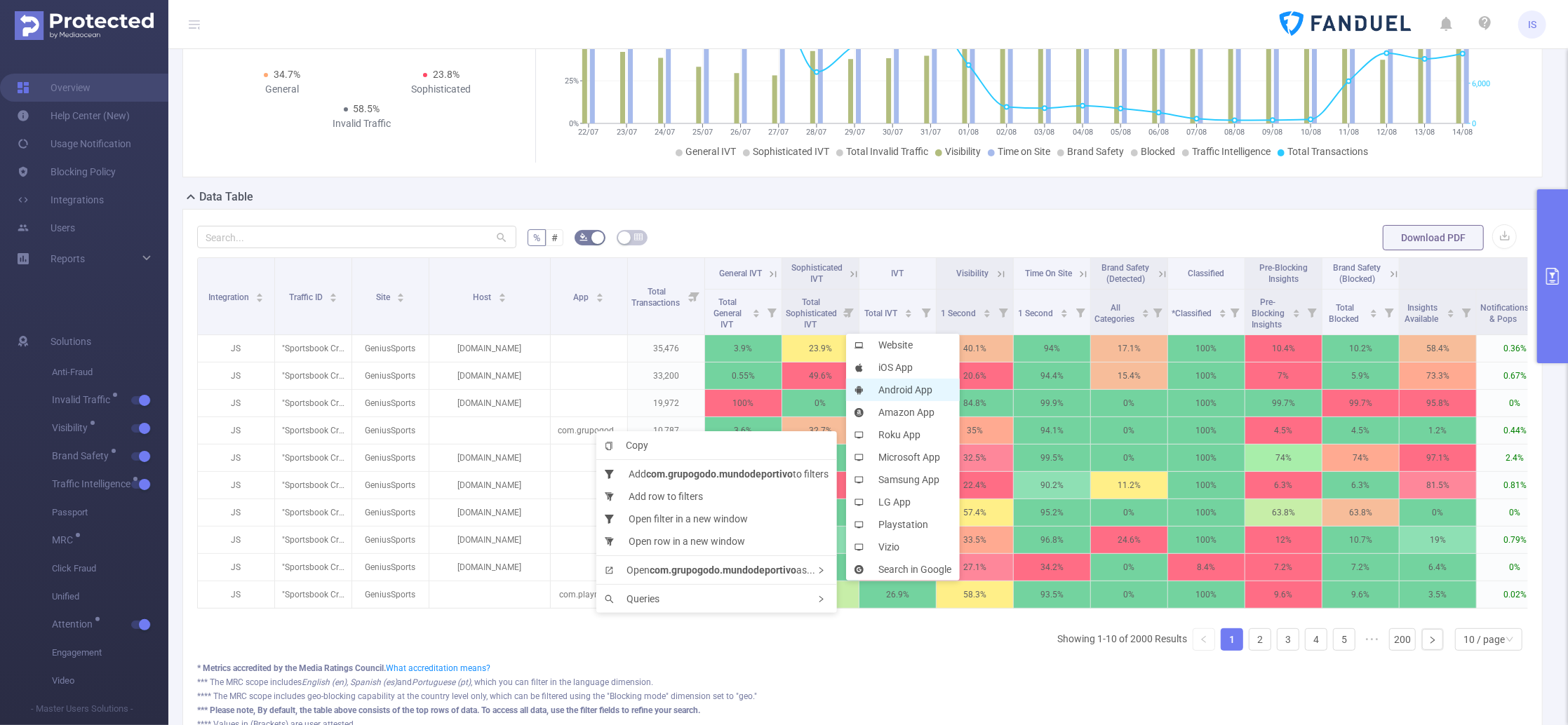
click at [896, 391] on li "Android App" at bounding box center [903, 389] width 113 height 22
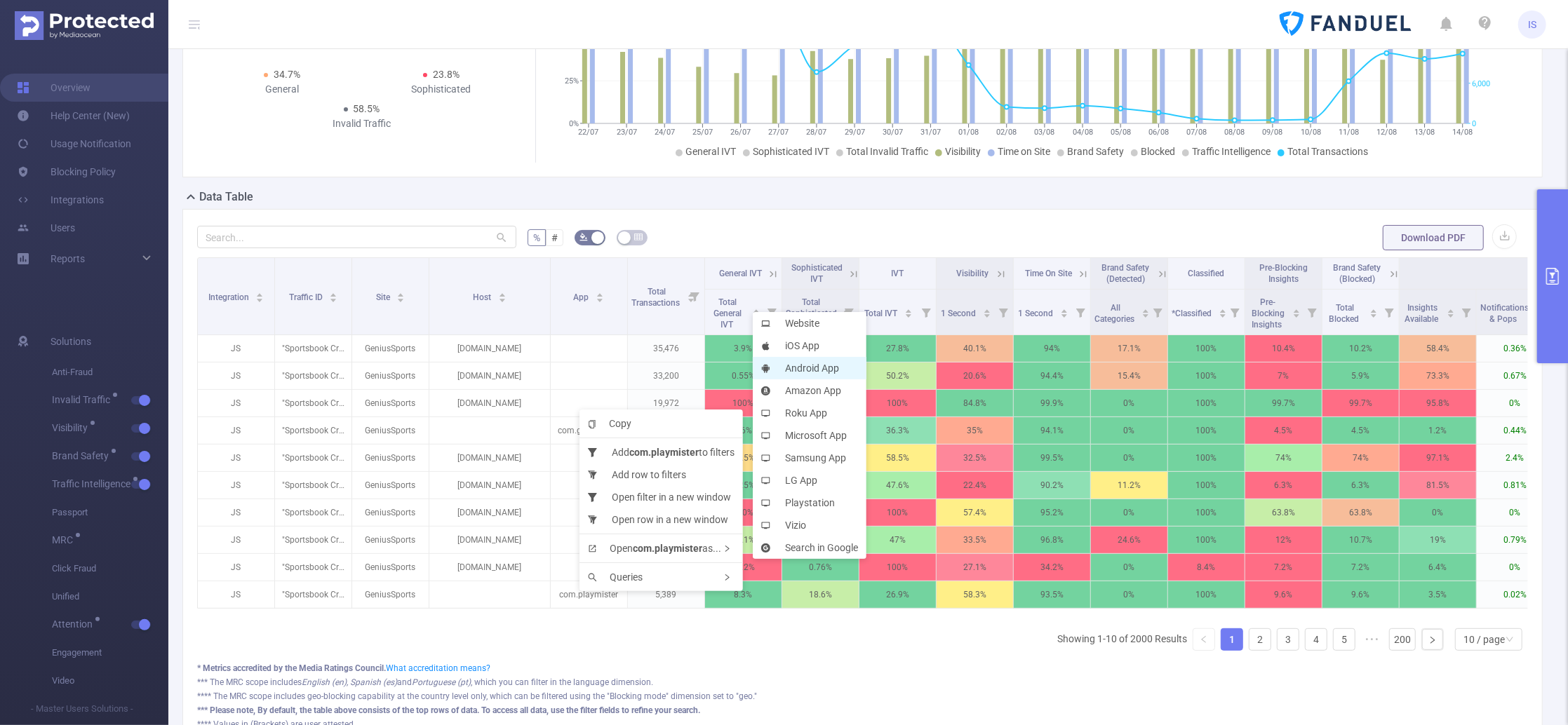
click at [825, 361] on li "Android App" at bounding box center [809, 368] width 113 height 22
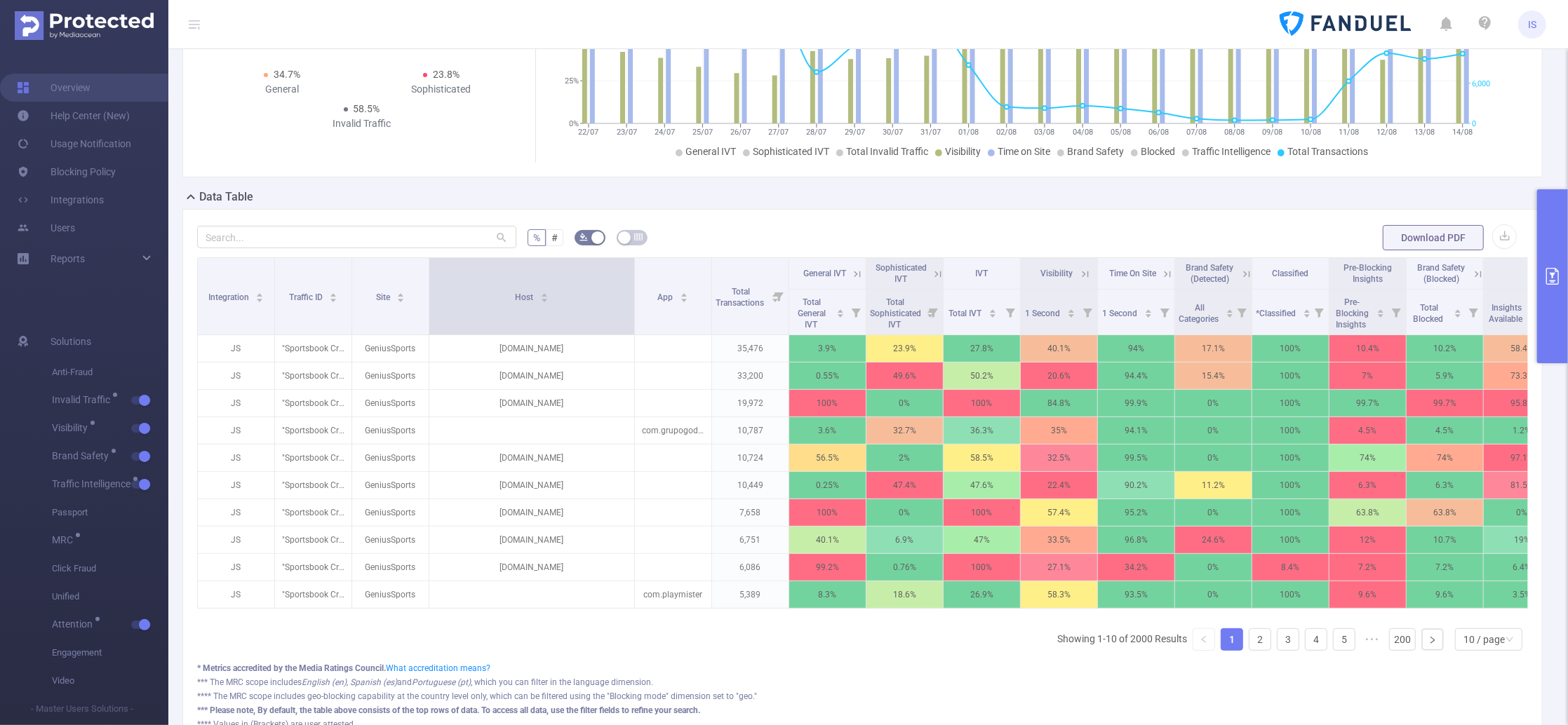
drag, startPoint x: 548, startPoint y: 320, endPoint x: 632, endPoint y: 319, distance: 84.0
click at [632, 319] on span at bounding box center [633, 297] width 7 height 77
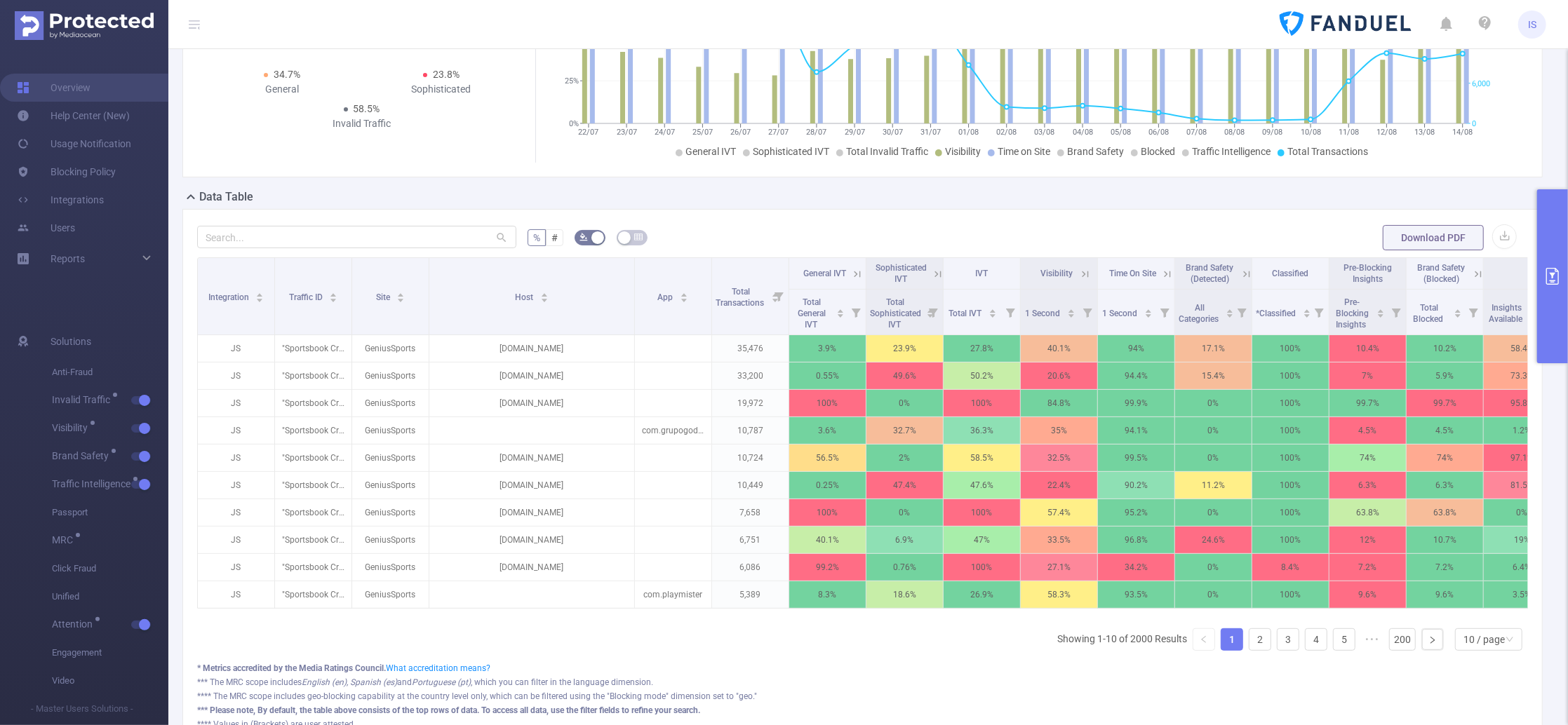
click at [1469, 313] on button "primary" at bounding box center [1553, 276] width 31 height 174
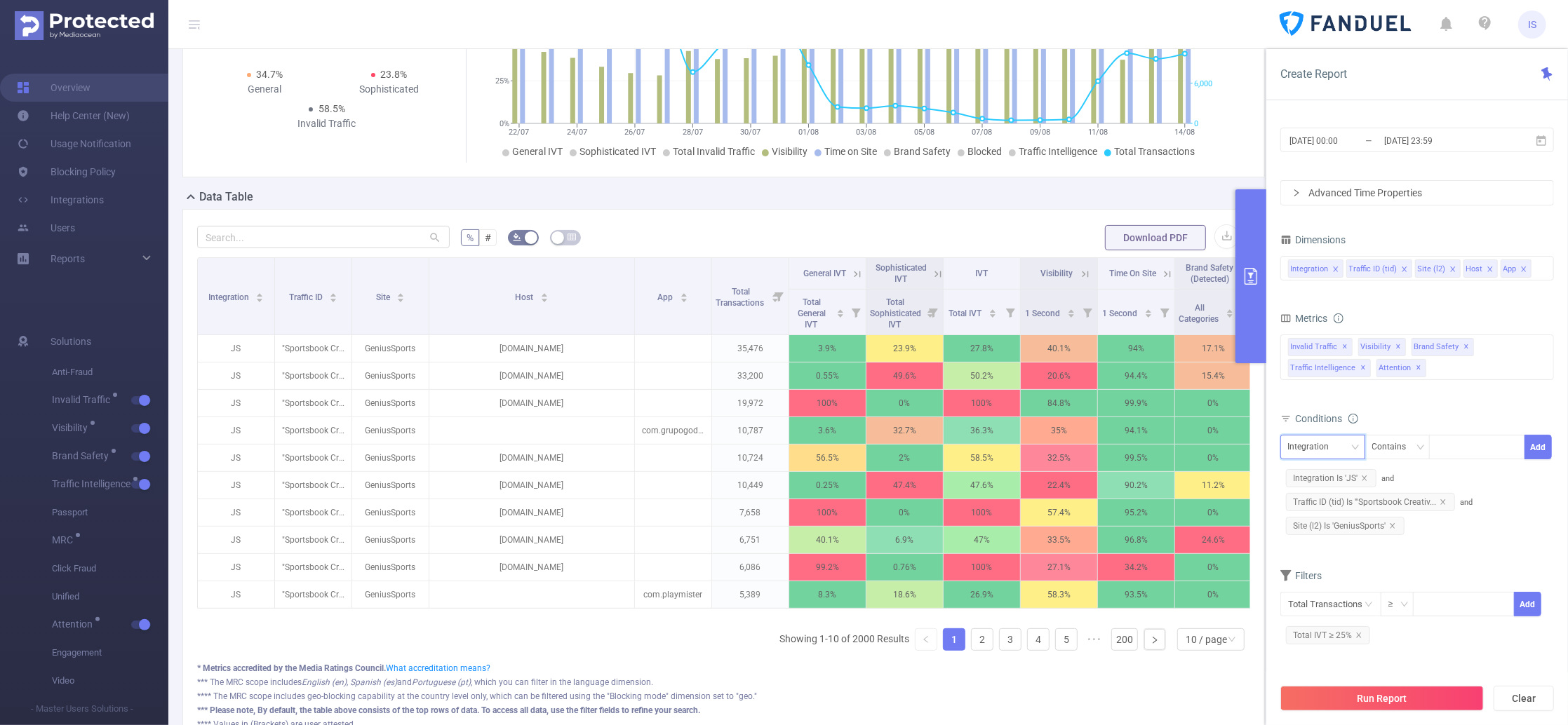
click at [1322, 453] on div "Integration" at bounding box center [1313, 447] width 51 height 23
click at [1327, 542] on li "Host" at bounding box center [1322, 544] width 85 height 22
click at [1384, 446] on div "Contains" at bounding box center [1394, 447] width 44 height 23
click at [1412, 541] on li "Does Not Contain" at bounding box center [1410, 544] width 93 height 22
click at [1448, 443] on div at bounding box center [1477, 447] width 81 height 23
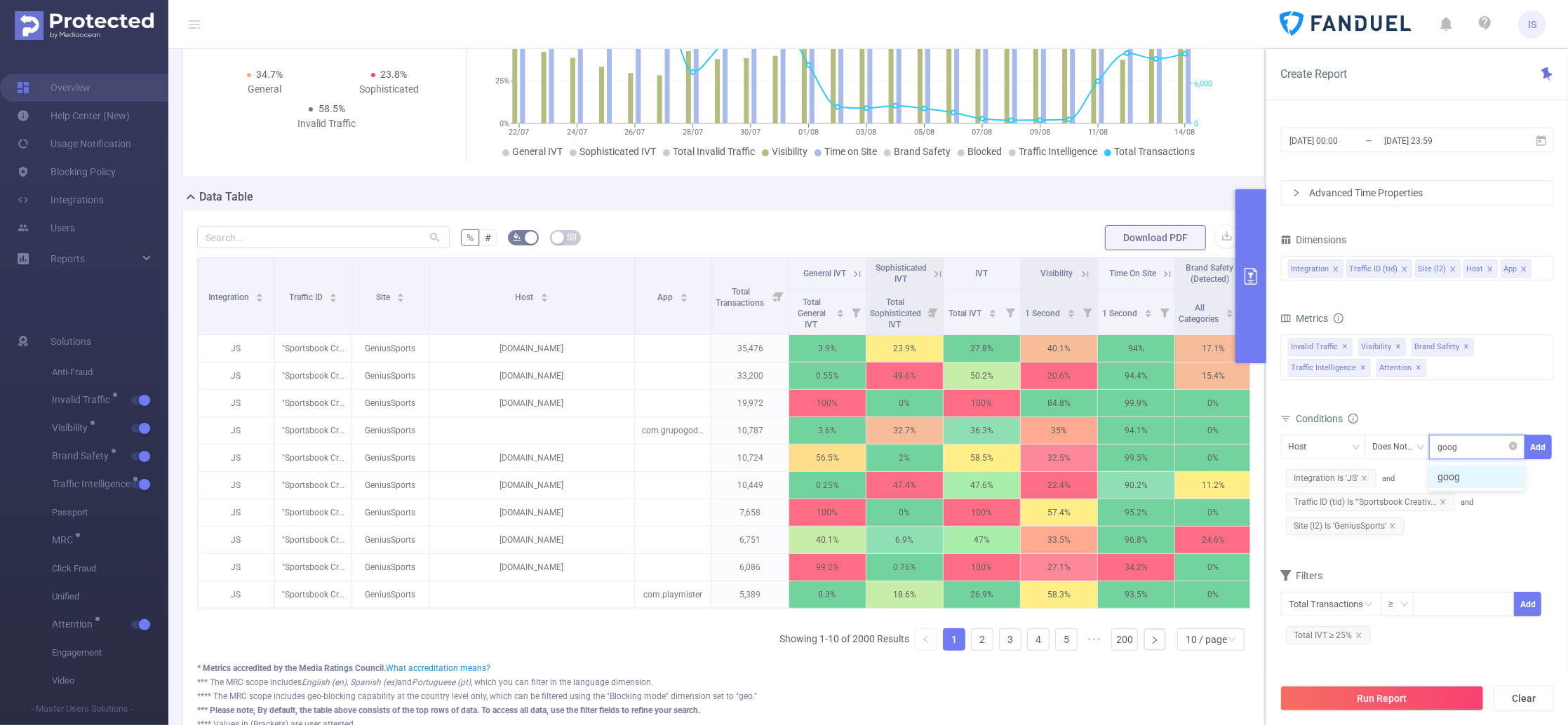
type input "google"
click at [1462, 474] on li "google" at bounding box center [1476, 476] width 95 height 22
click at [1469, 452] on button "Add" at bounding box center [1538, 447] width 27 height 25
click at [1331, 458] on div "App" at bounding box center [1323, 447] width 69 height 23
click at [1330, 548] on li "Host" at bounding box center [1322, 544] width 85 height 22
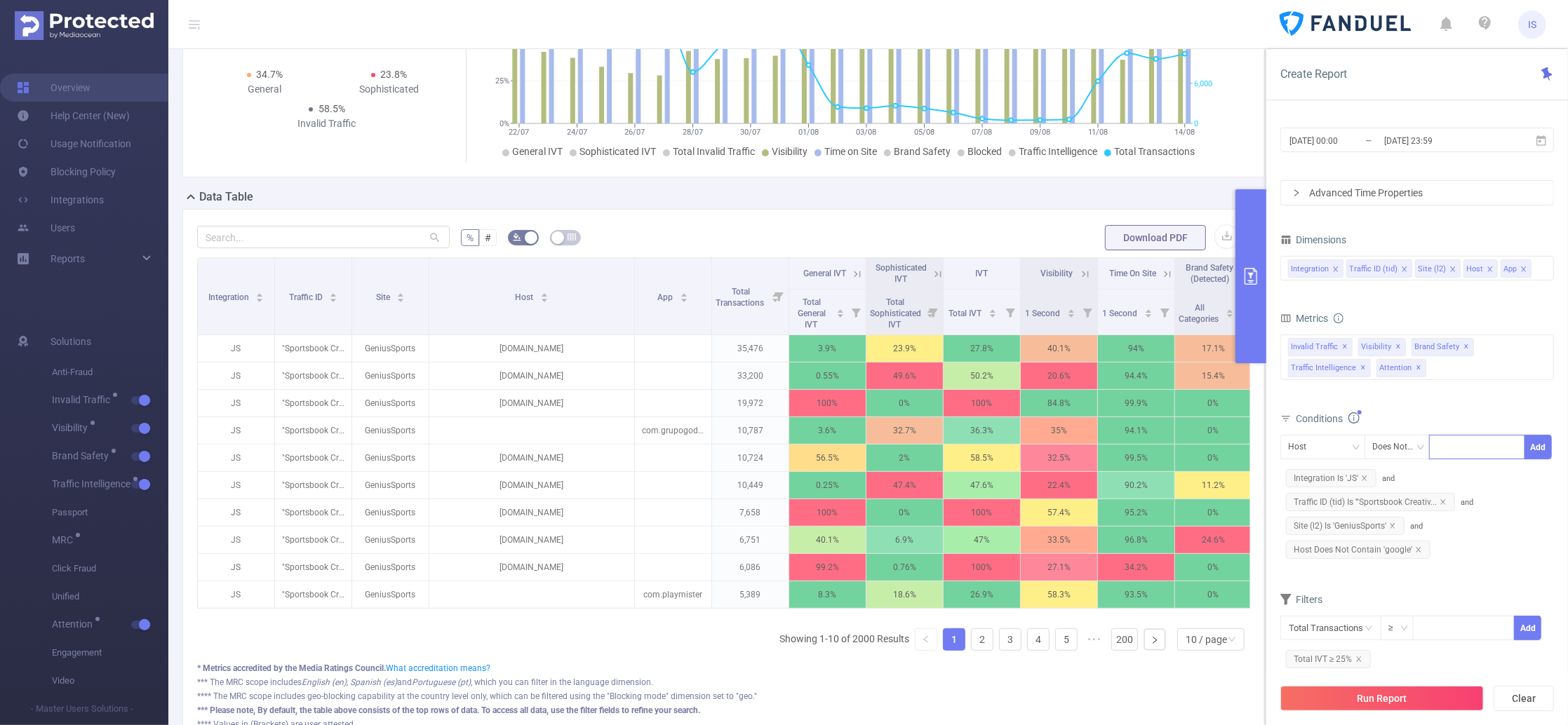
click at [1463, 452] on div at bounding box center [1477, 447] width 81 height 23
type input "apnxs"
click at [1469, 487] on li "apnxs" at bounding box center [1476, 476] width 95 height 22
click at [1469, 452] on button "Add" at bounding box center [1538, 447] width 27 height 25
click at [1412, 570] on icon "icon: close" at bounding box center [1415, 573] width 7 height 7
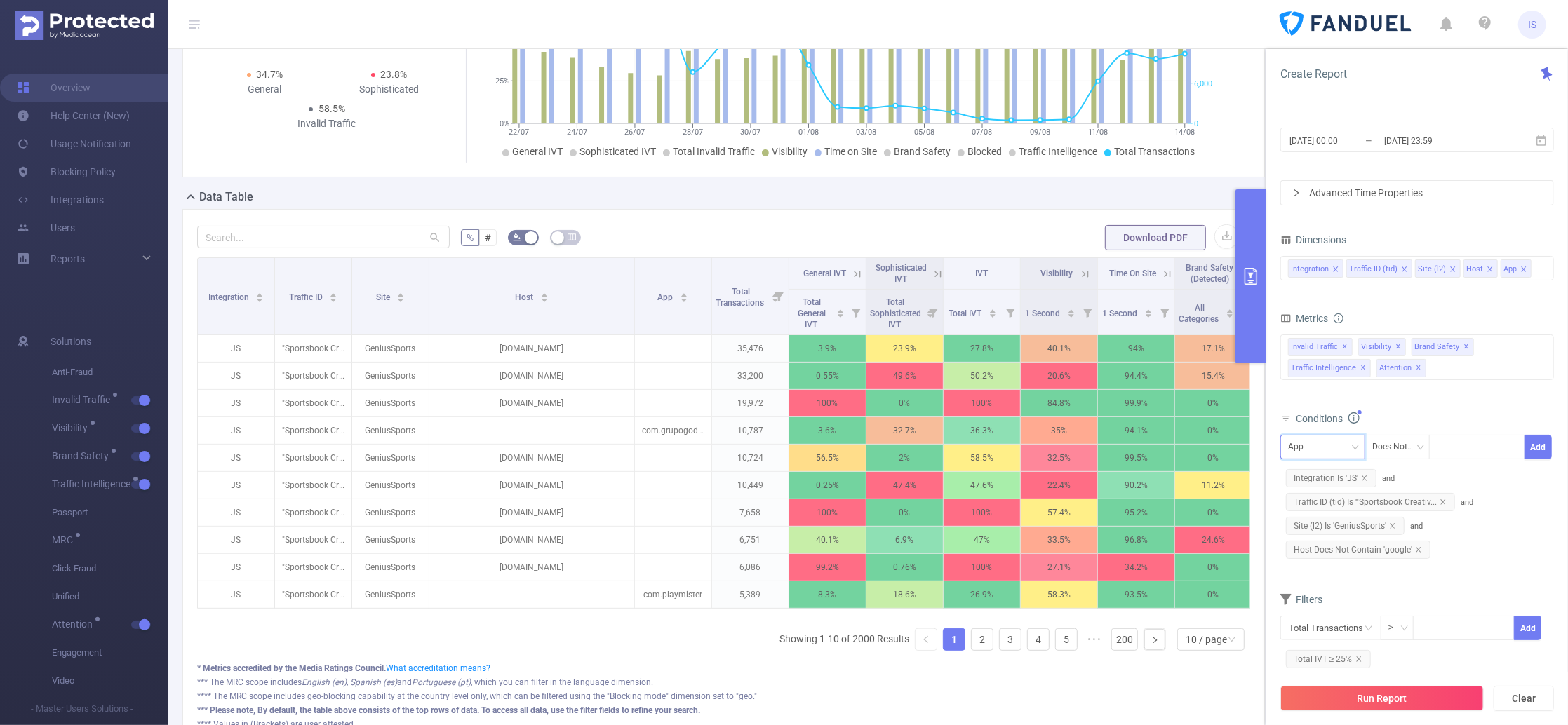
click at [1312, 449] on div "App" at bounding box center [1301, 447] width 25 height 23
click at [1319, 544] on li "Host" at bounding box center [1322, 544] width 85 height 22
click at [1450, 450] on div at bounding box center [1477, 447] width 81 height 23
click at [524, 401] on p "ib.adnxs.com" at bounding box center [531, 403] width 205 height 27
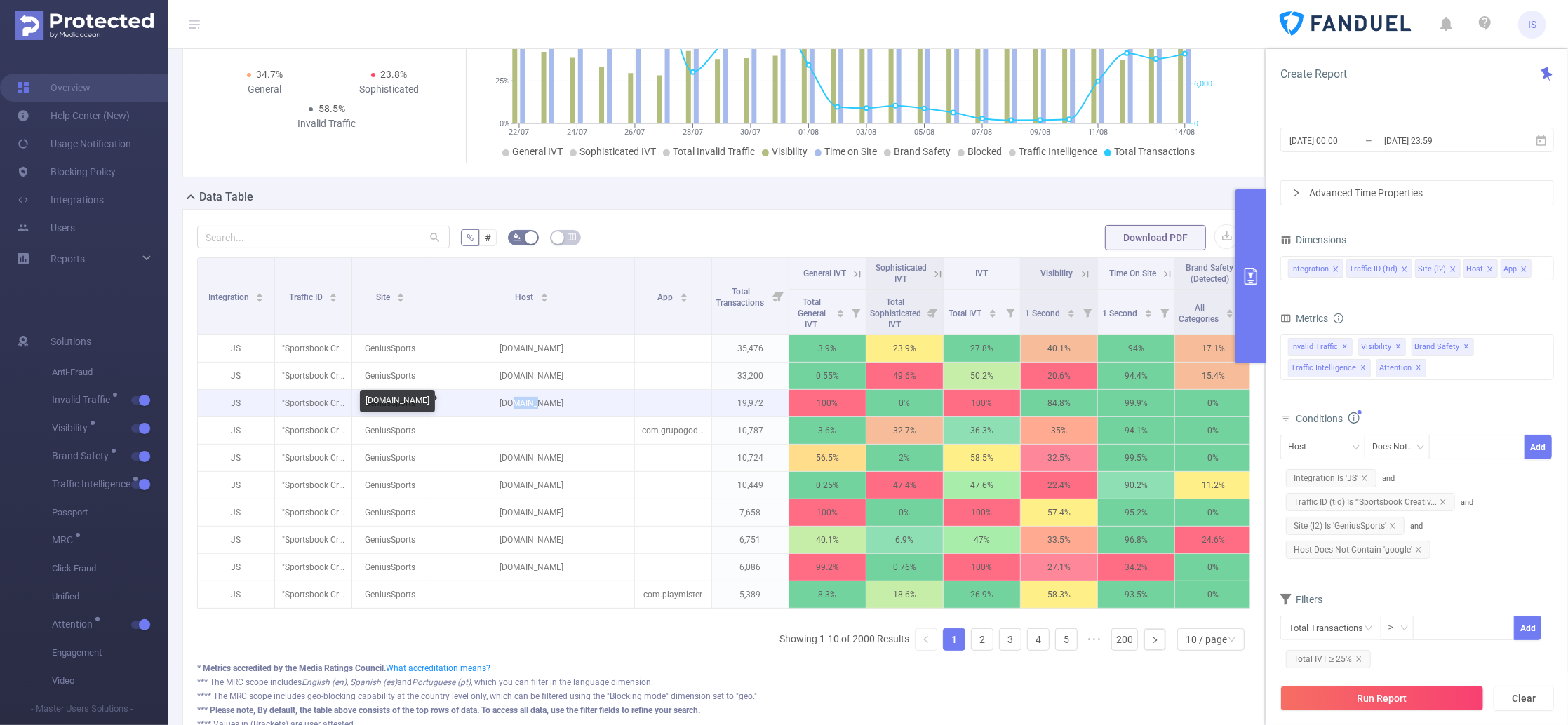
copy p "adnxs"
click at [1465, 452] on div at bounding box center [1477, 447] width 81 height 23
paste input "adnxs"
type input "adnxs"
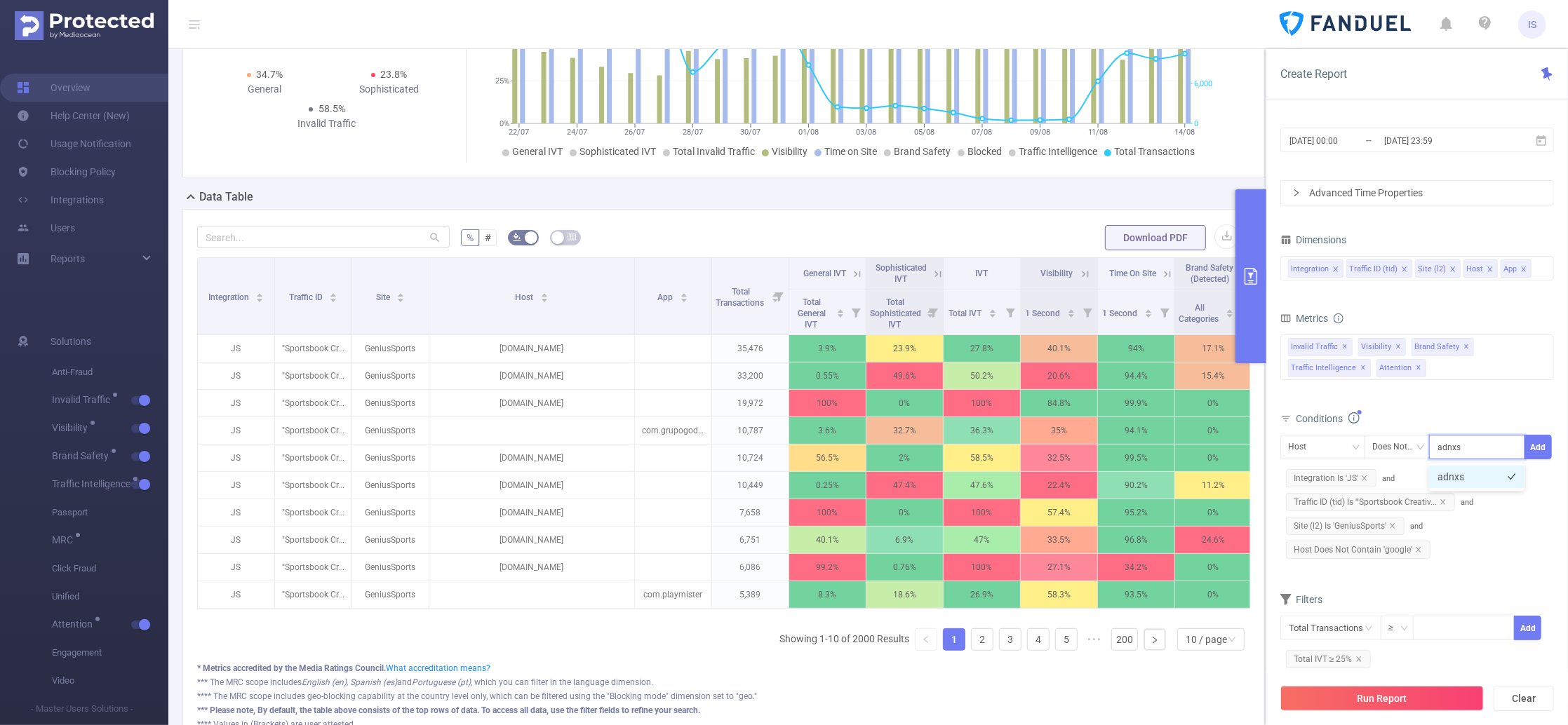
click at [1465, 483] on li "adnxs" at bounding box center [1476, 476] width 95 height 22
click at [1469, 456] on button "Add" at bounding box center [1538, 447] width 27 height 25
click at [1306, 446] on div "App" at bounding box center [1301, 447] width 25 height 23
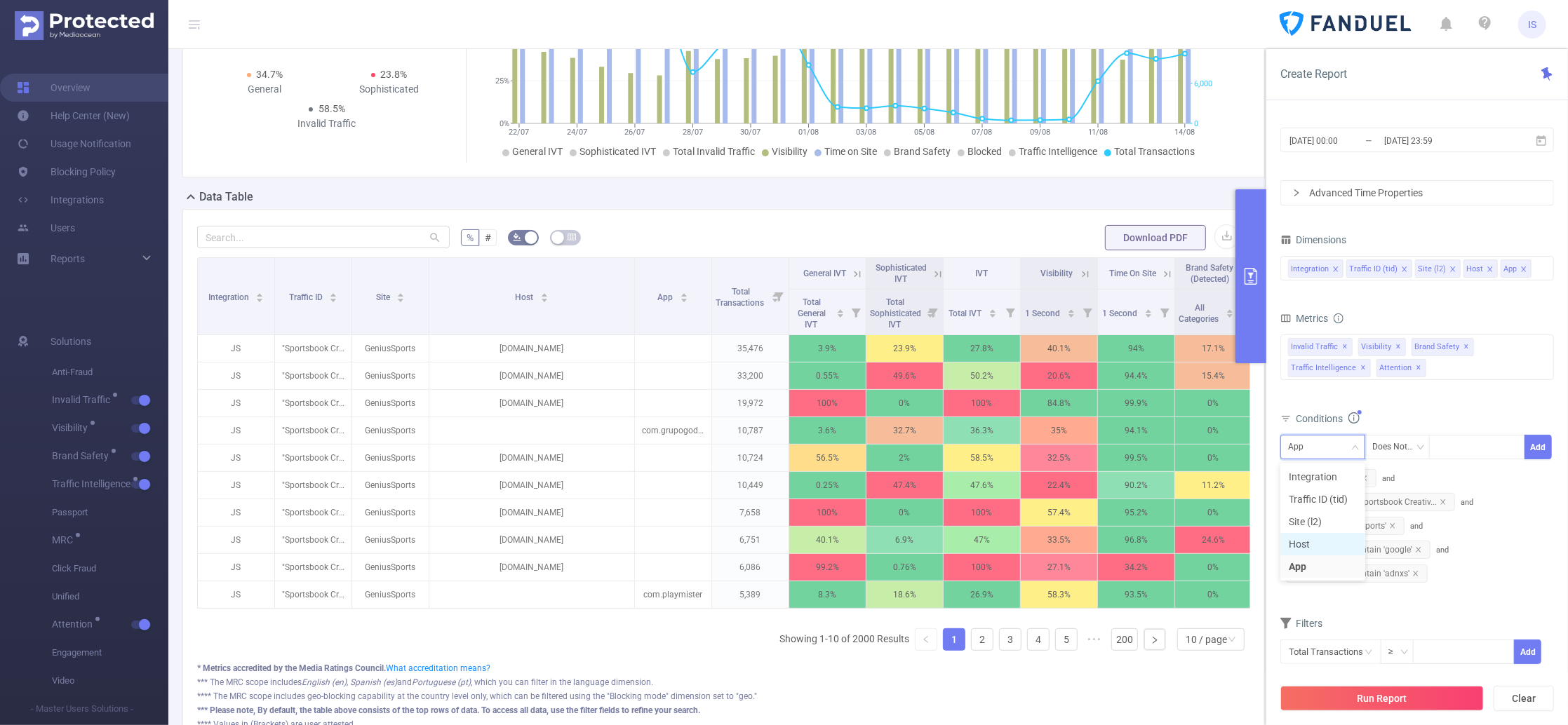
click at [1321, 542] on li "Host" at bounding box center [1322, 544] width 85 height 22
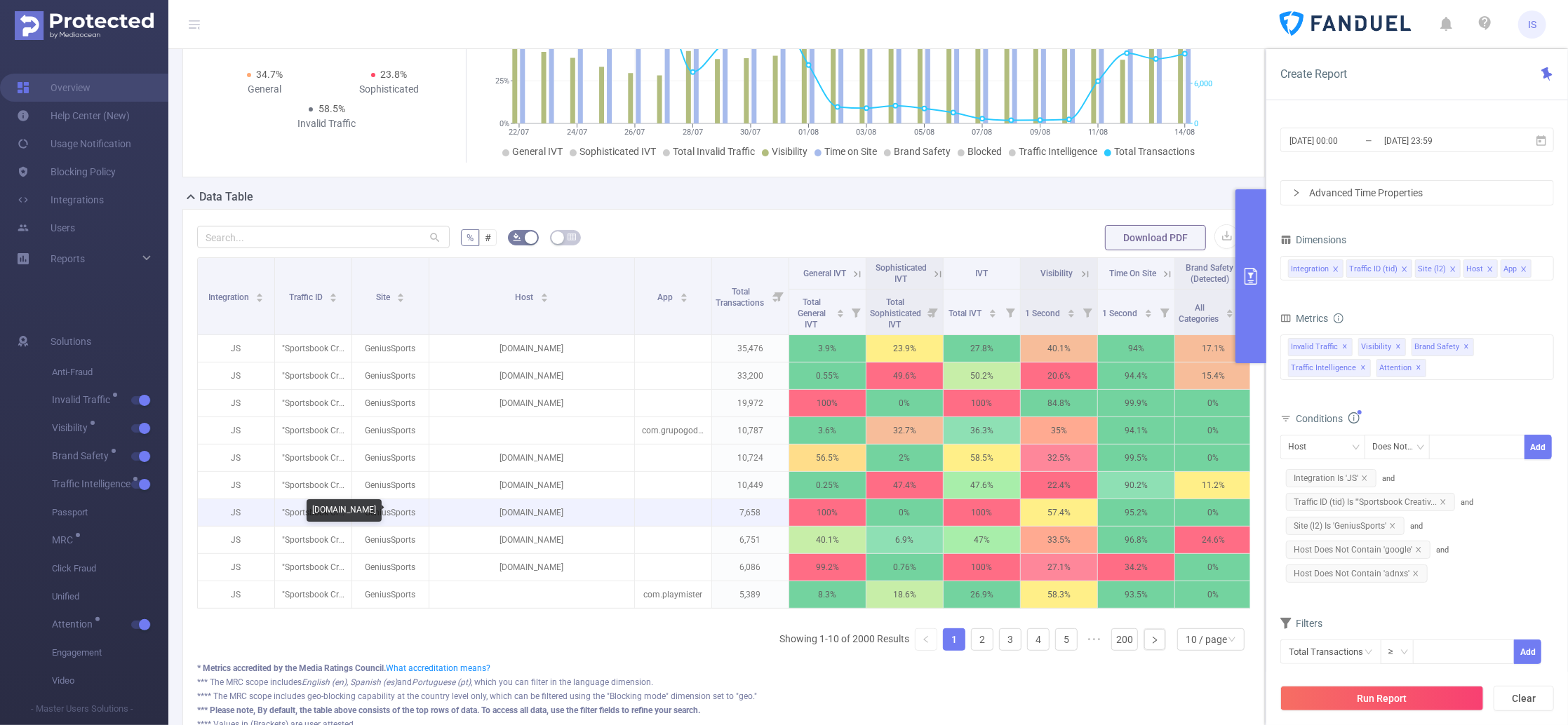
click at [526, 516] on p "connect.themediatrust.com" at bounding box center [531, 513] width 205 height 27
copy p "themediatrust"
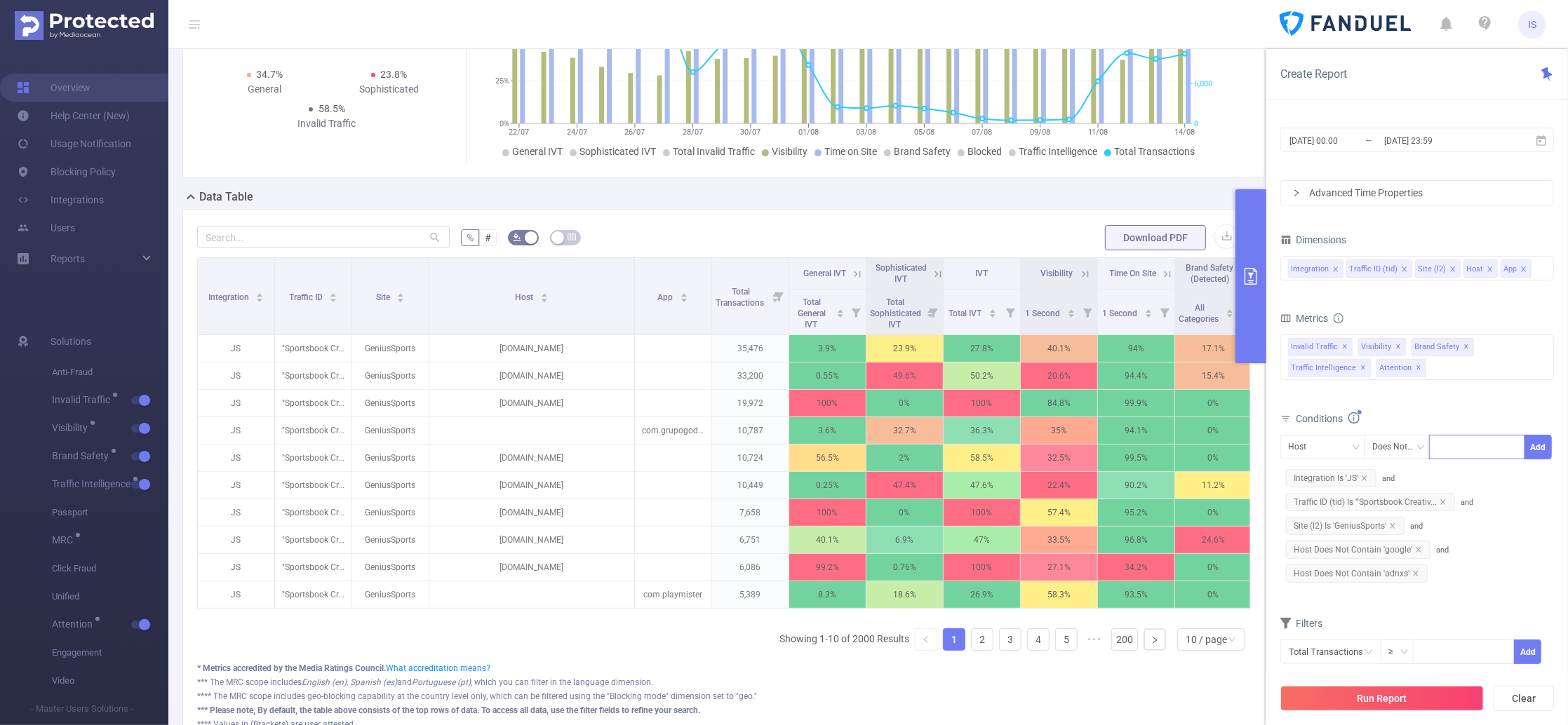
click at [1469, 453] on div at bounding box center [1477, 447] width 81 height 23
paste input "themediatrust"
type input "themediatrust"
click at [1465, 476] on li "themediatrust" at bounding box center [1476, 476] width 95 height 22
click at [1469, 449] on button "Add" at bounding box center [1538, 447] width 27 height 25
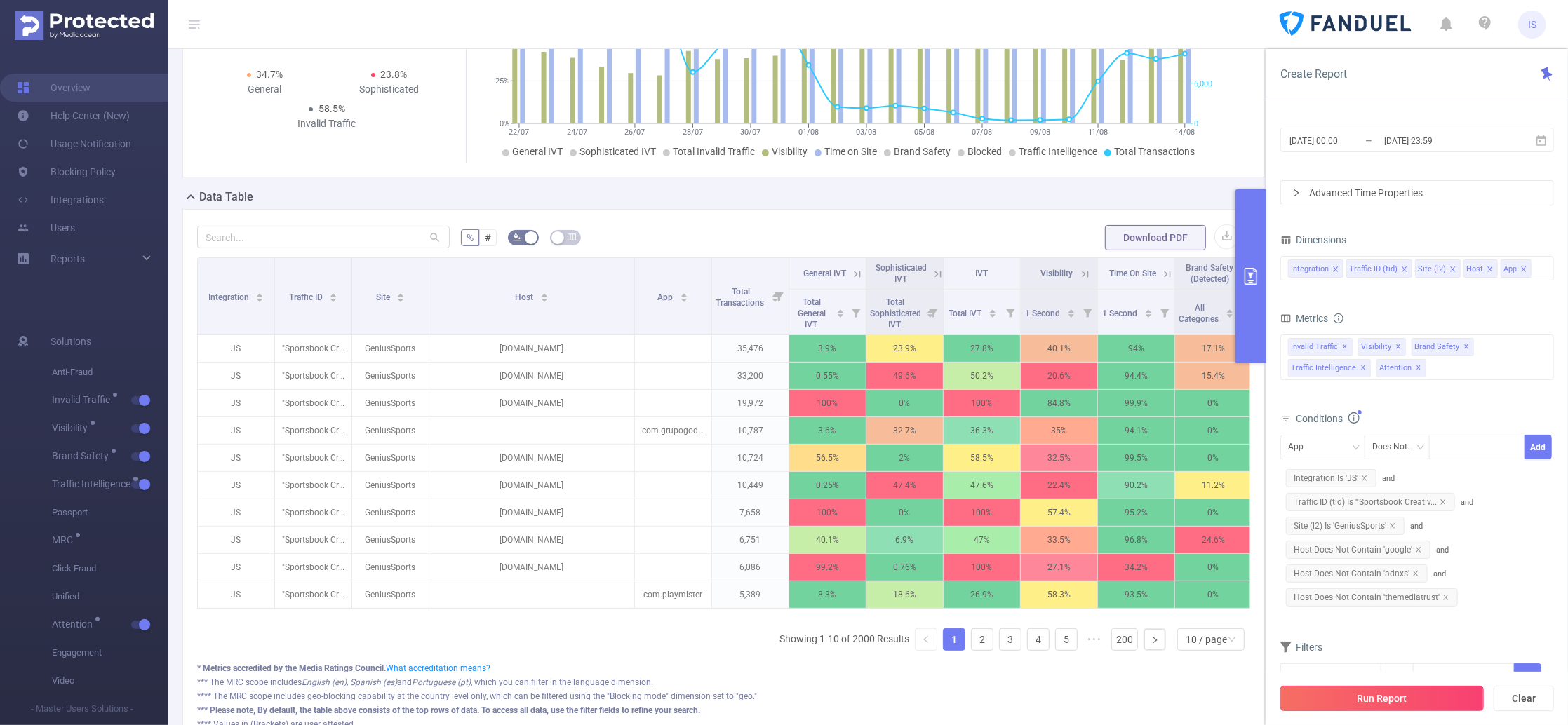
click at [1388, 679] on button "Run Report" at bounding box center [1382, 698] width 204 height 25
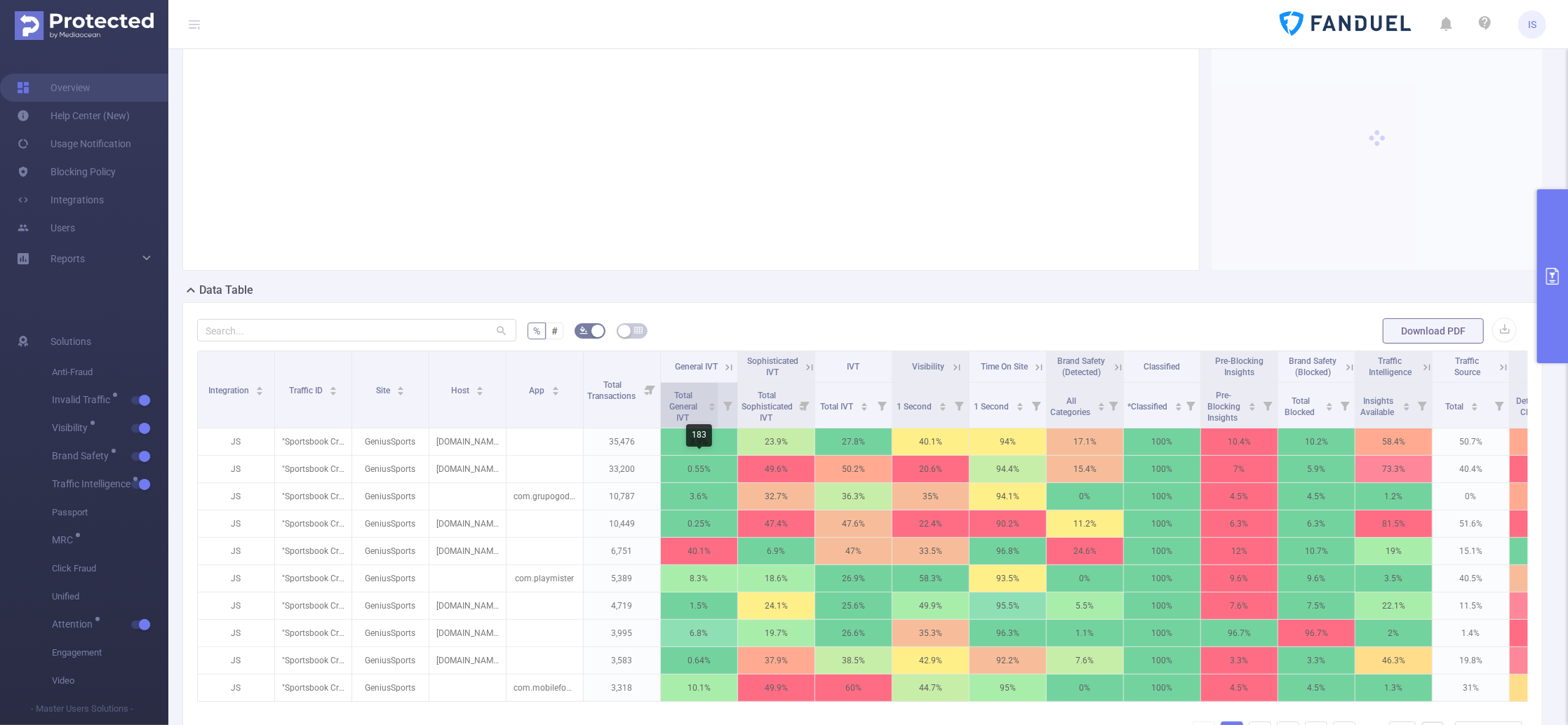
scroll to position [186, 0]
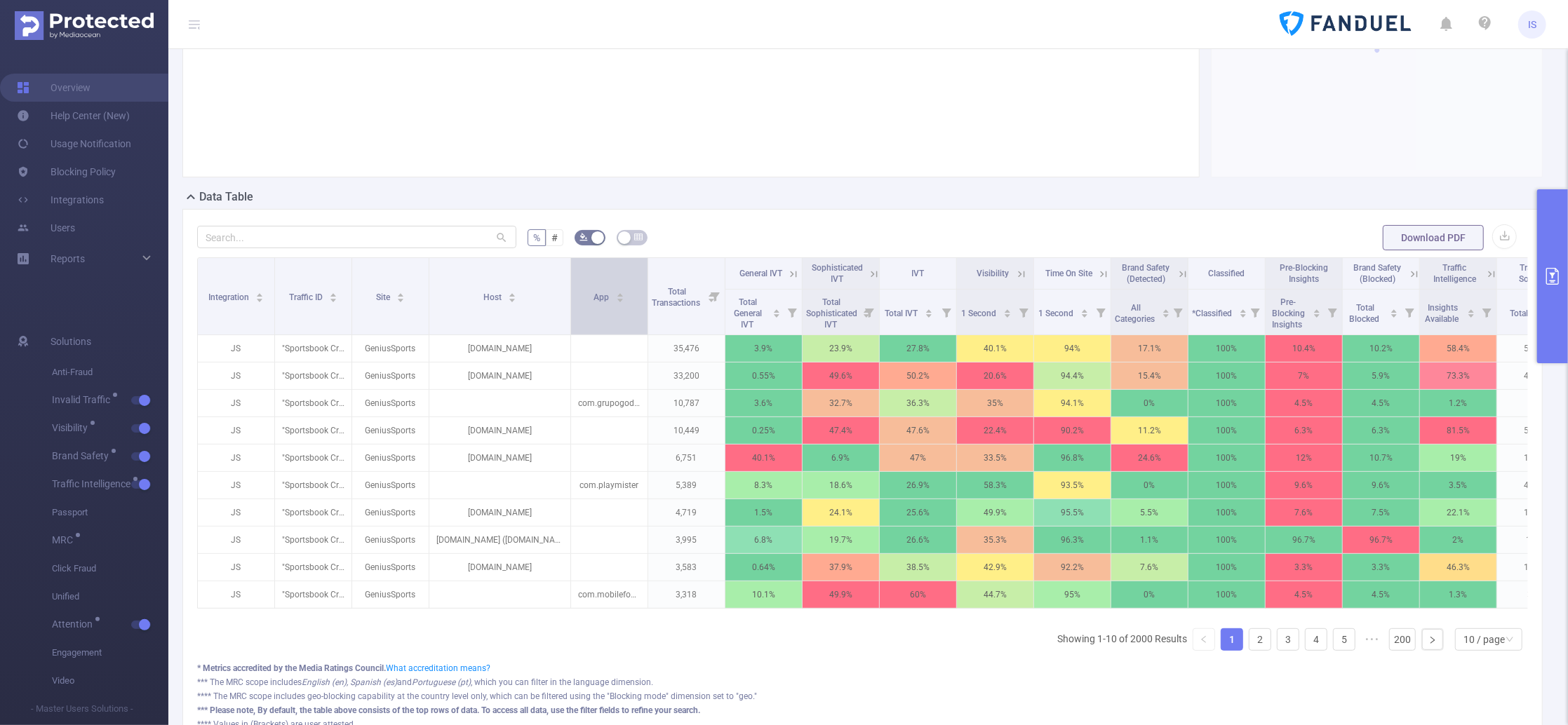
drag, startPoint x: 505, startPoint y: 321, endPoint x: 570, endPoint y: 316, distance: 65.2
click at [570, 316] on span at bounding box center [570, 297] width 7 height 77
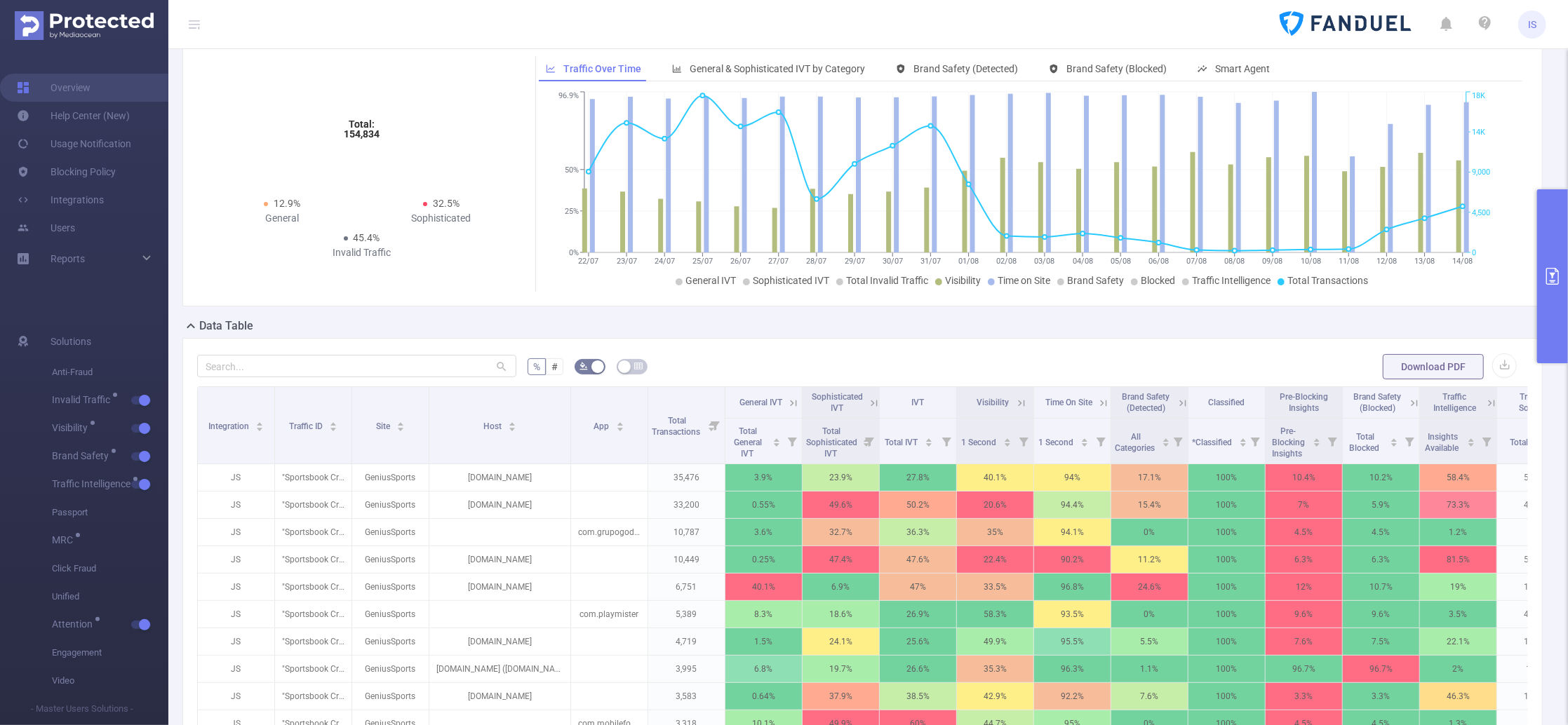
scroll to position [0, 0]
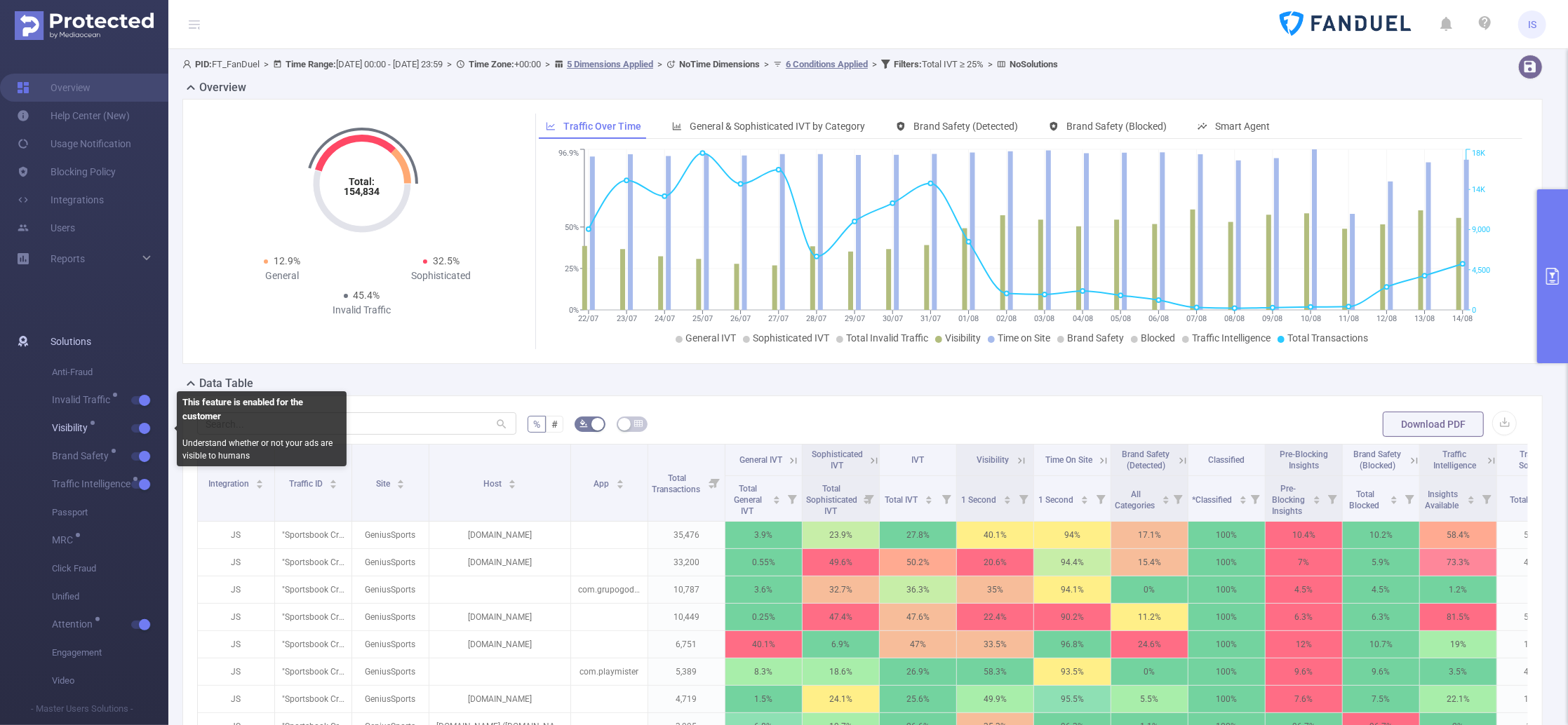
click at [146, 424] on button "button" at bounding box center [141, 428] width 19 height 9
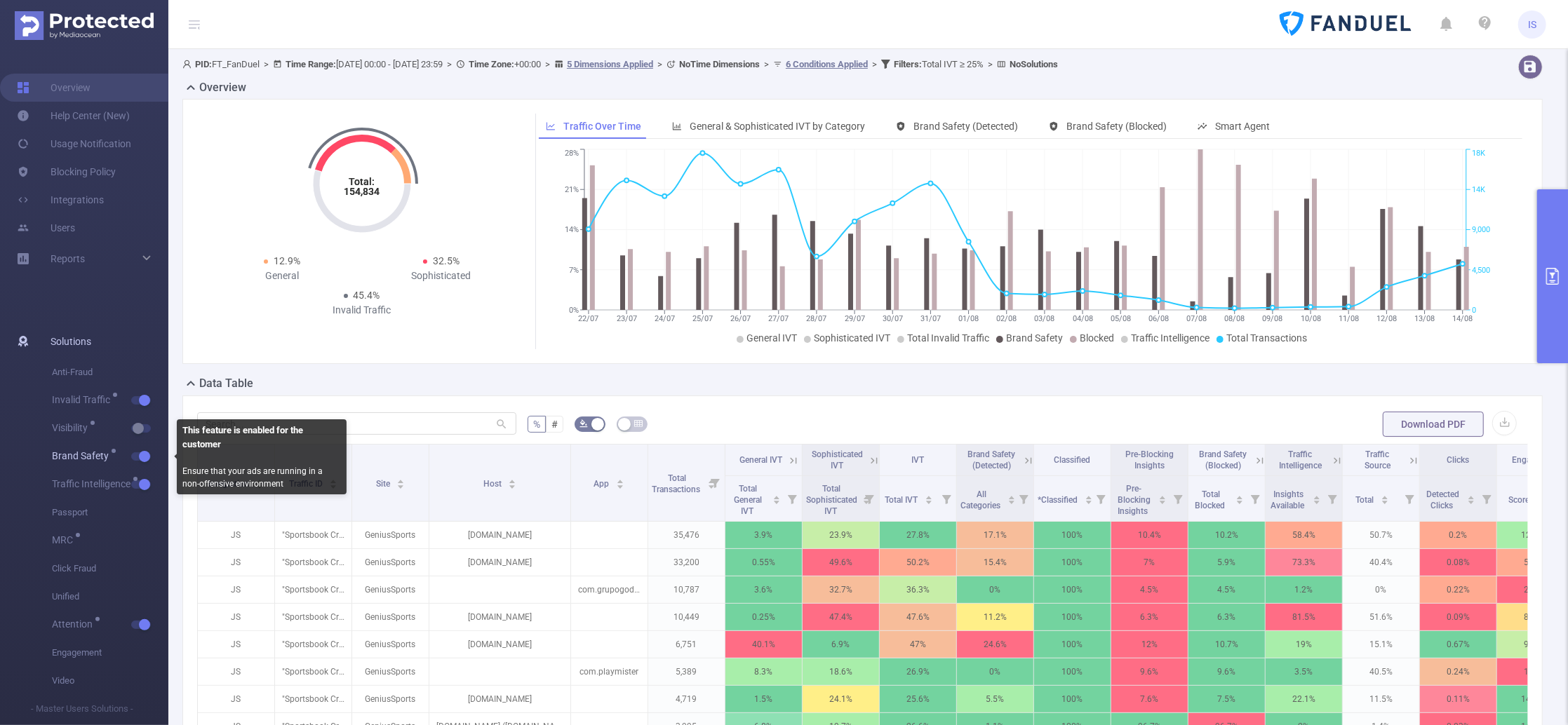
click at [146, 459] on button "button" at bounding box center [141, 456] width 19 height 9
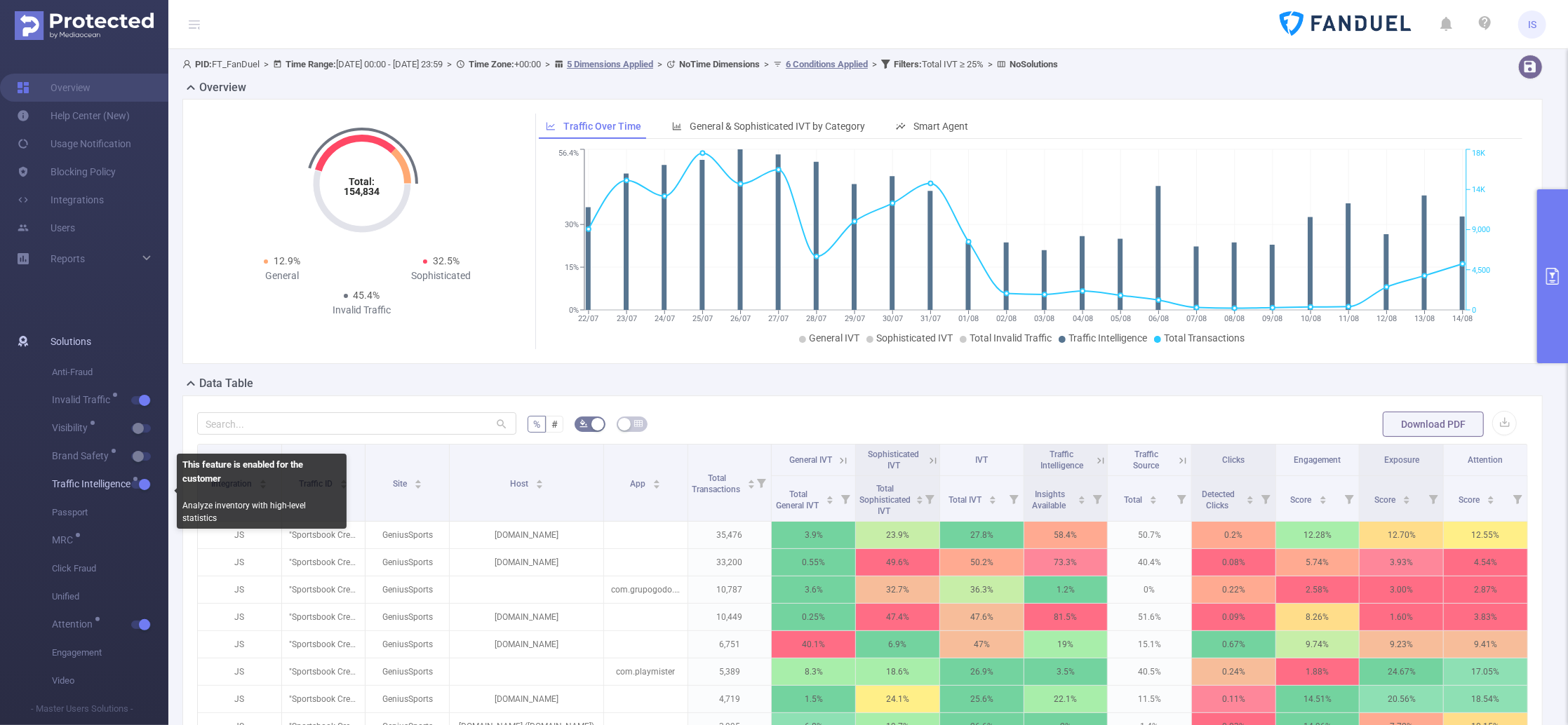
click at [146, 488] on button "button" at bounding box center [141, 484] width 19 height 9
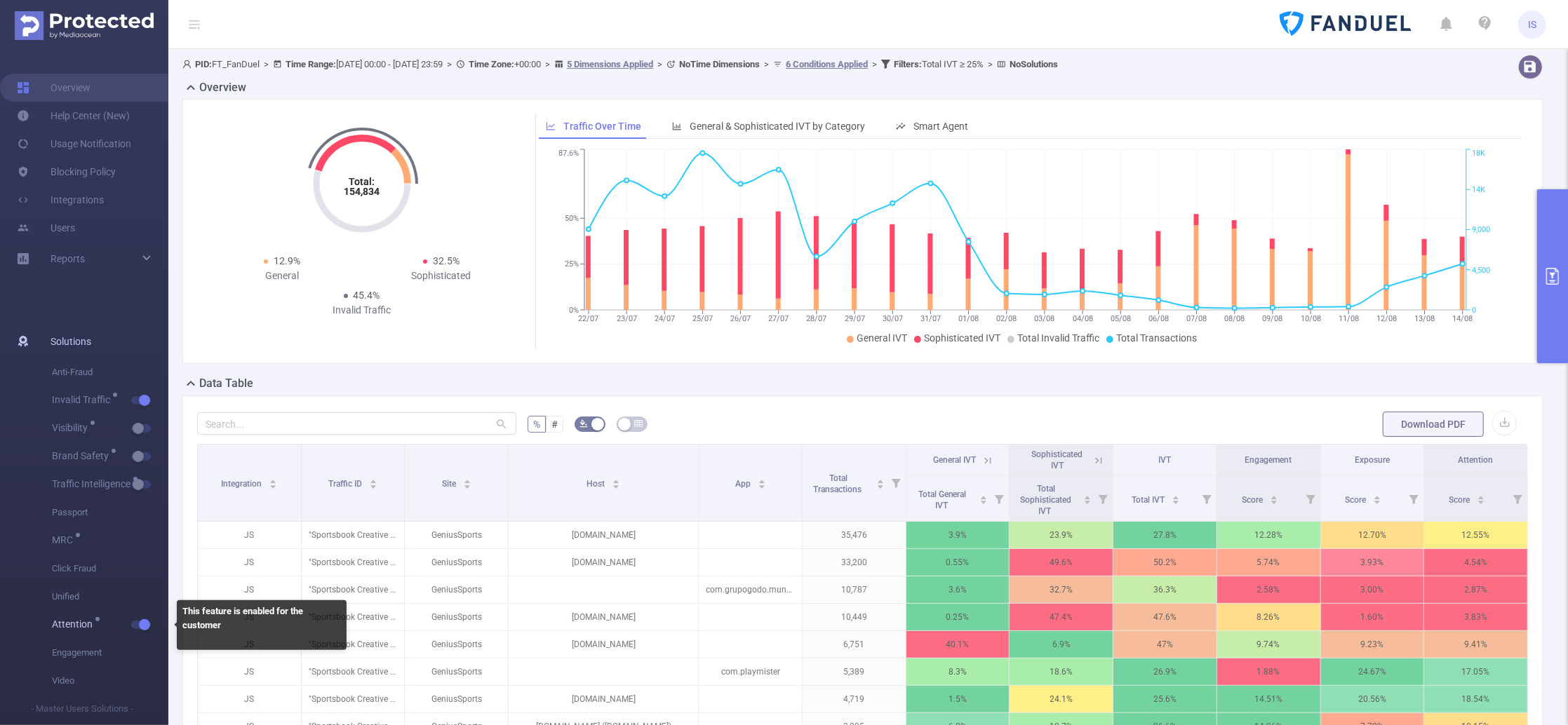
click at [145, 623] on button "button" at bounding box center [141, 624] width 19 height 9
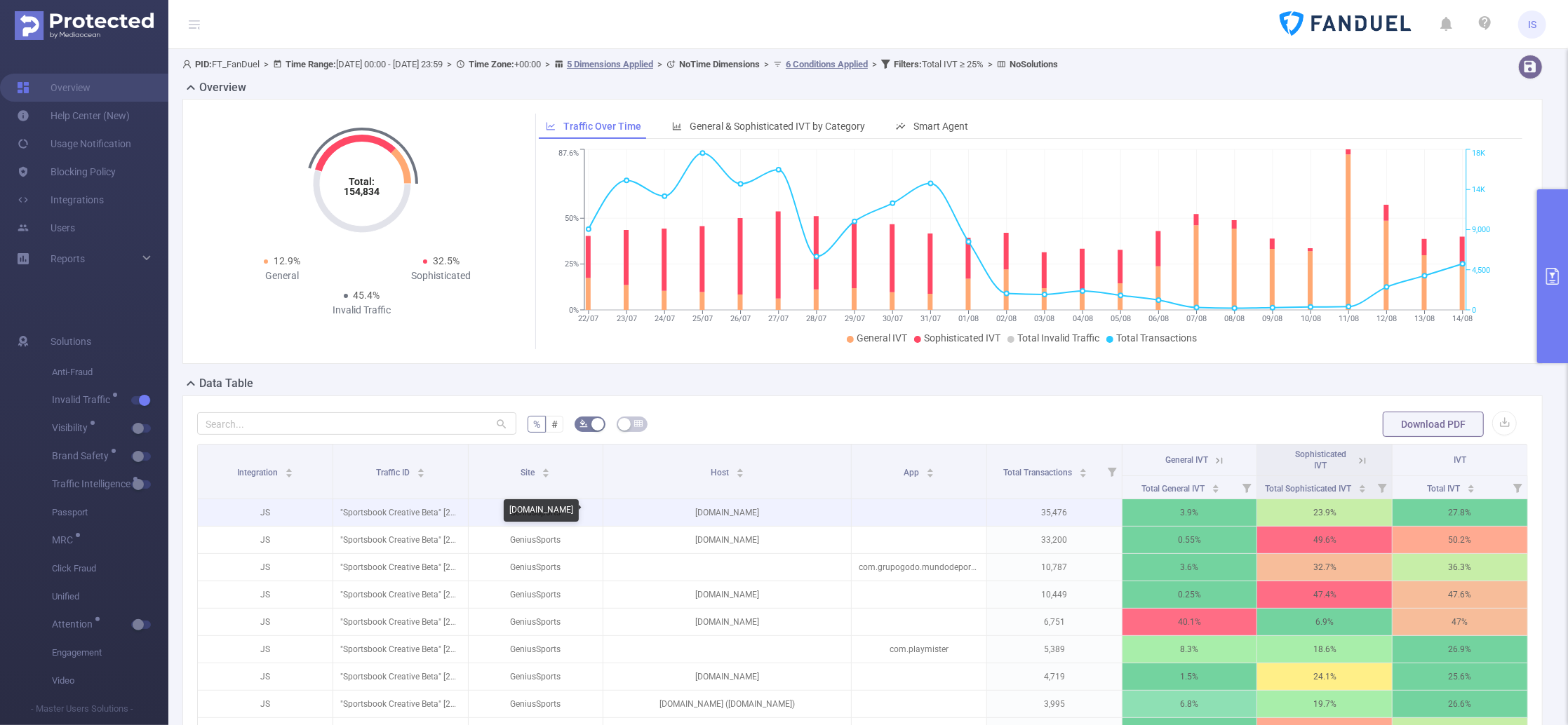
scroll to position [93, 0]
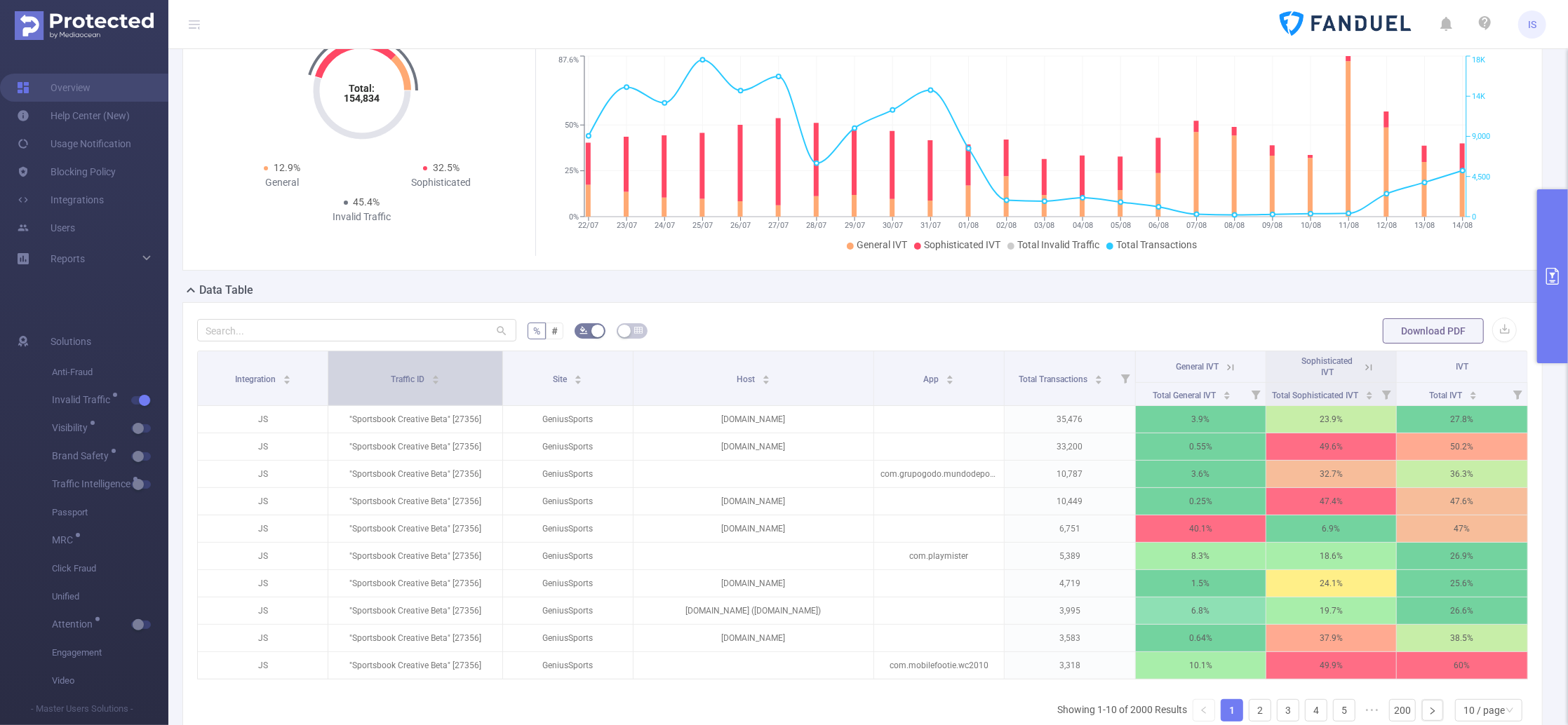
drag, startPoint x: 461, startPoint y: 373, endPoint x: 481, endPoint y: 371, distance: 20.1
click at [481, 371] on th "Traffic ID" at bounding box center [415, 378] width 174 height 55
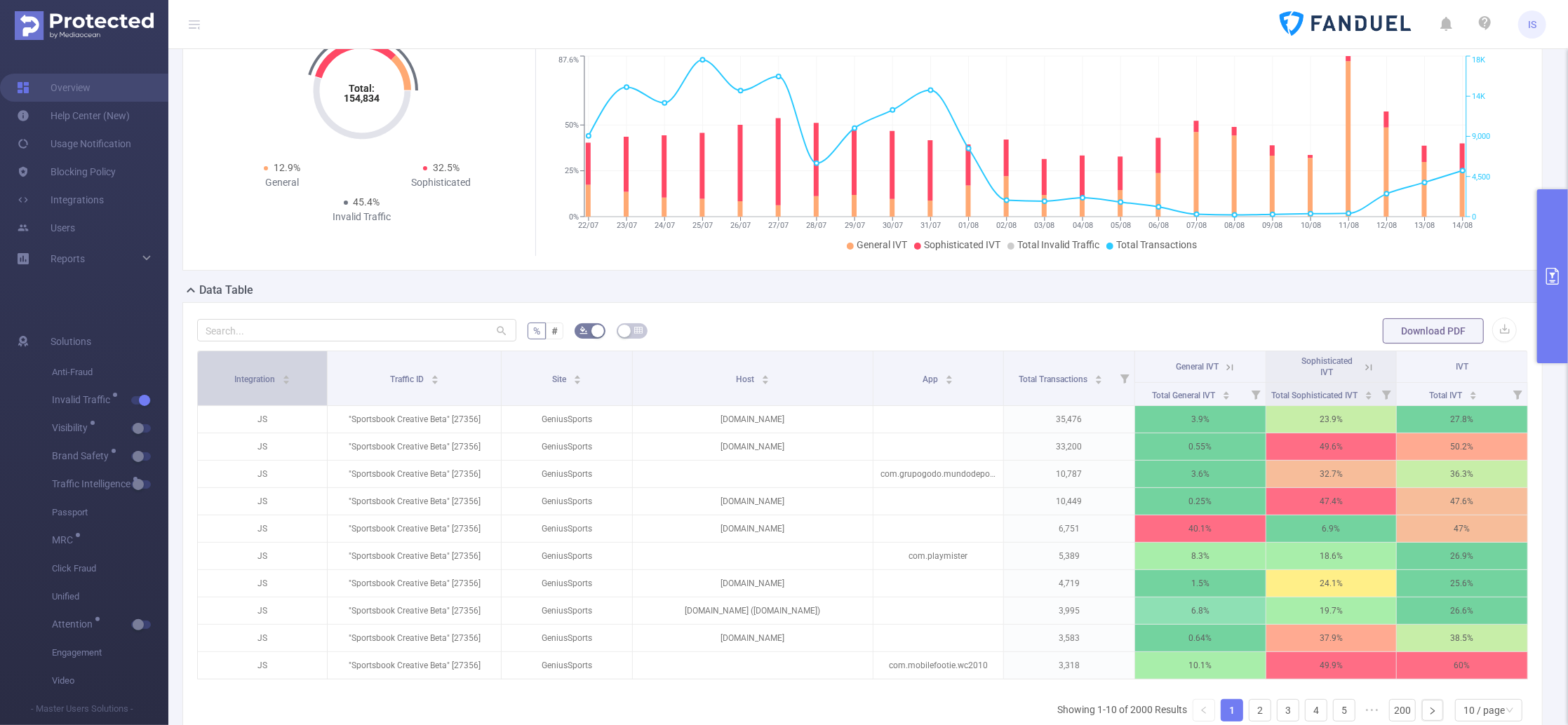
drag, startPoint x: 322, startPoint y: 377, endPoint x: 282, endPoint y: 373, distance: 40.2
click at [282, 373] on th "Integration" at bounding box center [262, 378] width 130 height 55
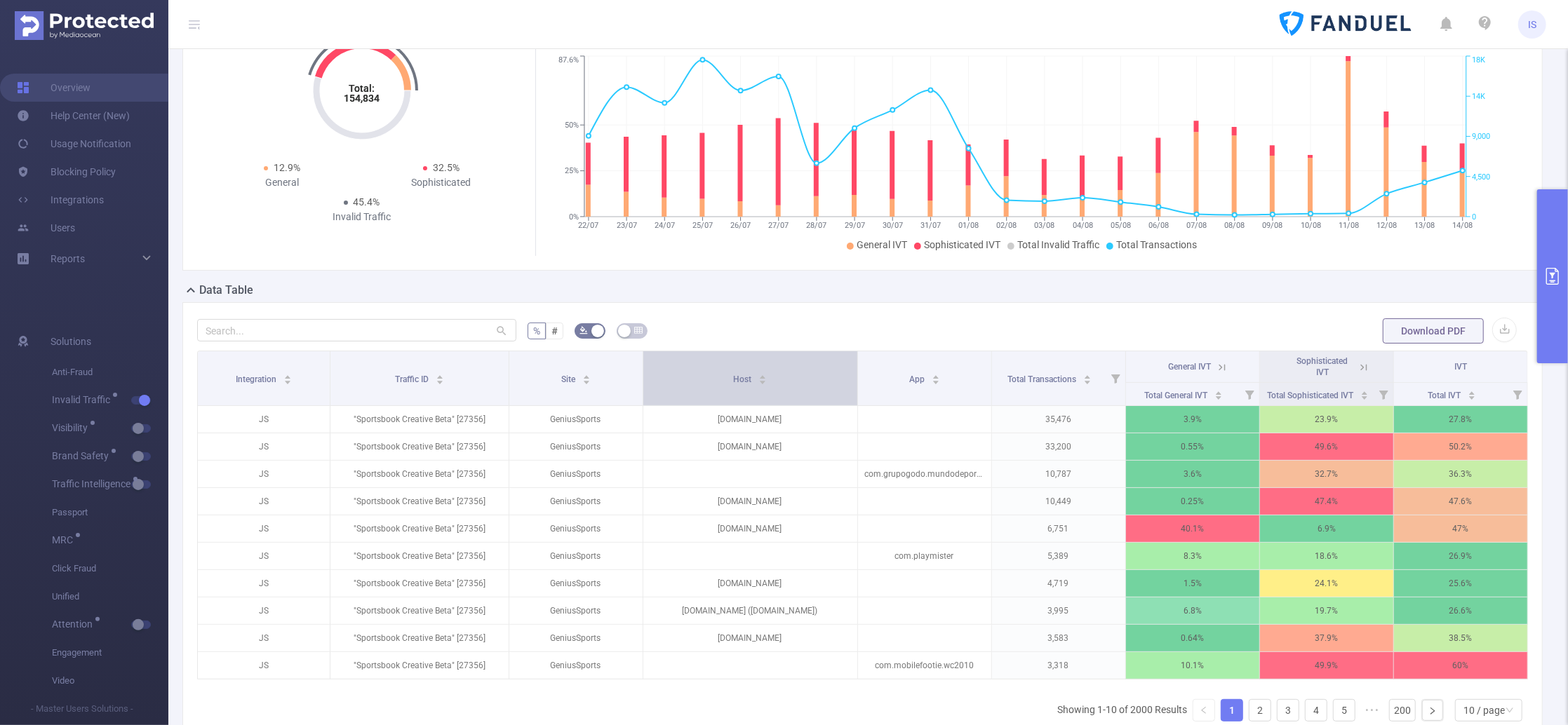
drag, startPoint x: 862, startPoint y: 385, endPoint x: 802, endPoint y: 379, distance: 60.3
click at [802, 379] on th "Host" at bounding box center [750, 378] width 214 height 55
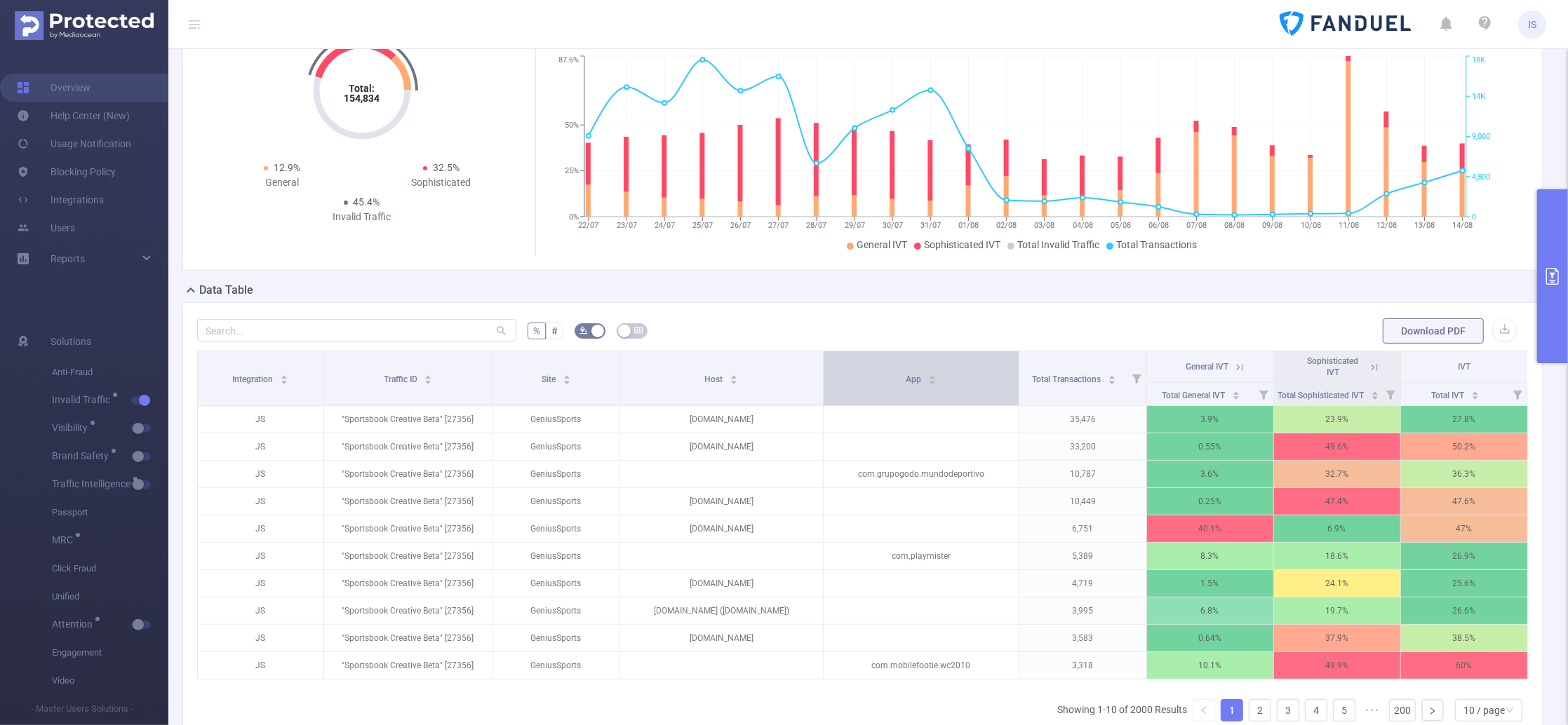
click at [984, 383] on th "App" at bounding box center [921, 378] width 196 height 55
click at [999, 313] on div "% # Download PDF Integration Traffic ID Site Host App Total Transactions Genera…" at bounding box center [863, 539] width 1360 height 473
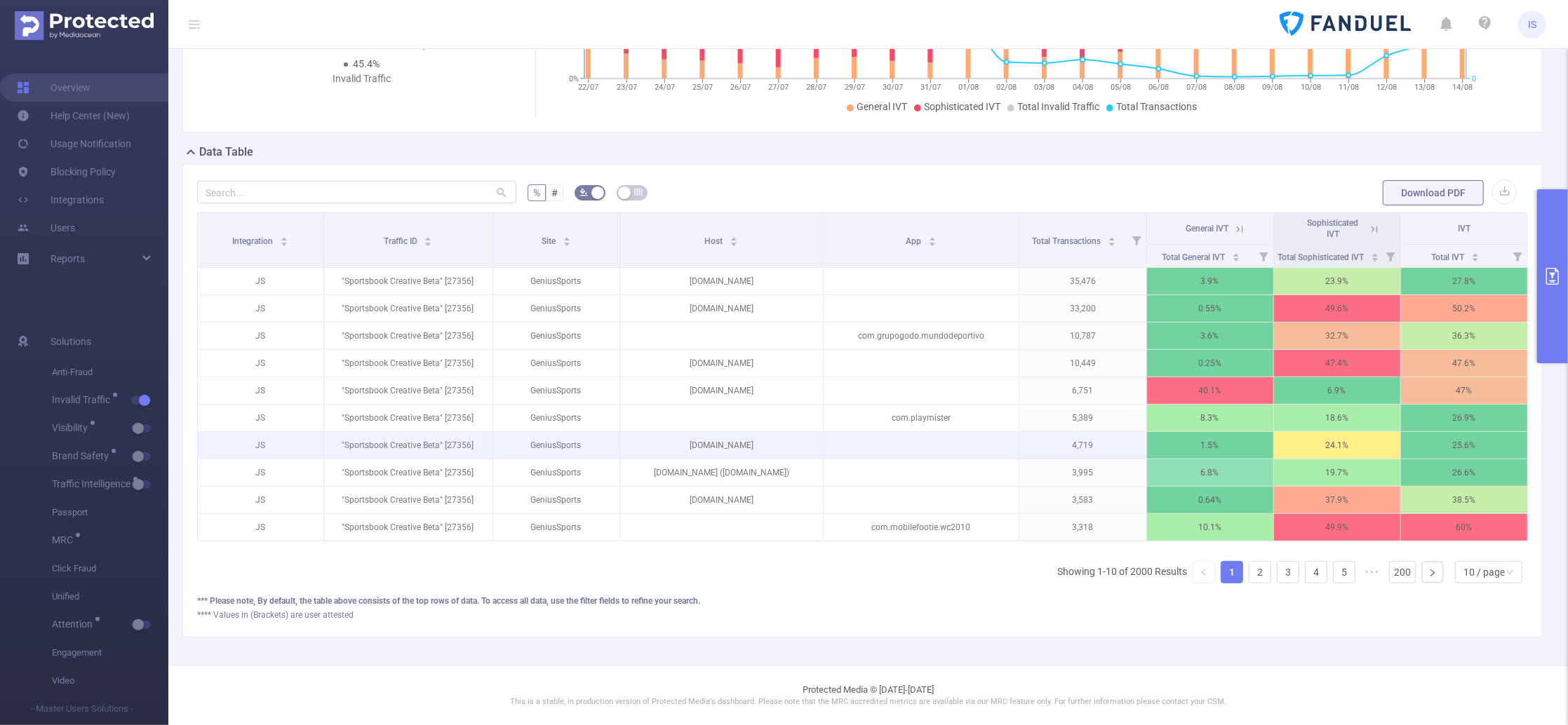
scroll to position [257, 0]
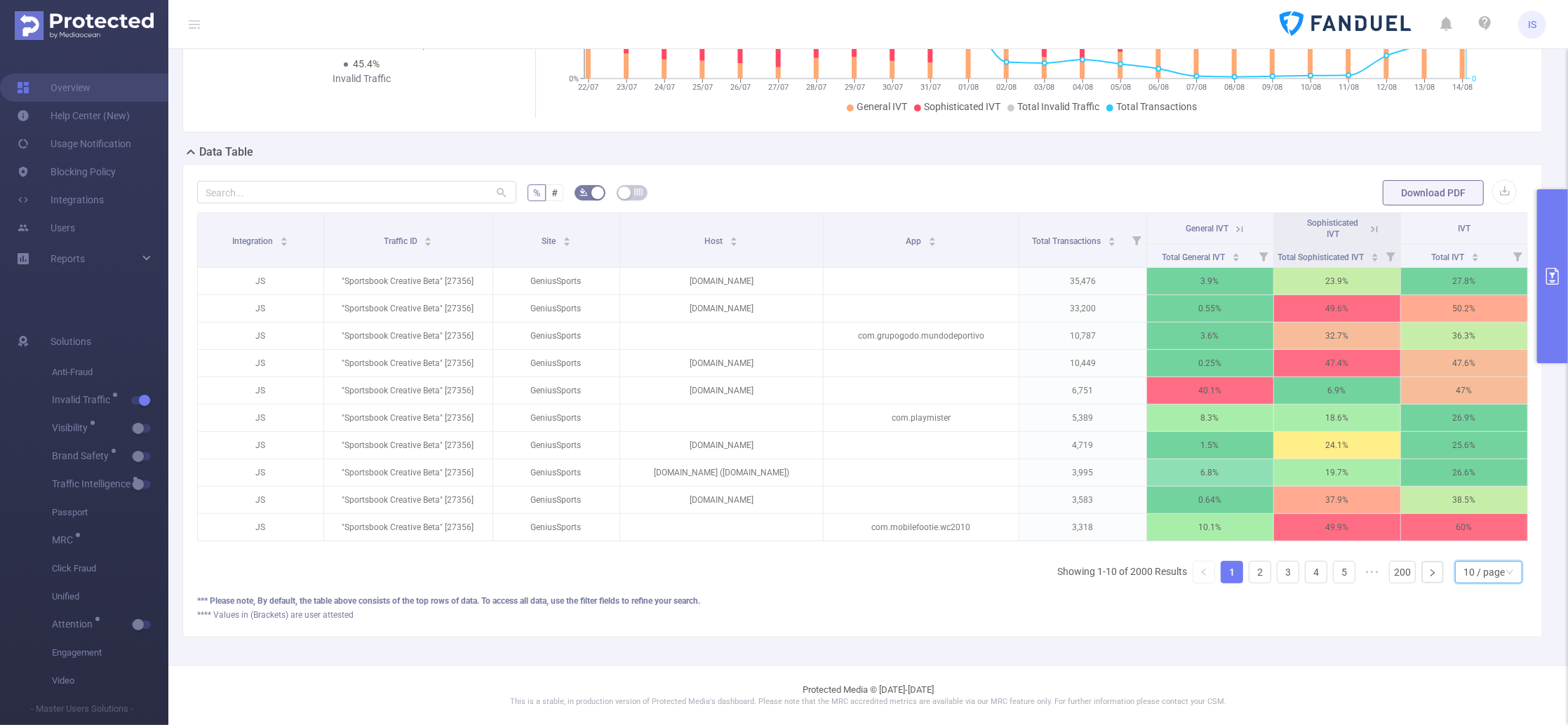
click at [1469, 573] on div "10 / page" at bounding box center [1483, 572] width 41 height 21
click at [1465, 495] on li "20 / page" at bounding box center [1474, 505] width 68 height 22
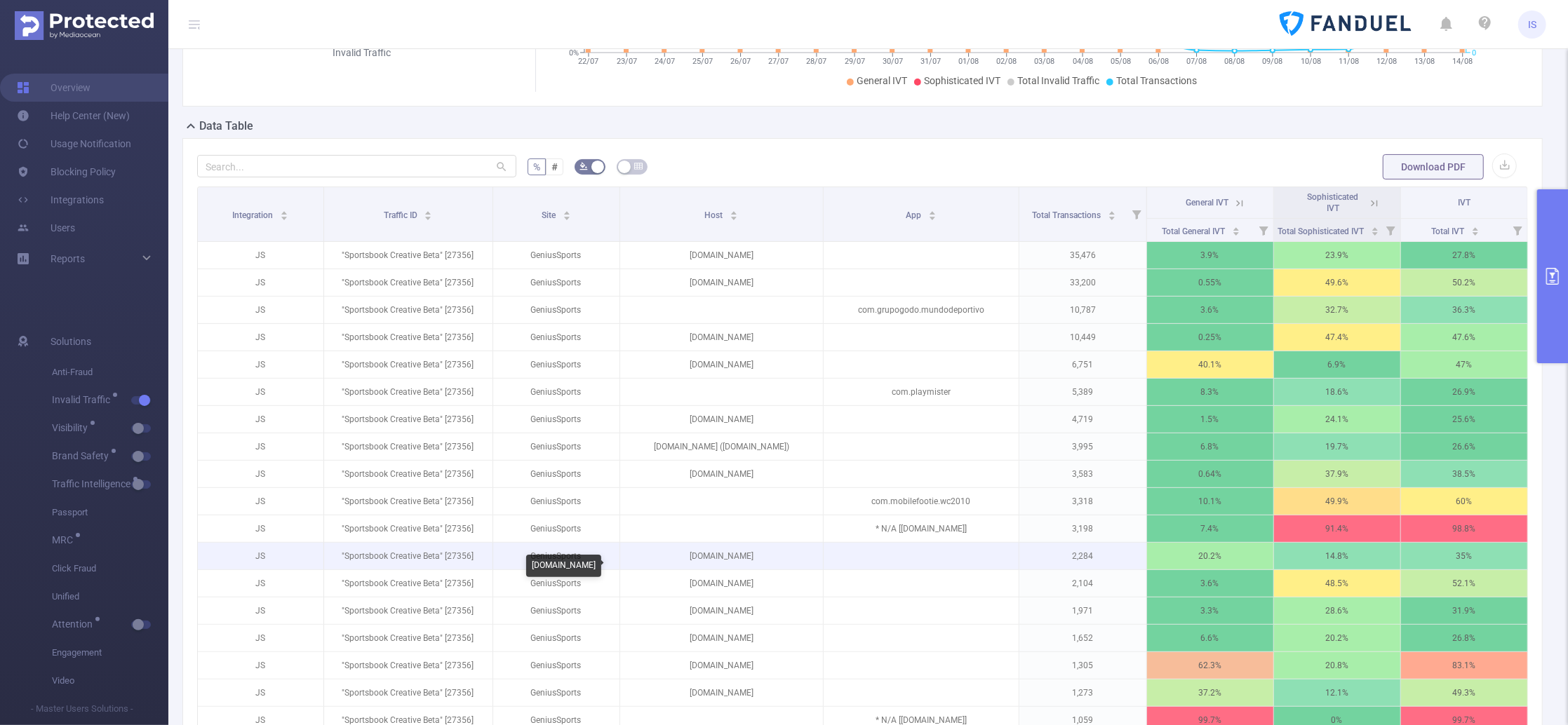
drag, startPoint x: 644, startPoint y: 568, endPoint x: 764, endPoint y: 568, distance: 120.0
click at [764, 568] on p "transfermarkt.com" at bounding box center [721, 556] width 203 height 27
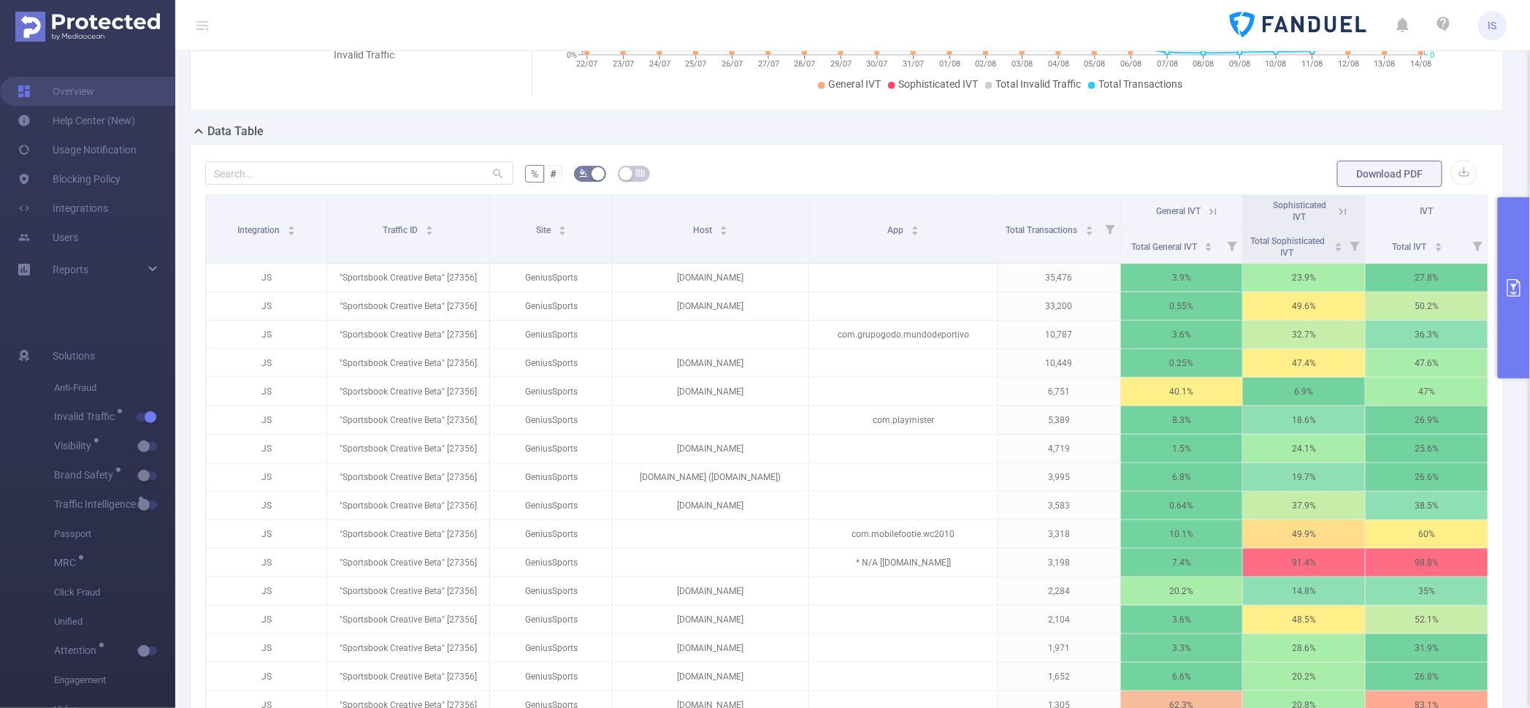
click at [1507, 241] on button "primary" at bounding box center [1514, 287] width 32 height 181
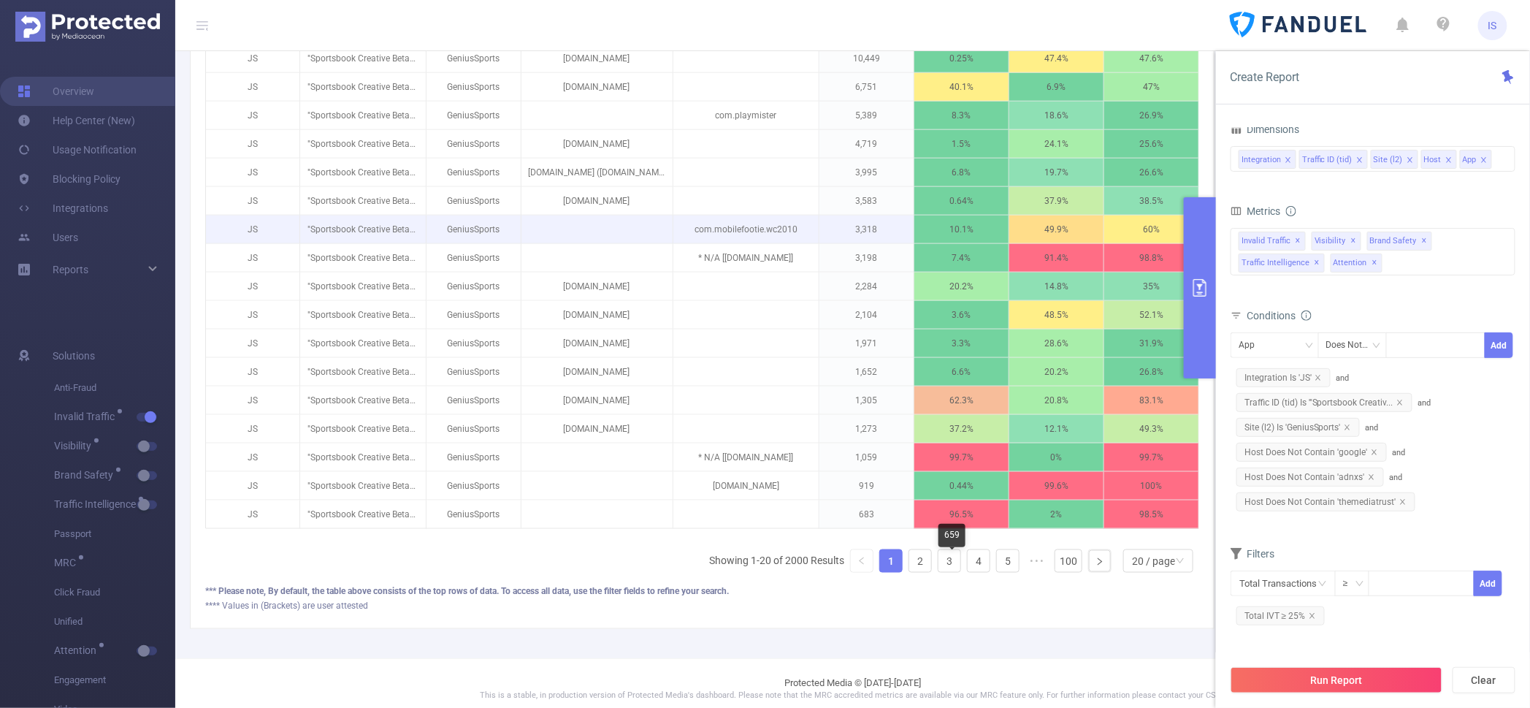
scroll to position [625, 0]
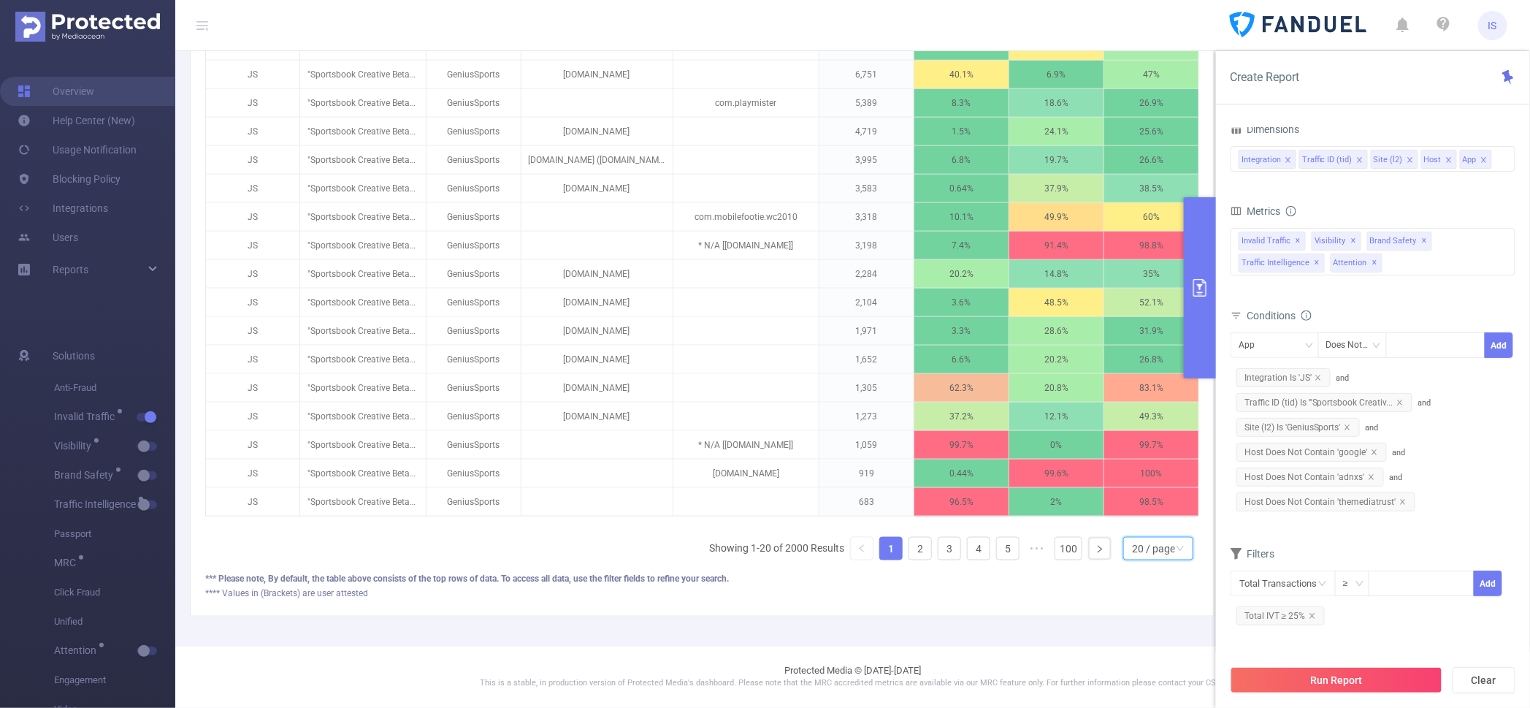
click at [1132, 549] on div "20 / page" at bounding box center [1153, 548] width 43 height 22
click at [1134, 437] on li "10 / page" at bounding box center [1144, 444] width 70 height 23
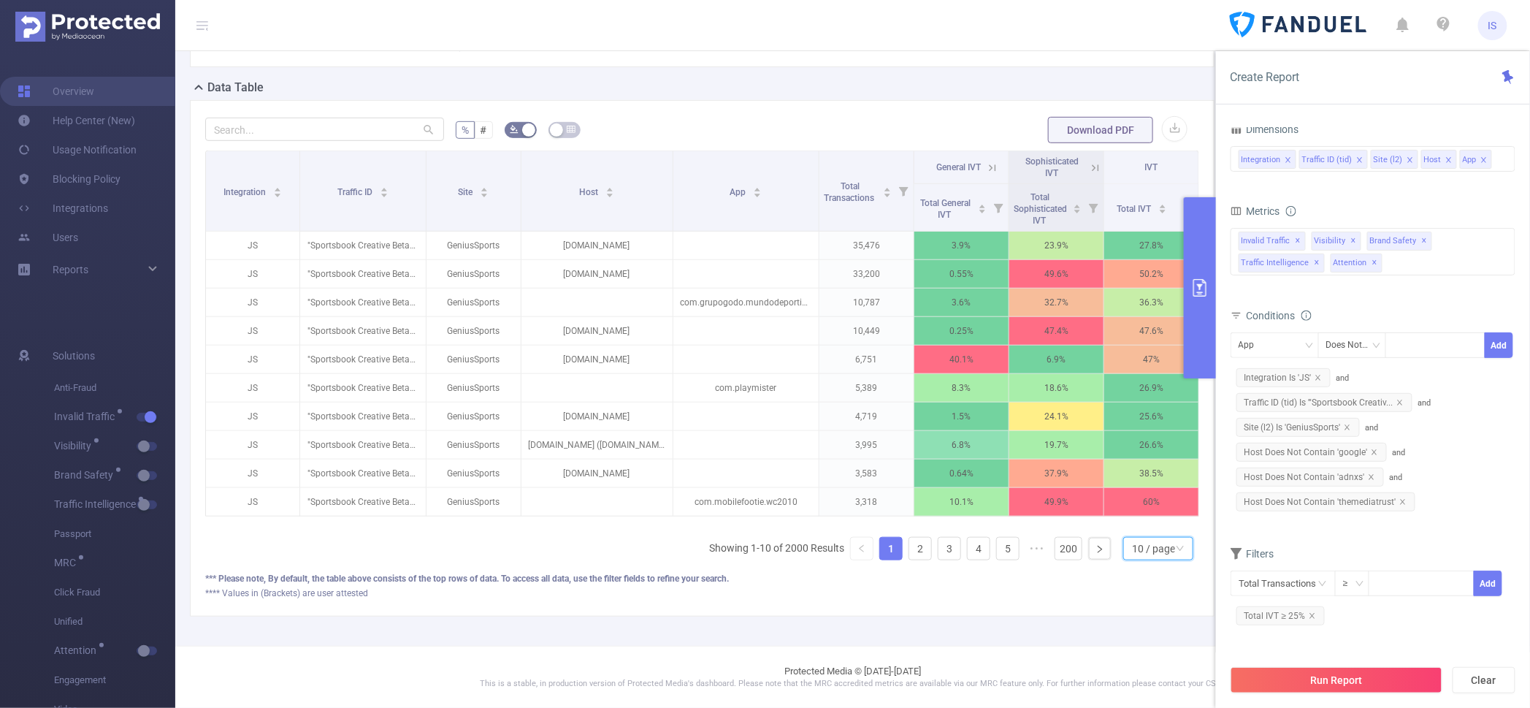
scroll to position [0, 2]
click at [983, 161] on icon at bounding box center [989, 167] width 13 height 13
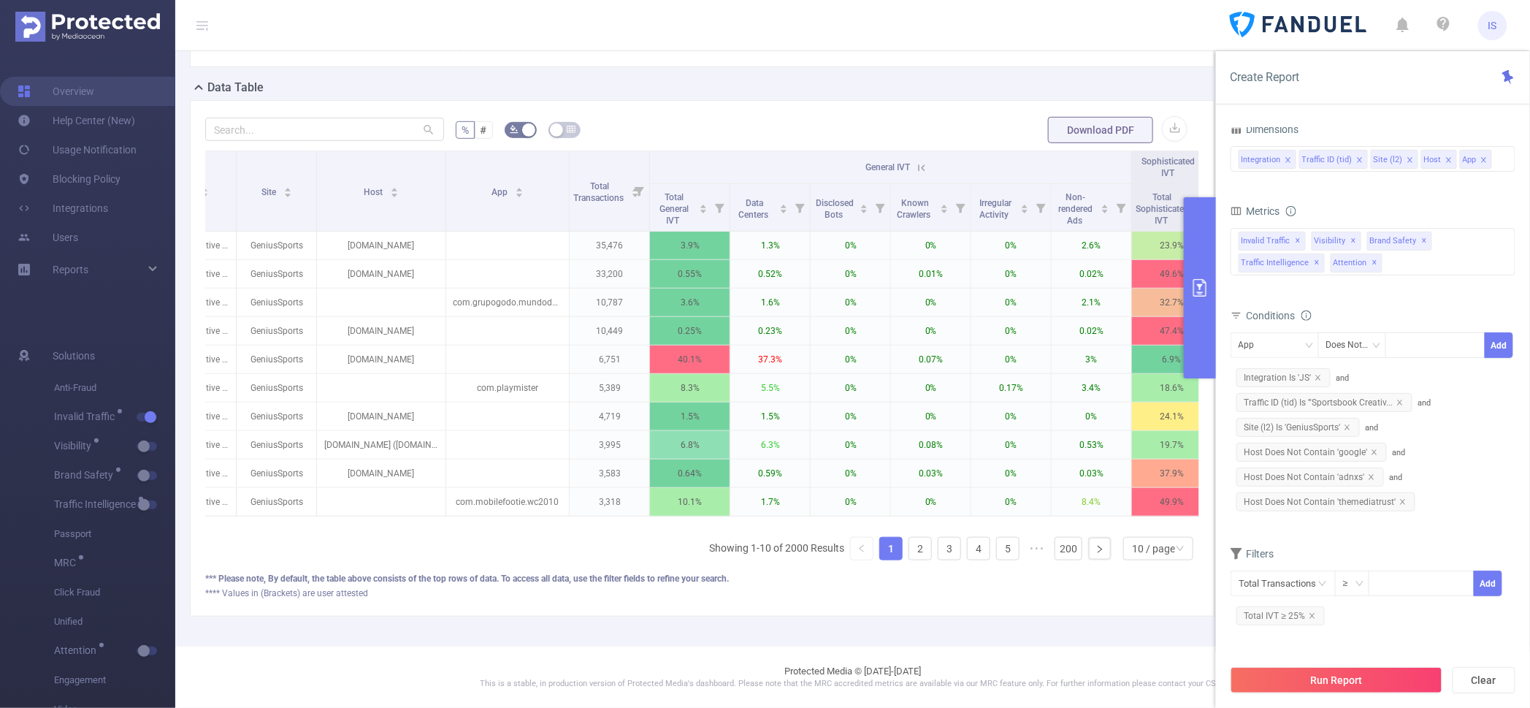
scroll to position [0, 265]
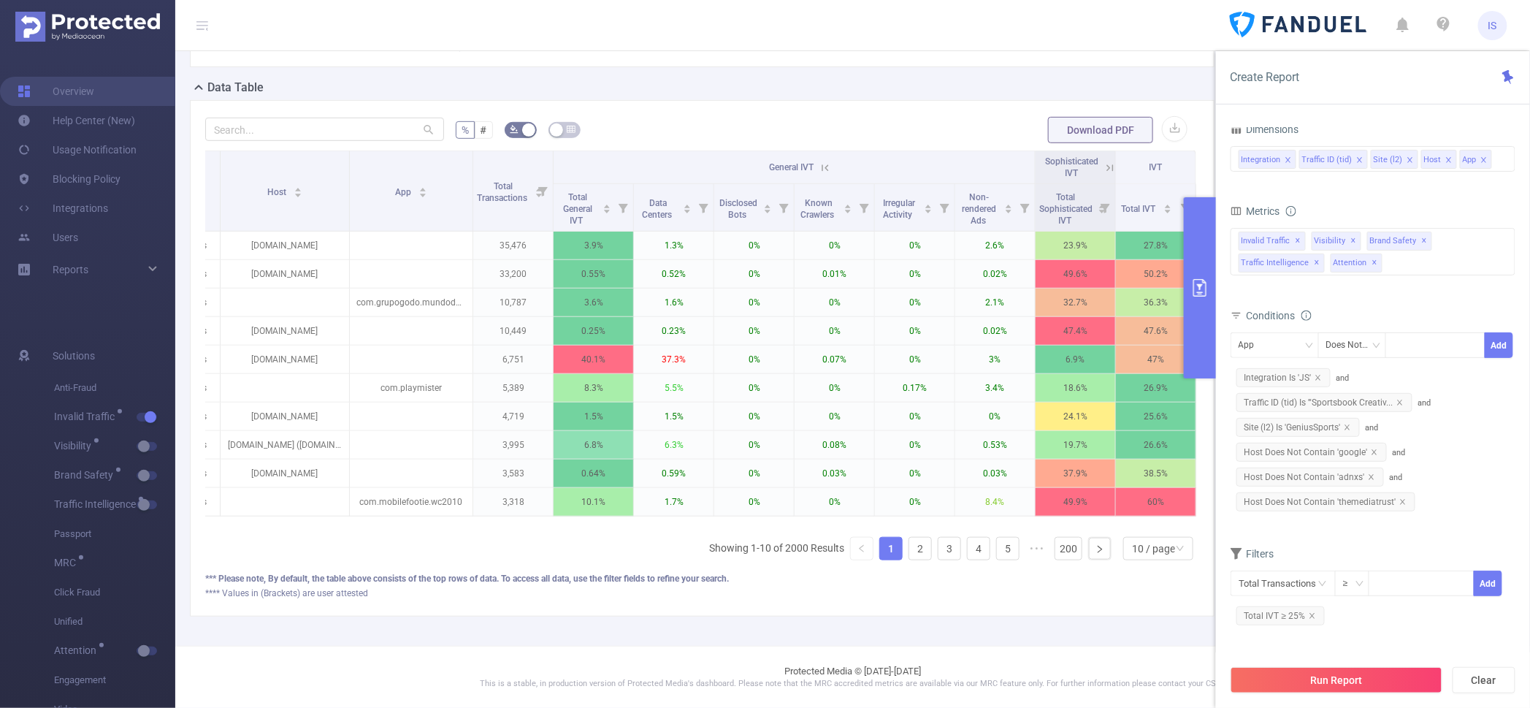
click at [1103, 161] on icon at bounding box center [1109, 167] width 13 height 13
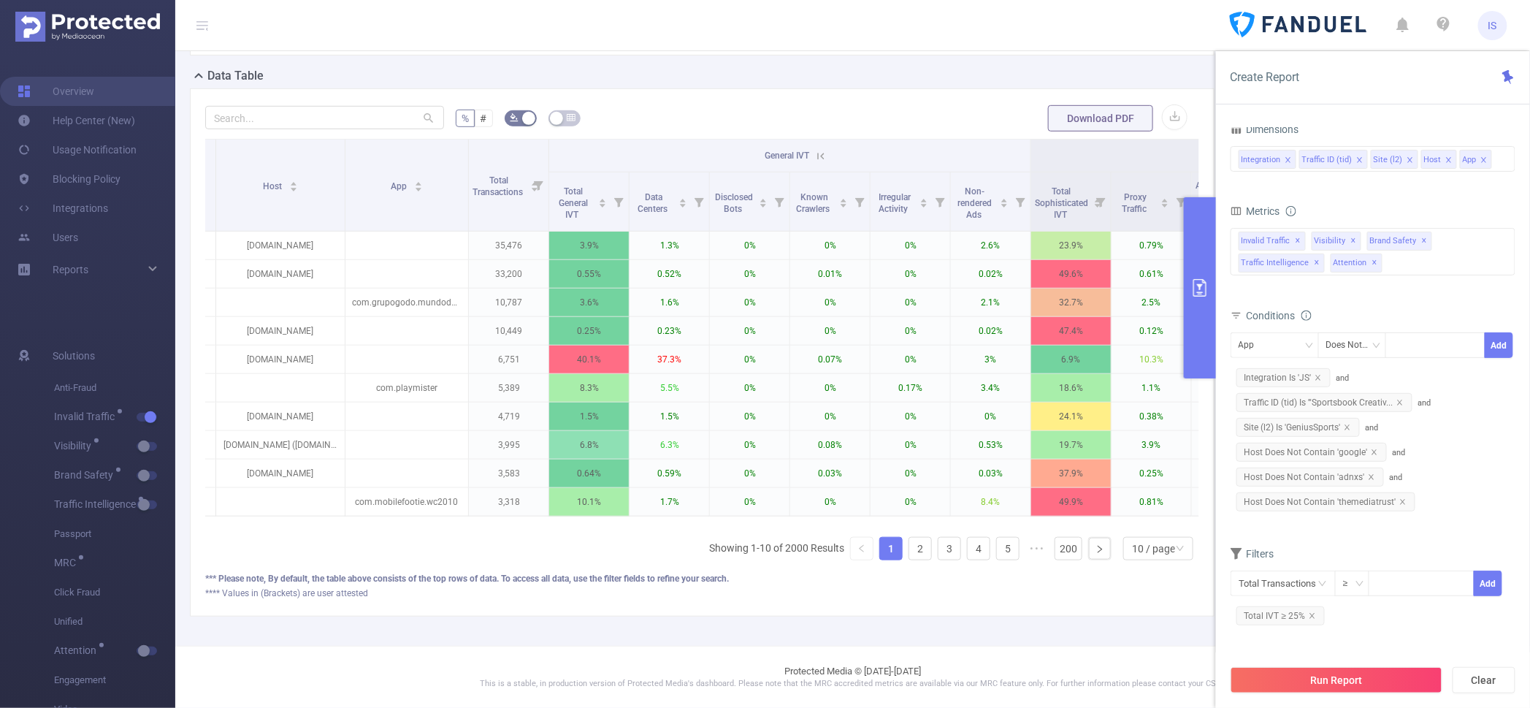
scroll to position [0, 261]
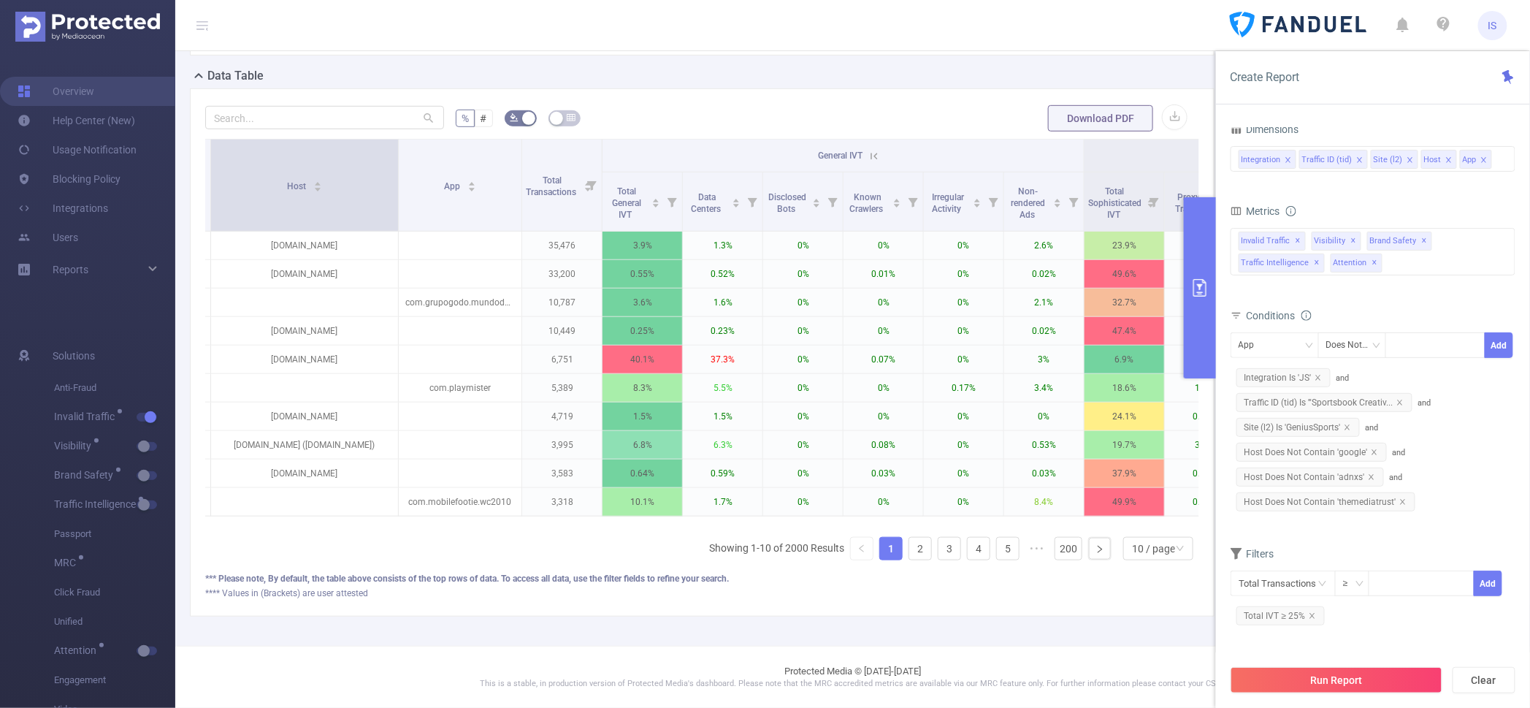
drag, startPoint x: 336, startPoint y: 191, endPoint x: 394, endPoint y: 199, distance: 59.0
click at [394, 199] on span at bounding box center [397, 184] width 7 height 91
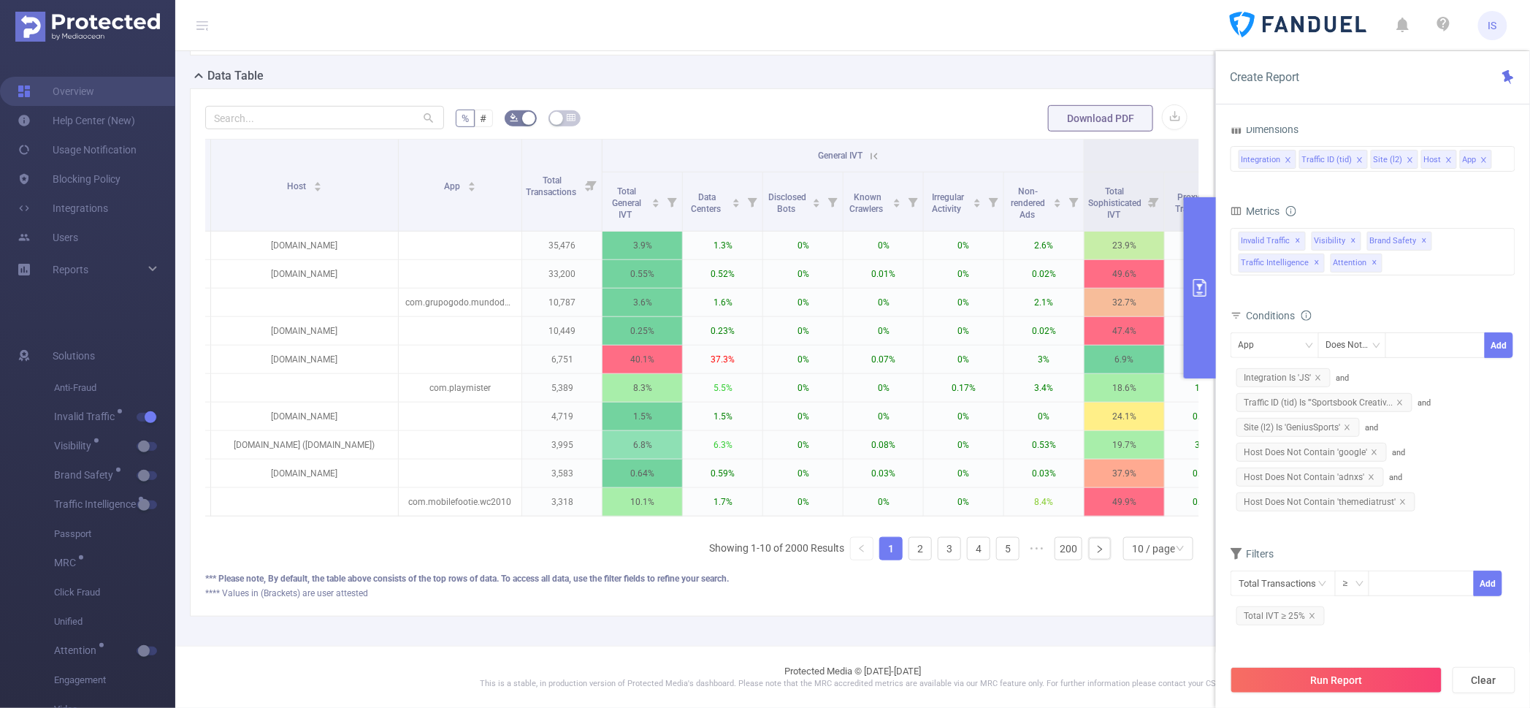
click at [873, 153] on icon at bounding box center [873, 156] width 13 height 13
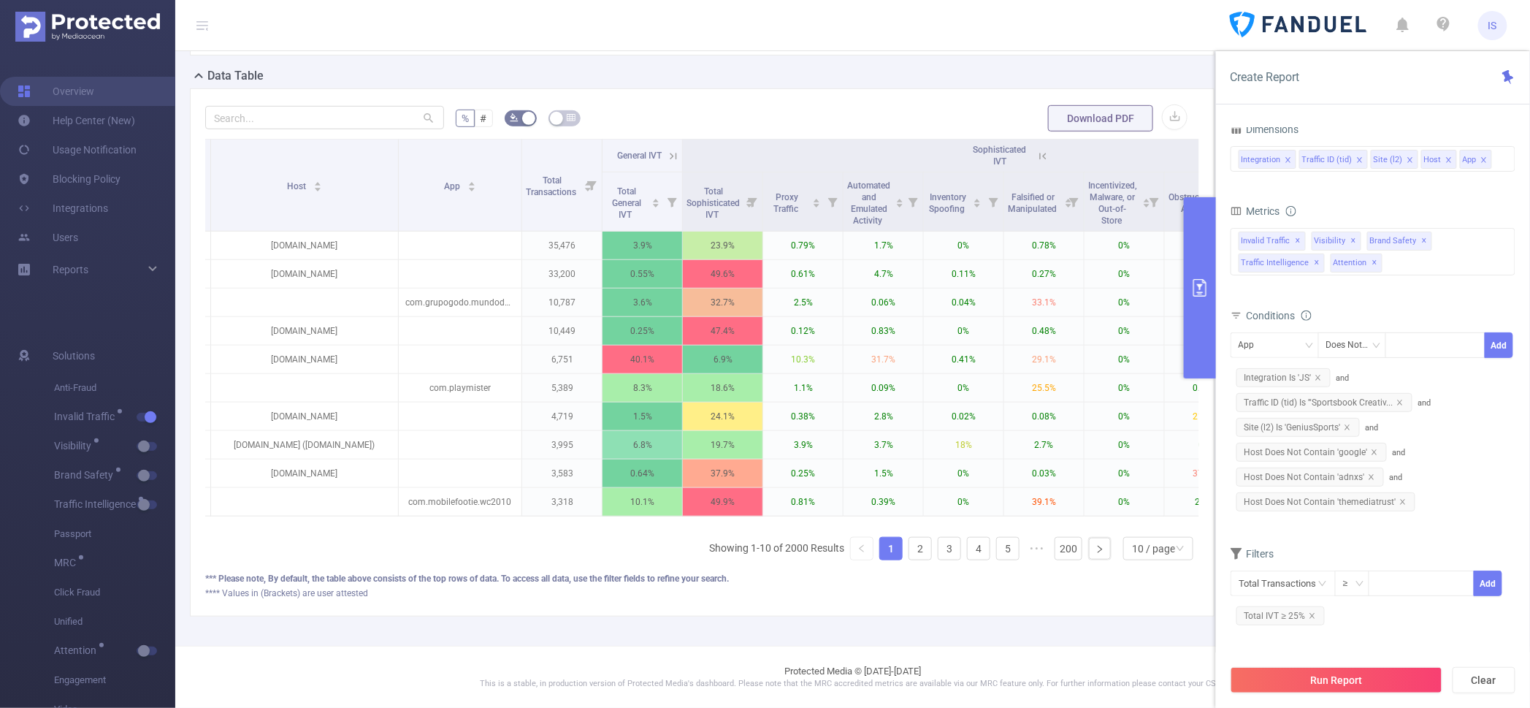
click at [1036, 153] on icon at bounding box center [1042, 156] width 13 height 13
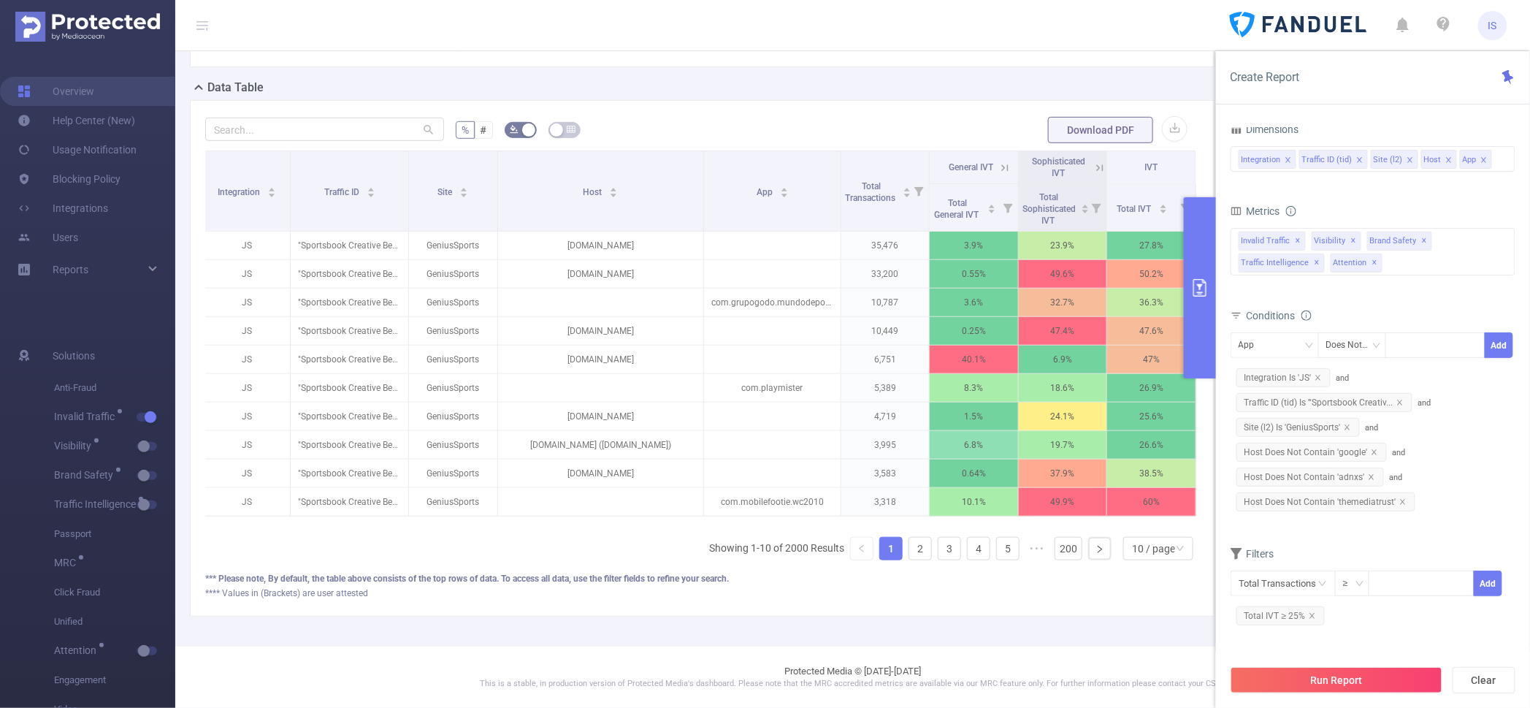
scroll to position [0, 2]
click at [1311, 615] on icon "icon: close" at bounding box center [1311, 615] width 5 height 5
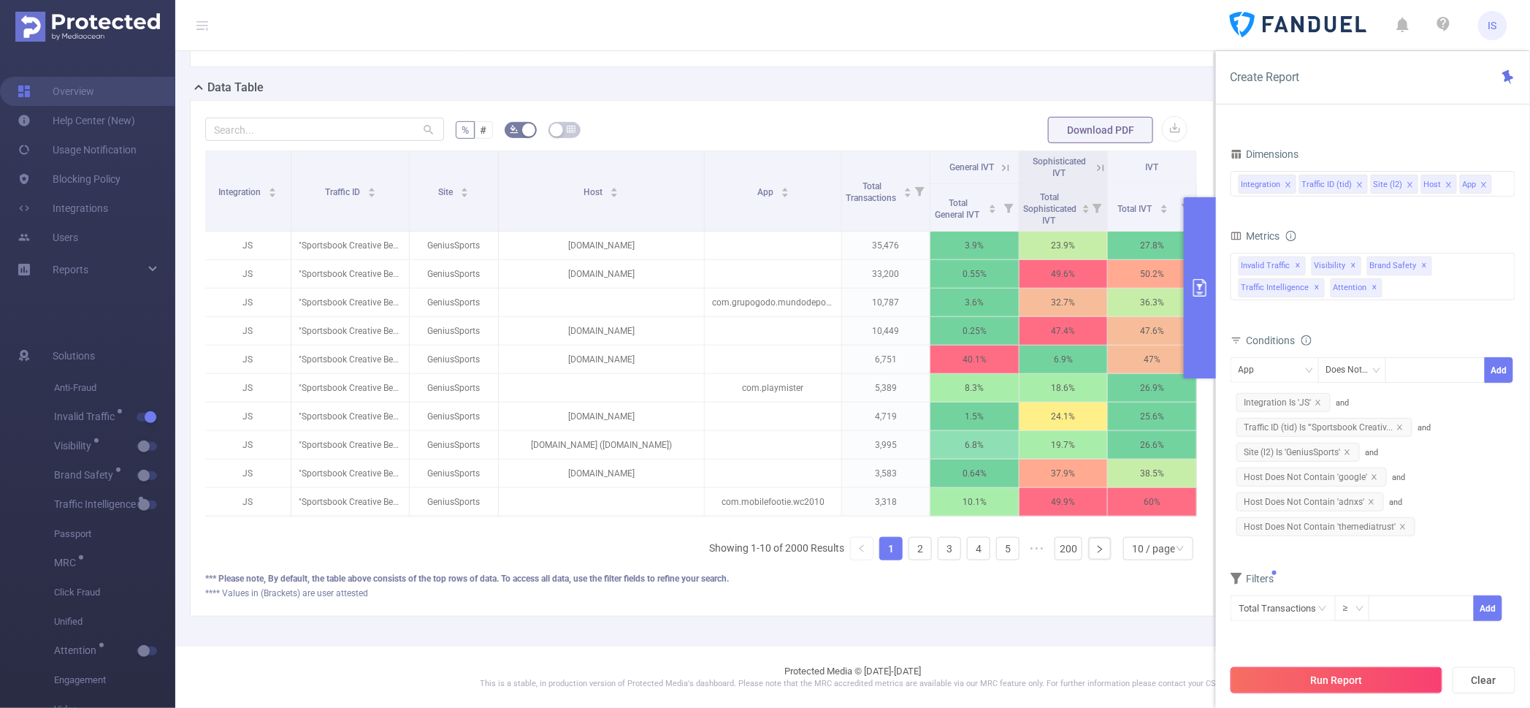
click at [1341, 681] on button "Run Report" at bounding box center [1336, 680] width 212 height 26
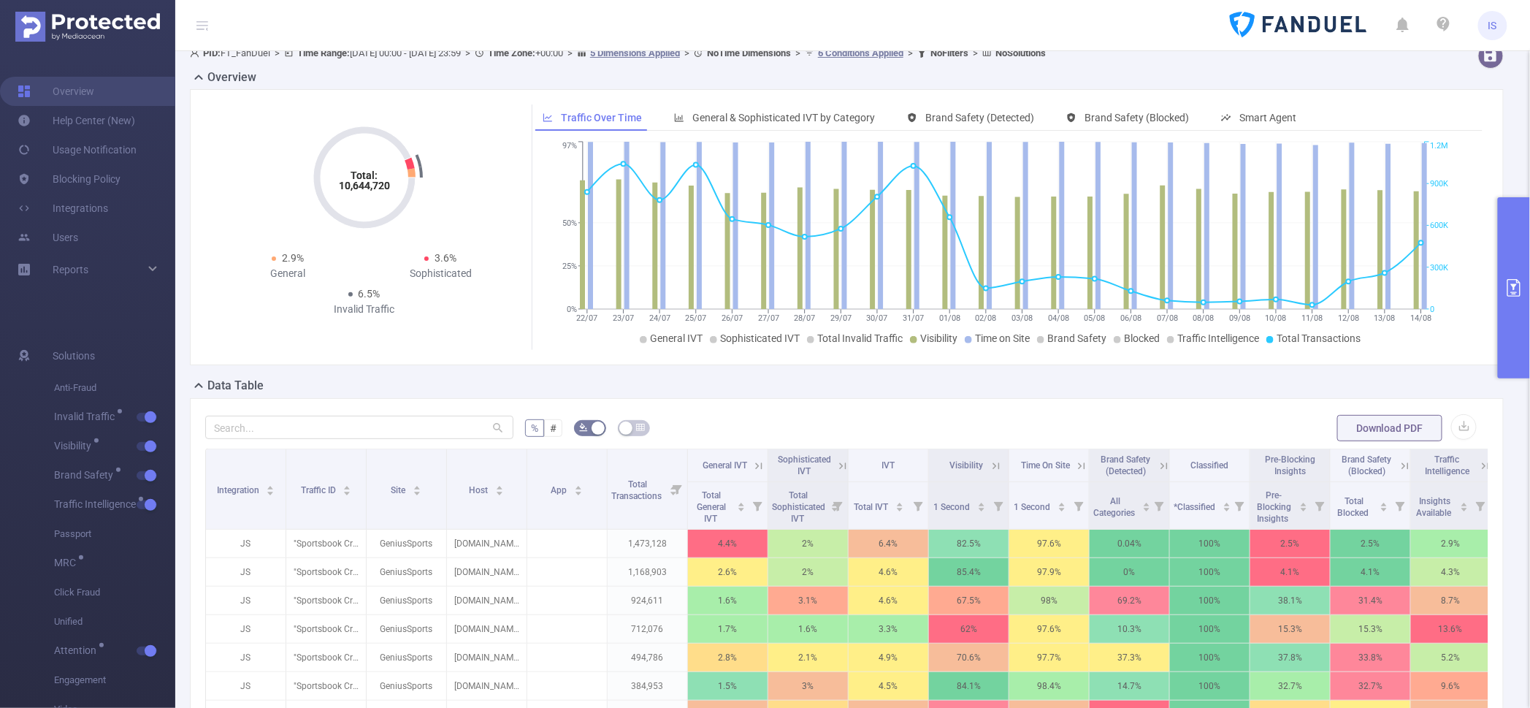
click at [1516, 331] on button "primary" at bounding box center [1514, 287] width 32 height 181
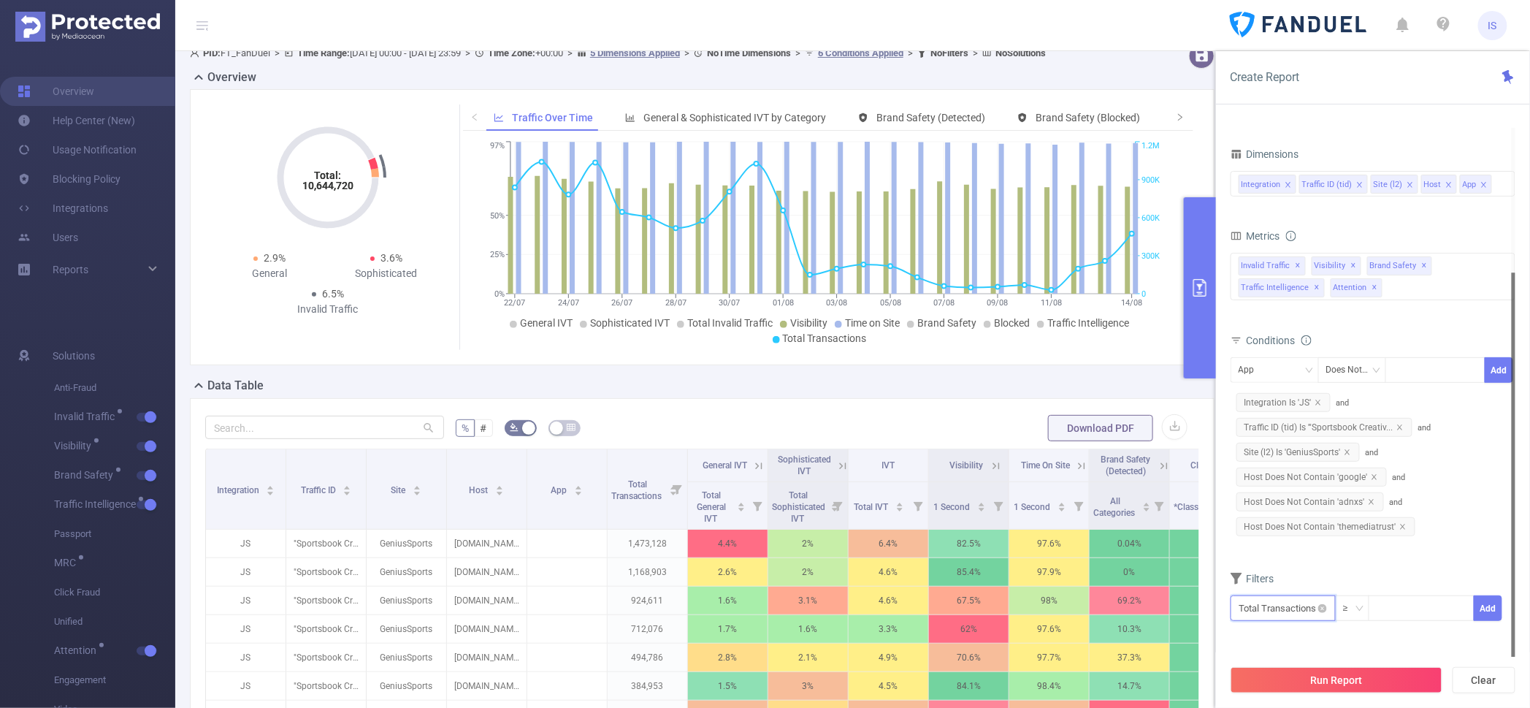
click at [1277, 610] on input "text" at bounding box center [1282, 608] width 105 height 26
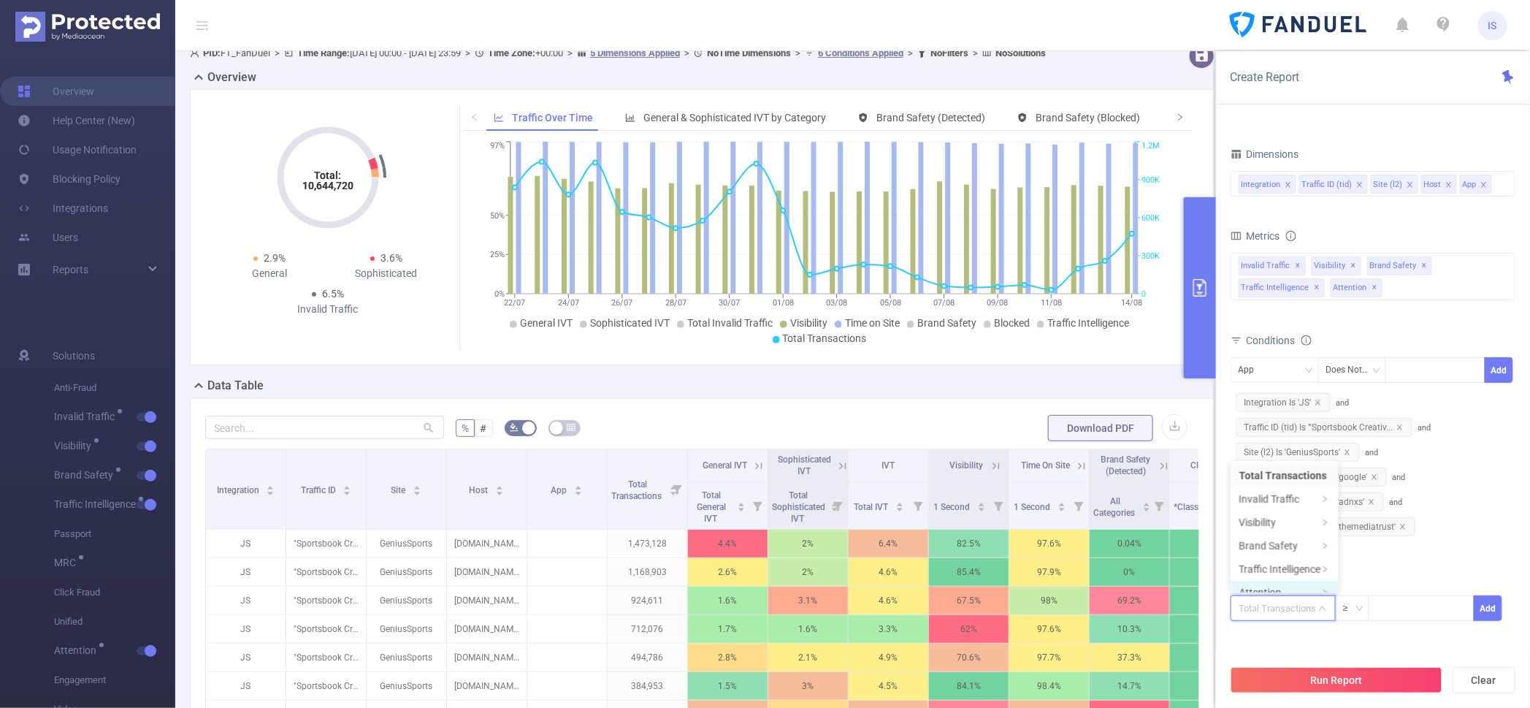
scroll to position [3, 0]
click at [1284, 564] on li "Traffic Intelligence" at bounding box center [1284, 565] width 108 height 23
click at [1416, 467] on li "Traffic Intelligence" at bounding box center [1400, 475] width 108 height 23
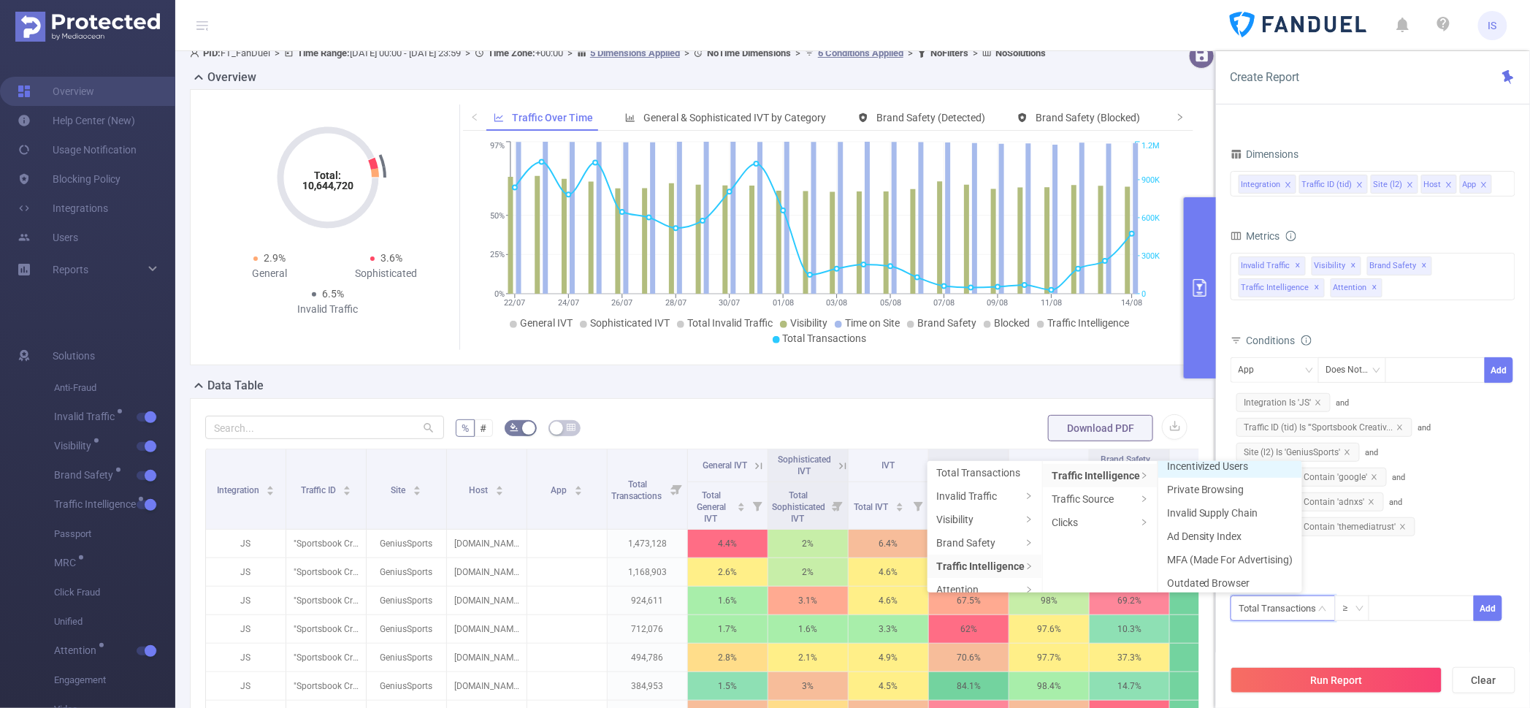
scroll to position [84, 0]
click at [1213, 535] on li "MFA (Made For Advertising)" at bounding box center [1230, 531] width 144 height 23
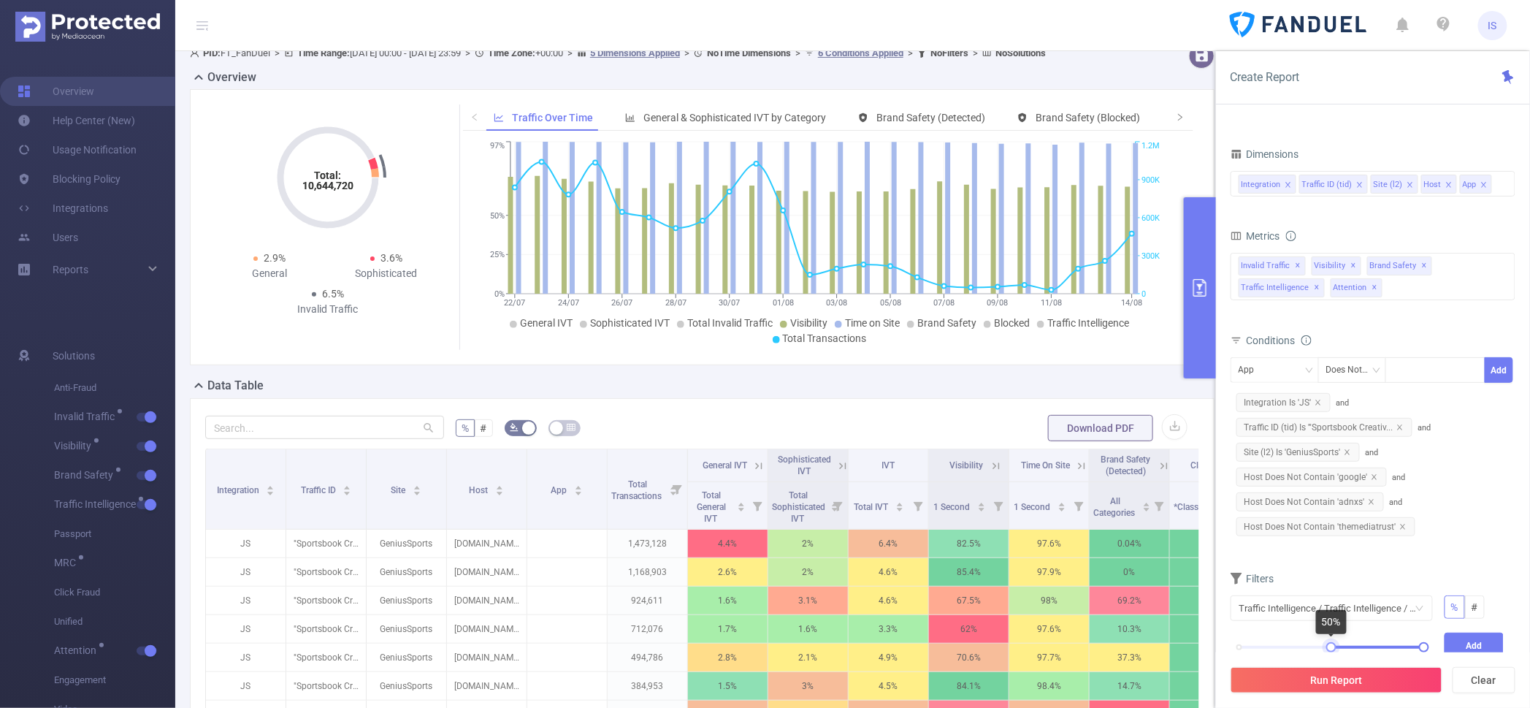
drag, startPoint x: 1240, startPoint y: 645, endPoint x: 1332, endPoint y: 645, distance: 92.7
click at [1332, 645] on div at bounding box center [1331, 647] width 10 height 10
click at [1472, 643] on button "Add" at bounding box center [1474, 645] width 60 height 26
click at [1385, 683] on button "Run Report" at bounding box center [1336, 680] width 212 height 26
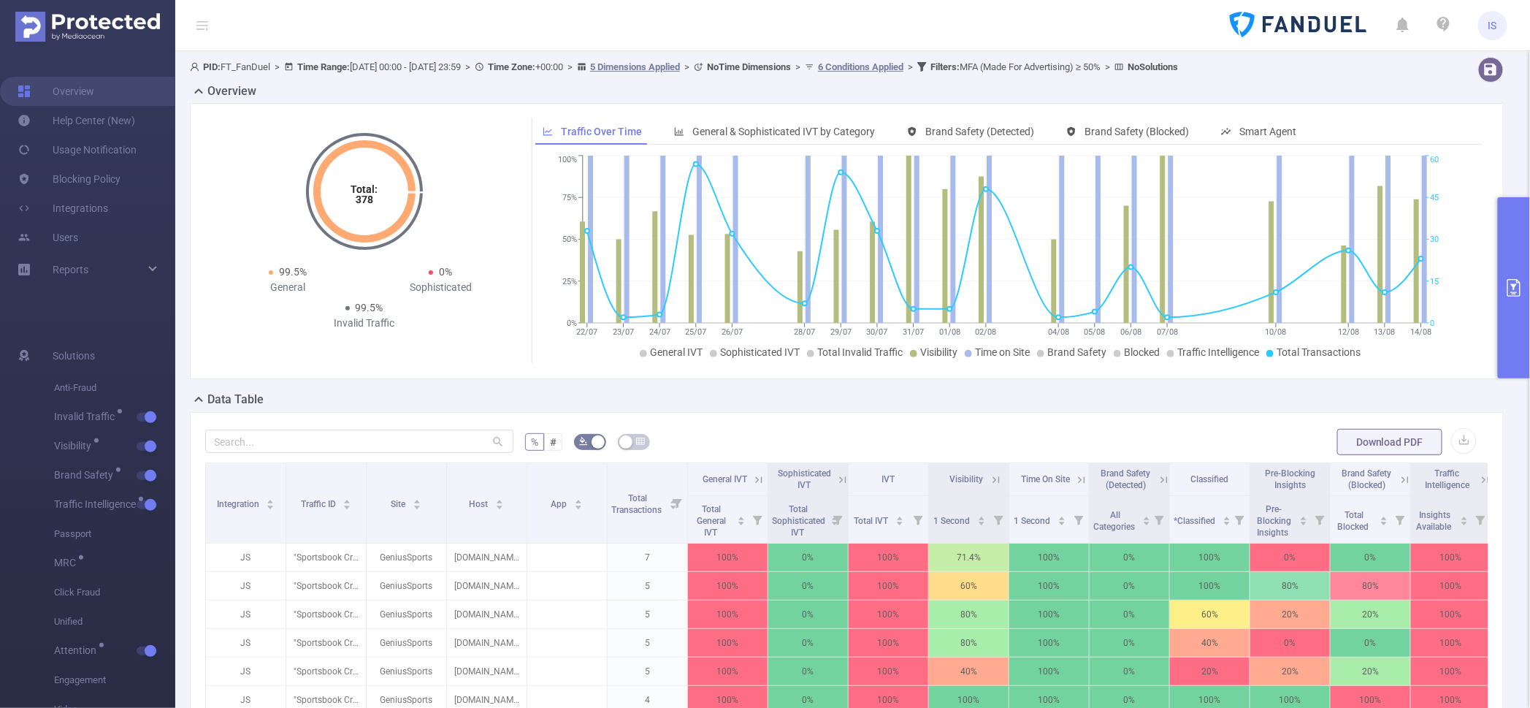
scroll to position [182, 0]
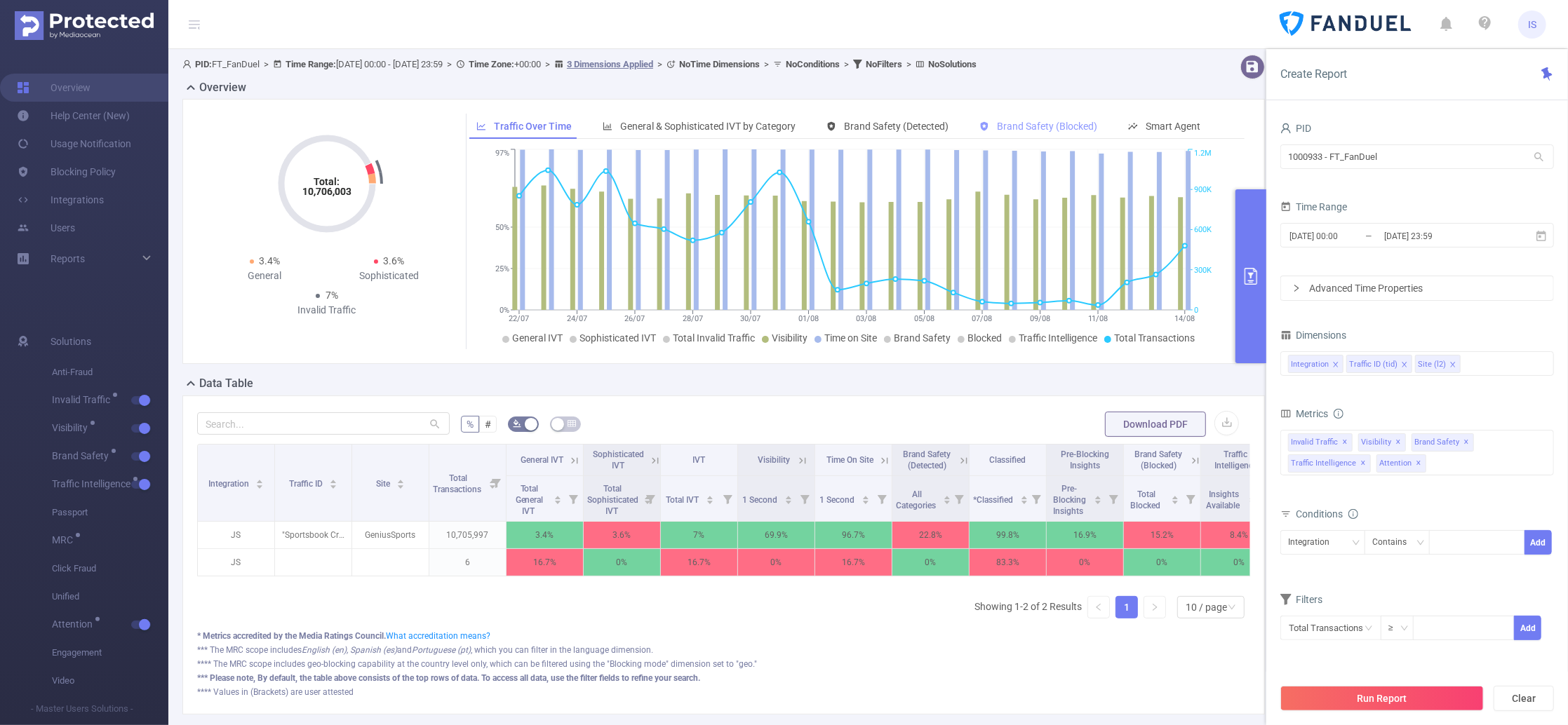
click at [1002, 126] on span "Brand Safety (Blocked)" at bounding box center [1047, 127] width 100 height 12
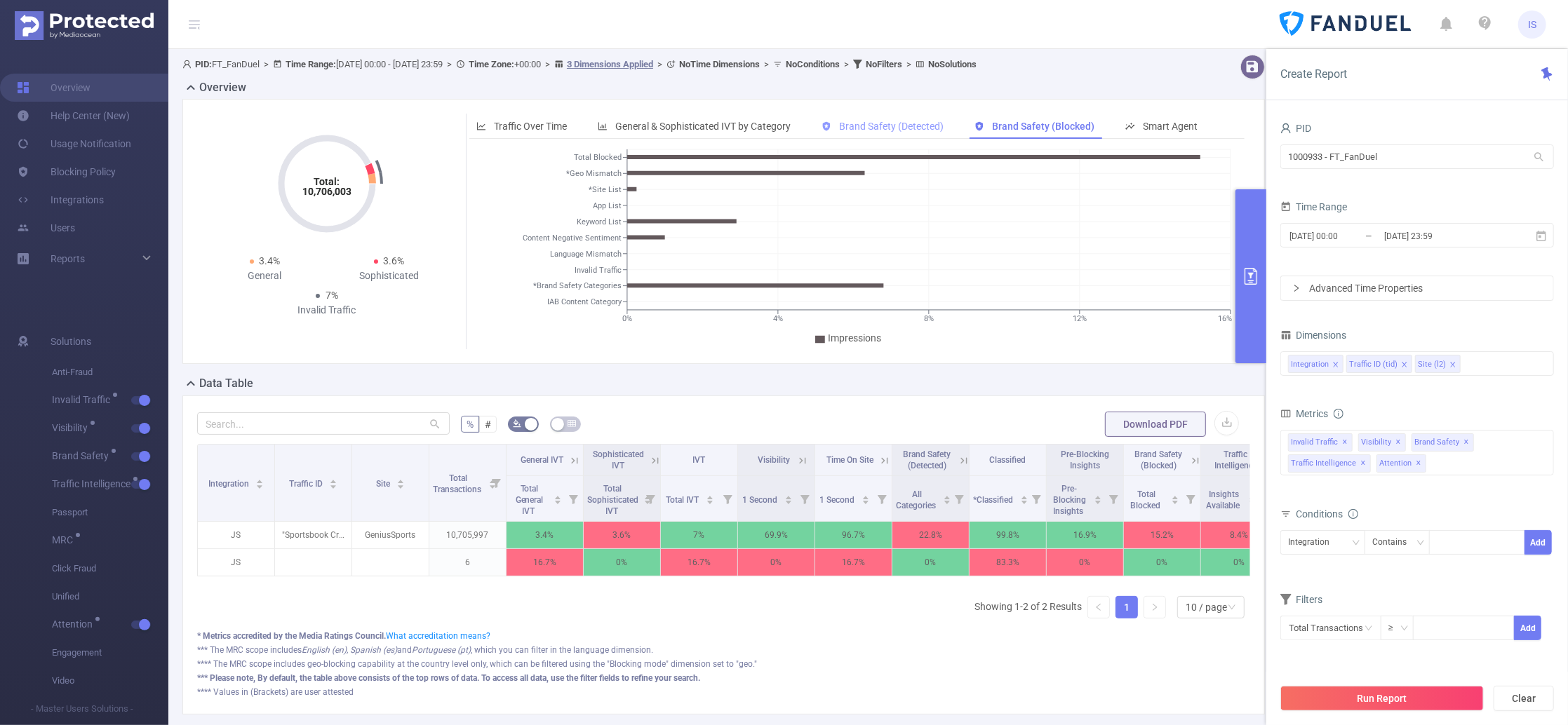
click at [919, 121] on span "Brand Safety (Detected)" at bounding box center [891, 127] width 105 height 12
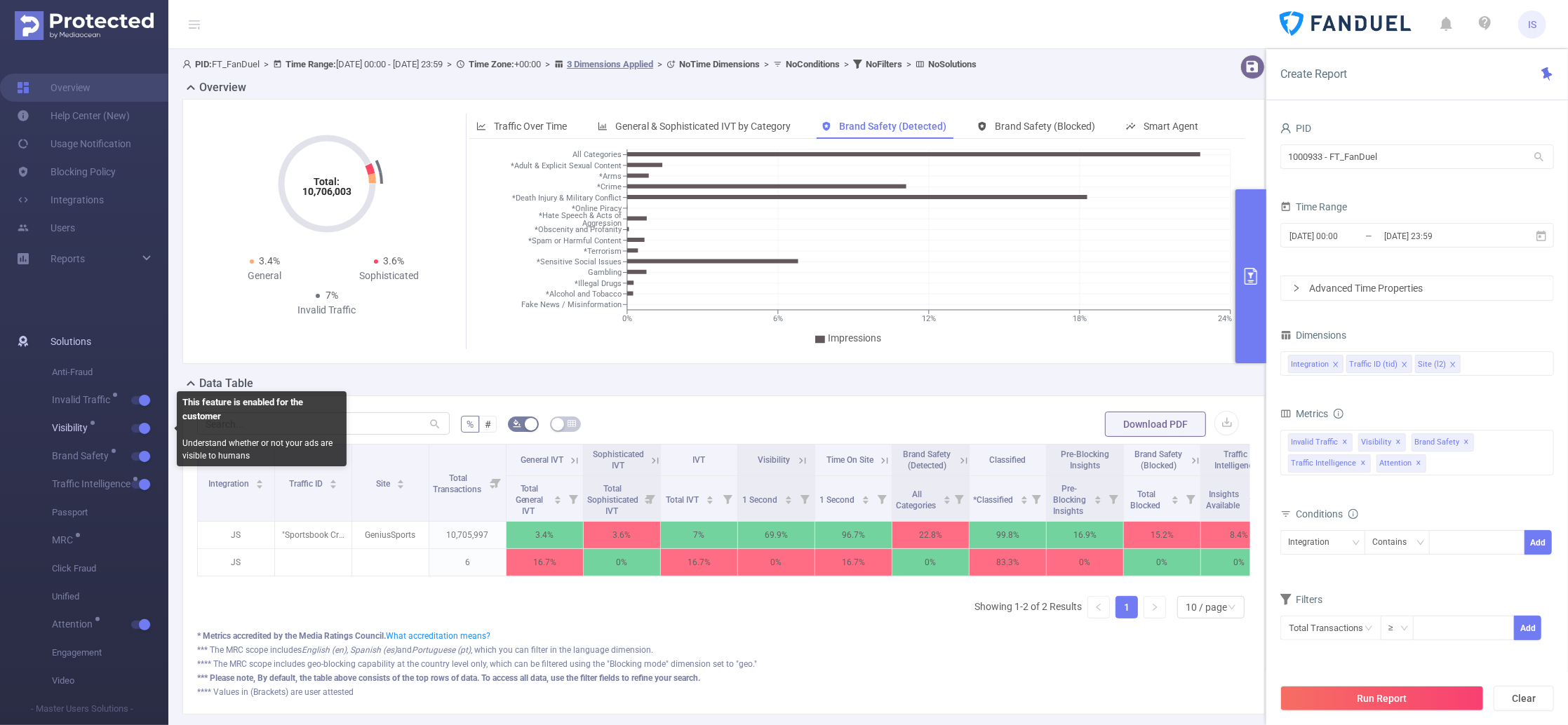
click at [139, 425] on button "button" at bounding box center [141, 428] width 19 height 9
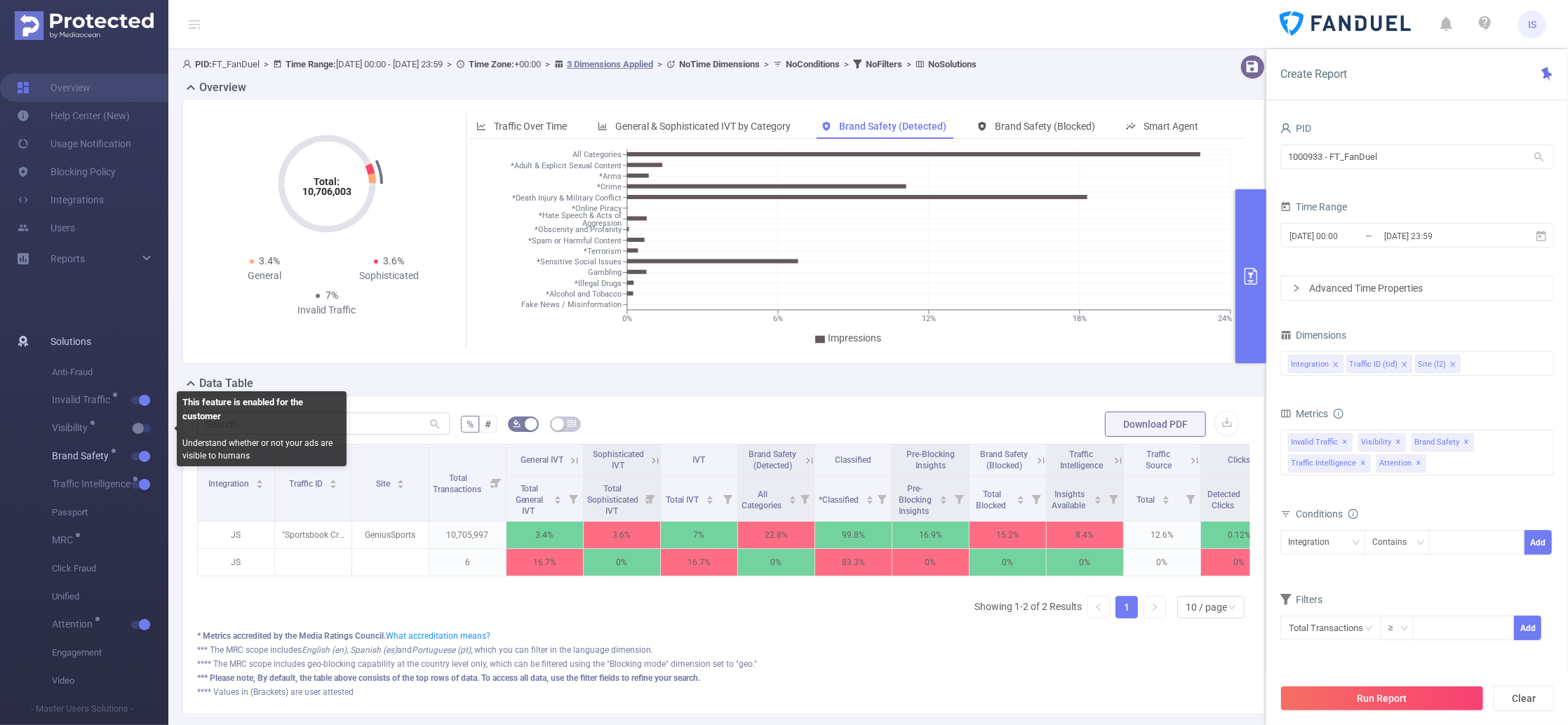
click at [139, 450] on span "Brand Safety" at bounding box center [110, 456] width 116 height 28
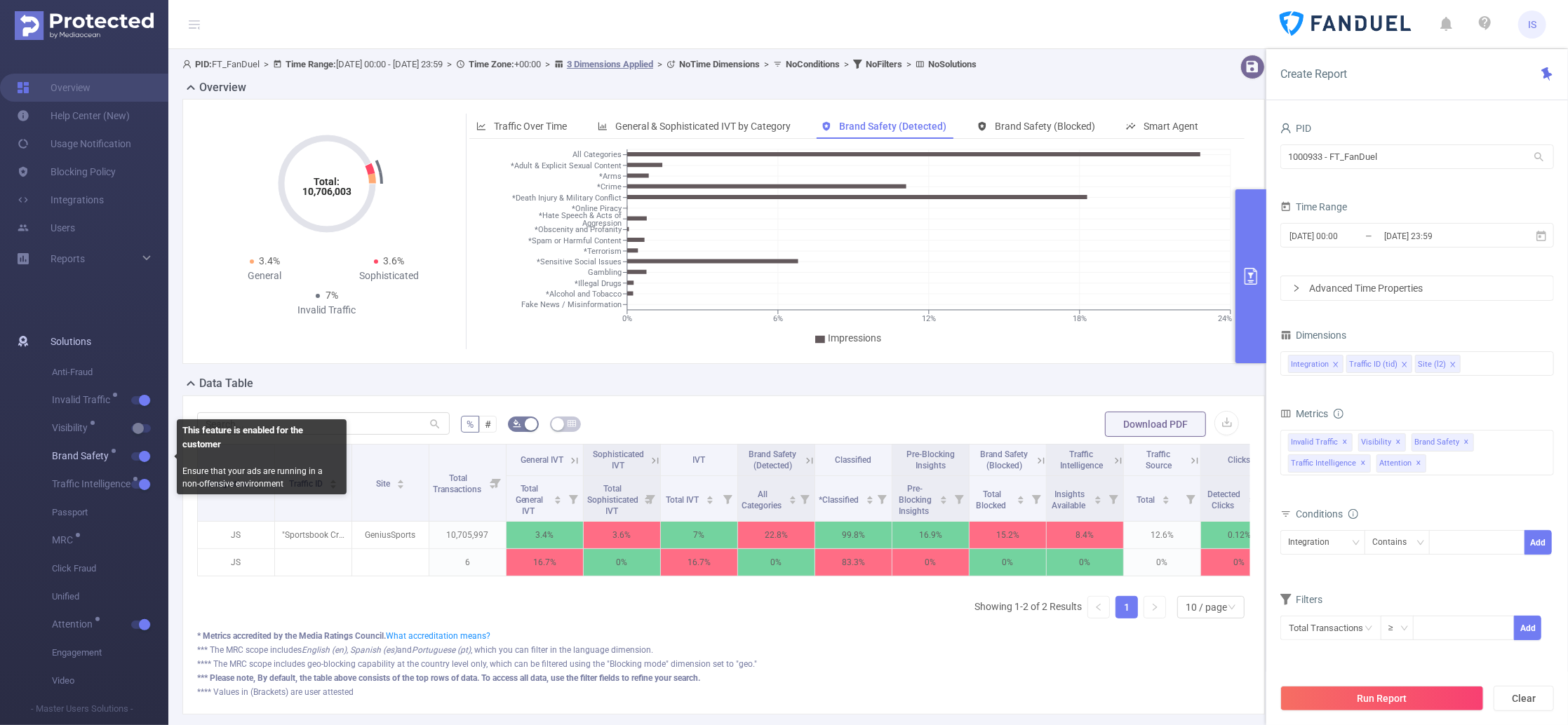
click at [145, 464] on span "Brand Safety" at bounding box center [110, 456] width 116 height 28
click at [138, 456] on button "button" at bounding box center [141, 456] width 19 height 9
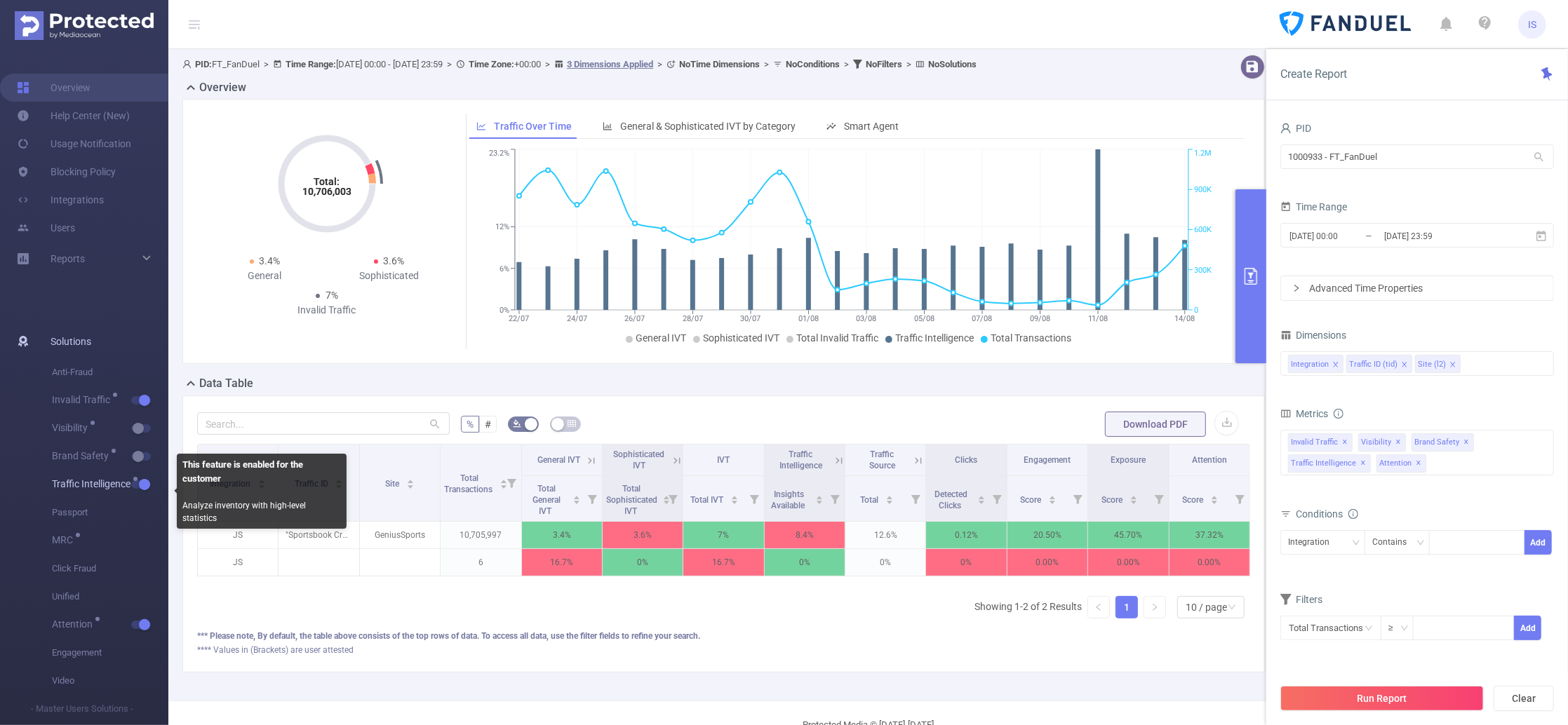
click at [140, 484] on button "button" at bounding box center [141, 484] width 19 height 9
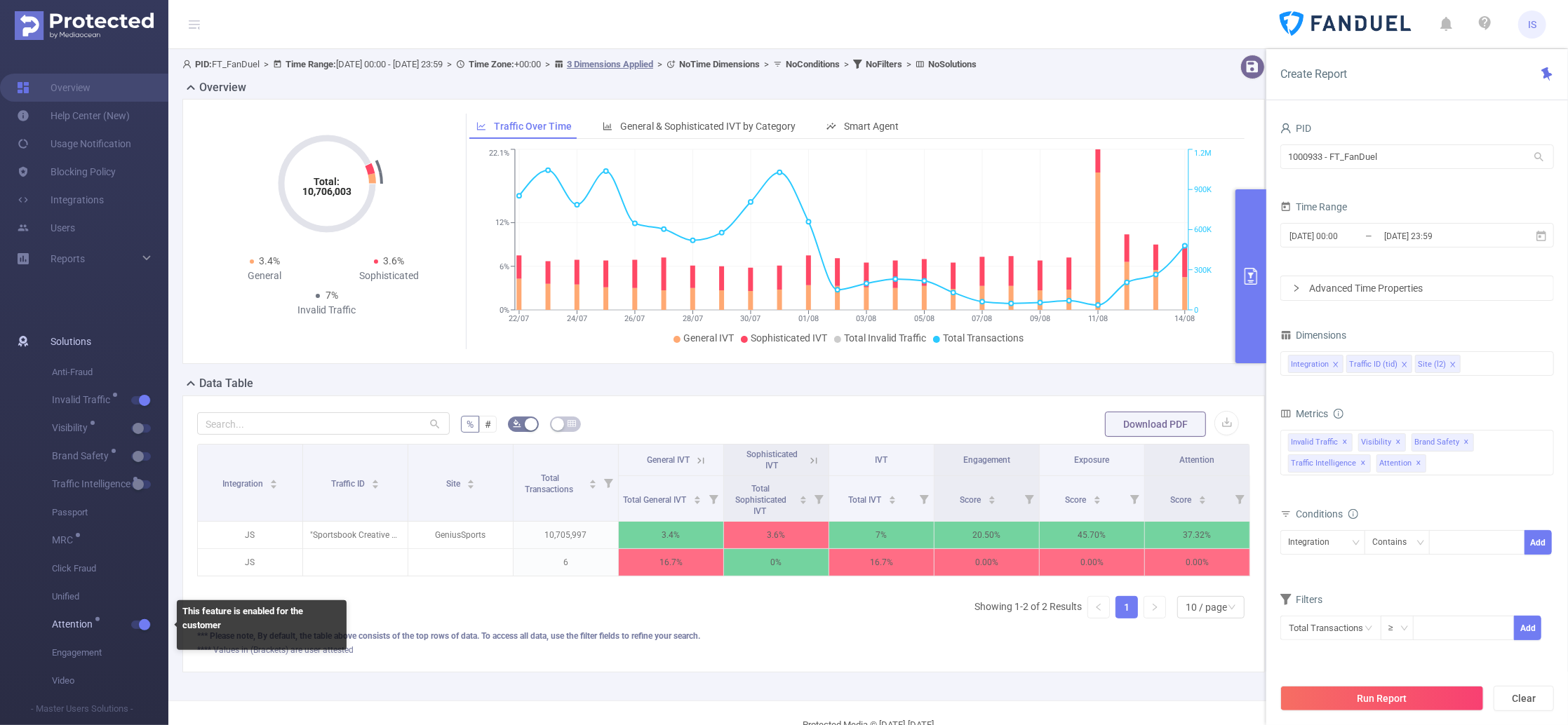
click at [142, 625] on button "button" at bounding box center [141, 624] width 19 height 9
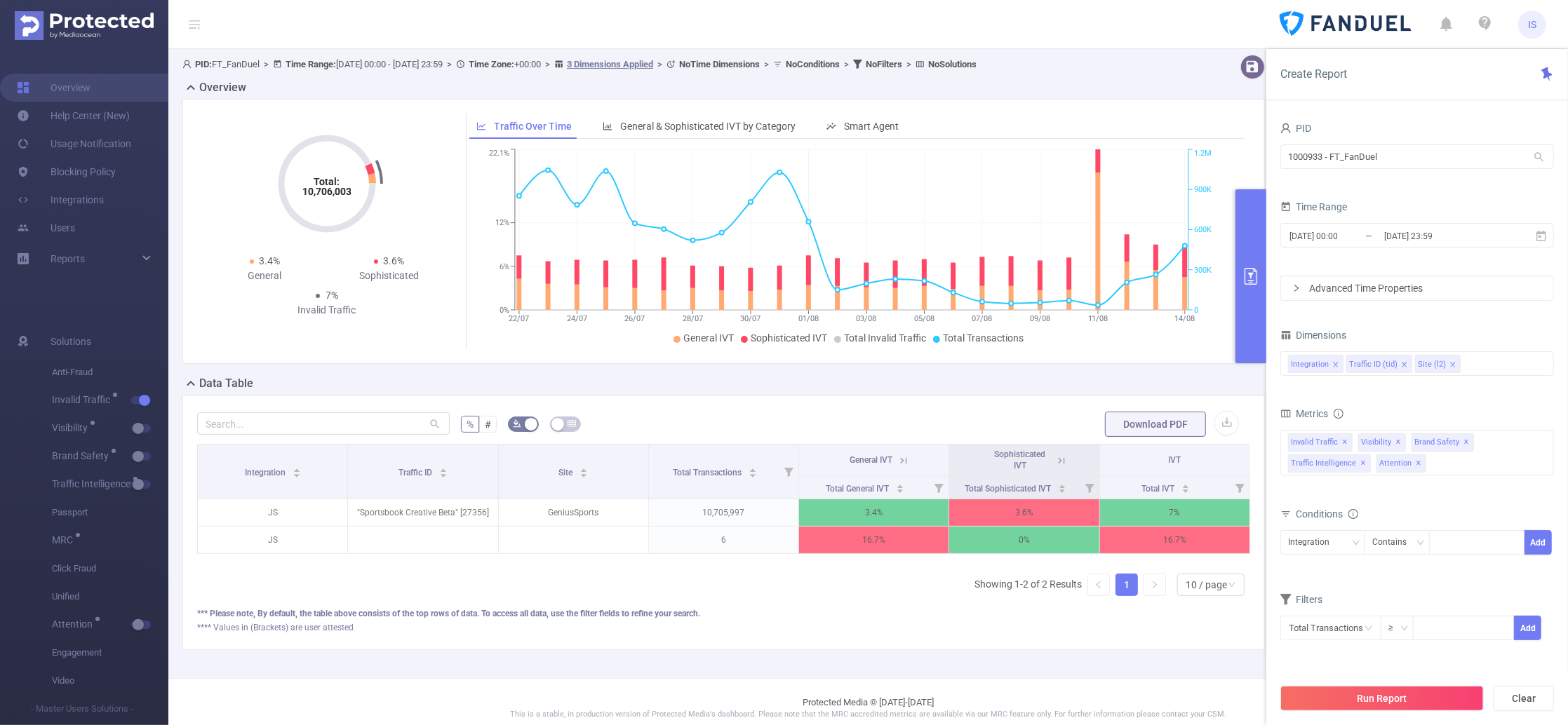
click at [897, 461] on icon at bounding box center [903, 460] width 12 height 12
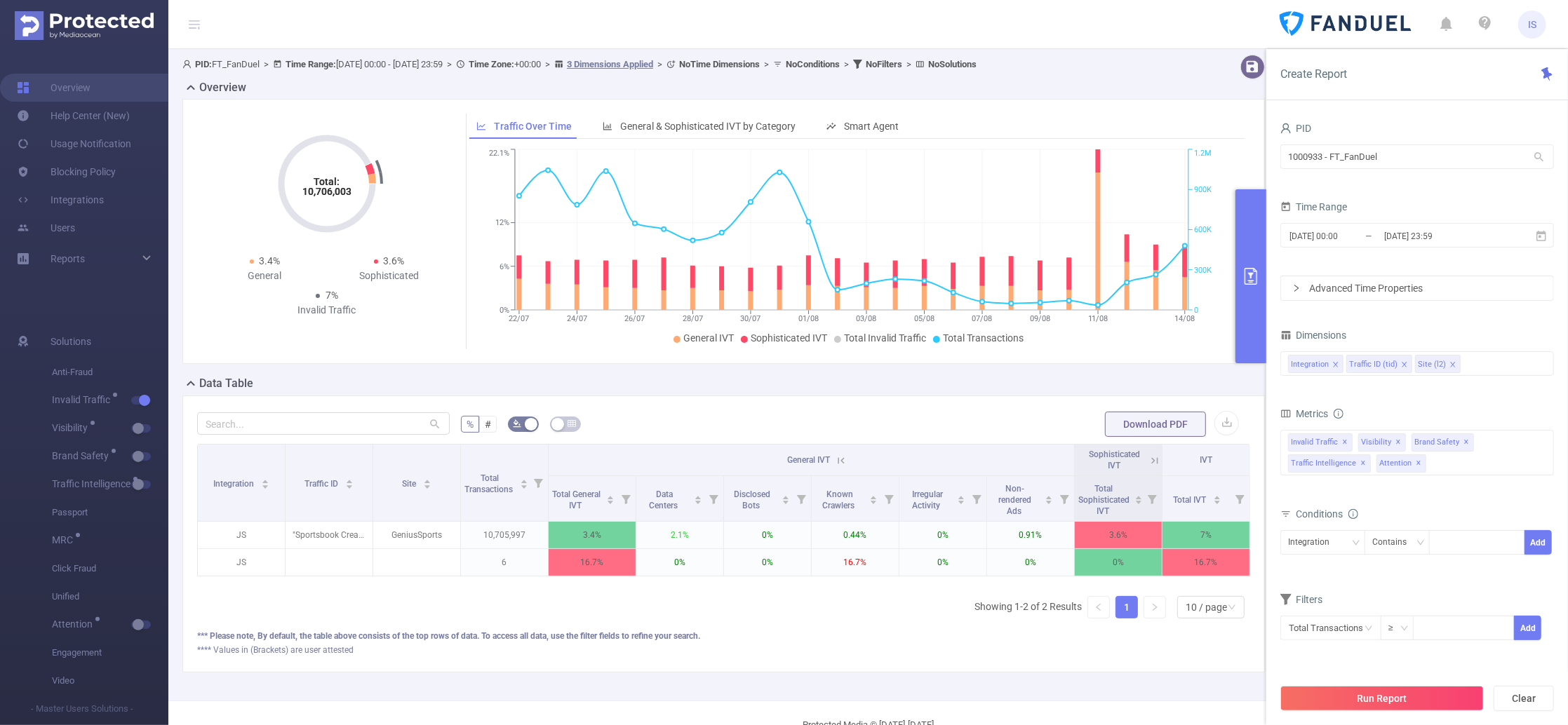
click at [835, 461] on icon at bounding box center [841, 460] width 12 height 12
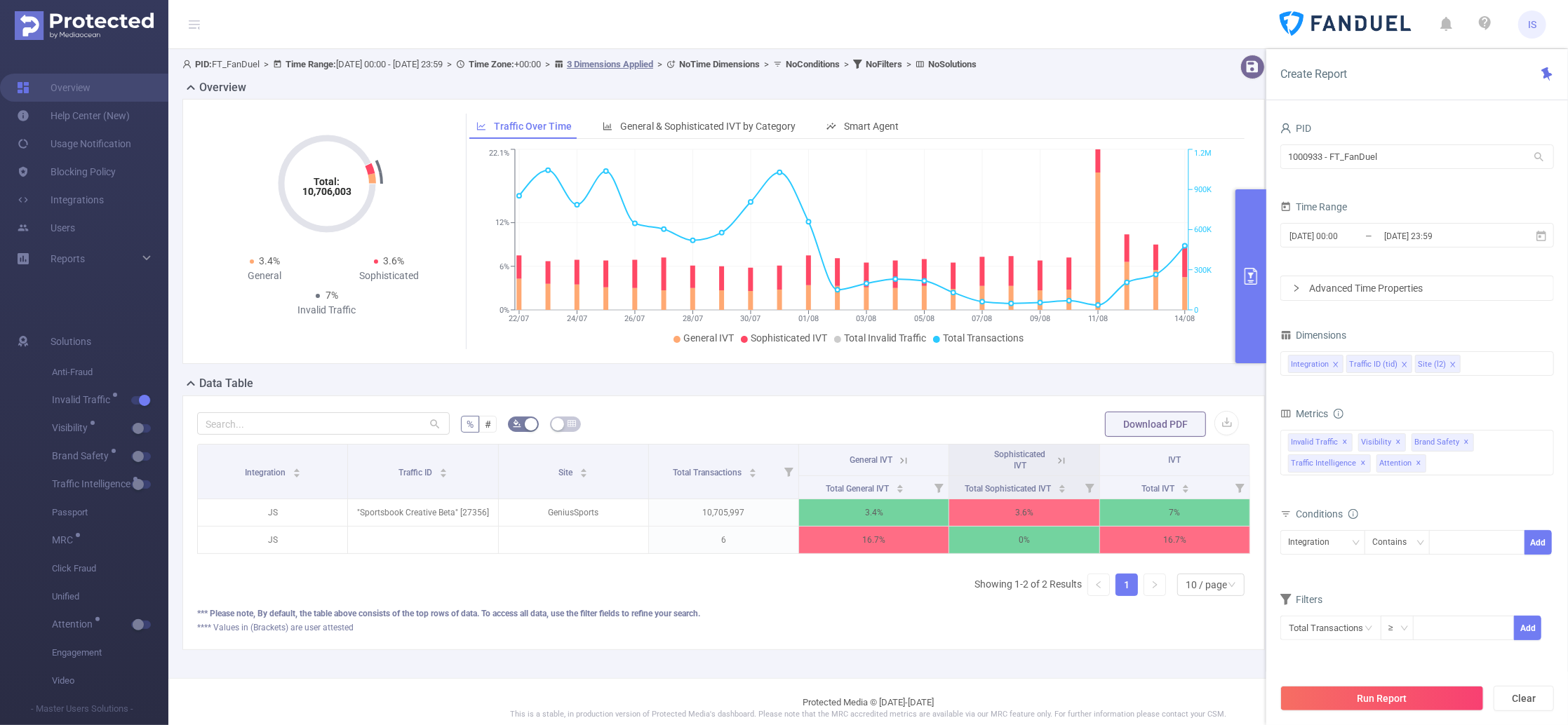
click at [1056, 460] on icon at bounding box center [1061, 460] width 12 height 12
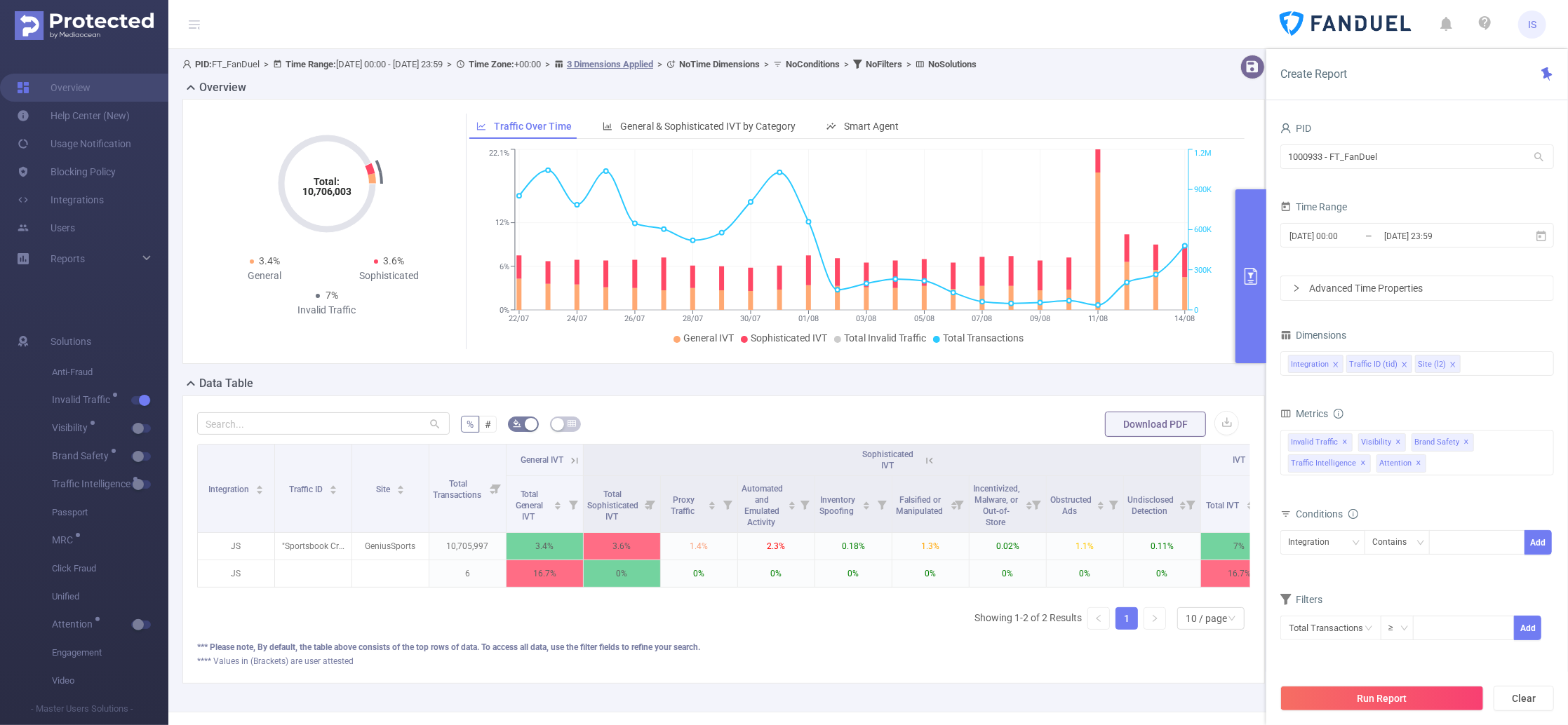
click at [924, 459] on icon at bounding box center [929, 460] width 12 height 12
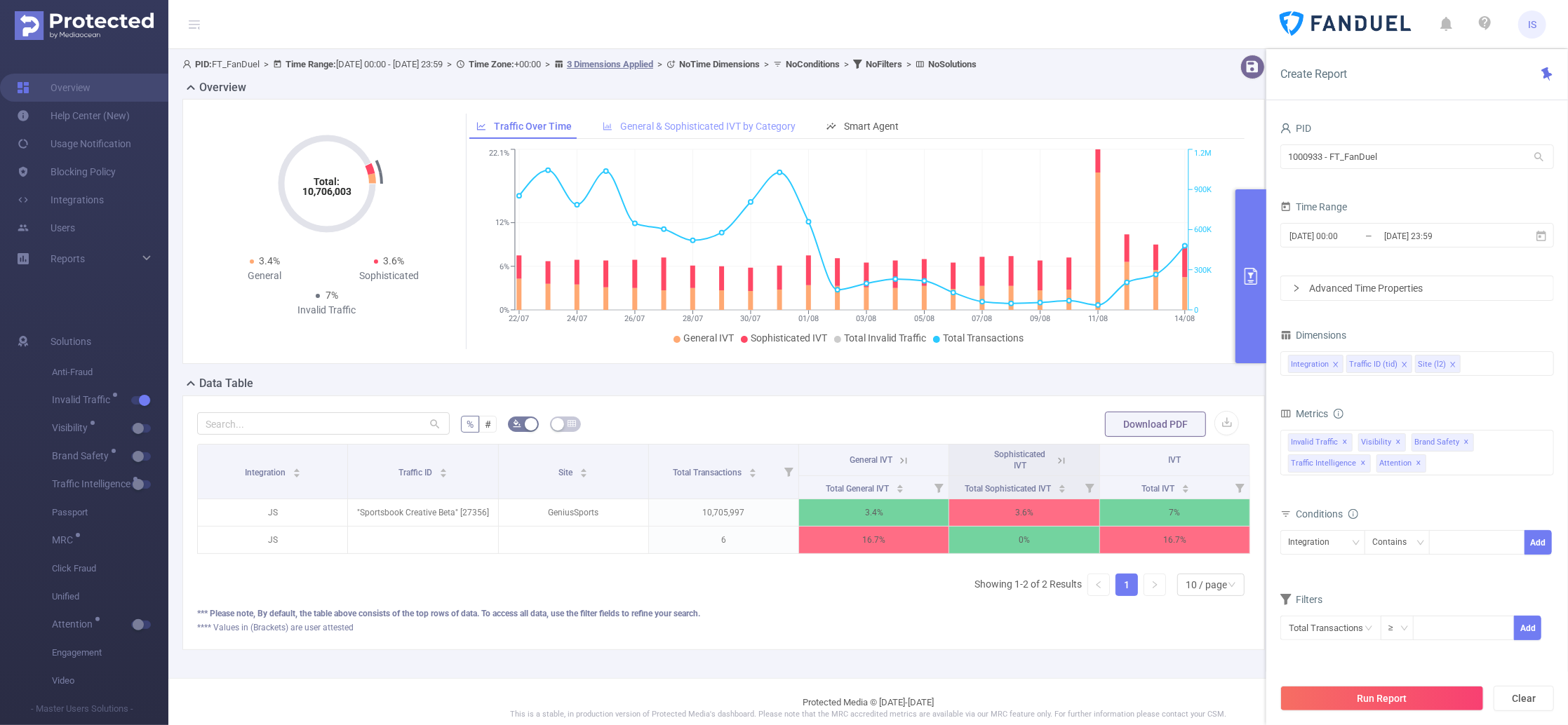
click at [630, 122] on span "General & Sophisticated IVT by Category" at bounding box center [707, 127] width 176 height 12
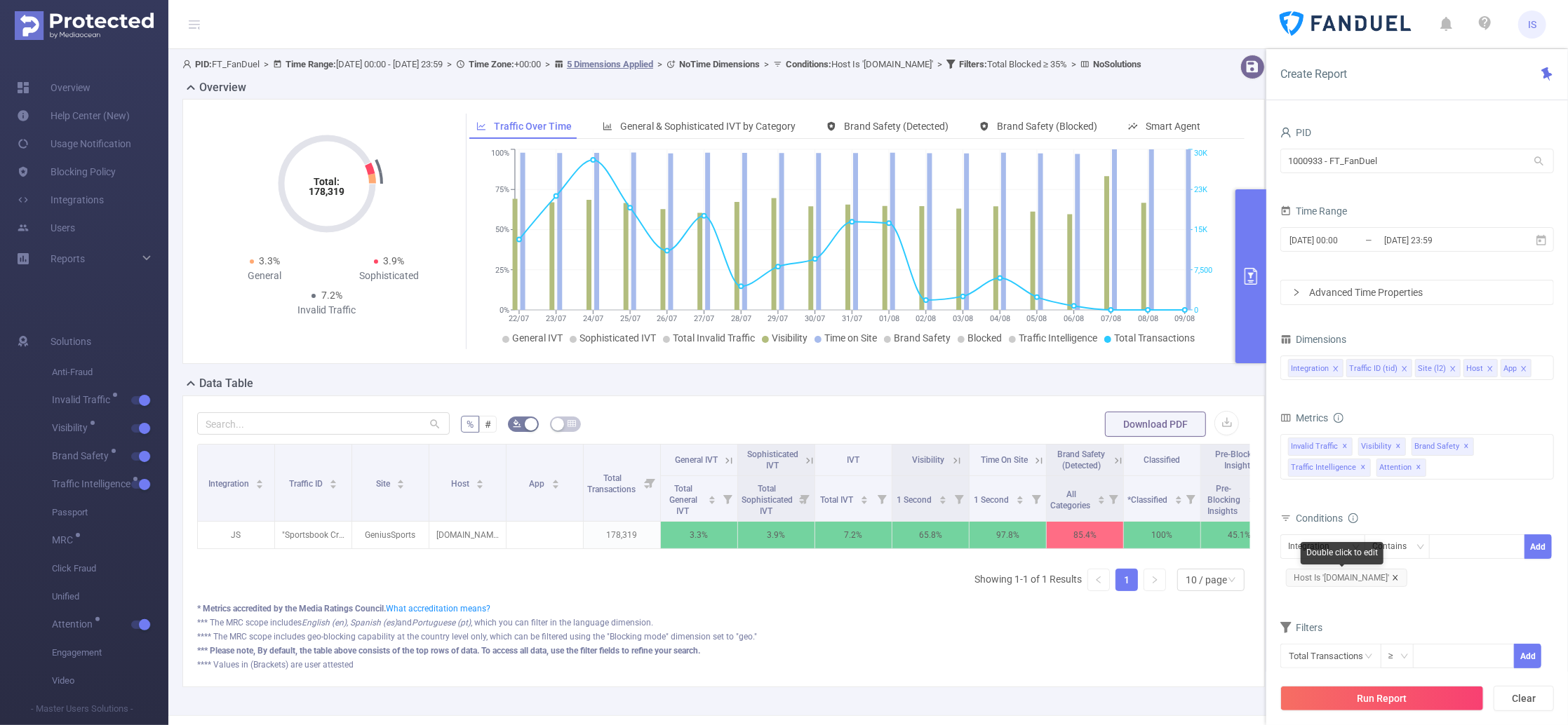
click at [1392, 580] on icon "icon: close" at bounding box center [1395, 577] width 7 height 7
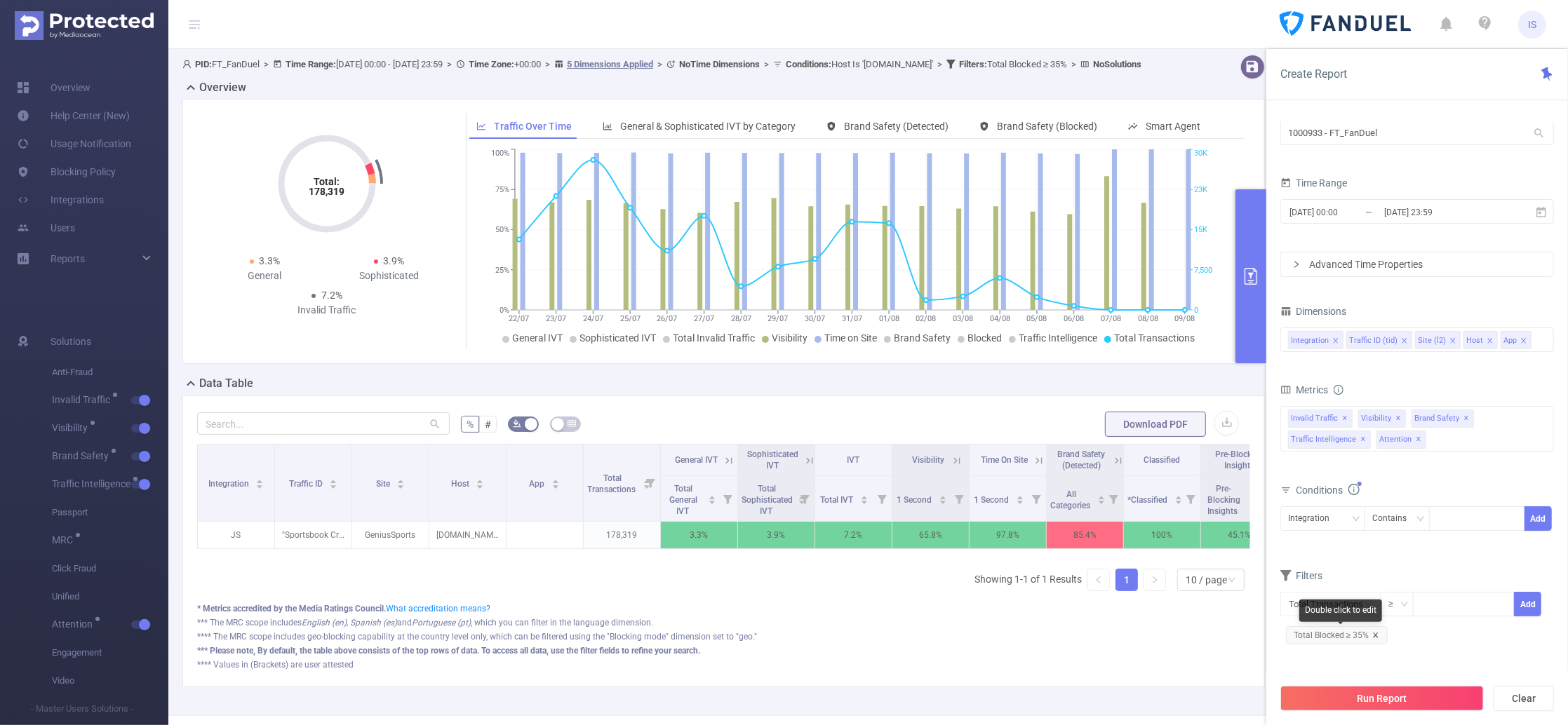
click at [1377, 638] on icon "icon: close" at bounding box center [1375, 635] width 7 height 7
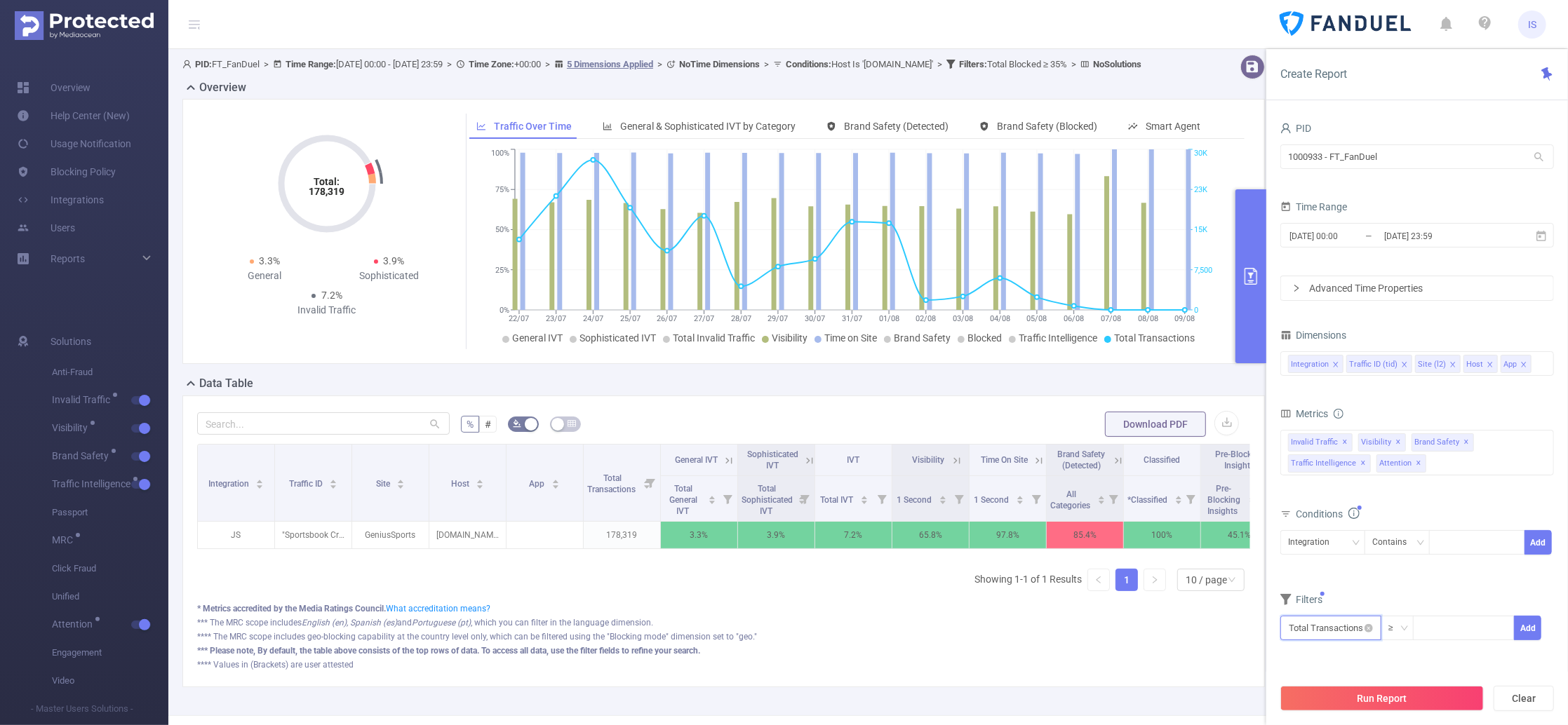
click at [1346, 622] on input "text" at bounding box center [1330, 628] width 101 height 25
click at [1324, 534] on li "Visibility" at bounding box center [1332, 544] width 104 height 22
click at [1409, 504] on li "Visibility" at bounding box center [1424, 500] width 80 height 22
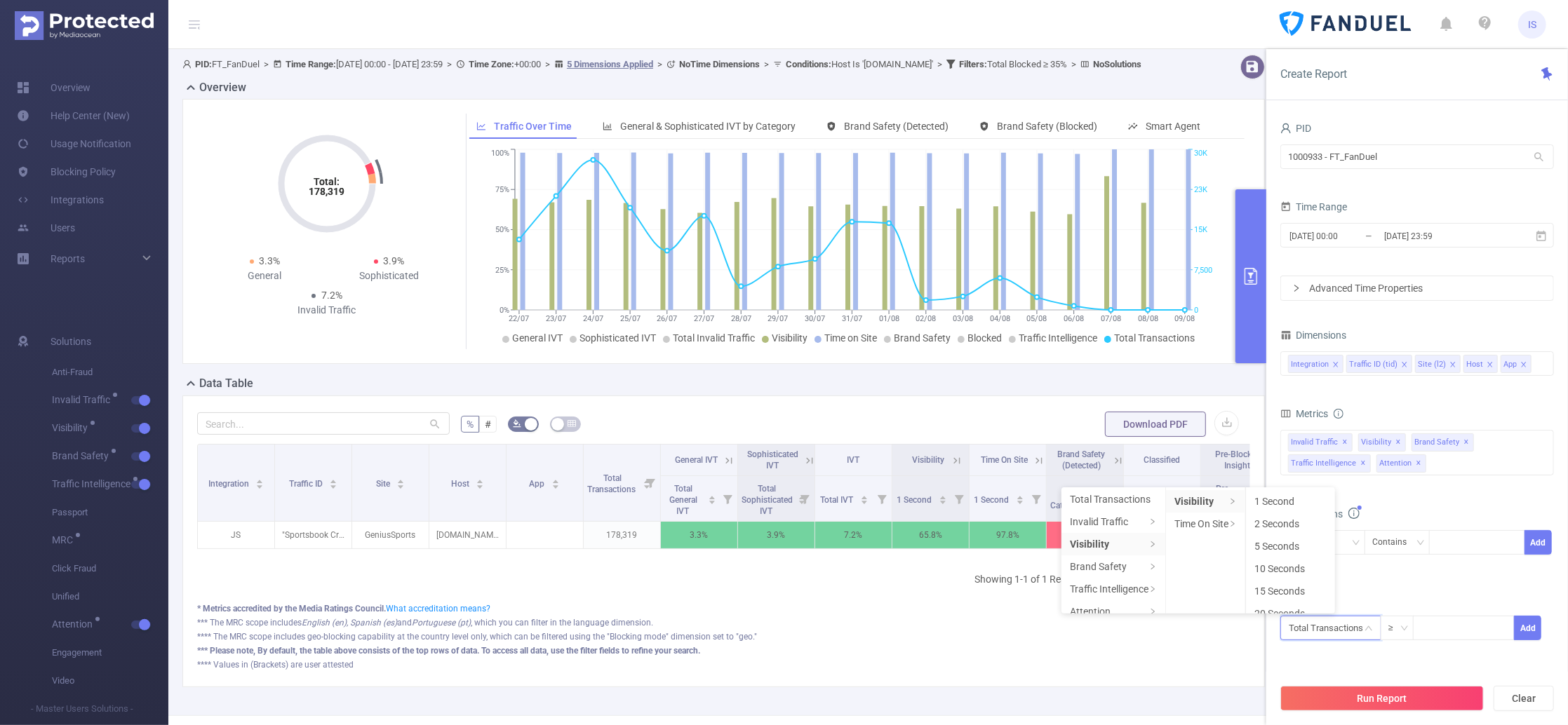
click at [1309, 504] on li "1 Second" at bounding box center [1290, 500] width 89 height 22
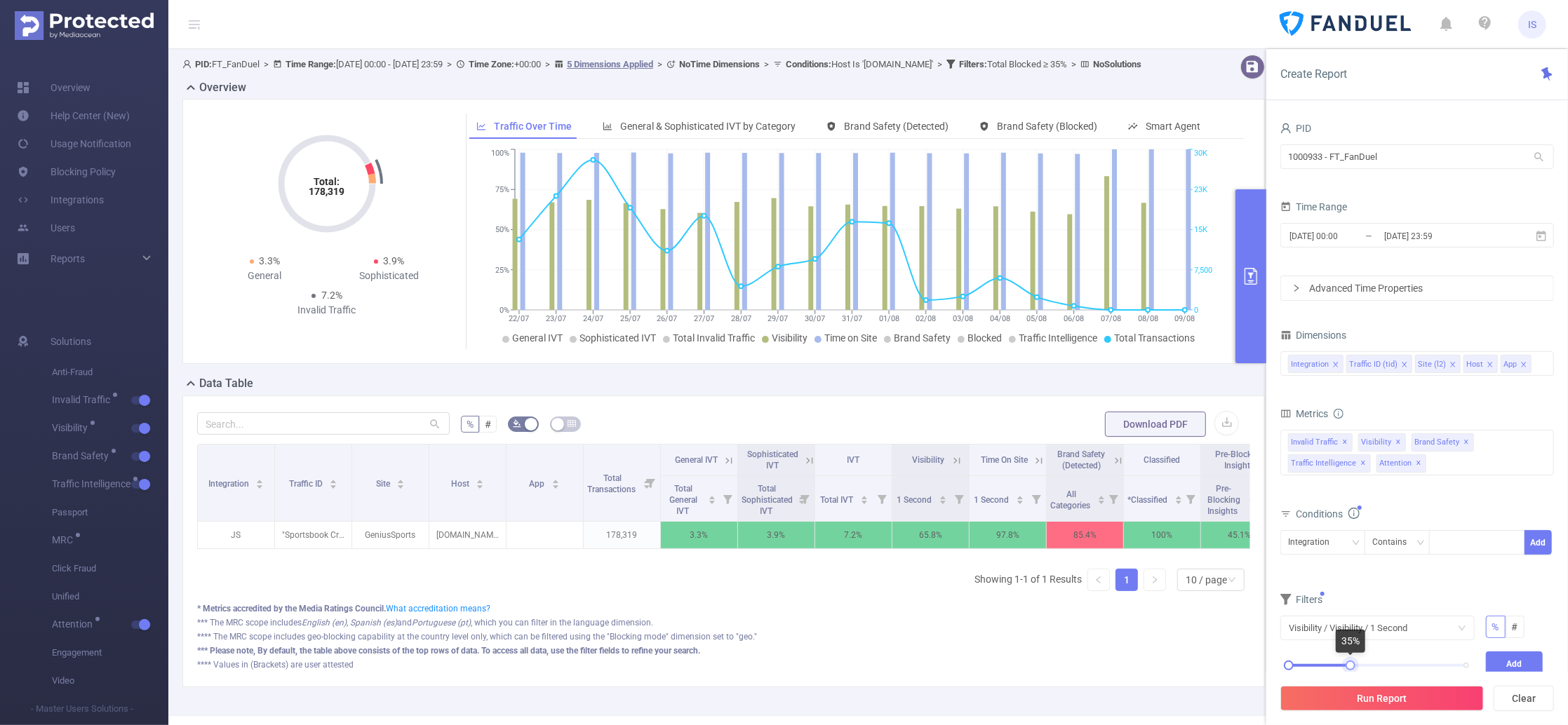
drag, startPoint x: 1469, startPoint y: 665, endPoint x: 1353, endPoint y: 665, distance: 116.0
click at [1353, 665] on div at bounding box center [1350, 665] width 10 height 10
click at [1514, 660] on button "Add" at bounding box center [1514, 664] width 58 height 25
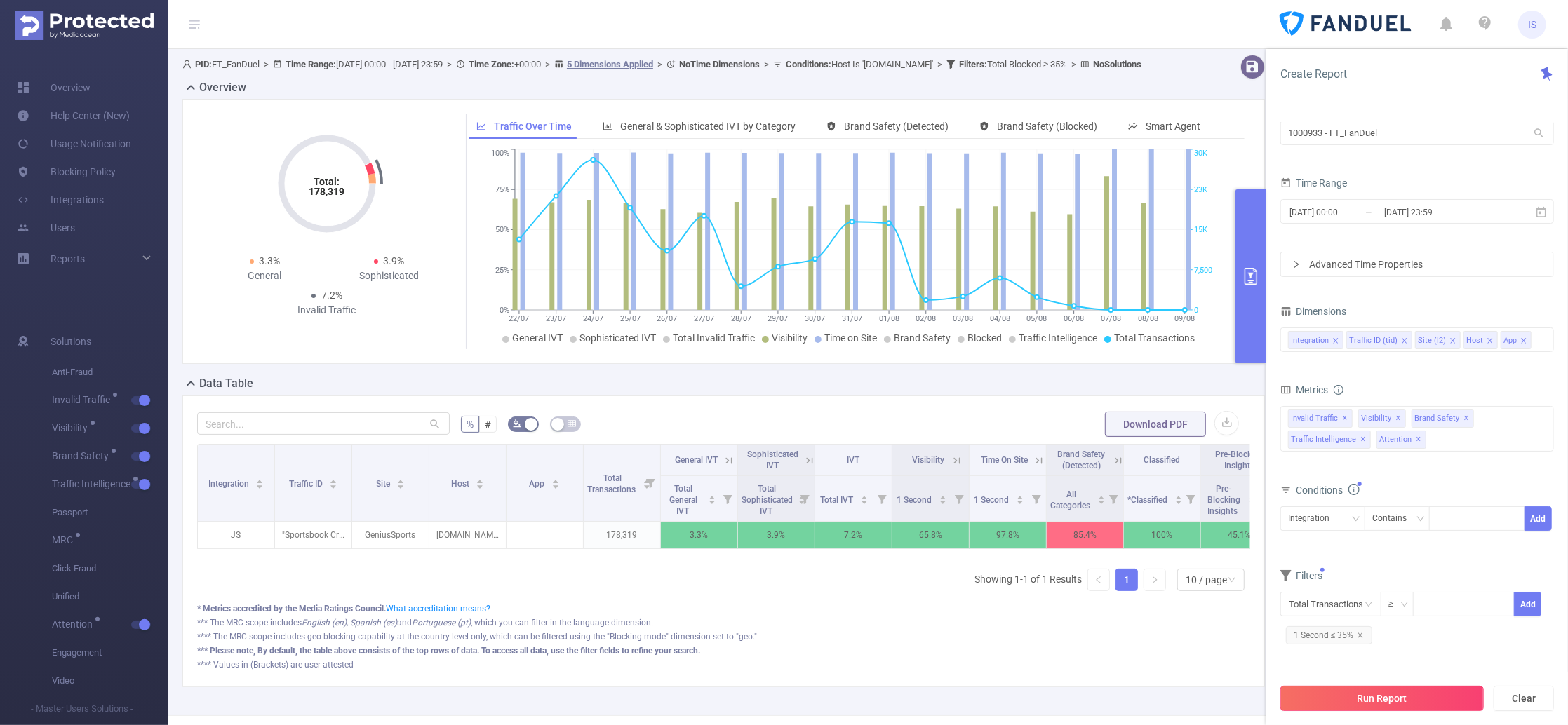
click at [1403, 703] on button "Run Report" at bounding box center [1382, 698] width 204 height 25
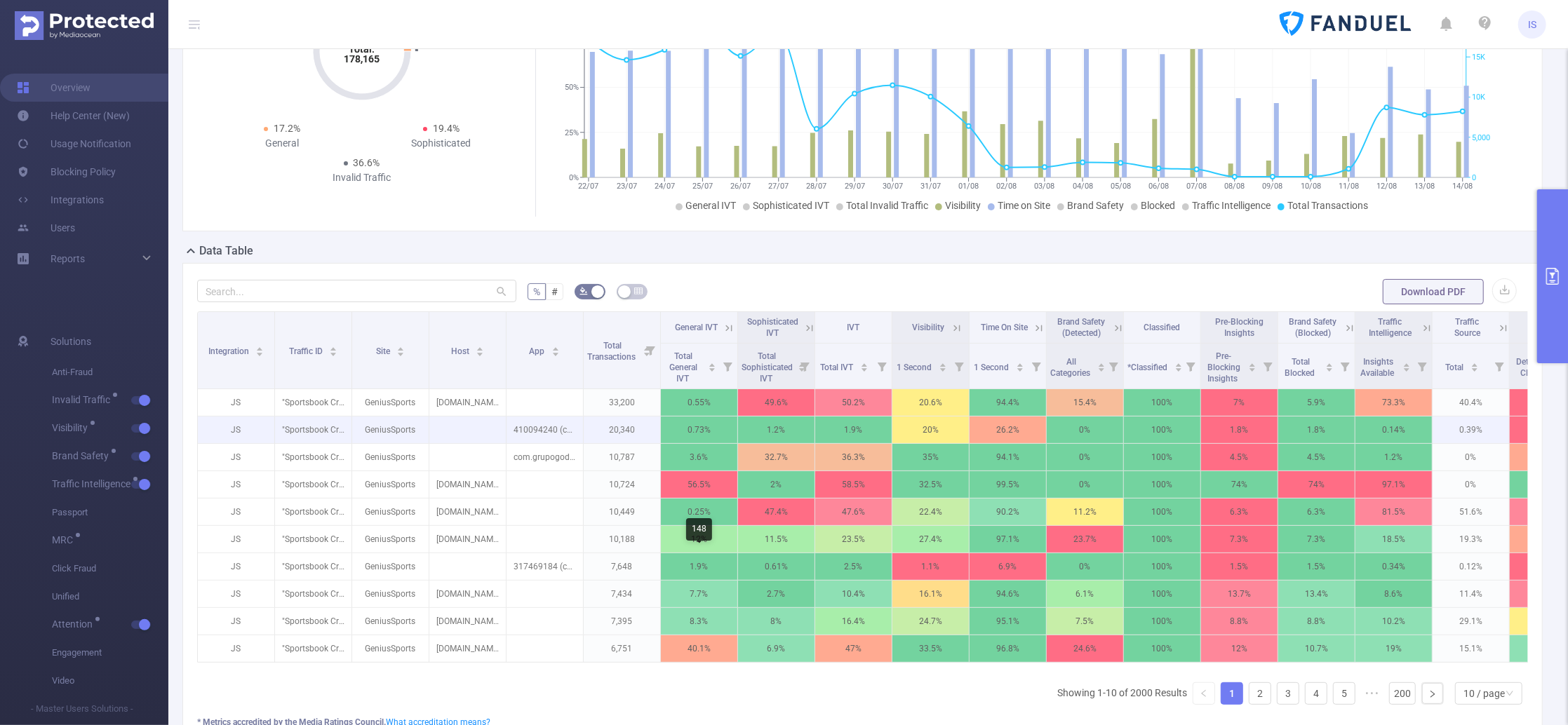
scroll to position [186, 0]
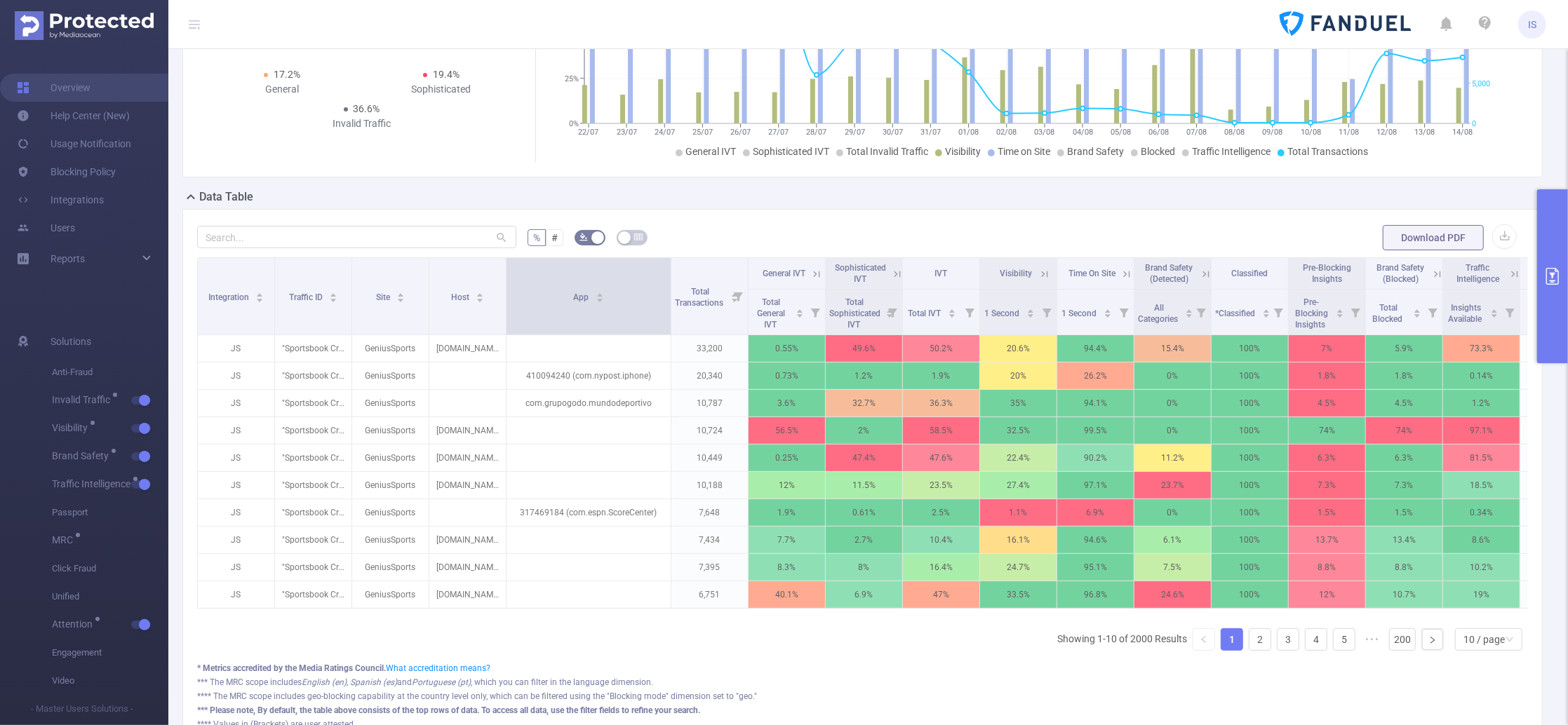
drag, startPoint x: 578, startPoint y: 313, endPoint x: 667, endPoint y: 316, distance: 89.1
click at [667, 316] on span at bounding box center [670, 297] width 7 height 77
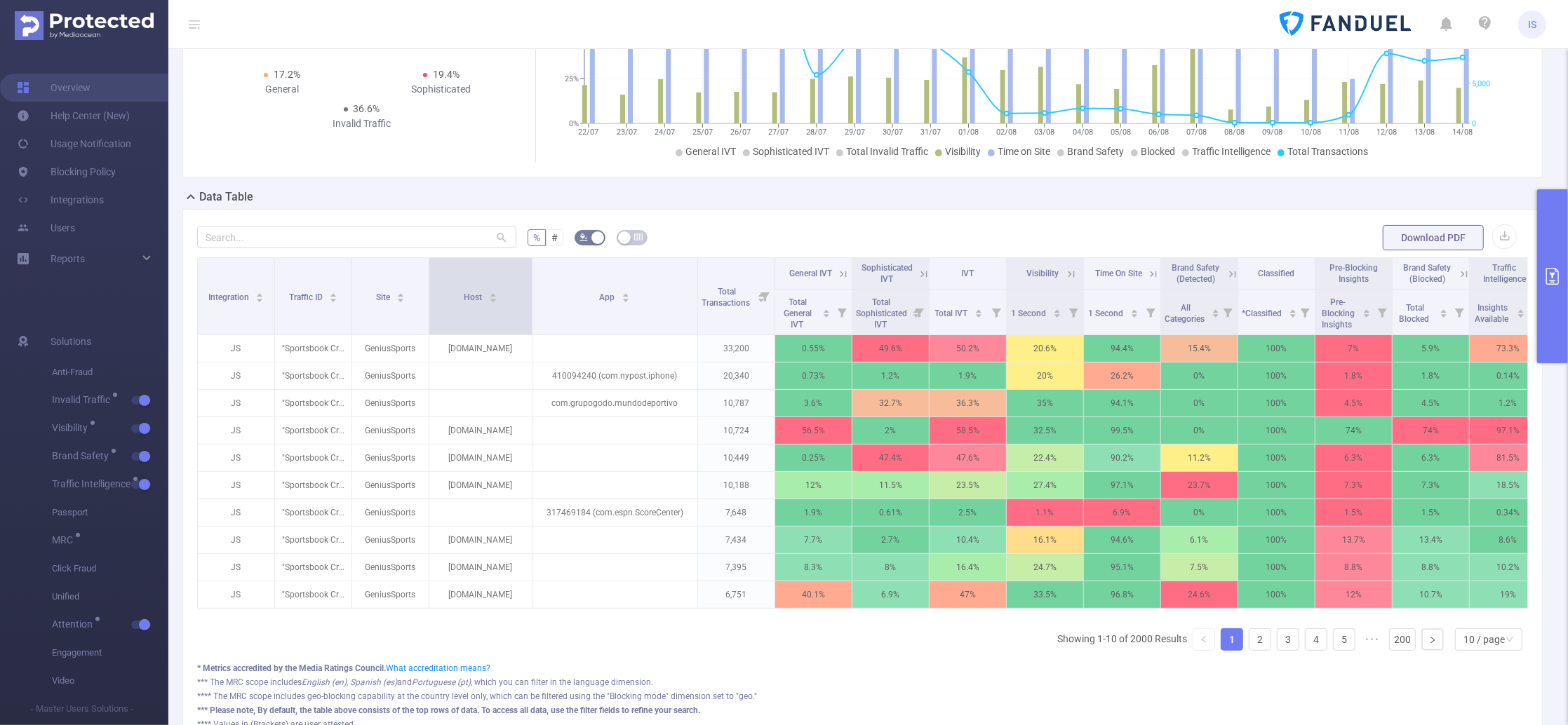
drag, startPoint x: 504, startPoint y: 303, endPoint x: 530, endPoint y: 308, distance: 26.5
click at [530, 308] on span at bounding box center [531, 297] width 7 height 77
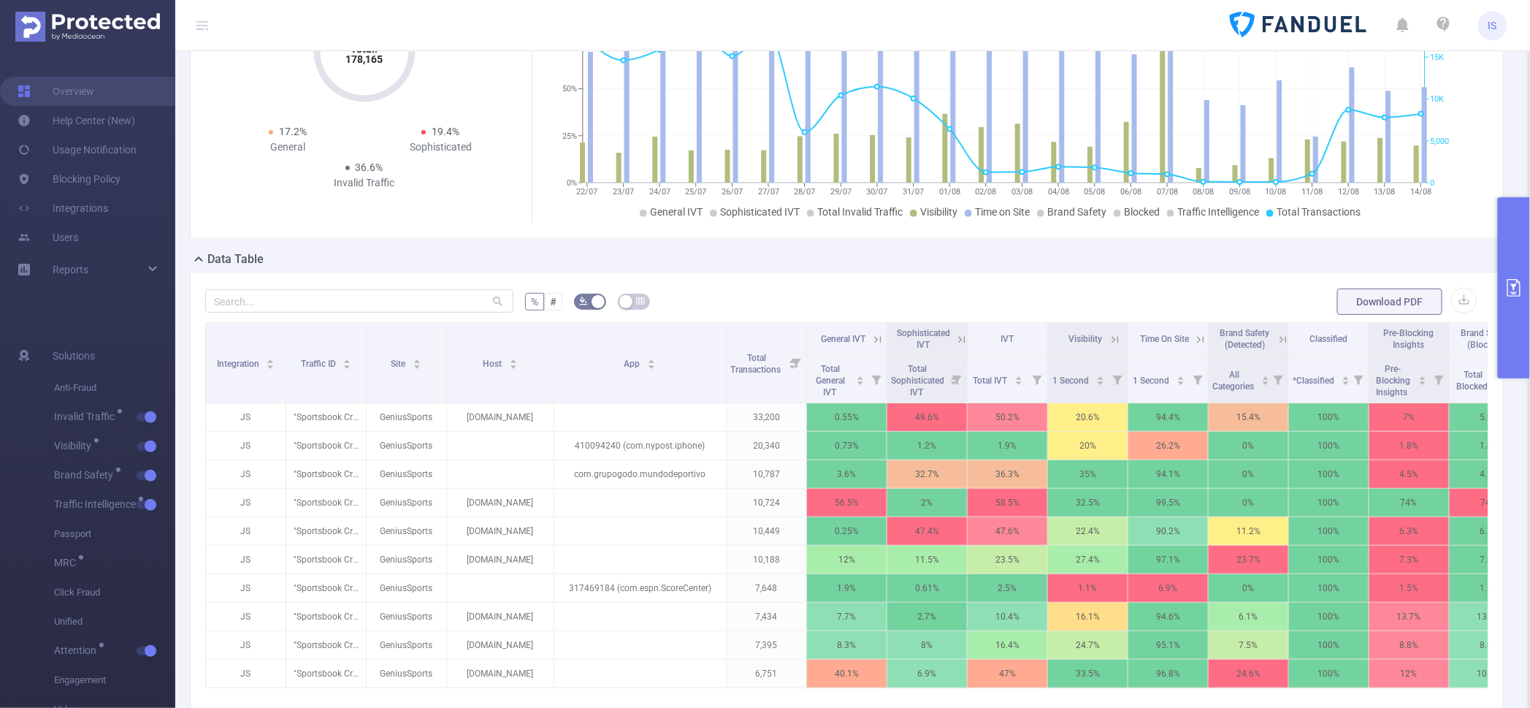
scroll to position [182, 0]
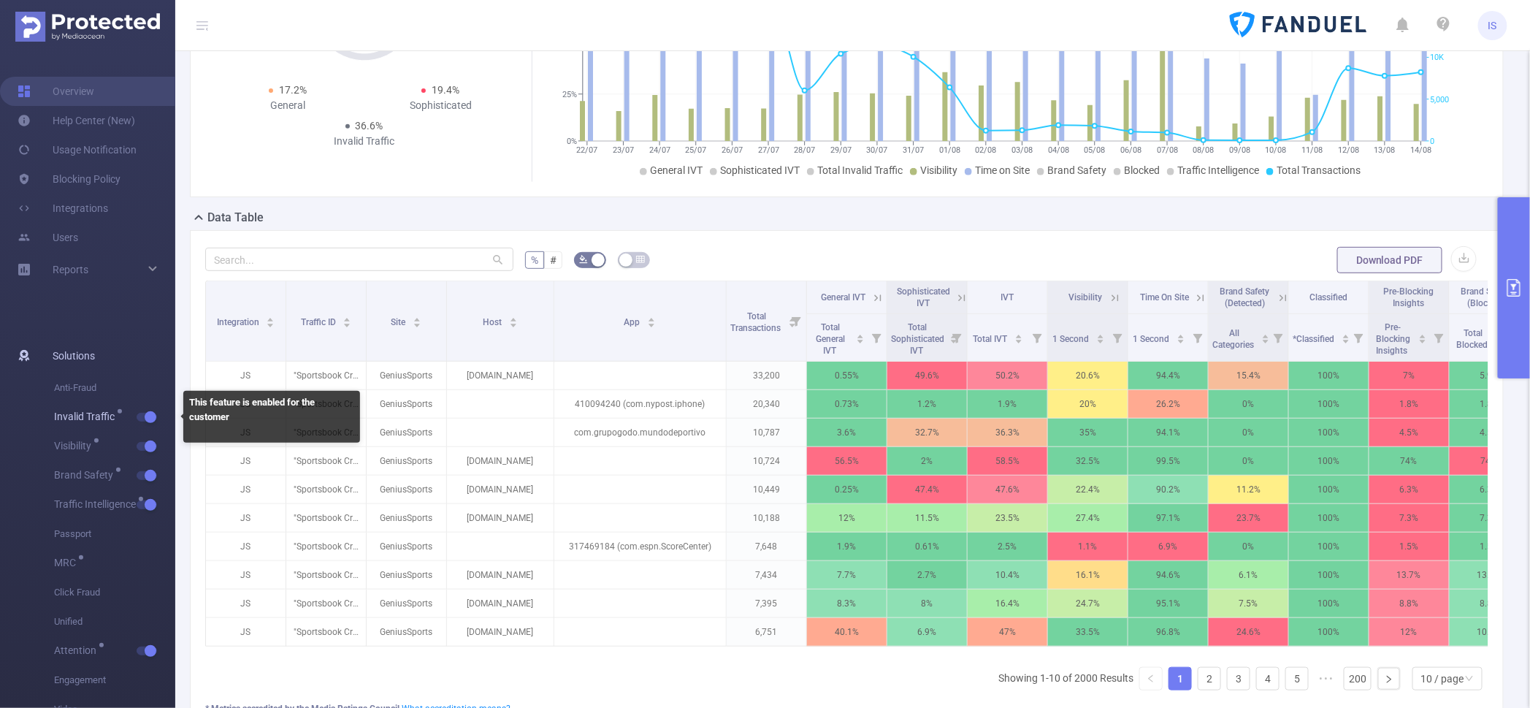
click at [156, 413] on span "button" at bounding box center [148, 416] width 19 height 7
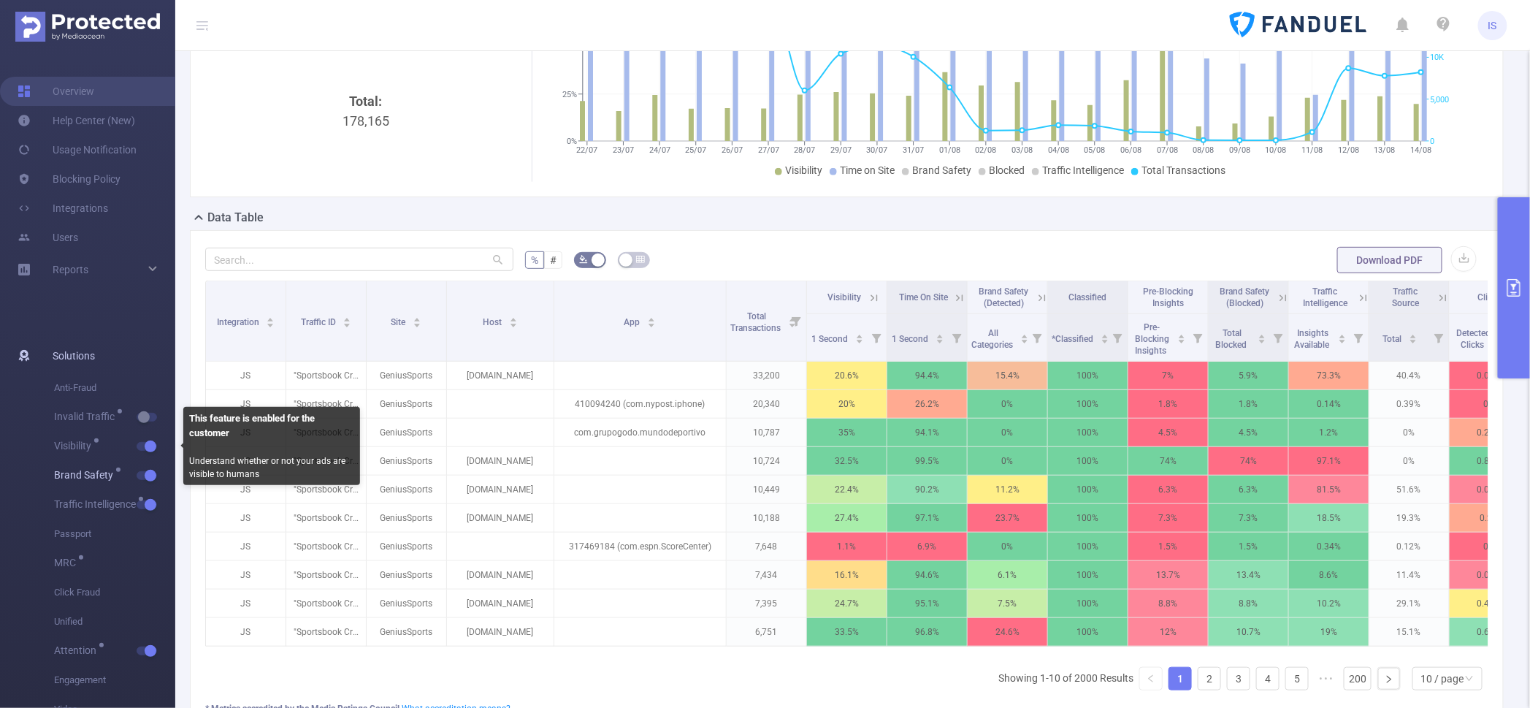
click at [150, 474] on button "button" at bounding box center [147, 475] width 20 height 9
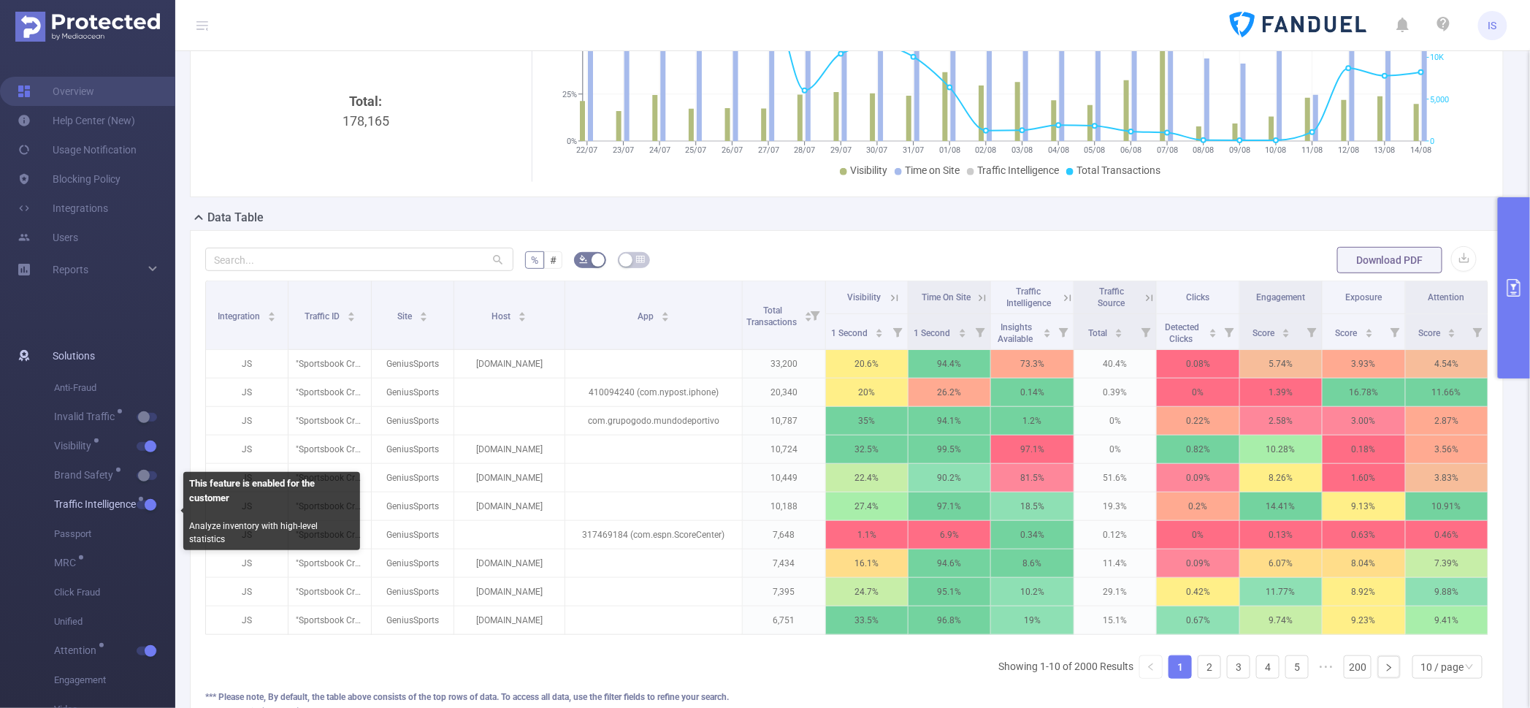
click at [147, 502] on button "button" at bounding box center [147, 504] width 20 height 9
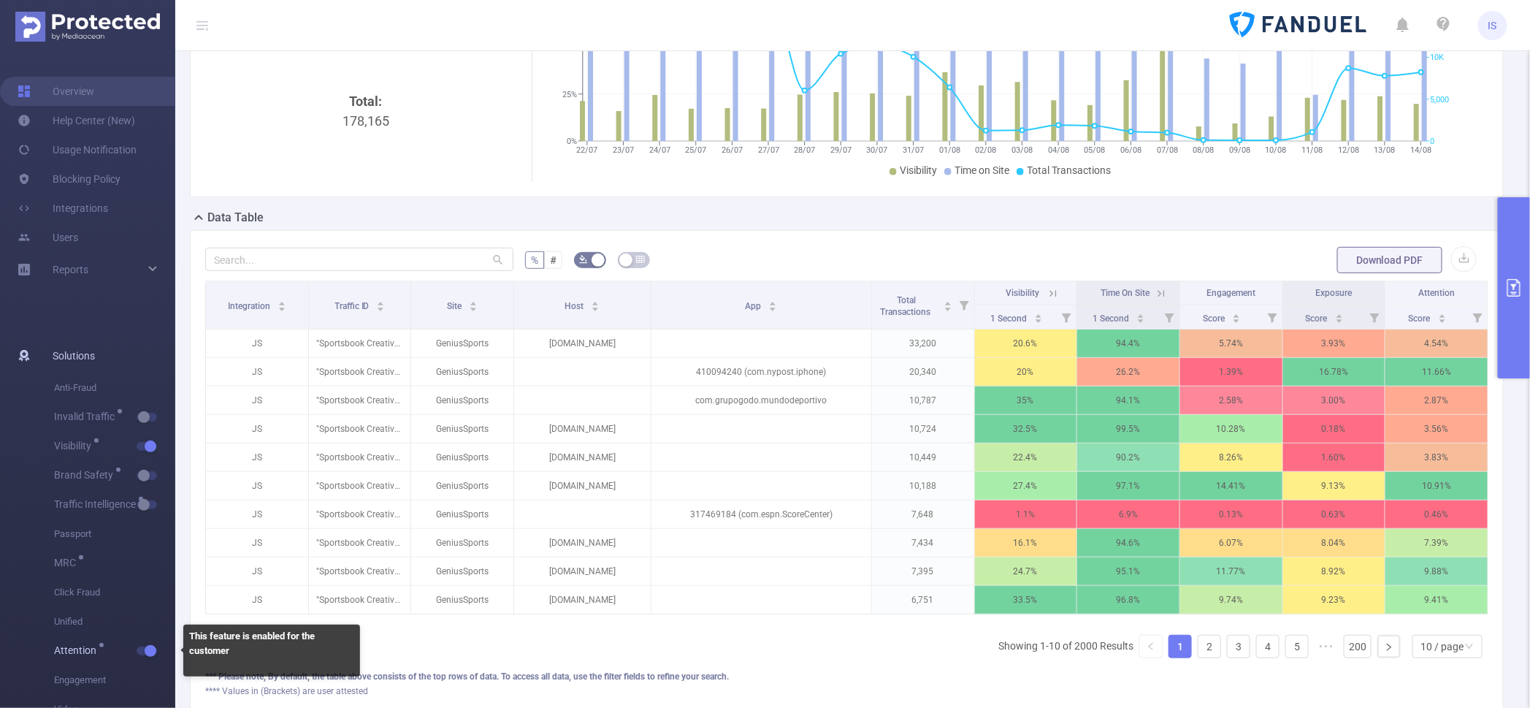
click at [146, 648] on button "button" at bounding box center [147, 650] width 20 height 9
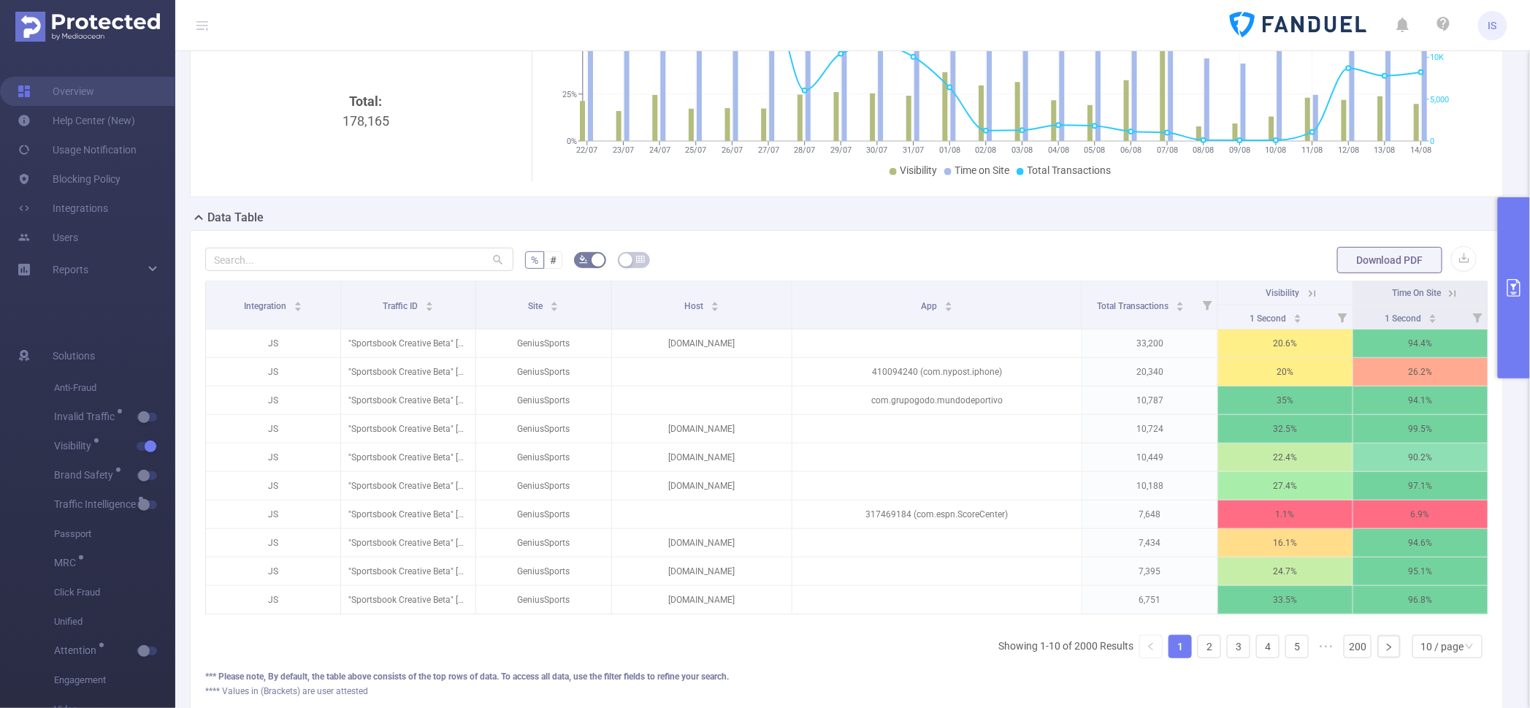
click at [1305, 296] on icon at bounding box center [1311, 293] width 13 height 13
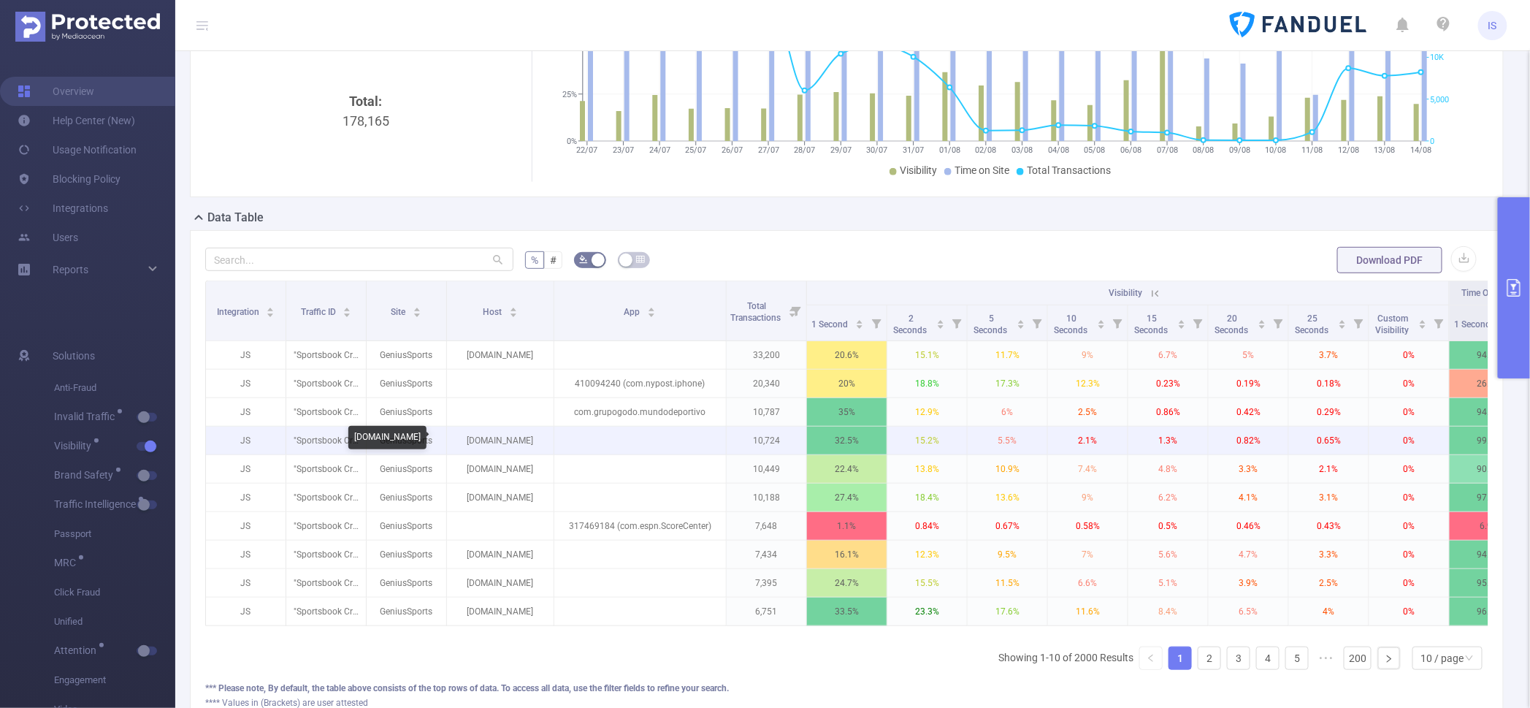
click at [514, 438] on p "[DOMAIN_NAME]" at bounding box center [500, 440] width 107 height 28
copy p "adnxs"
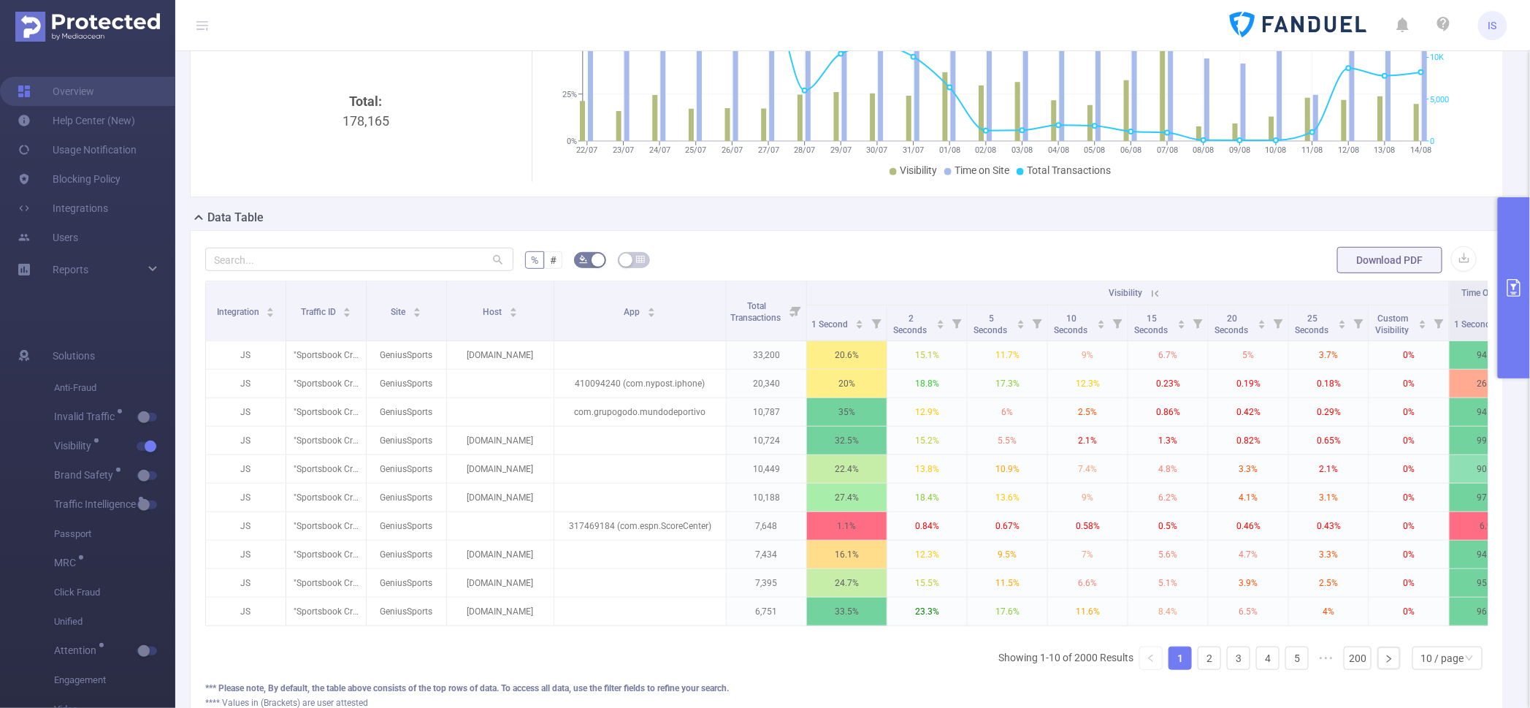
click at [1525, 357] on button "primary" at bounding box center [1514, 287] width 32 height 181
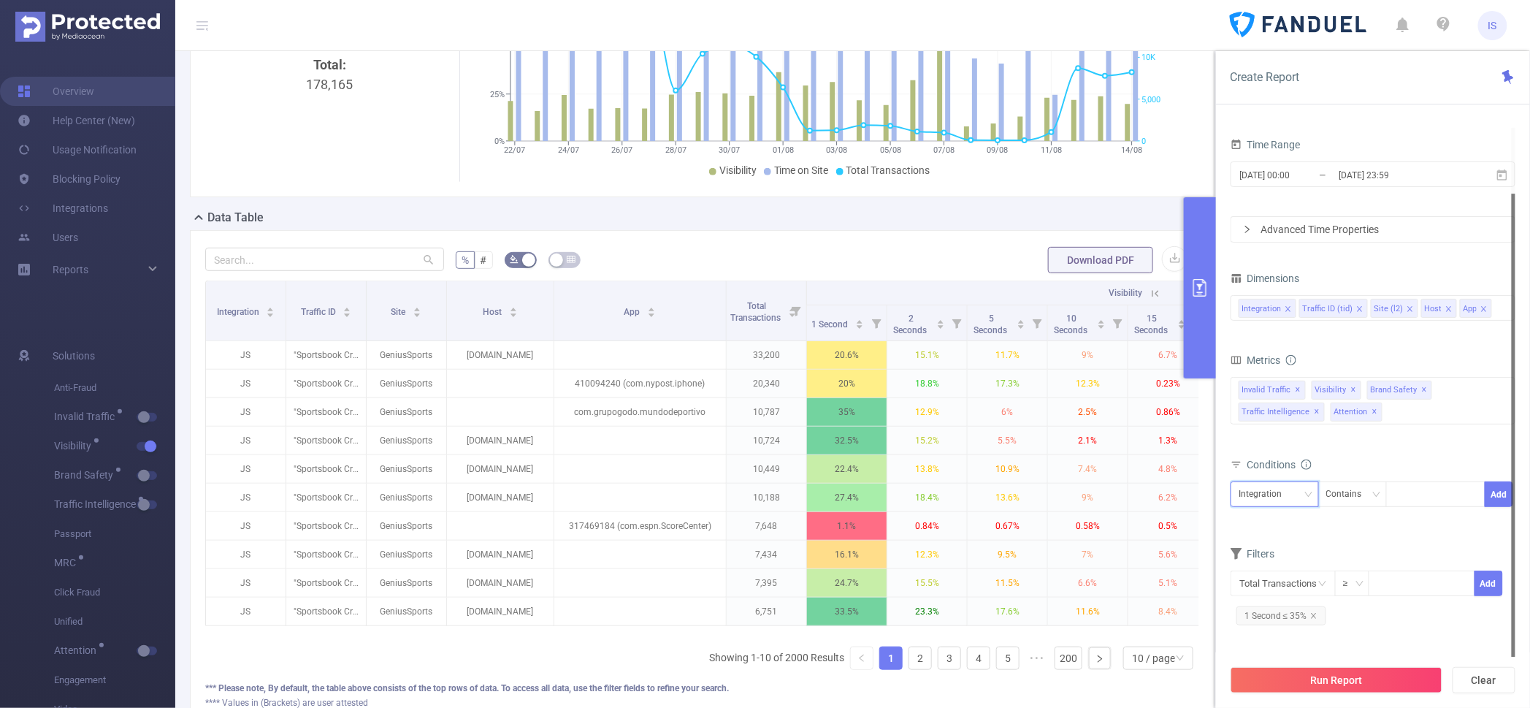
click at [1262, 488] on div "Integration" at bounding box center [1264, 494] width 53 height 24
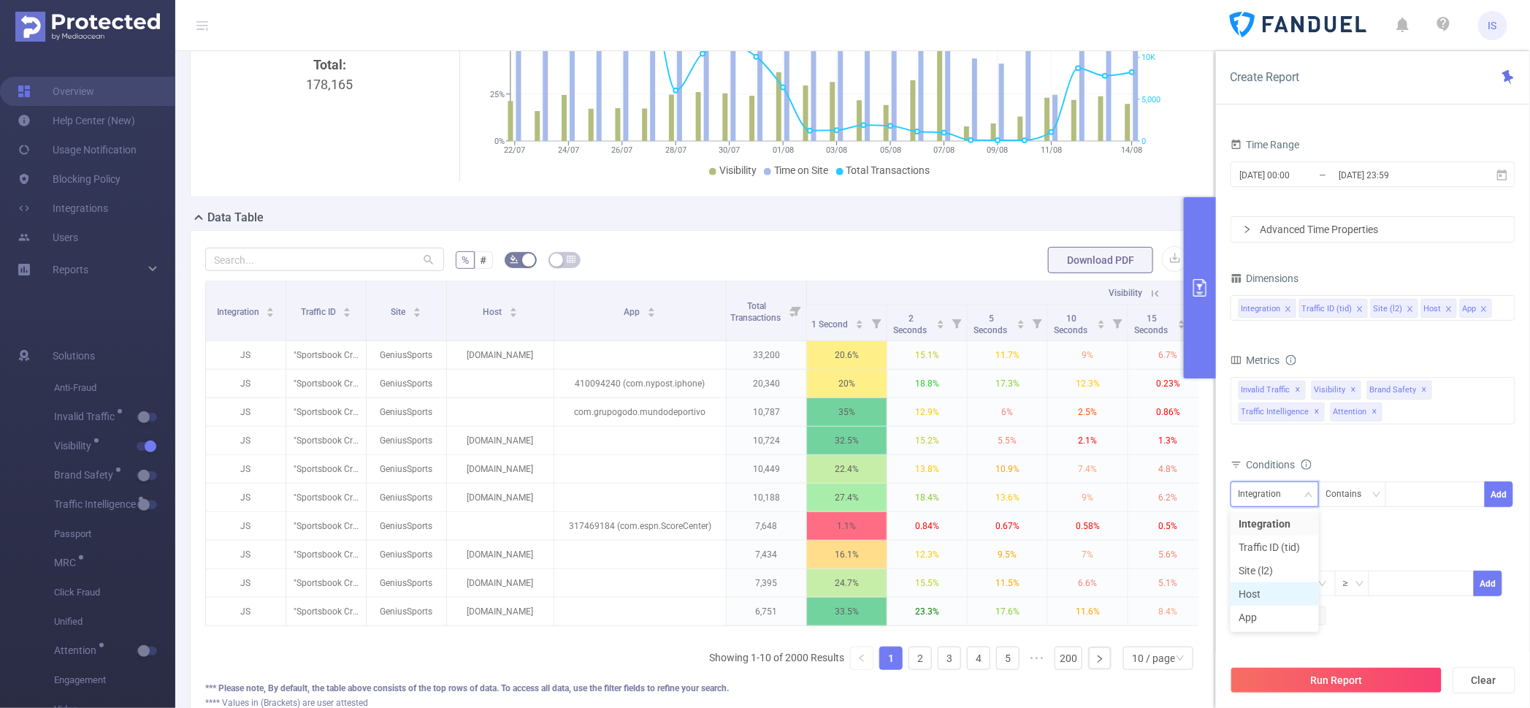
click at [1273, 599] on li "Host" at bounding box center [1274, 593] width 88 height 23
click at [1350, 507] on div "Contains" at bounding box center [1352, 494] width 69 height 26
click at [1363, 590] on li "Does Not Contain" at bounding box center [1366, 593] width 97 height 23
click at [1431, 479] on div "Host Does Not Contain Add" at bounding box center [1372, 499] width 285 height 42
click at [1430, 498] on div at bounding box center [1435, 494] width 84 height 24
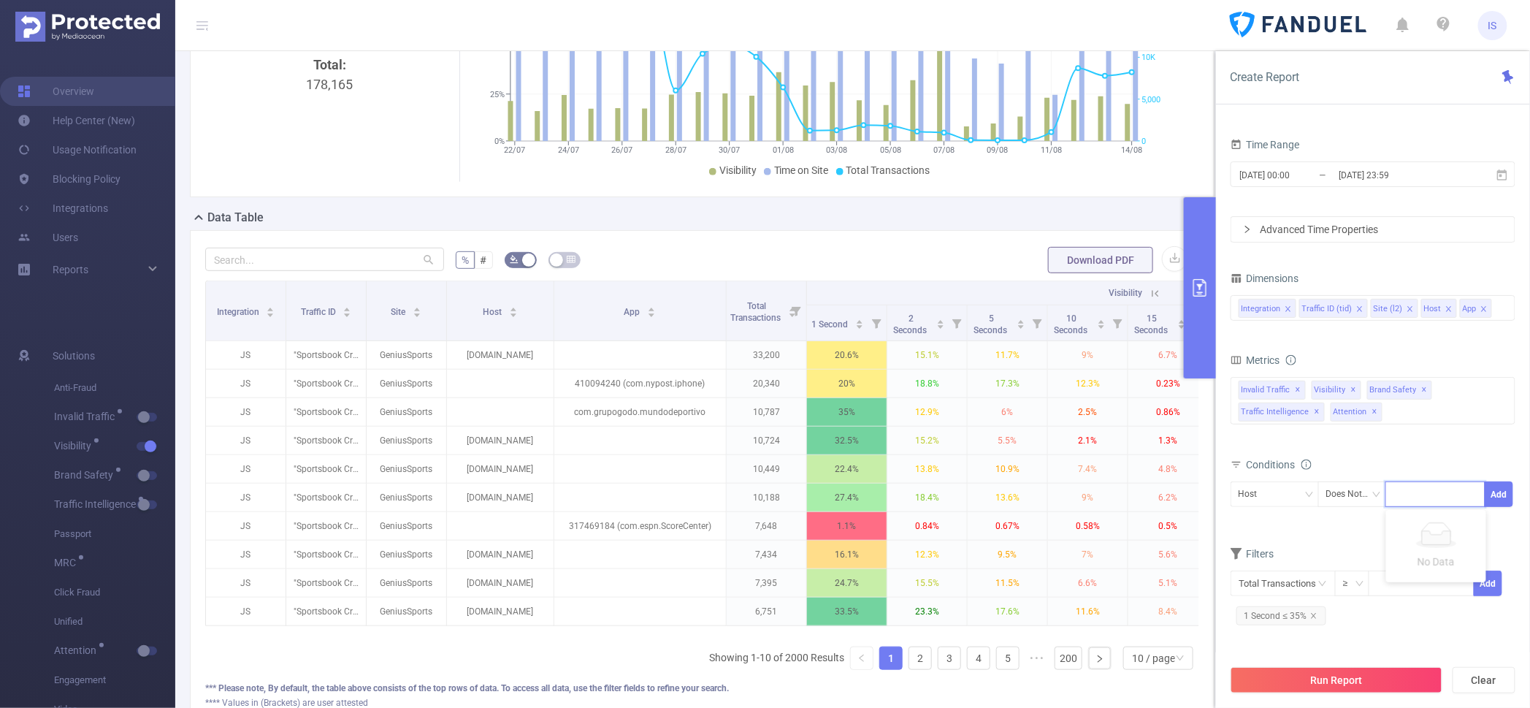
paste input "adnxs"
type input "adnxs"
click at [1426, 526] on li "adnxs" at bounding box center [1436, 524] width 100 height 23
click at [1502, 491] on button "Add" at bounding box center [1498, 494] width 28 height 26
click at [1366, 680] on button "Run Report" at bounding box center [1336, 680] width 212 height 26
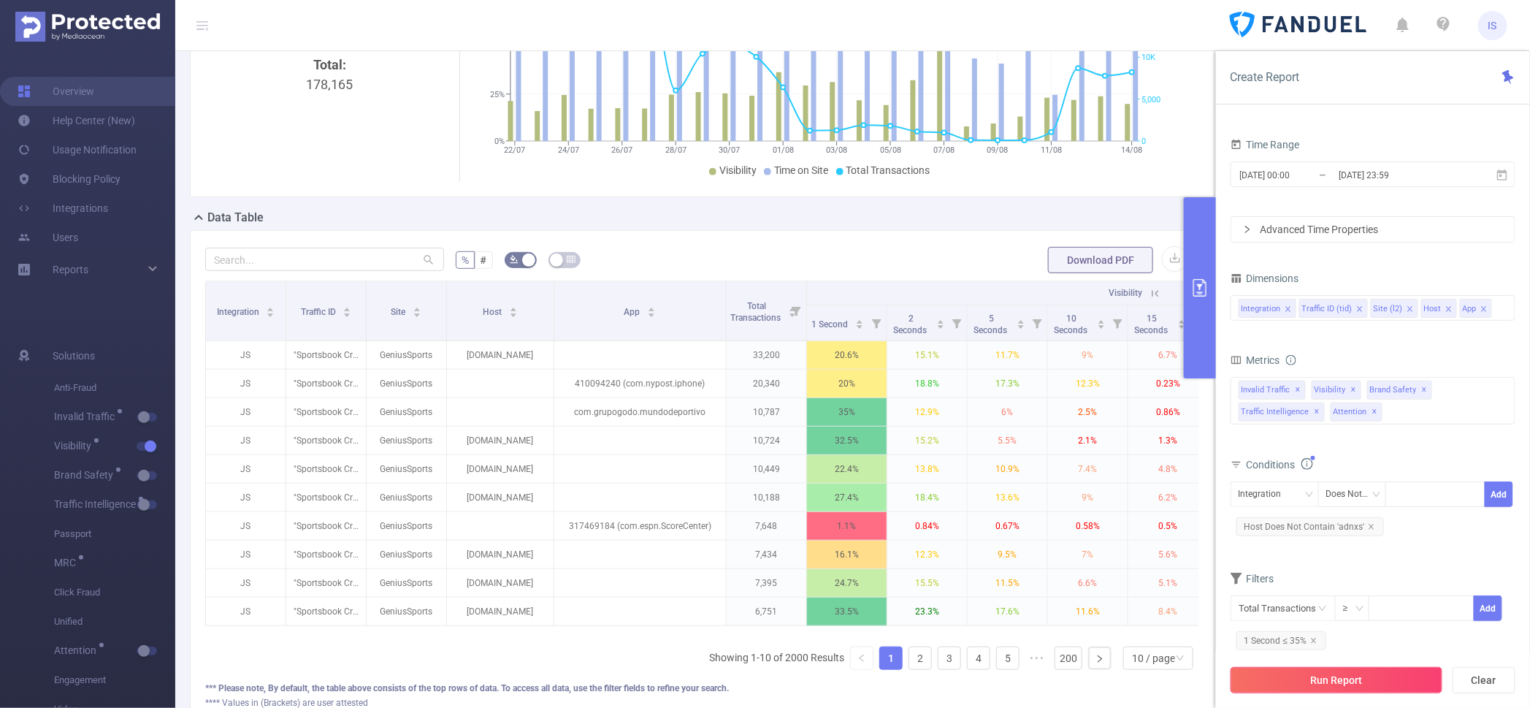
scroll to position [14, 0]
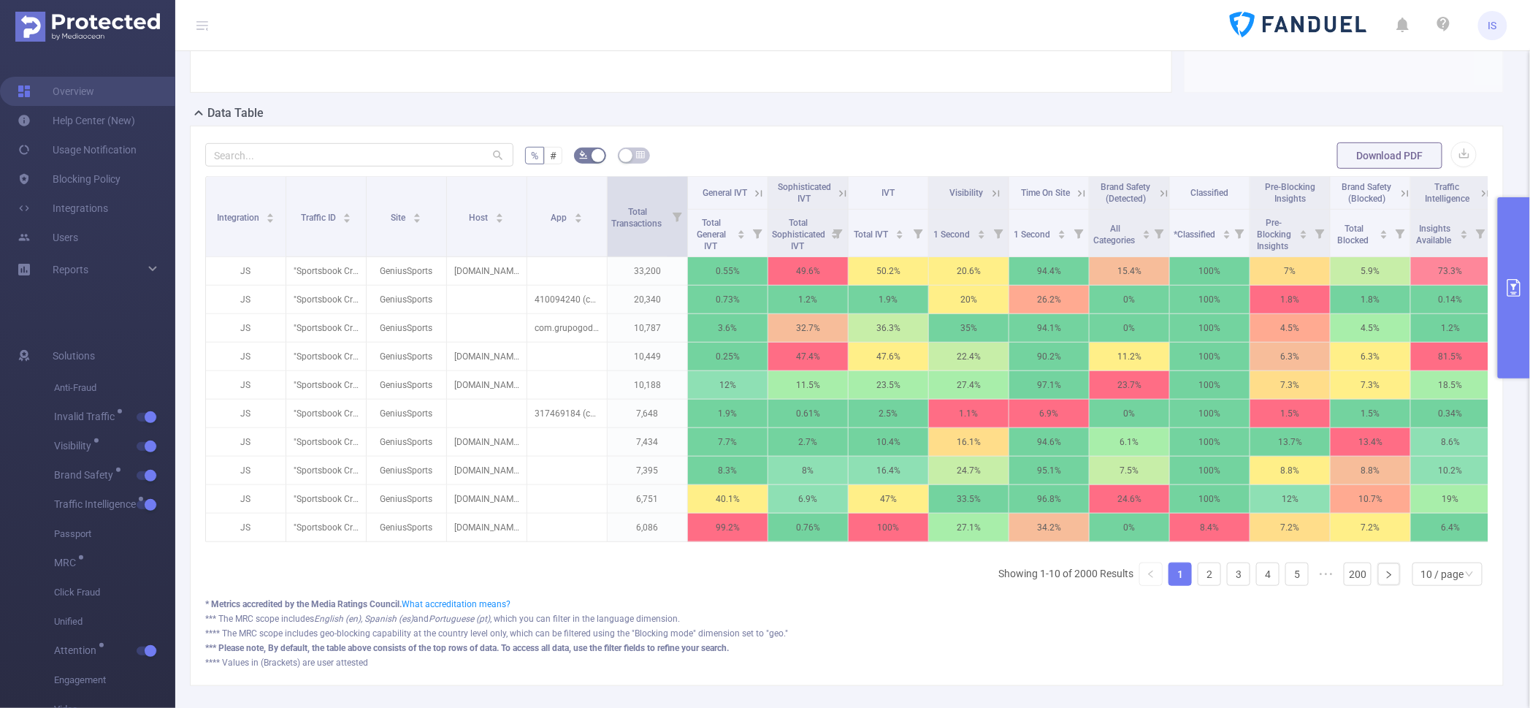
scroll to position [288, 0]
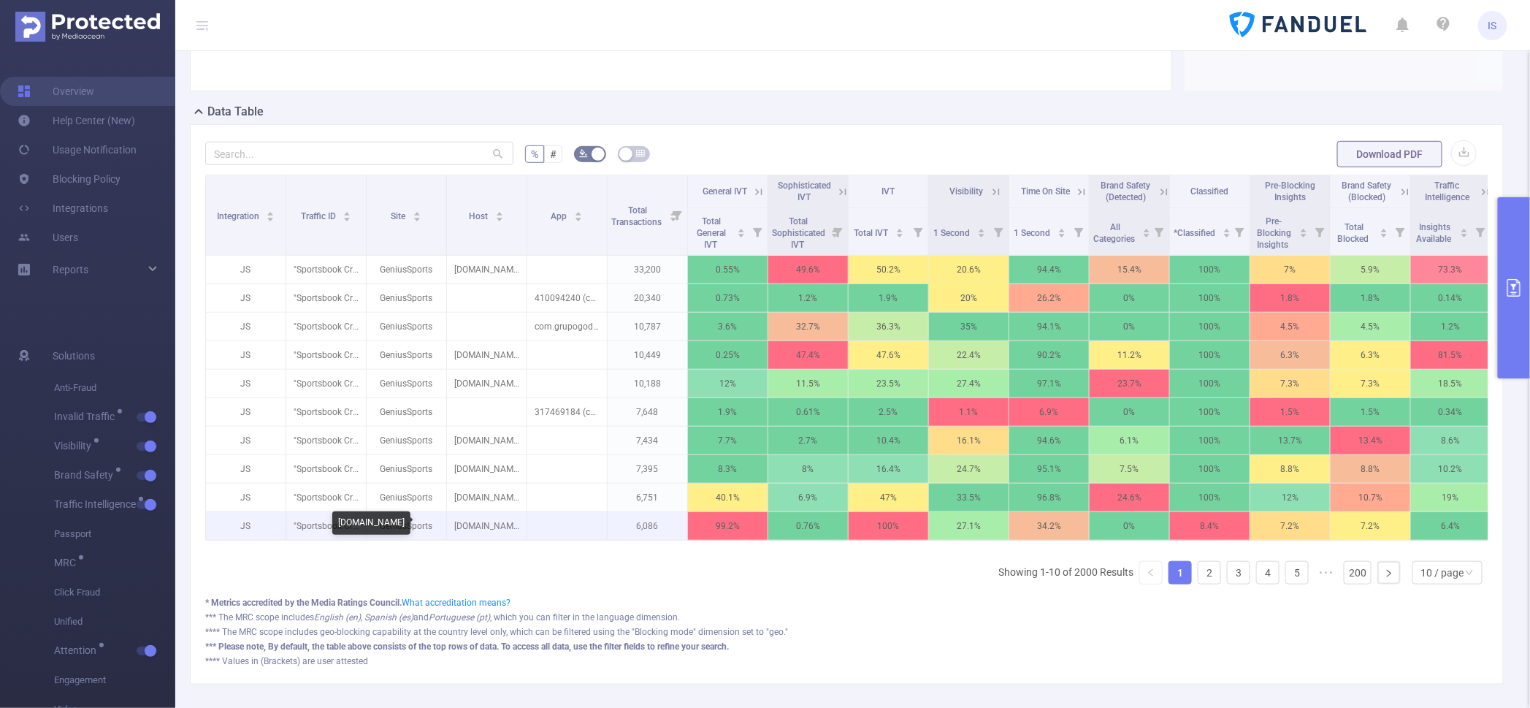
click at [497, 524] on p "[DOMAIN_NAME]" at bounding box center [487, 526] width 80 height 28
copy p "googleapis"
click at [1522, 345] on button "primary" at bounding box center [1514, 287] width 32 height 181
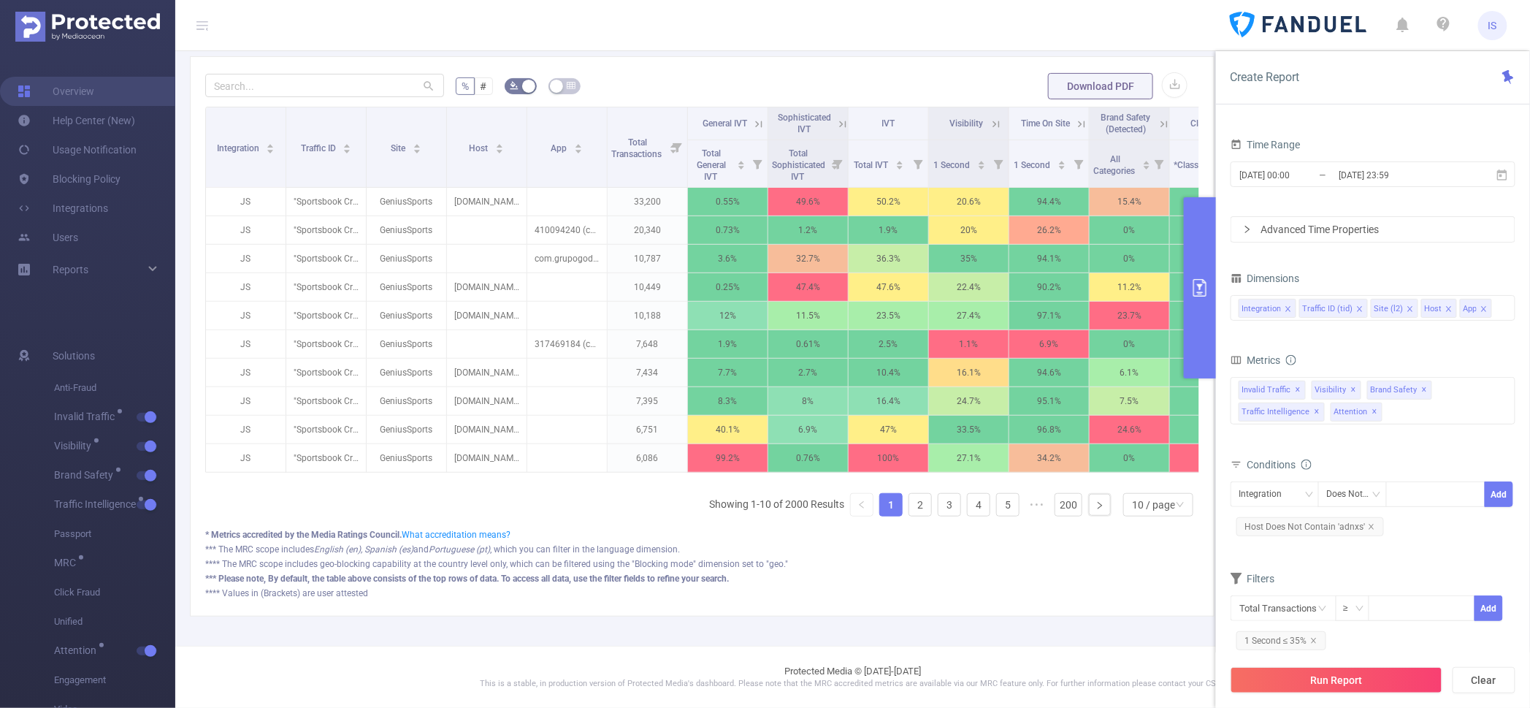
scroll to position [186, 0]
click at [1275, 491] on div "Integration" at bounding box center [1264, 494] width 53 height 24
click at [1276, 591] on li "Host" at bounding box center [1274, 593] width 88 height 23
click at [1419, 486] on div at bounding box center [1435, 494] width 84 height 24
paste input "googleapis"
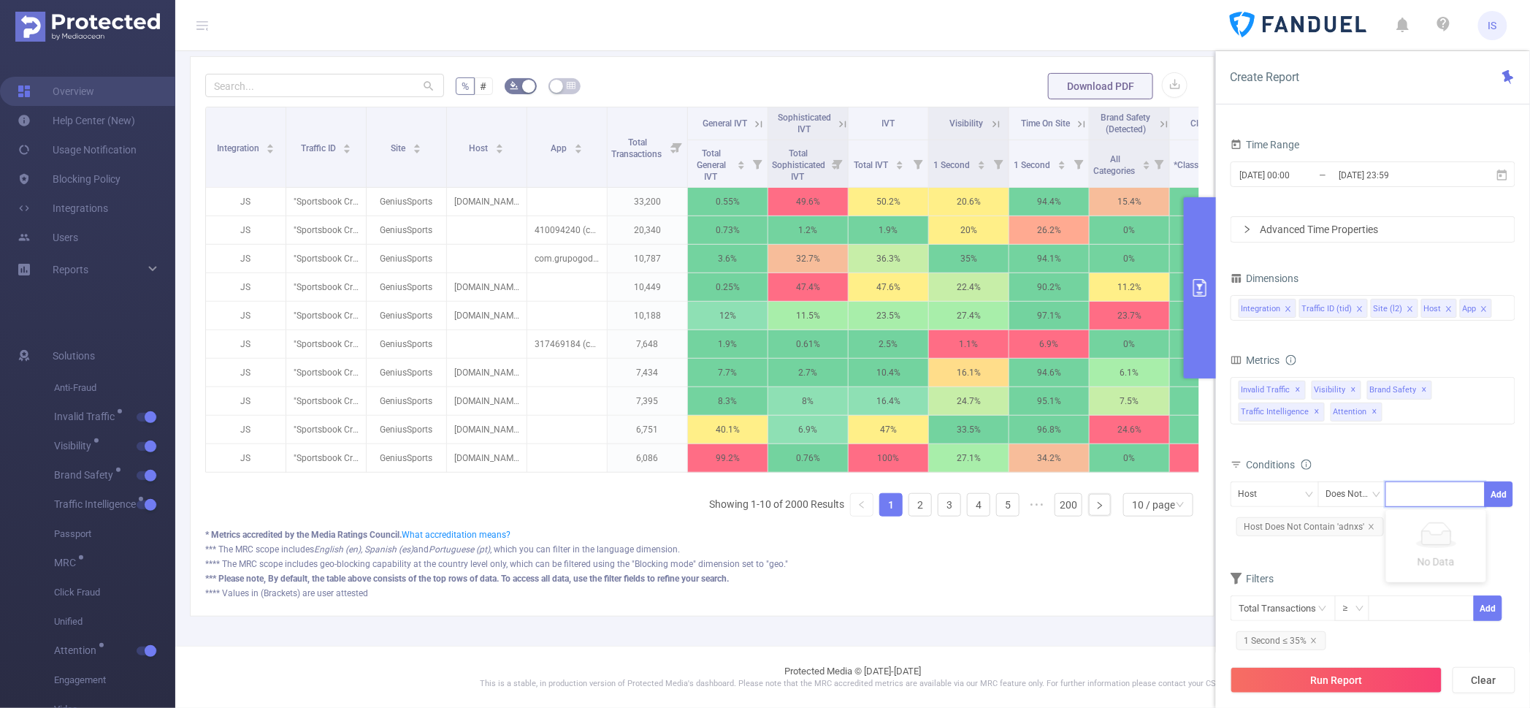
type input "googleapis"
click at [1424, 521] on li "googleapis" at bounding box center [1436, 524] width 100 height 23
click at [1508, 486] on button "Add" at bounding box center [1498, 494] width 28 height 26
click at [1373, 674] on button "Run Report" at bounding box center [1336, 680] width 212 height 26
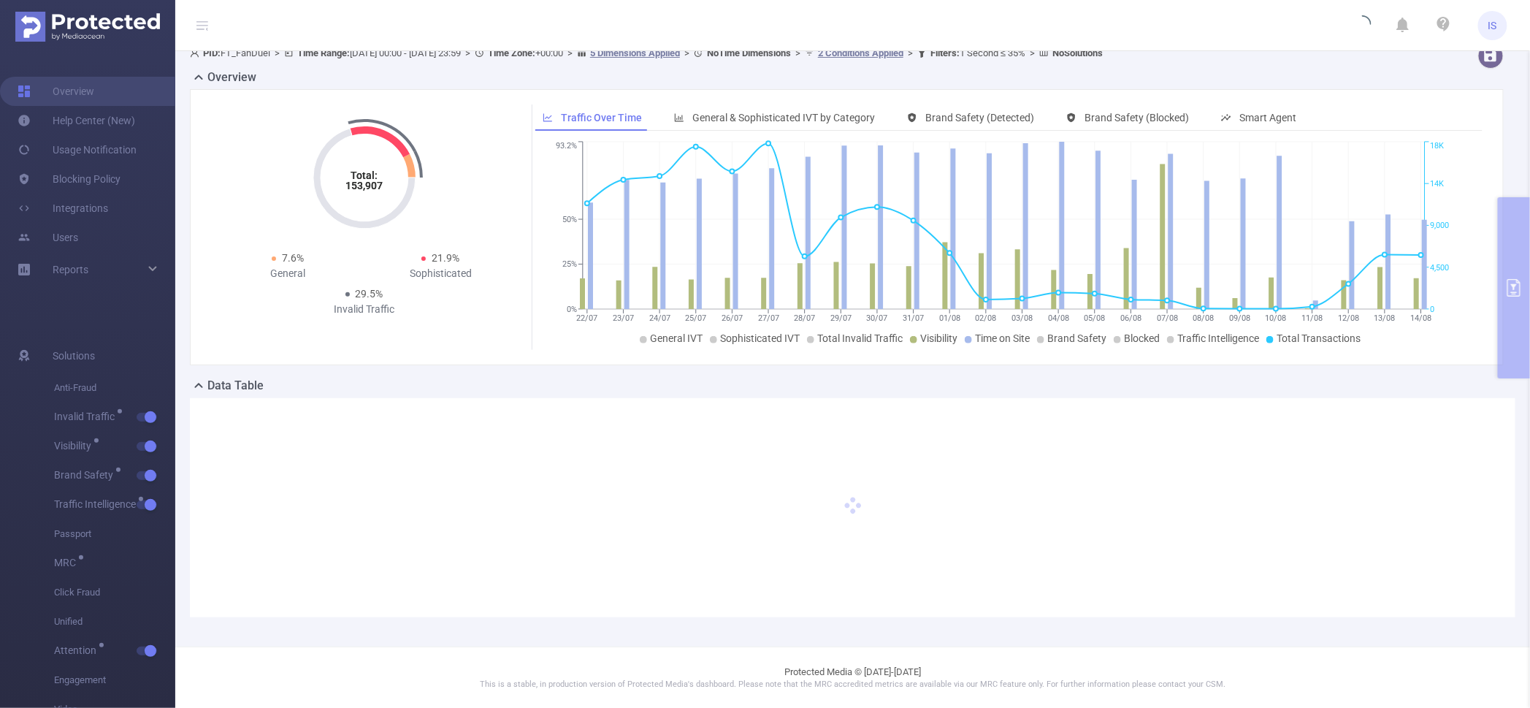
scroll to position [0, 0]
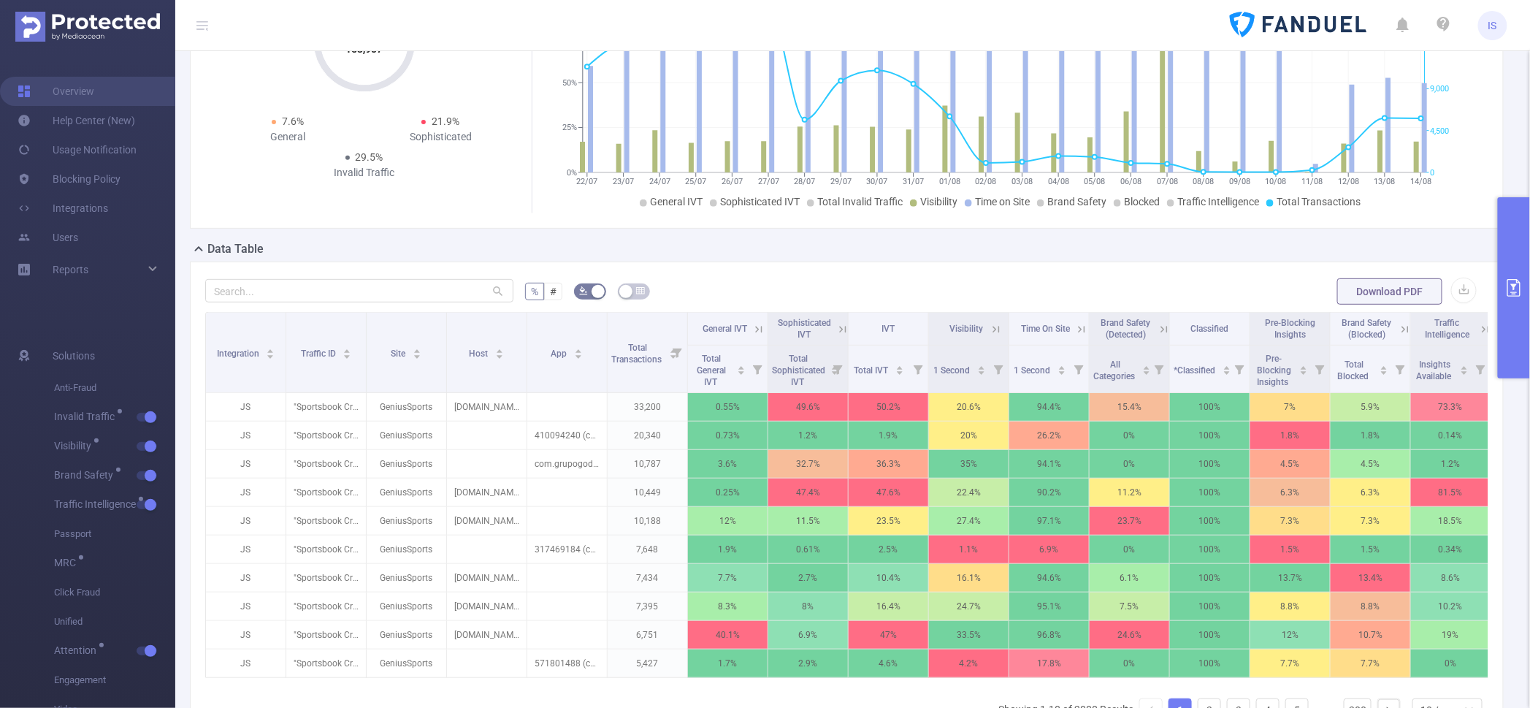
scroll to position [182, 0]
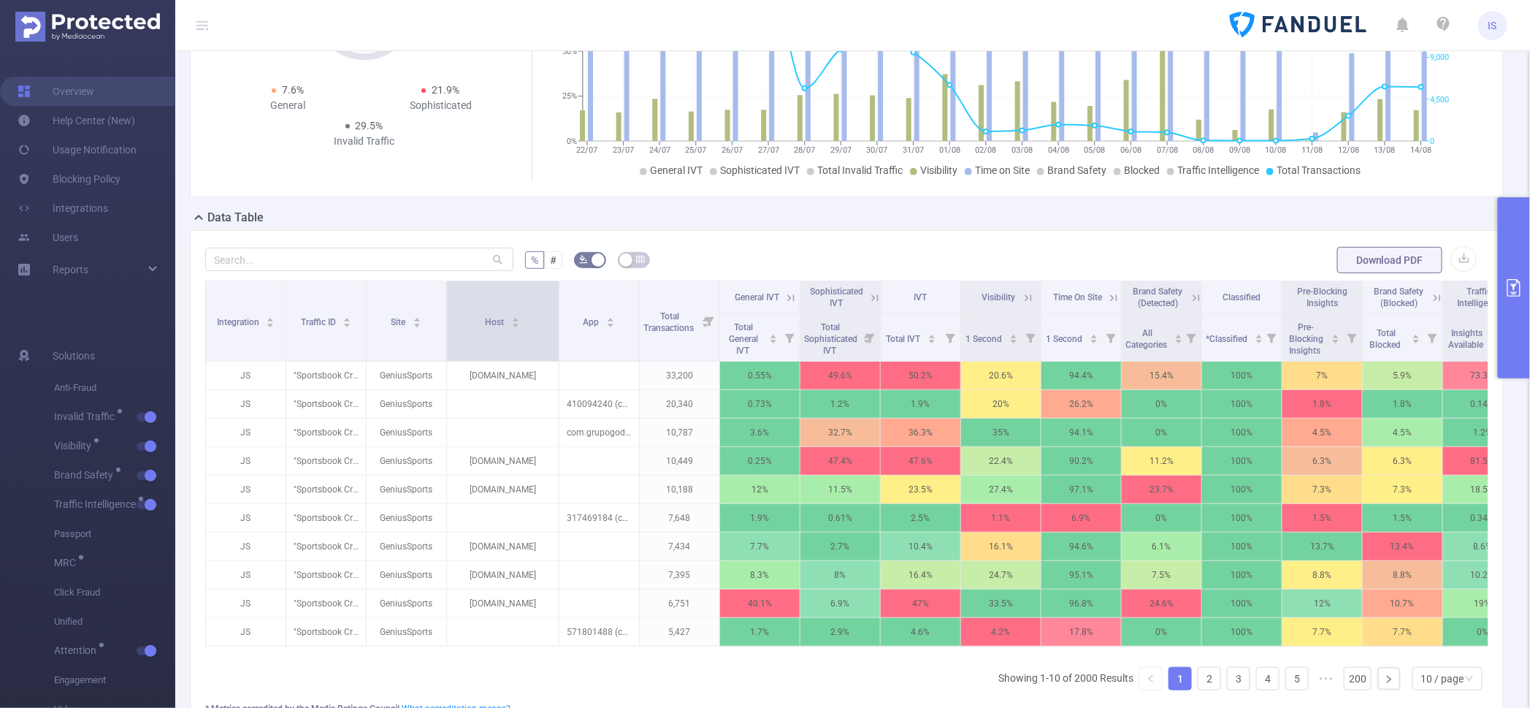
drag, startPoint x: 524, startPoint y: 342, endPoint x: 556, endPoint y: 346, distance: 32.3
click at [556, 346] on span at bounding box center [558, 321] width 7 height 80
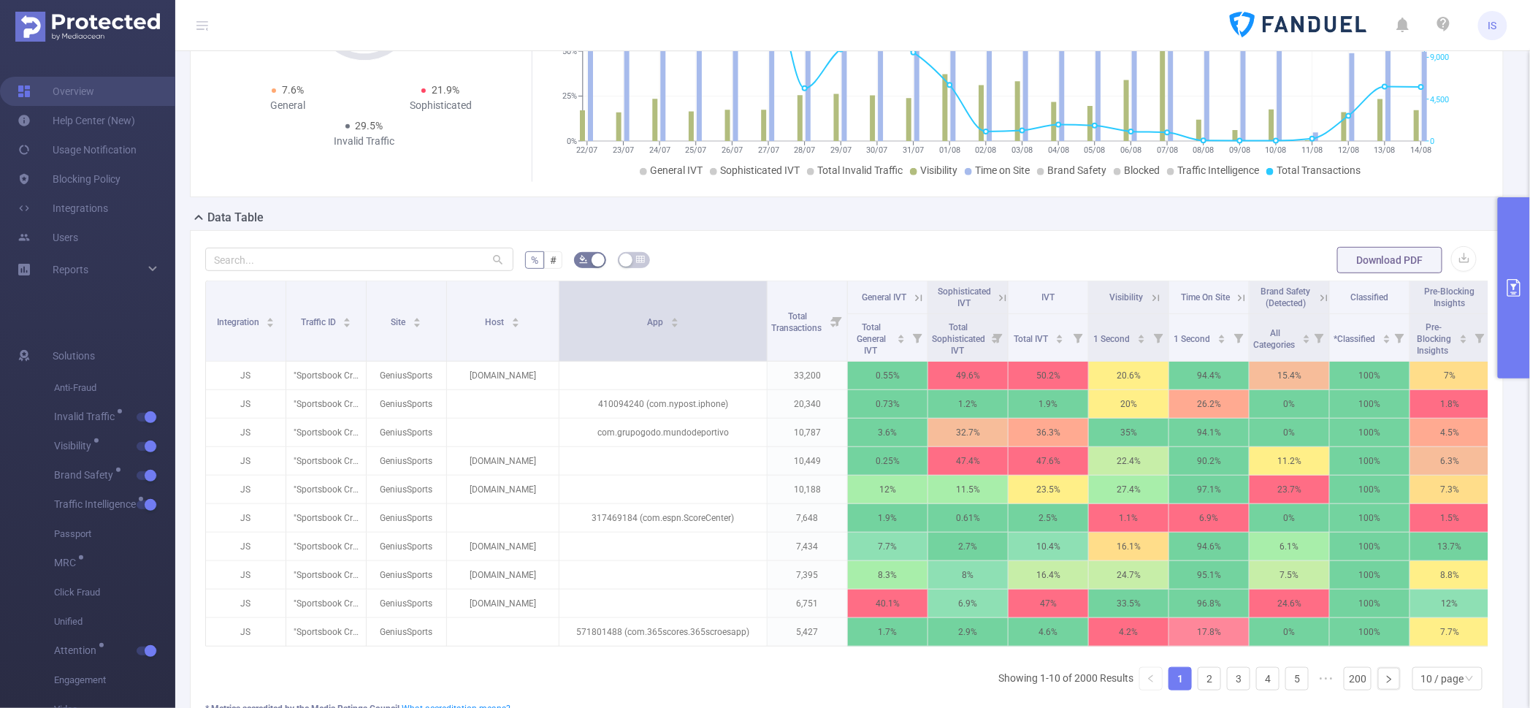
drag, startPoint x: 636, startPoint y: 339, endPoint x: 764, endPoint y: 340, distance: 127.8
click at [764, 340] on span at bounding box center [766, 321] width 7 height 80
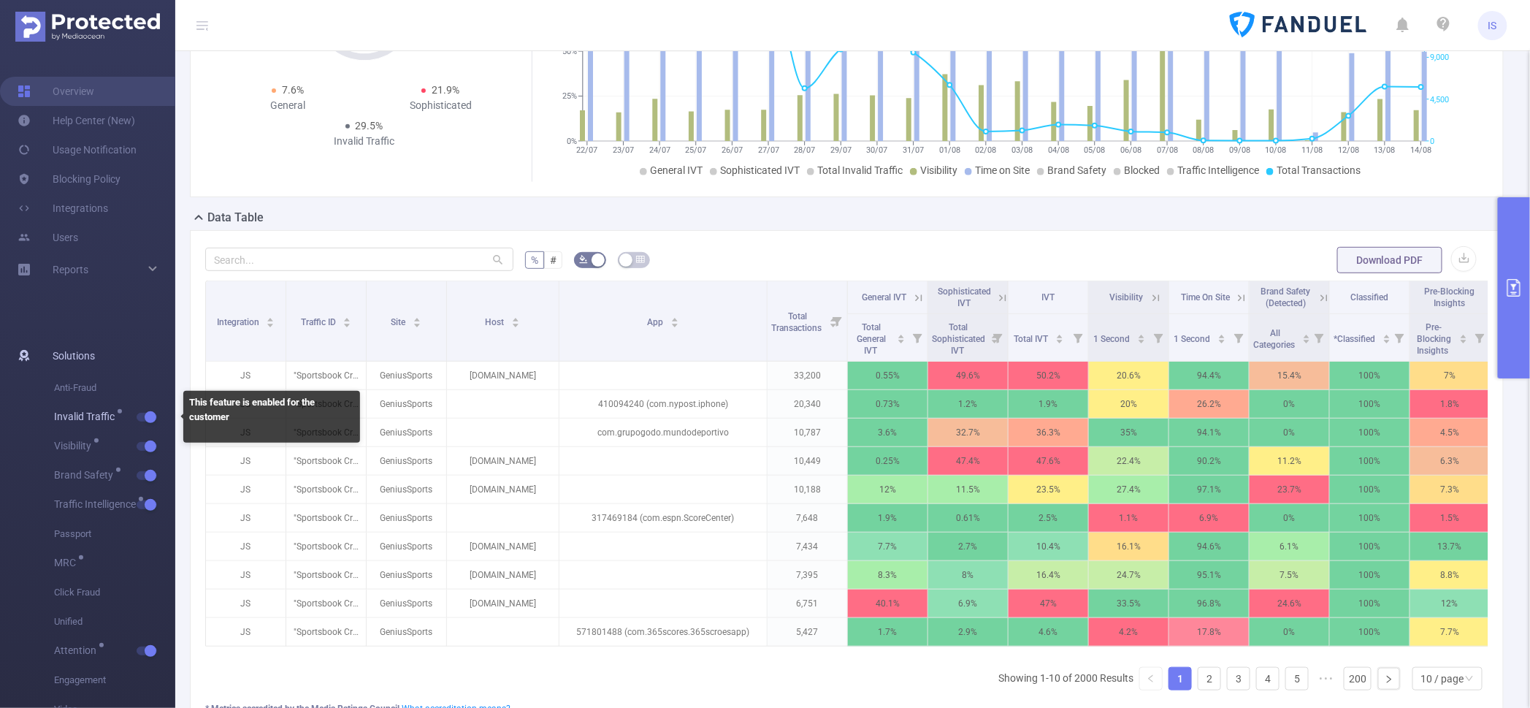
click at [153, 419] on button "button" at bounding box center [147, 417] width 20 height 9
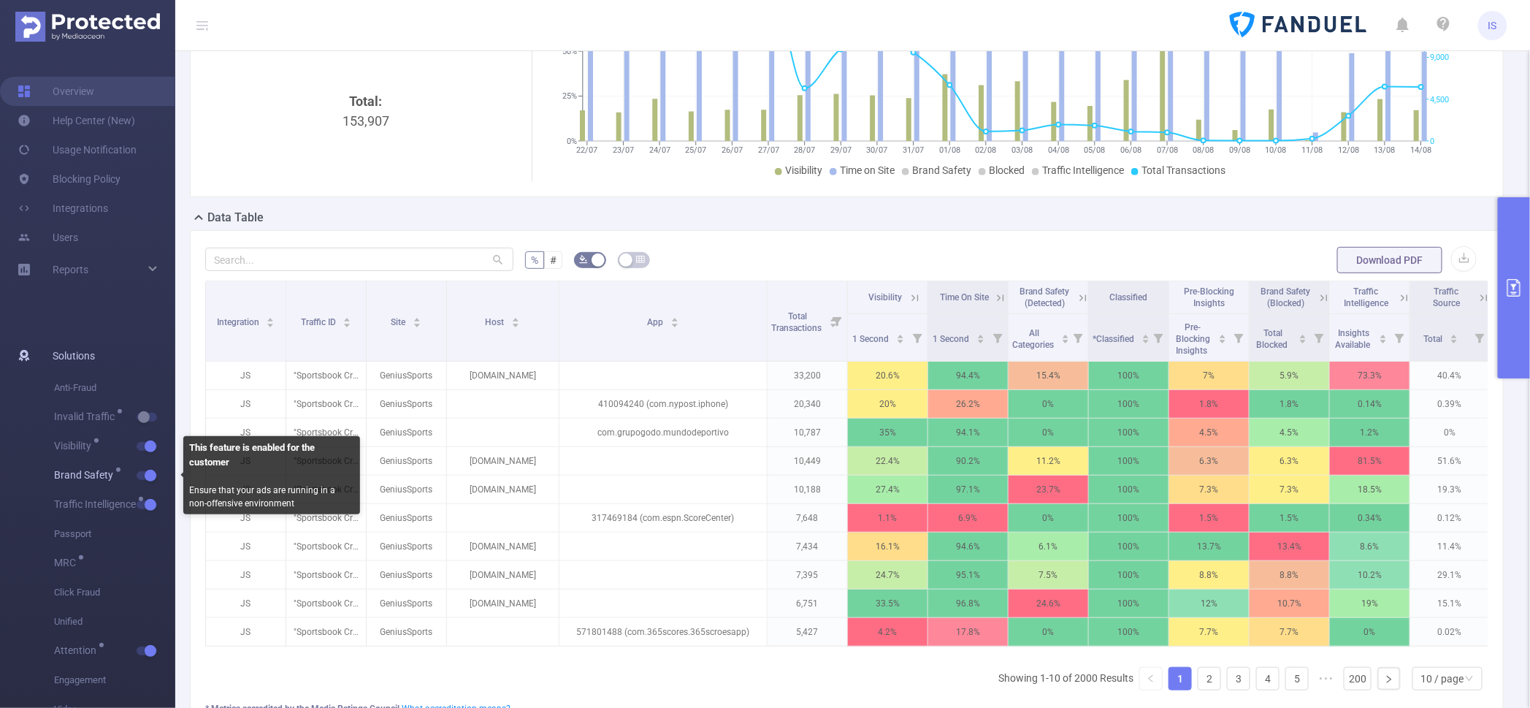
click at [144, 472] on button "button" at bounding box center [147, 475] width 20 height 9
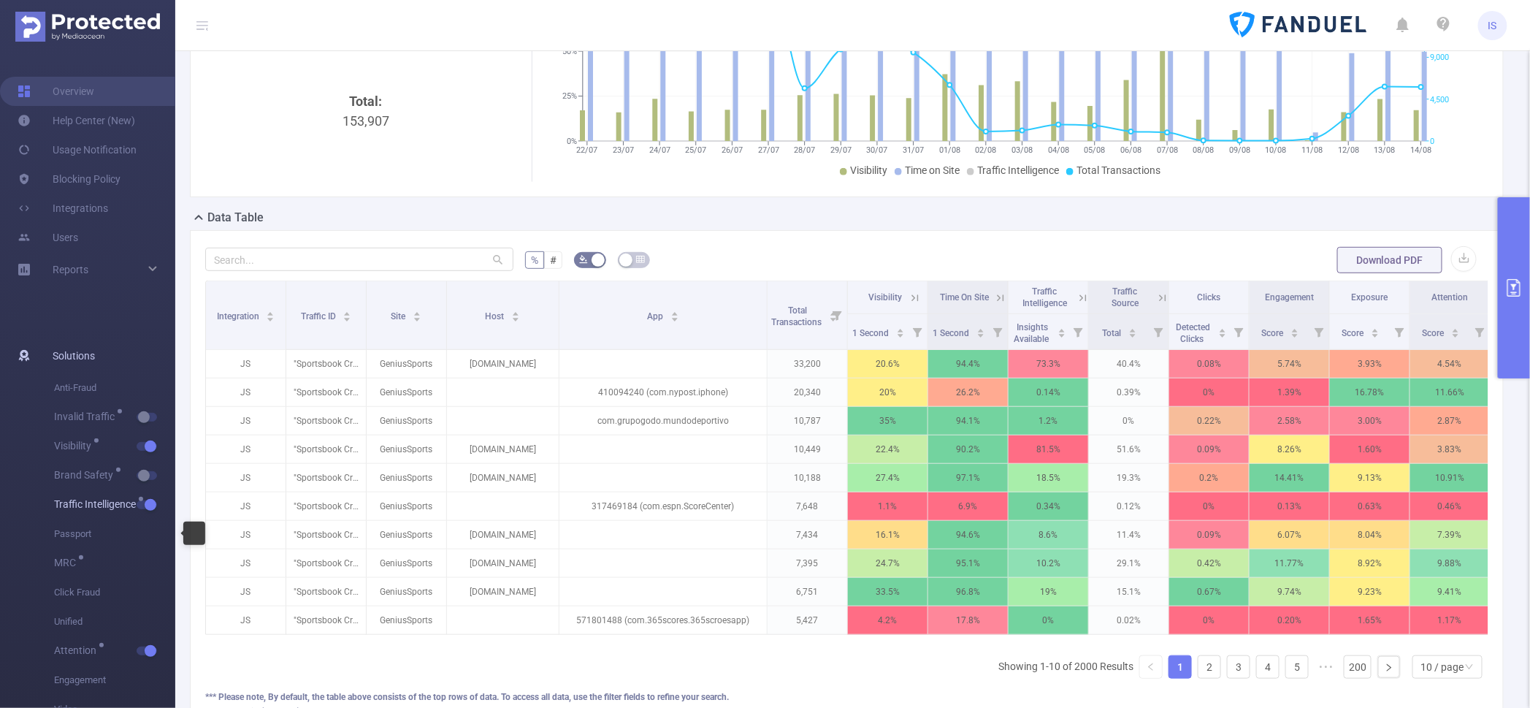
click at [145, 504] on button "button" at bounding box center [147, 504] width 20 height 9
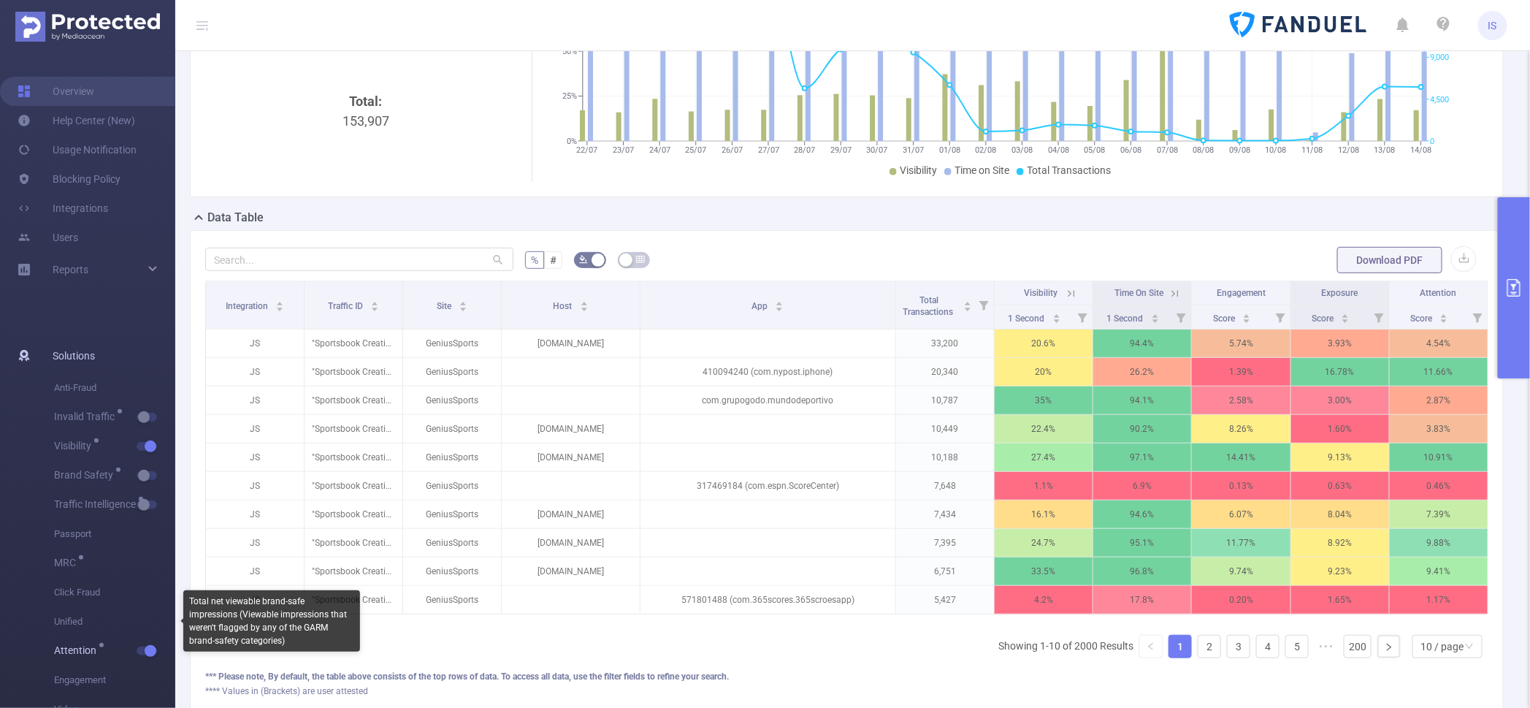
click at [147, 653] on button "button" at bounding box center [147, 650] width 20 height 9
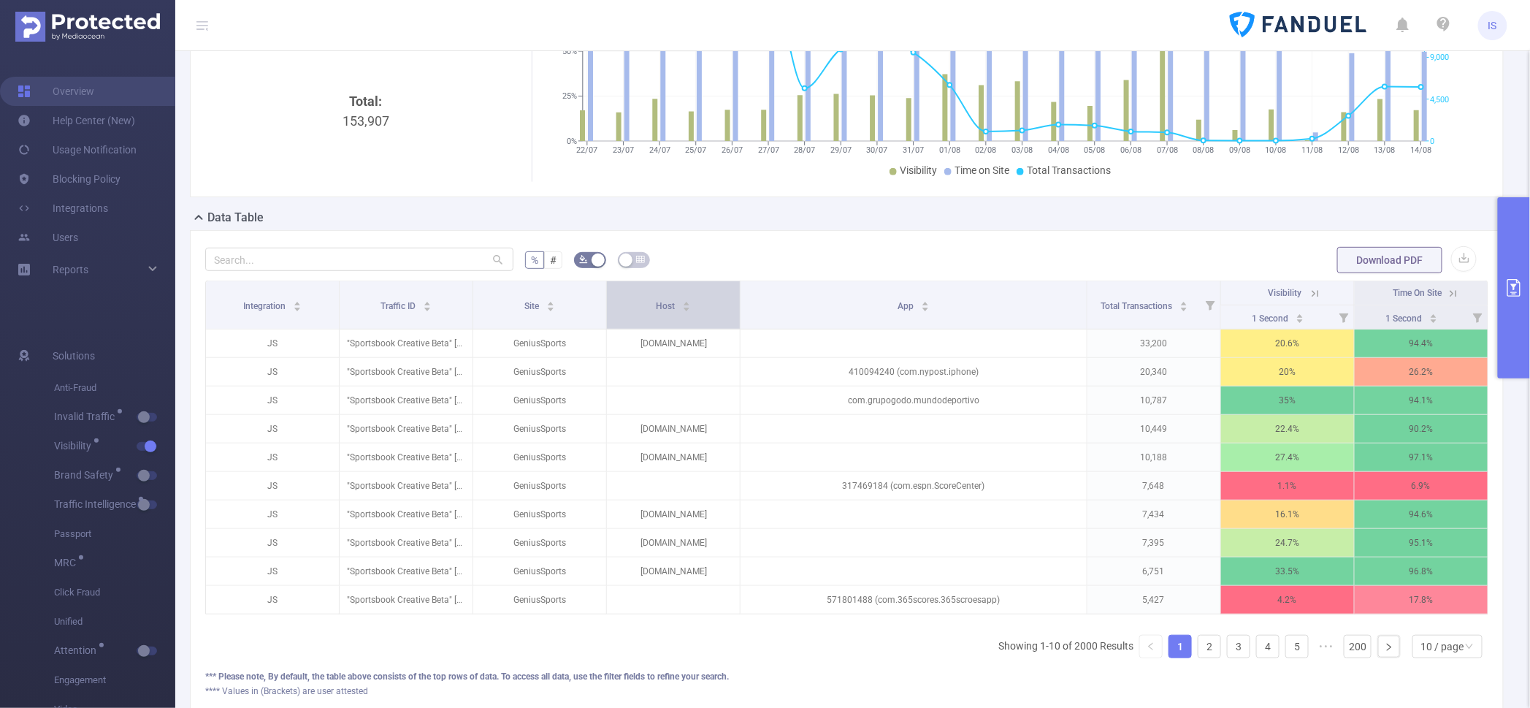
drag, startPoint x: 759, startPoint y: 299, endPoint x: 712, endPoint y: 299, distance: 47.5
click at [712, 299] on th "Host" at bounding box center [674, 305] width 134 height 48
click at [1311, 294] on icon at bounding box center [1314, 293] width 7 height 7
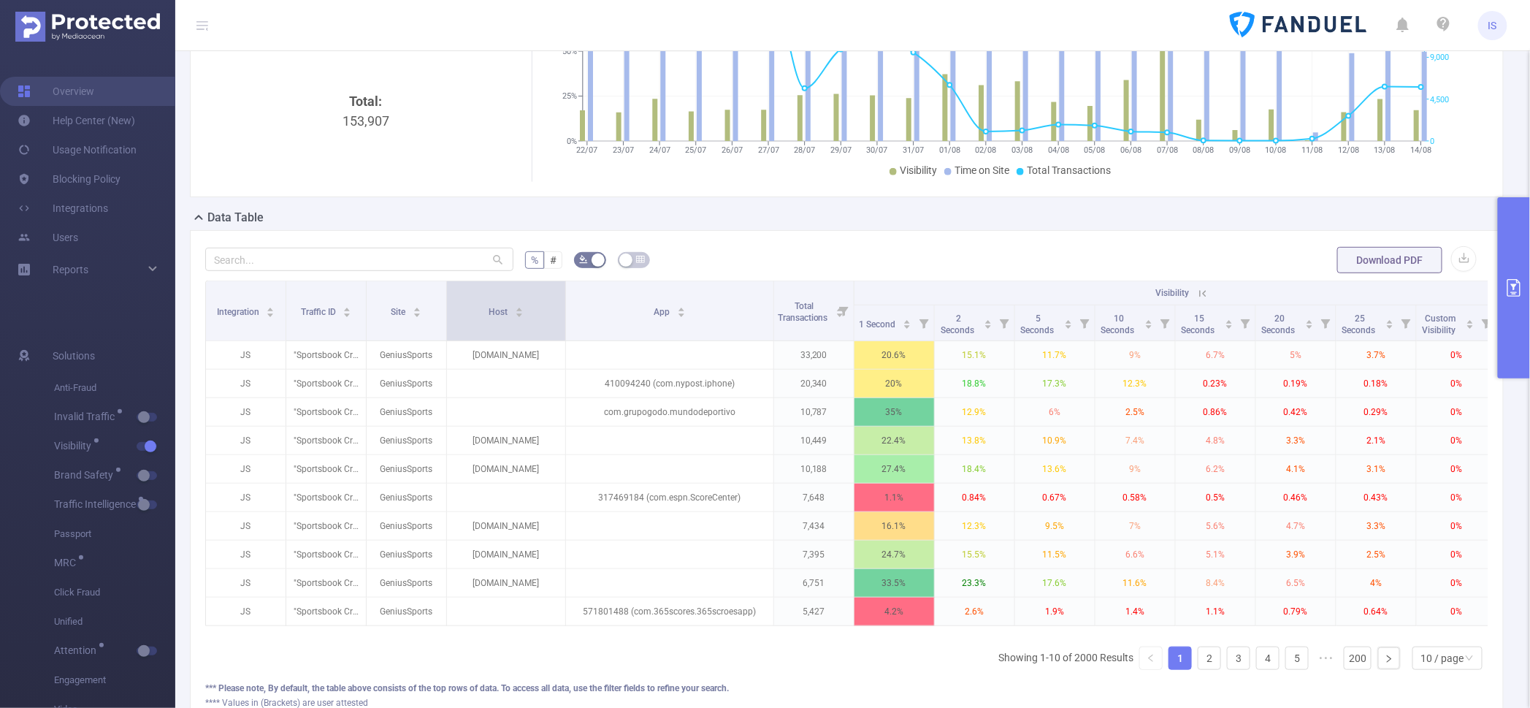
drag, startPoint x: 524, startPoint y: 327, endPoint x: 562, endPoint y: 330, distance: 38.8
click at [562, 330] on span at bounding box center [564, 310] width 7 height 59
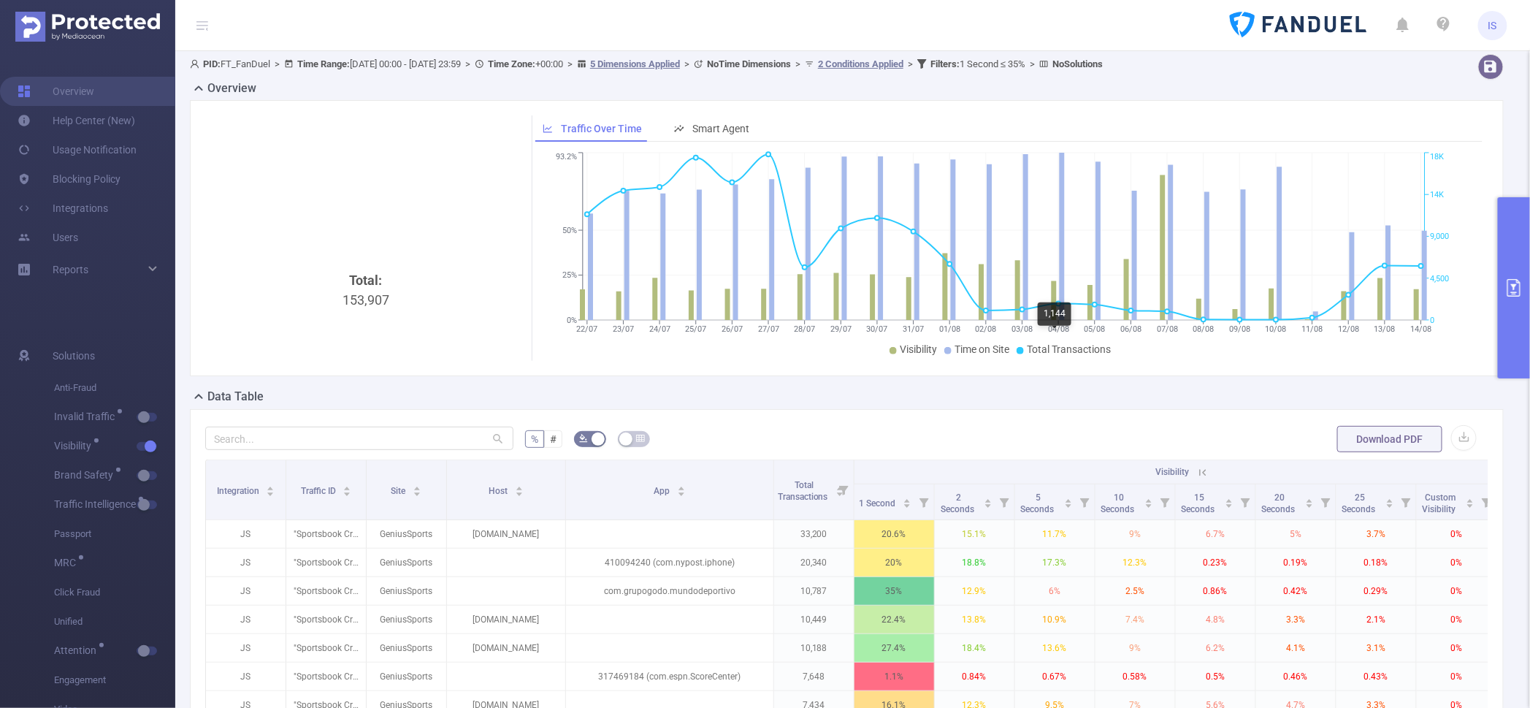
scroll to position [0, 0]
click at [1511, 313] on button "primary" at bounding box center [1514, 287] width 32 height 181
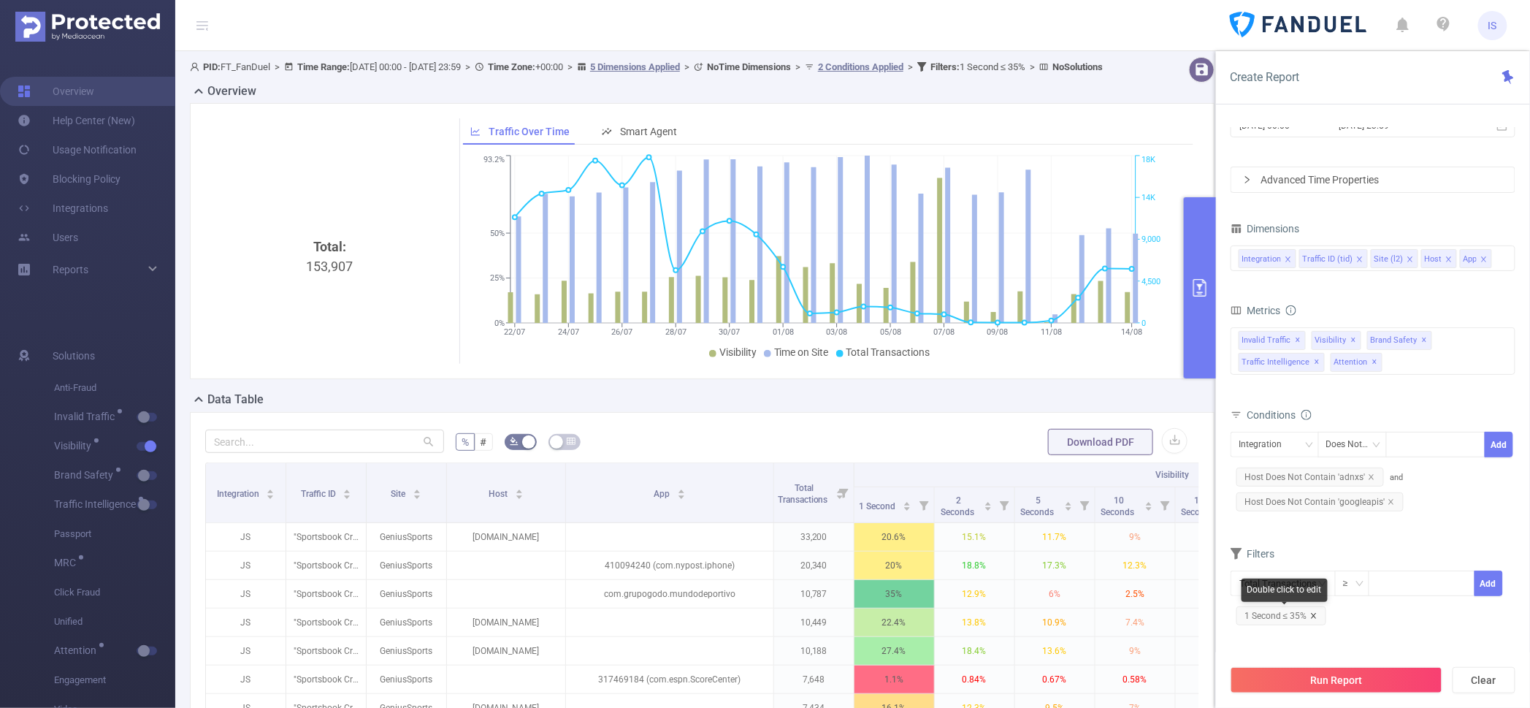
click at [1313, 616] on icon "icon: close" at bounding box center [1313, 615] width 5 height 5
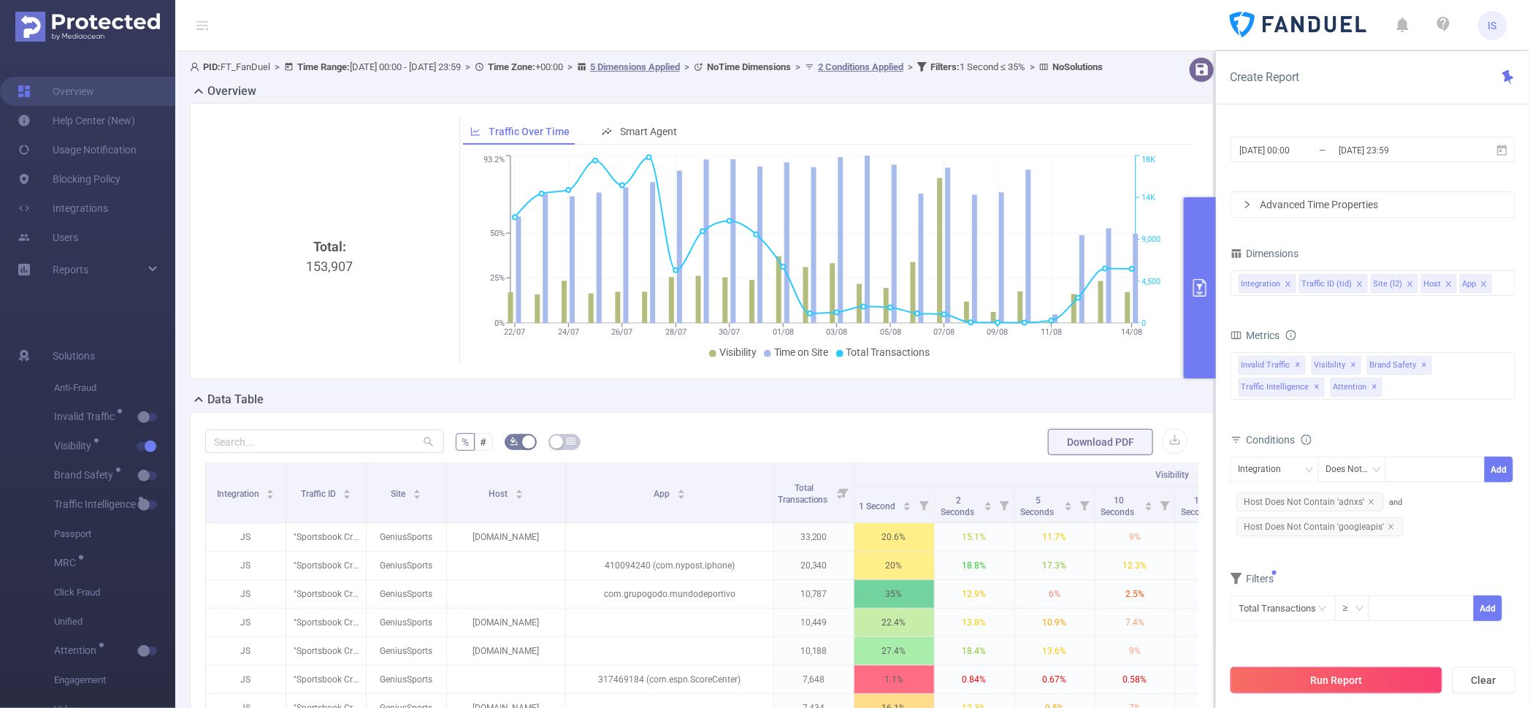
click at [1379, 683] on button "Run Report" at bounding box center [1336, 680] width 212 height 26
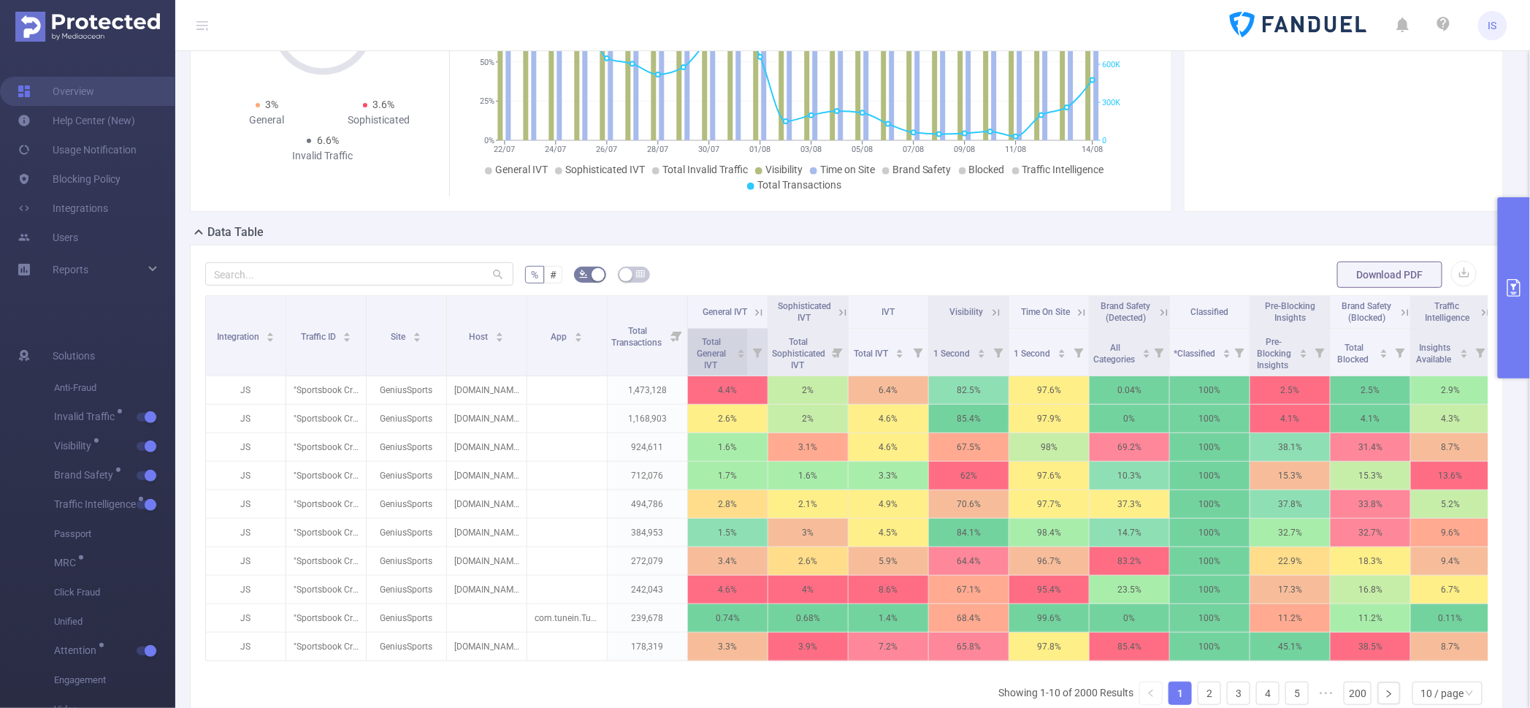
scroll to position [182, 0]
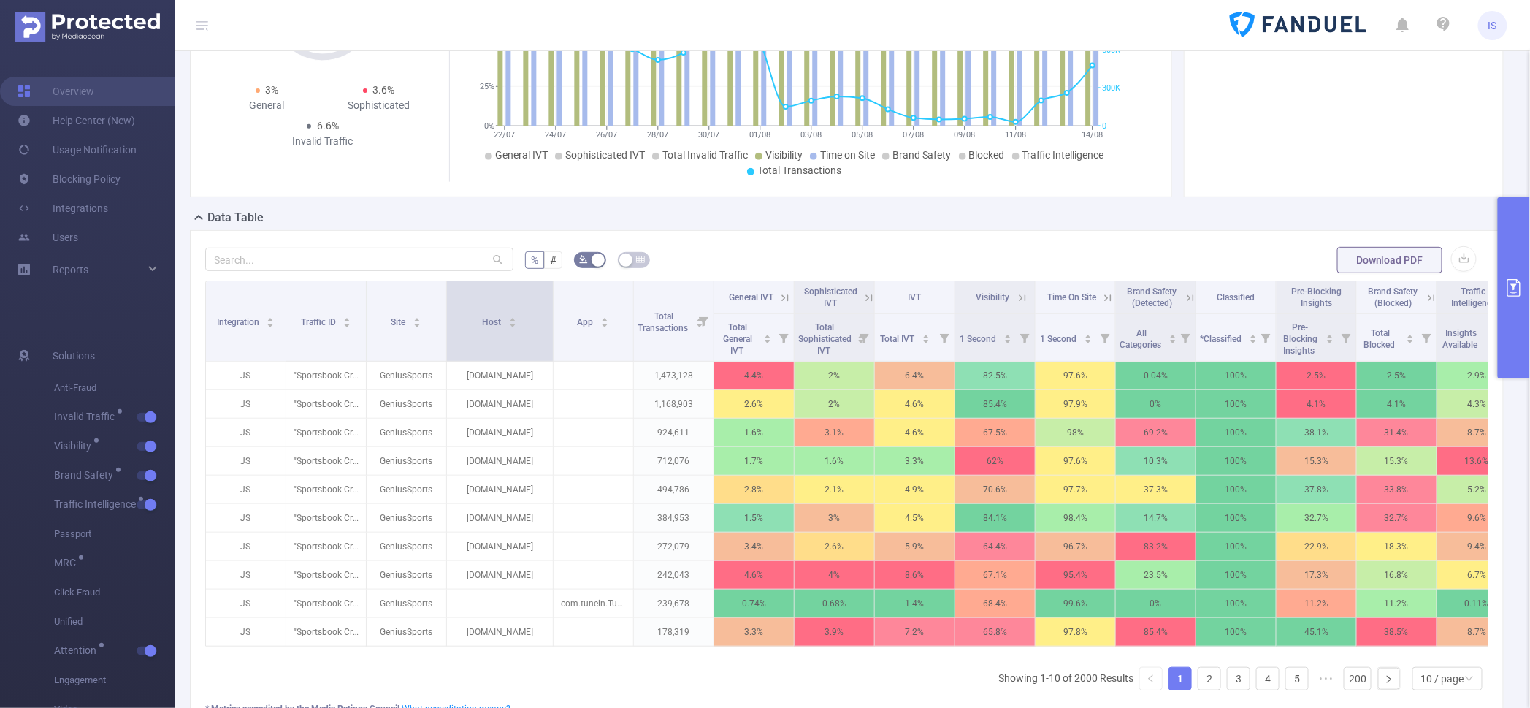
drag, startPoint x: 524, startPoint y: 343, endPoint x: 550, endPoint y: 342, distance: 26.3
click at [550, 342] on span at bounding box center [552, 321] width 7 height 80
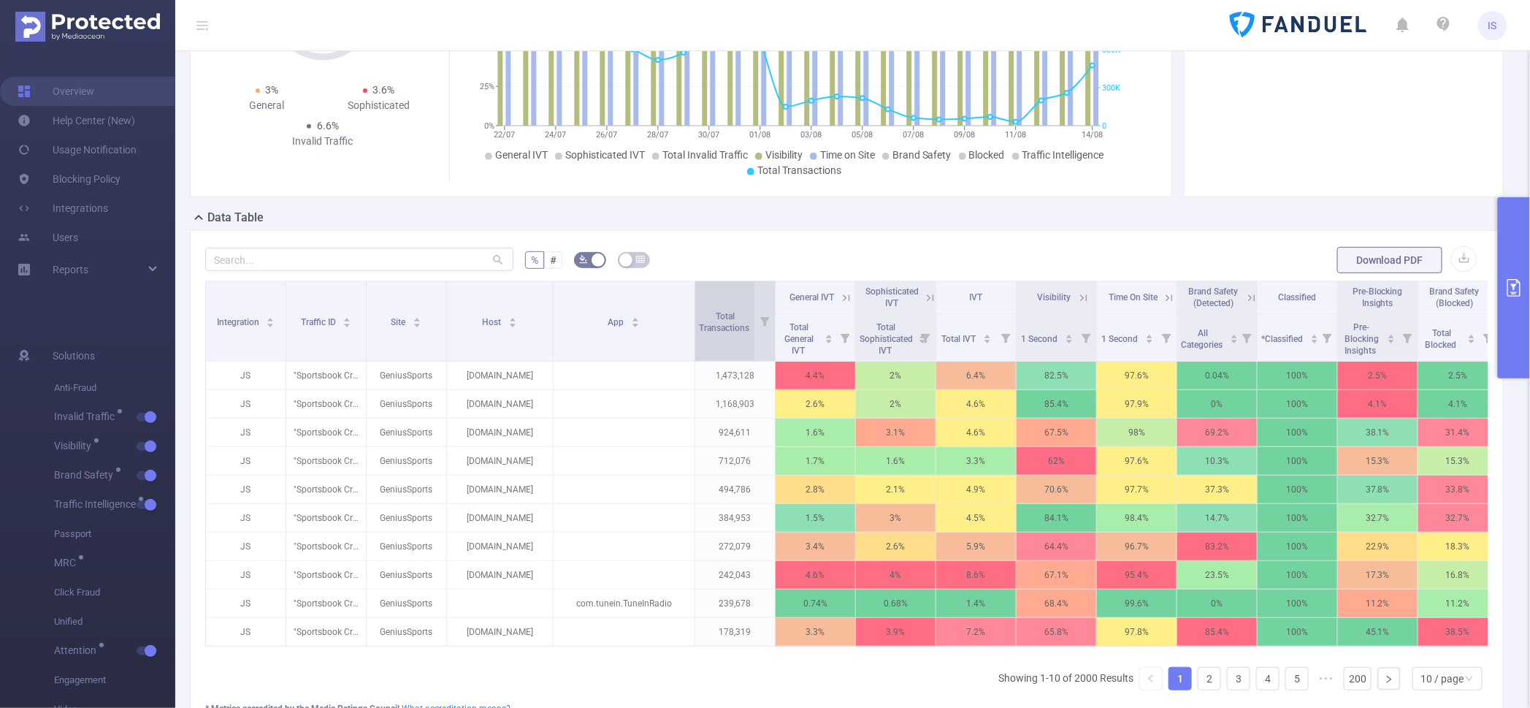
drag, startPoint x: 632, startPoint y: 336, endPoint x: 693, endPoint y: 336, distance: 61.3
click at [693, 336] on span at bounding box center [694, 321] width 7 height 80
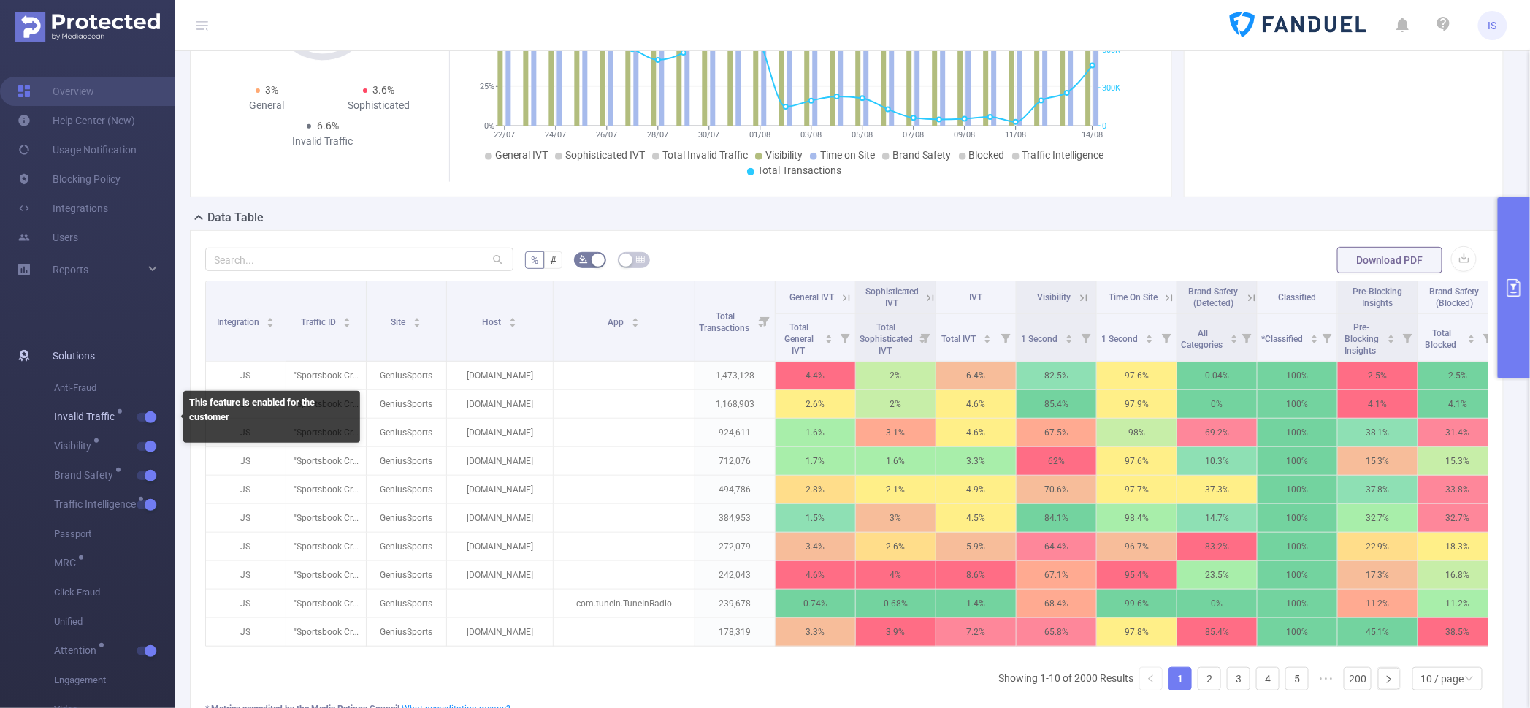
click at [147, 421] on button "button" at bounding box center [147, 417] width 20 height 9
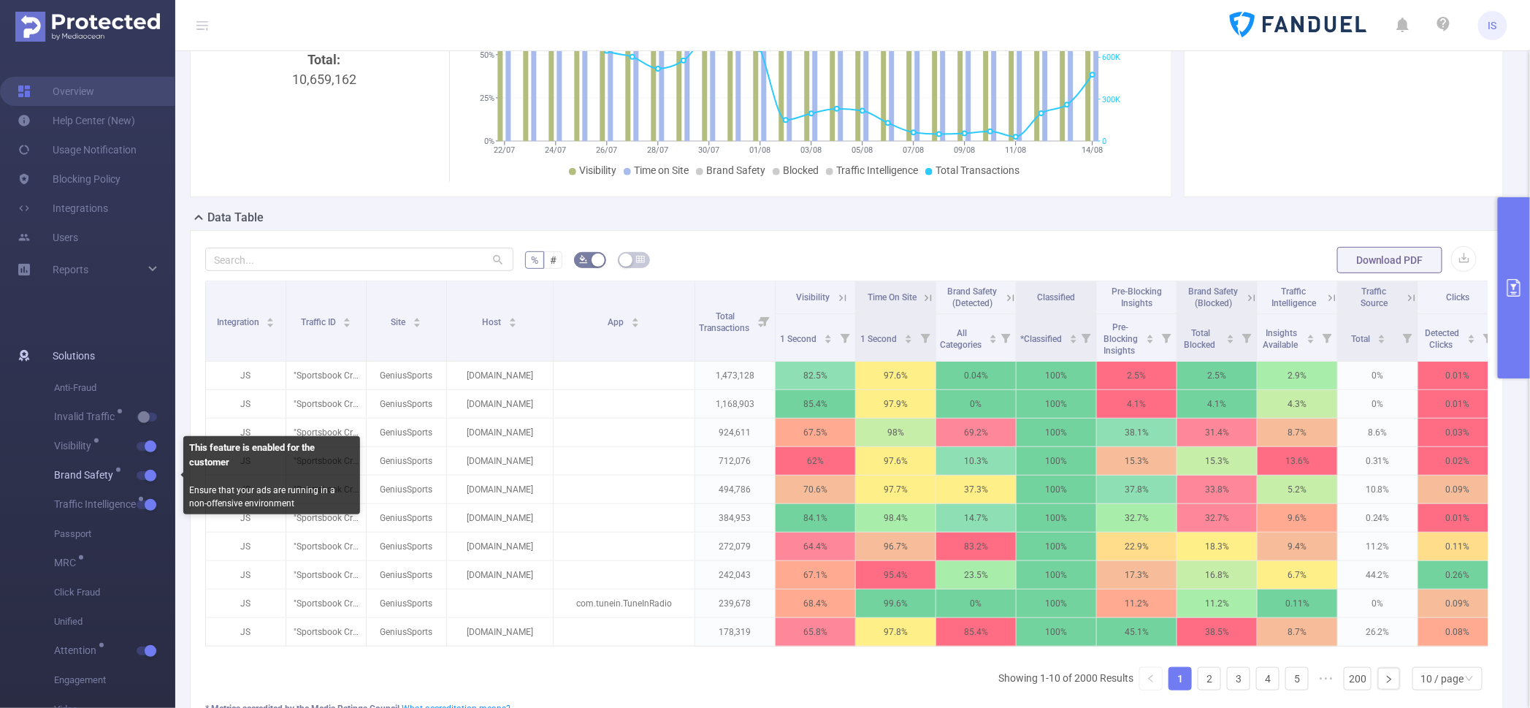
click at [150, 474] on button "button" at bounding box center [147, 475] width 20 height 9
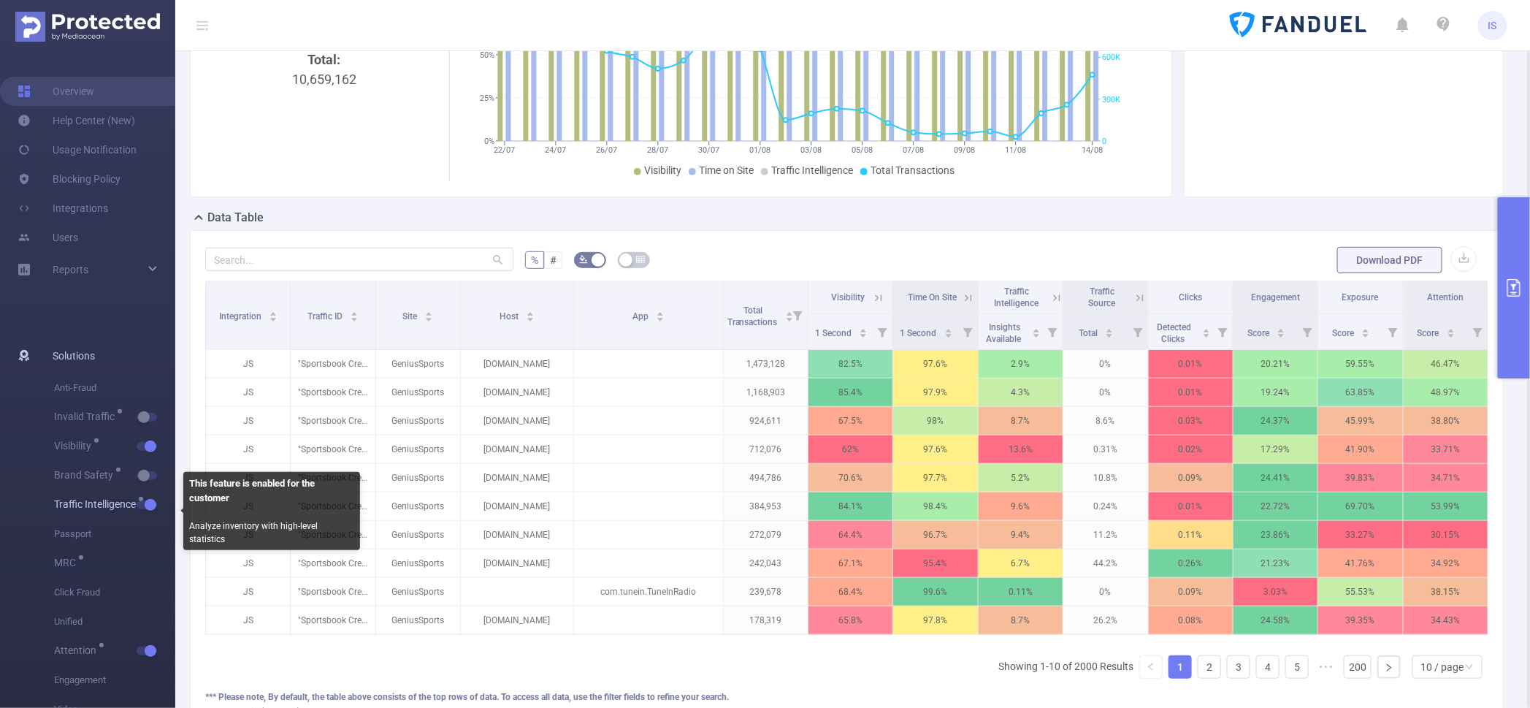
click at [151, 504] on button "button" at bounding box center [147, 504] width 20 height 9
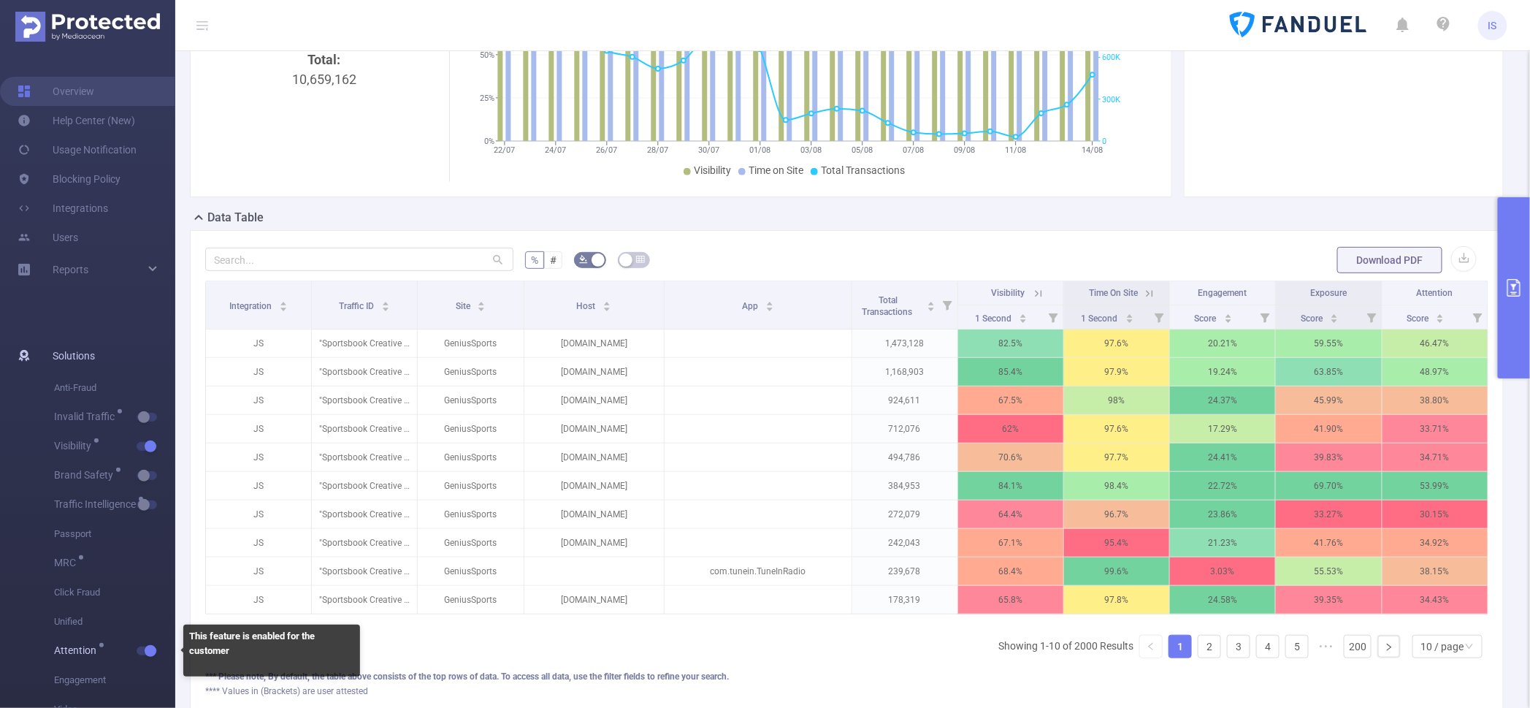
click at [143, 653] on button "button" at bounding box center [147, 650] width 20 height 9
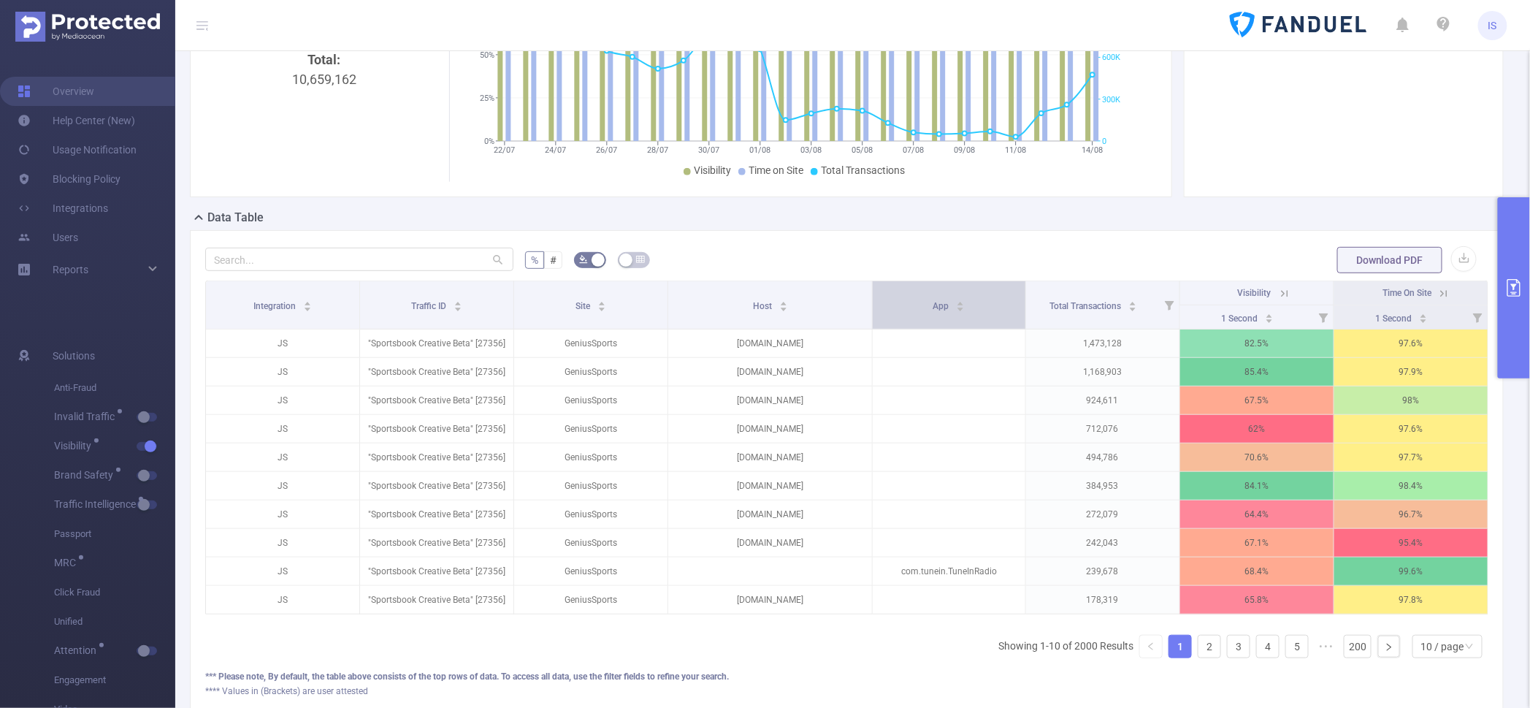
drag, startPoint x: 1051, startPoint y: 310, endPoint x: 931, endPoint y: 310, distance: 119.7
click at [931, 310] on th "App" at bounding box center [949, 305] width 153 height 48
click at [1273, 291] on icon at bounding box center [1282, 292] width 18 height 15
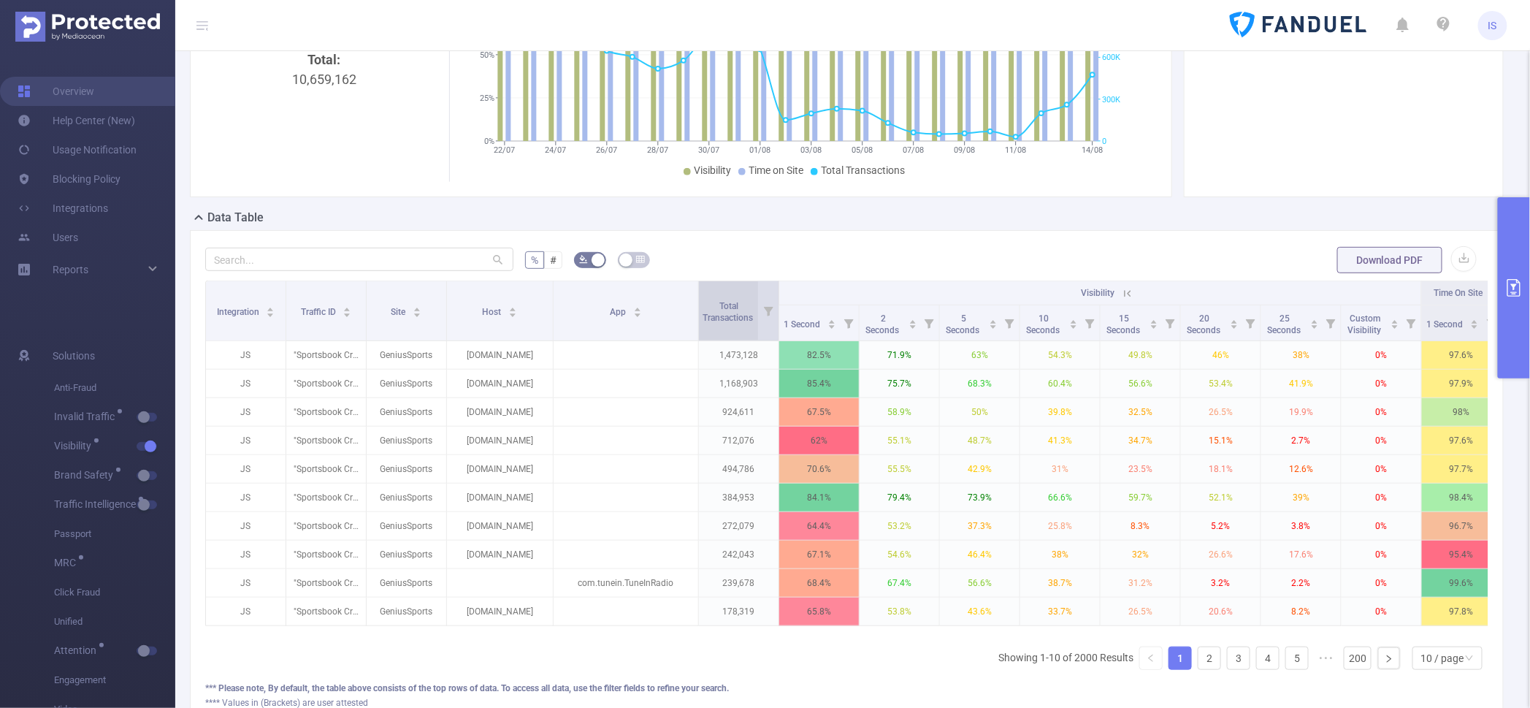
drag, startPoint x: 645, startPoint y: 331, endPoint x: 699, endPoint y: 331, distance: 54.8
click at [699, 305] on tr "Integration Traffic ID Site Host App Total Transactions Visibility Time On Site" at bounding box center [854, 293] width 1296 height 24
